Goal: Task Accomplishment & Management: Manage account settings

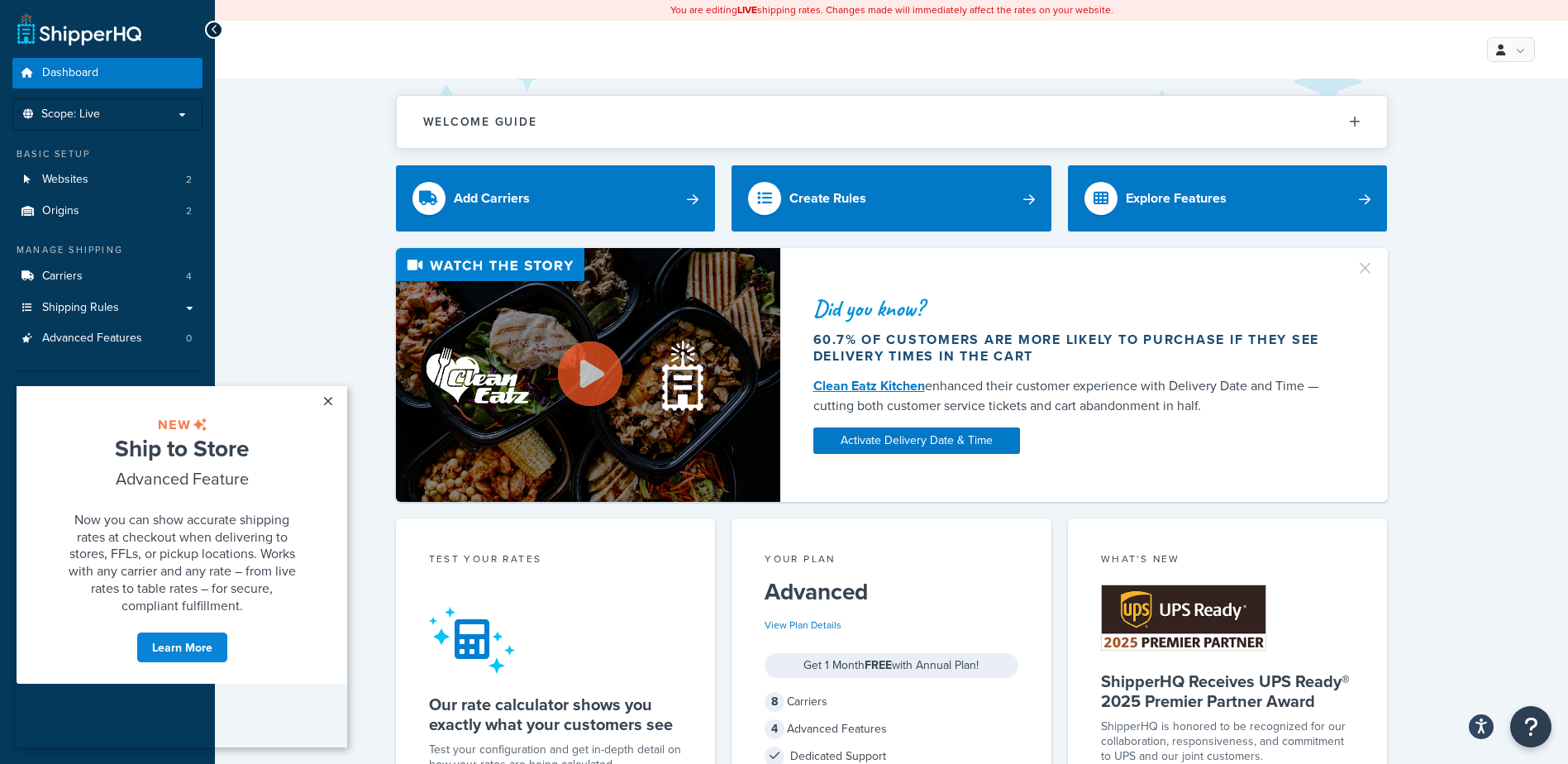
click at [327, 401] on link "×" at bounding box center [328, 401] width 29 height 30
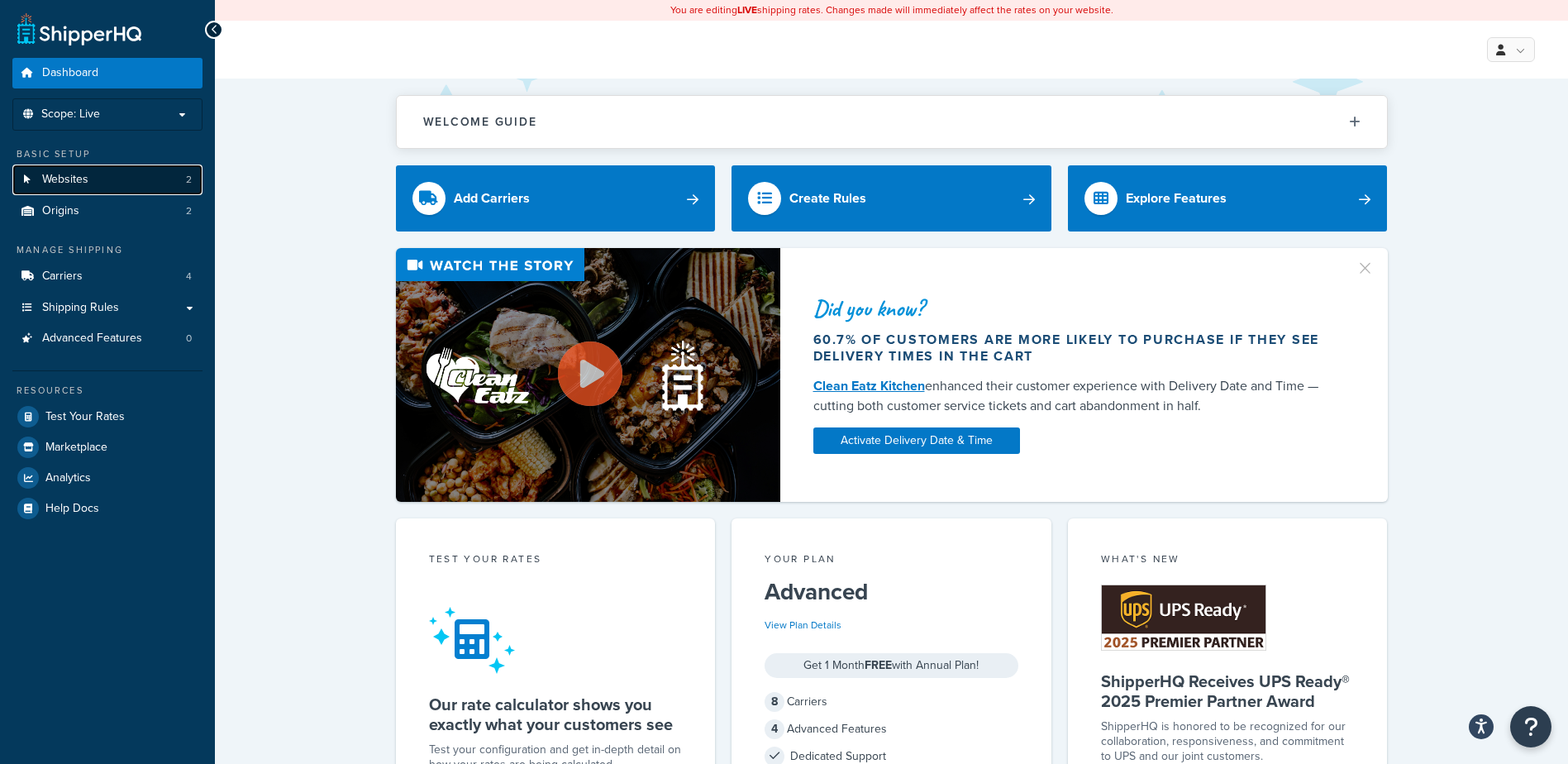
click at [85, 181] on span "Websites" at bounding box center [65, 180] width 46 height 14
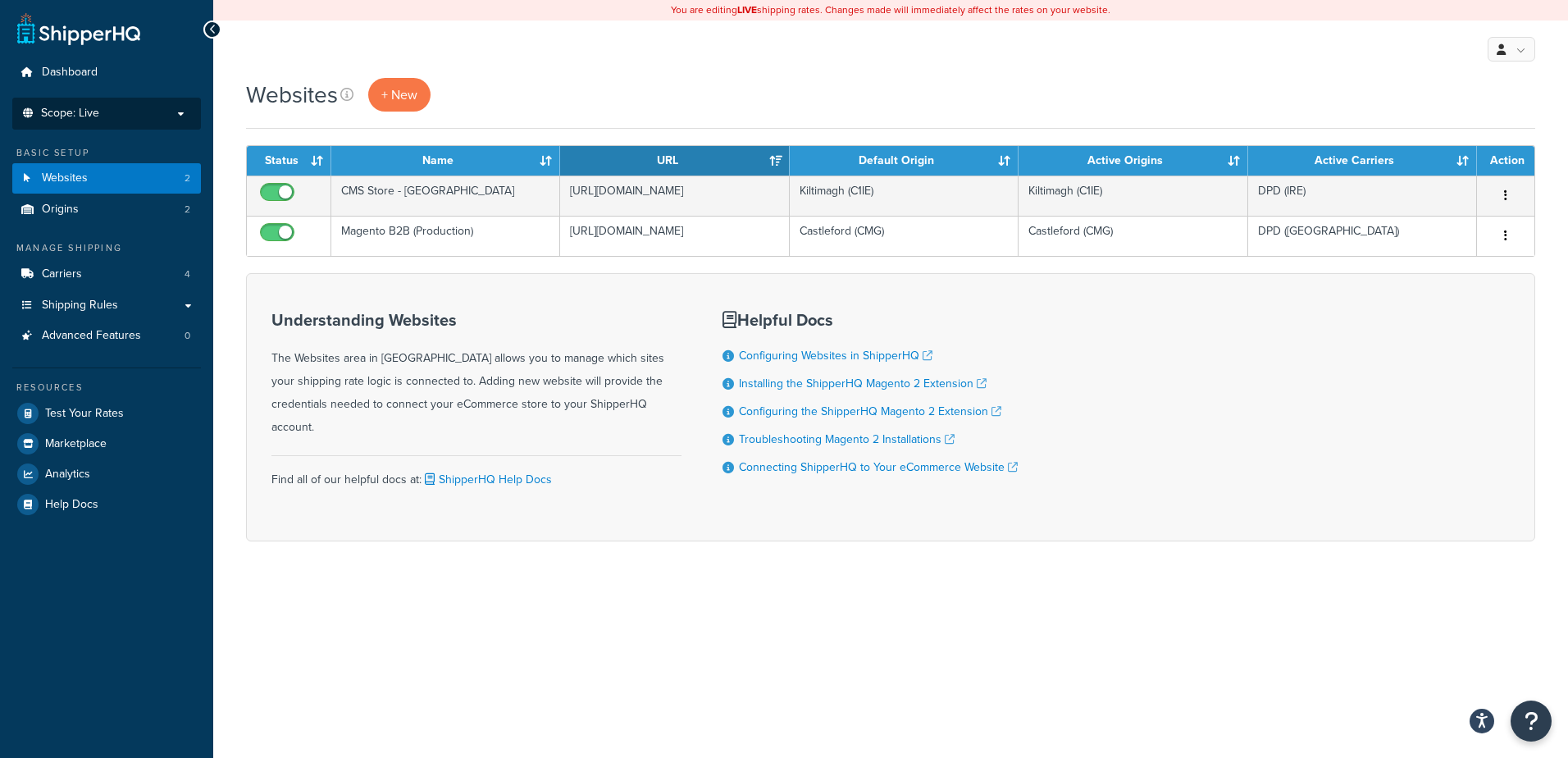
click at [178, 110] on p "Scope: Live" at bounding box center [106, 114] width 173 height 14
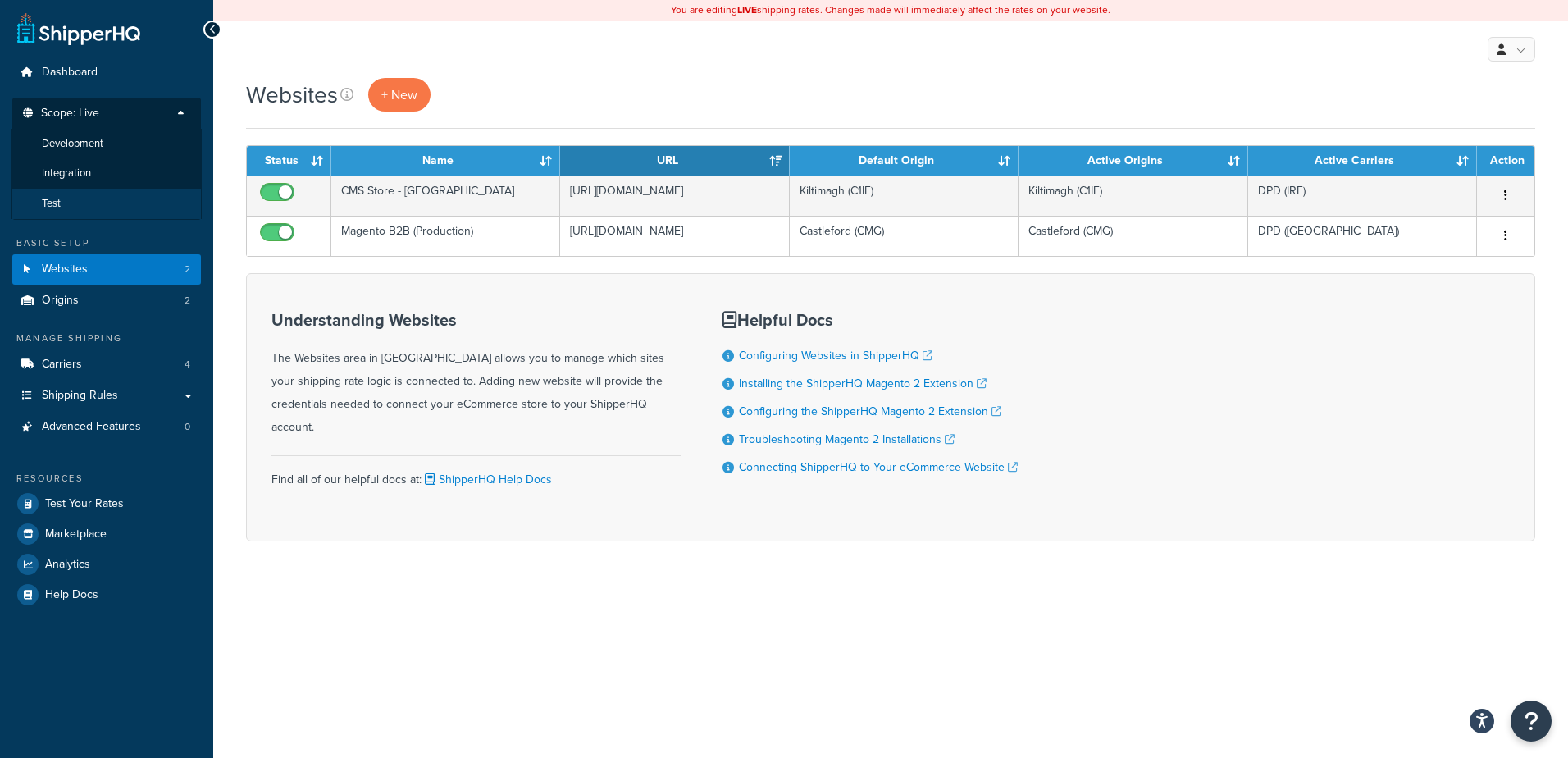
click at [78, 202] on li "Test" at bounding box center [107, 203] width 190 height 31
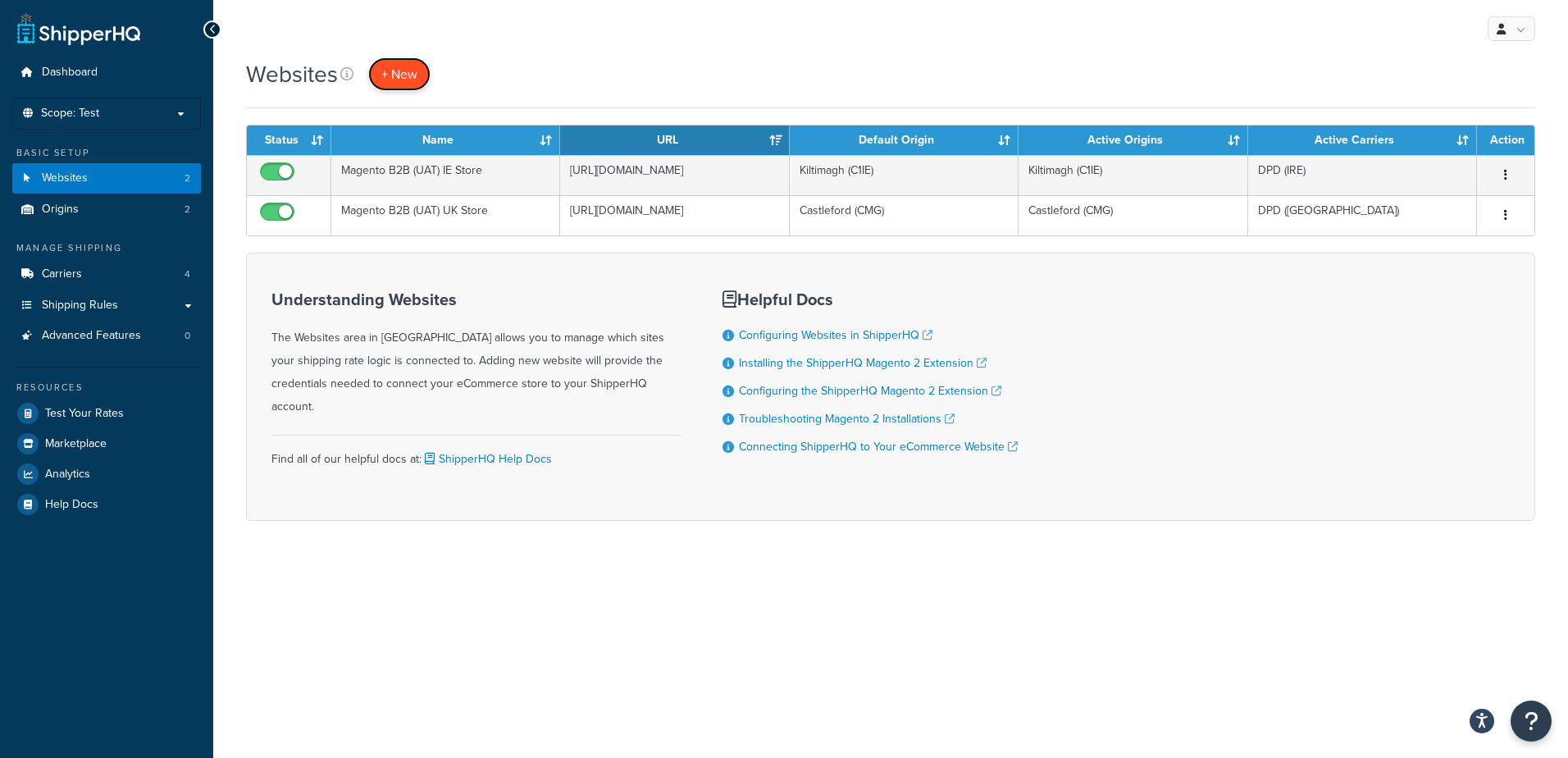
click at [387, 70] on span "+ New" at bounding box center [399, 73] width 36 height 19
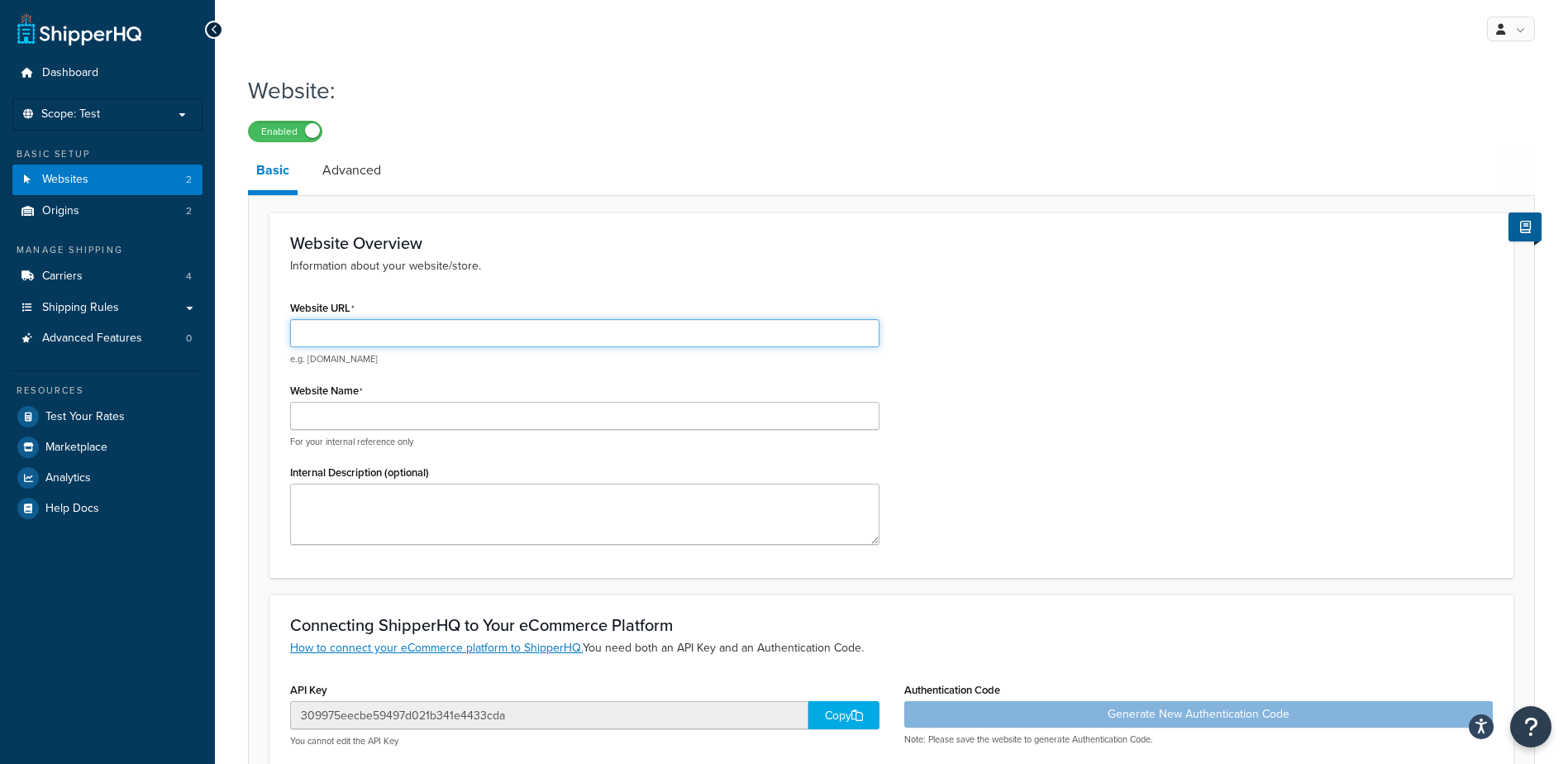
click at [447, 335] on input "Website URL" at bounding box center [585, 334] width 589 height 28
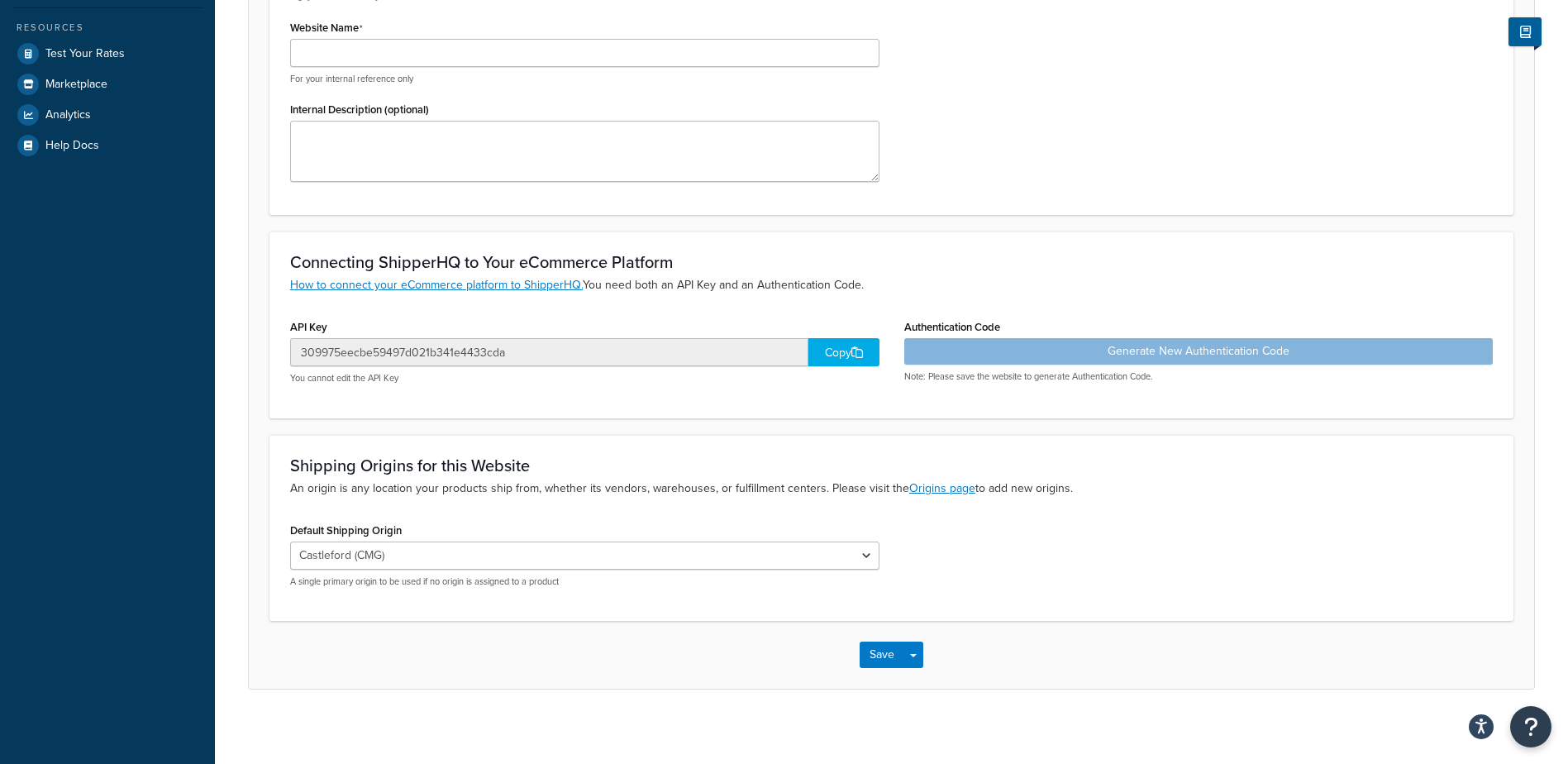
scroll to position [372, 0]
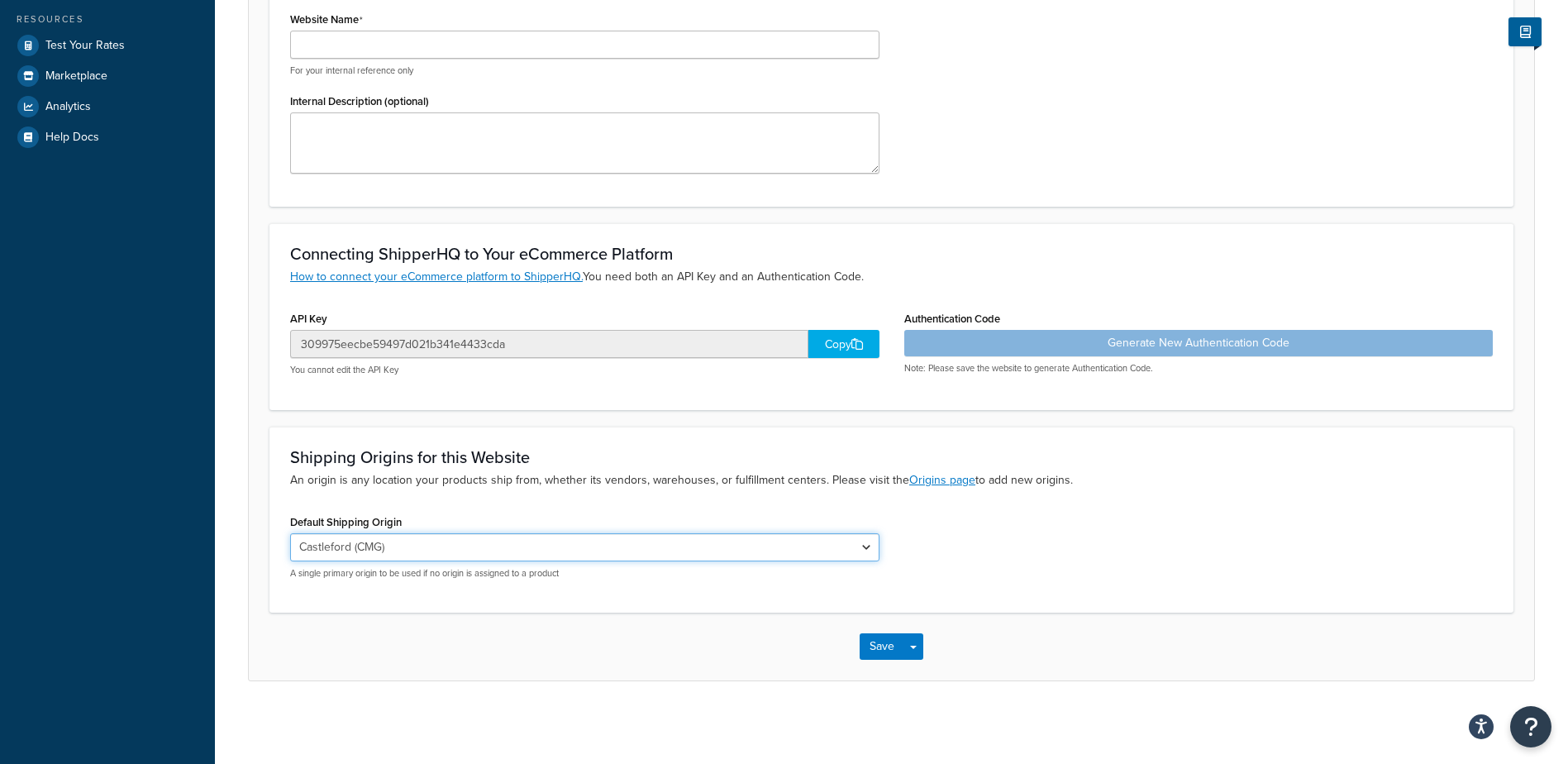
click at [866, 546] on div "Default Shipping Origin Castleford (CMG) Kiltimagh (C1IE) A single primary orig…" at bounding box center [585, 545] width 589 height 70
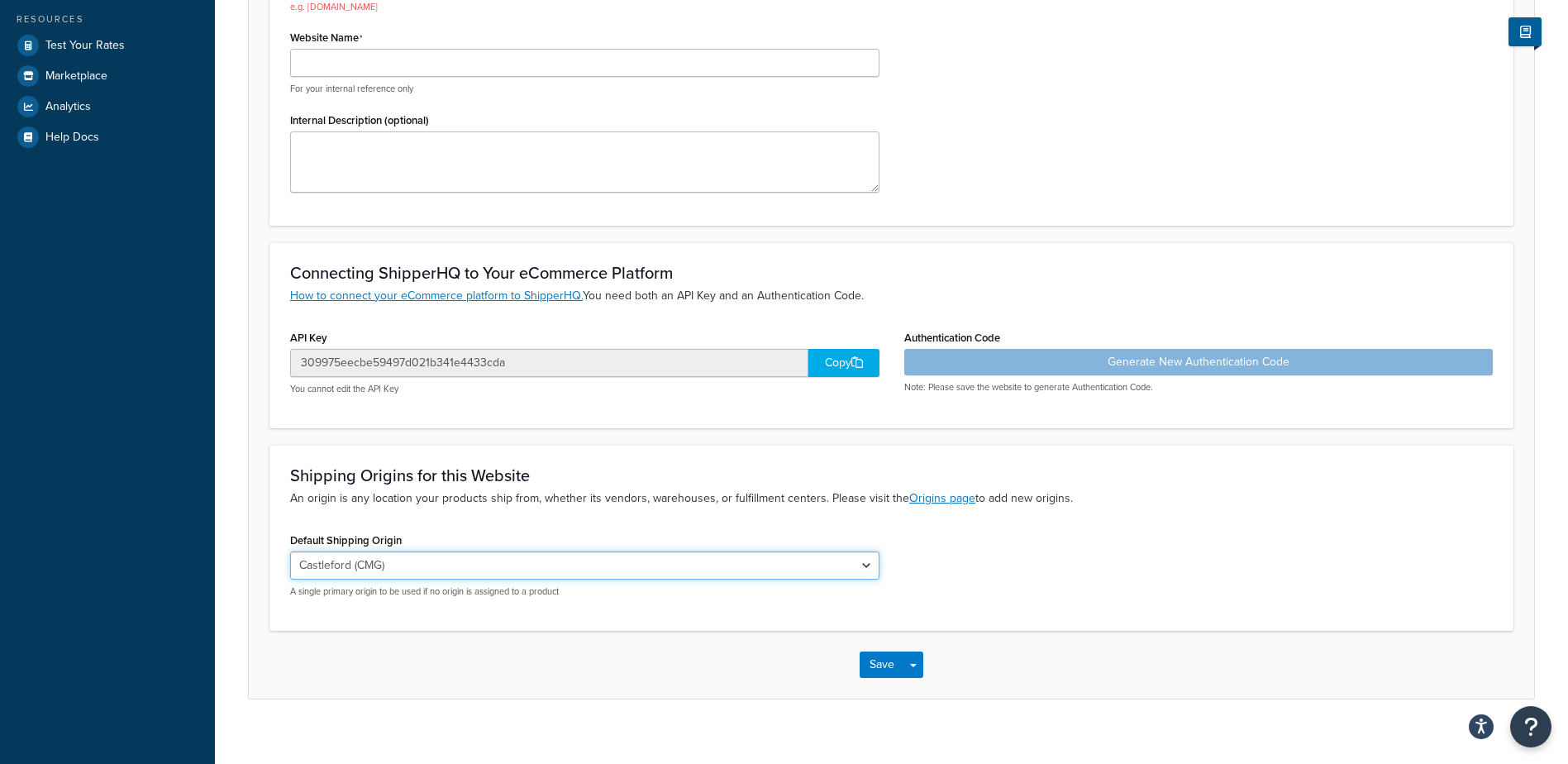
click at [868, 562] on select "Castleford (CMG) Kiltimagh (C1IE)" at bounding box center [585, 565] width 589 height 28
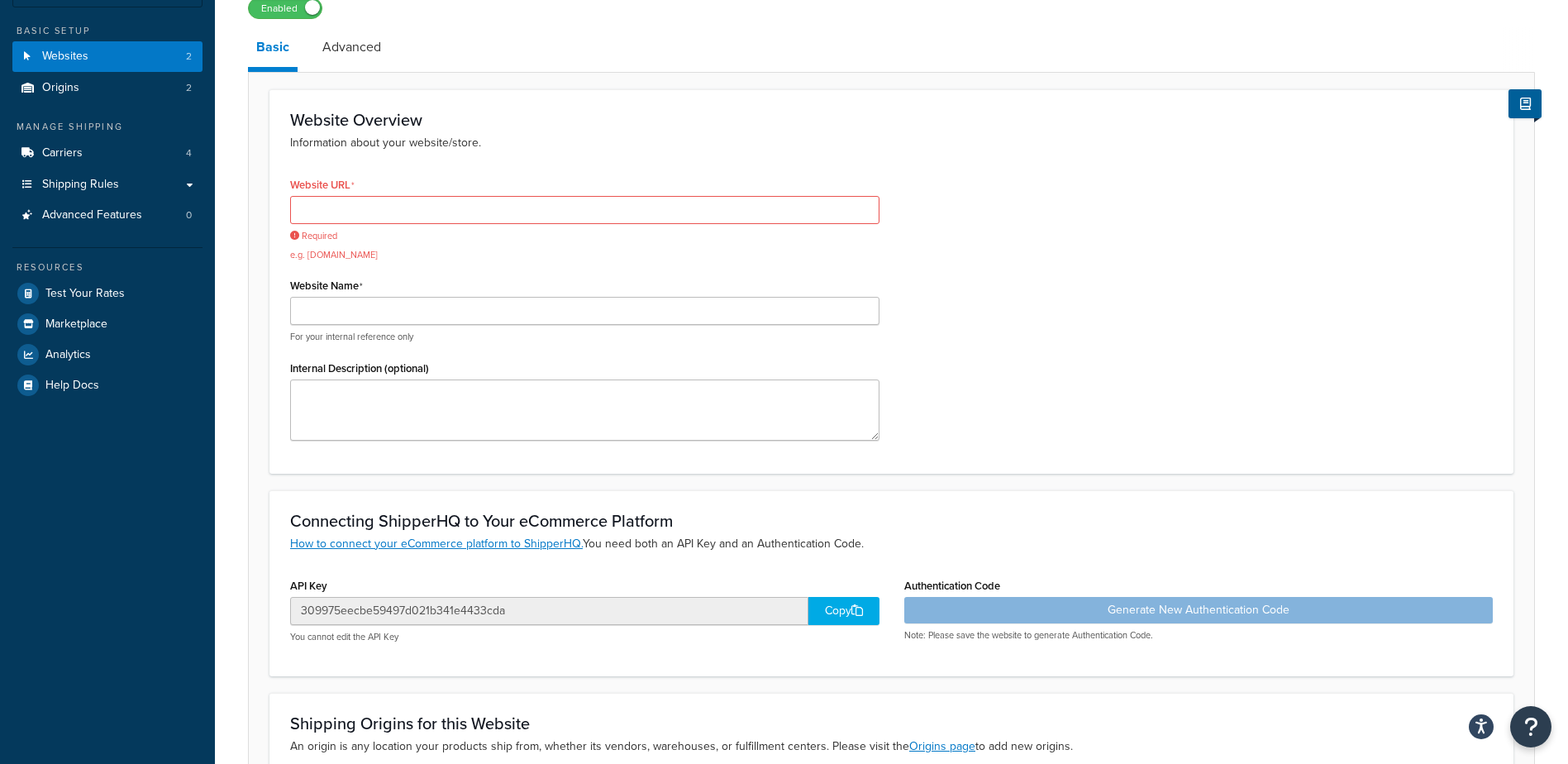
scroll to position [0, 0]
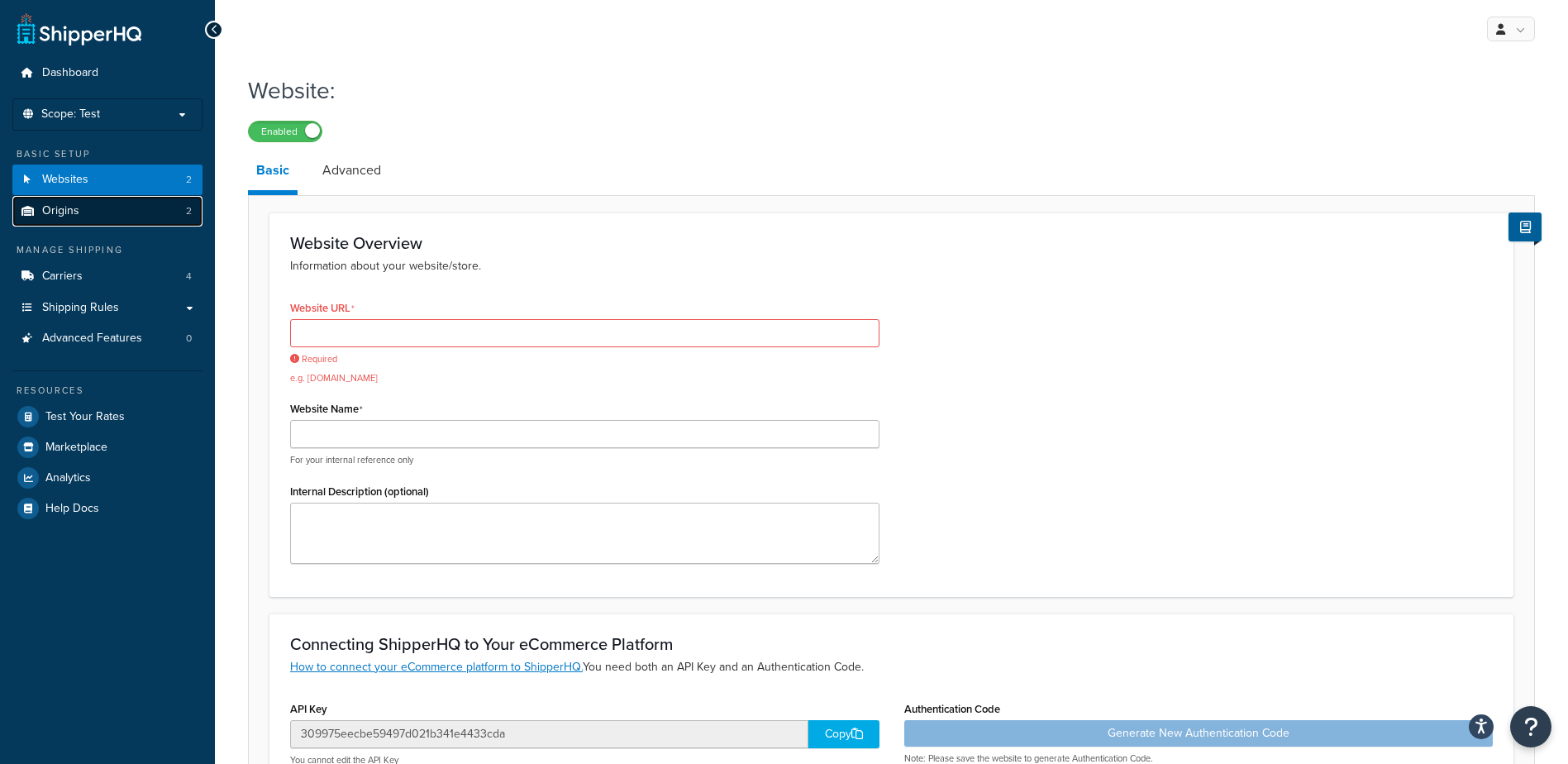
click at [128, 212] on link "Origins 2" at bounding box center [107, 211] width 190 height 31
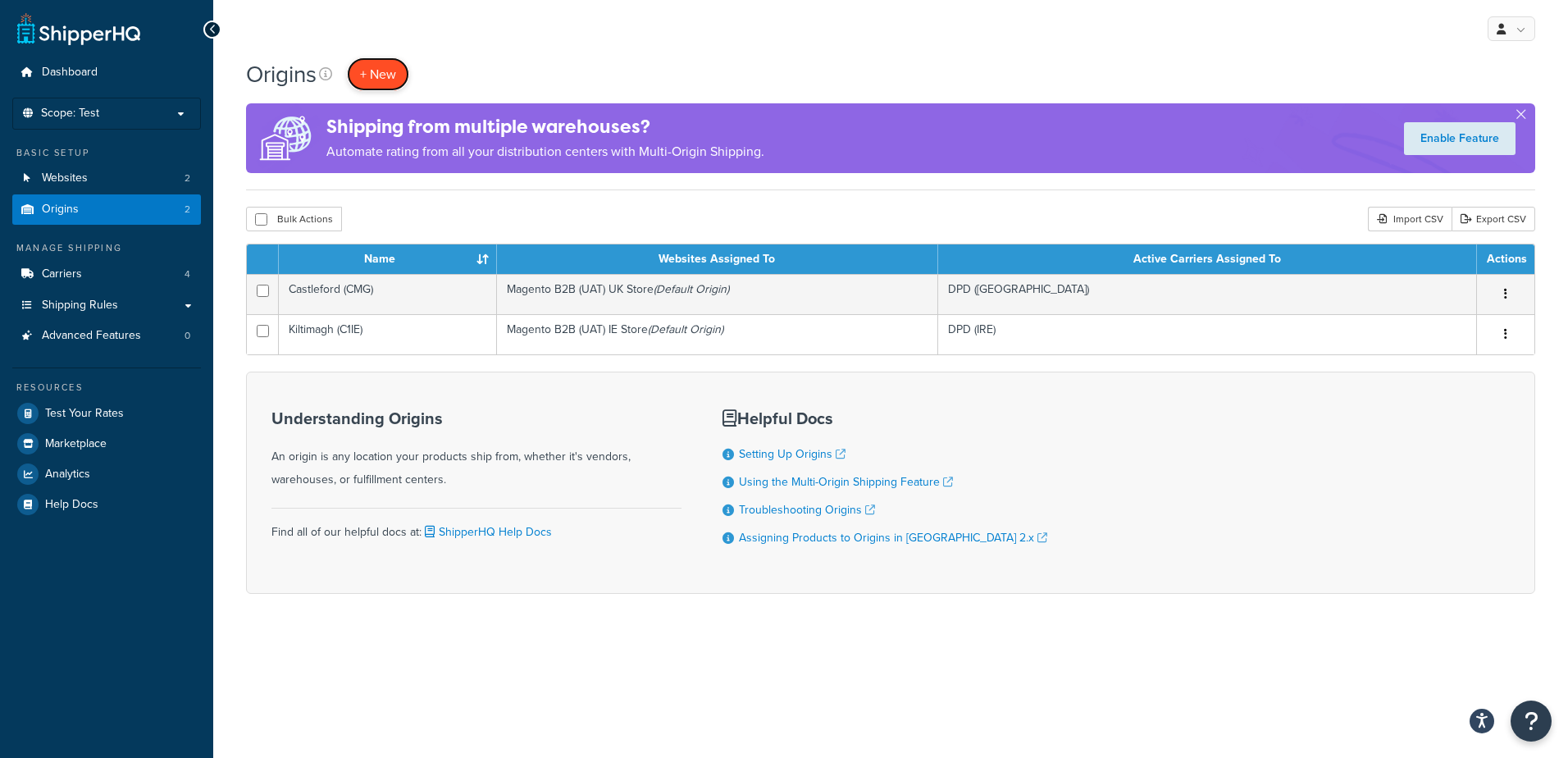
click at [380, 71] on span "+ New" at bounding box center [377, 73] width 36 height 19
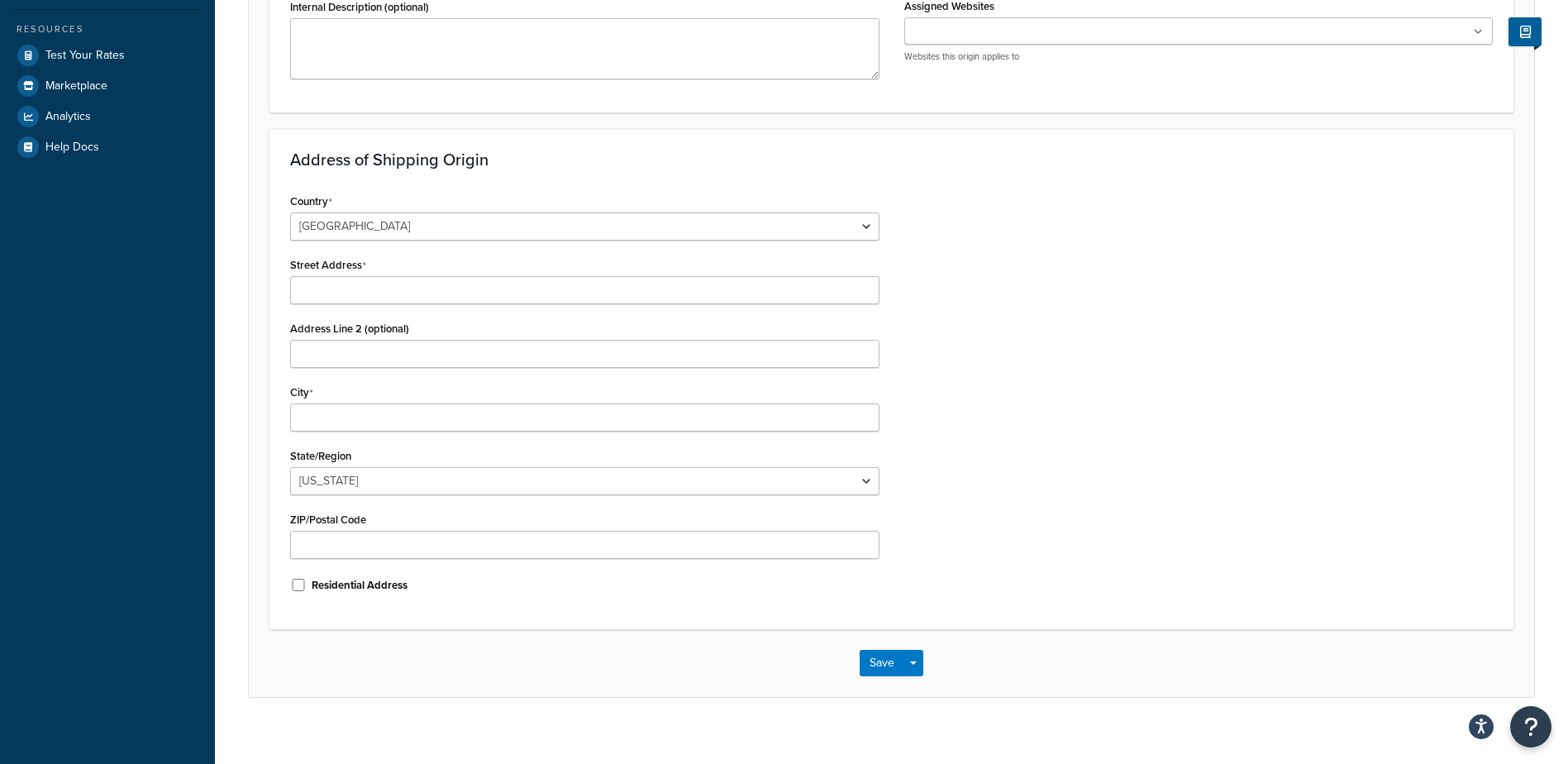
scroll to position [378, 0]
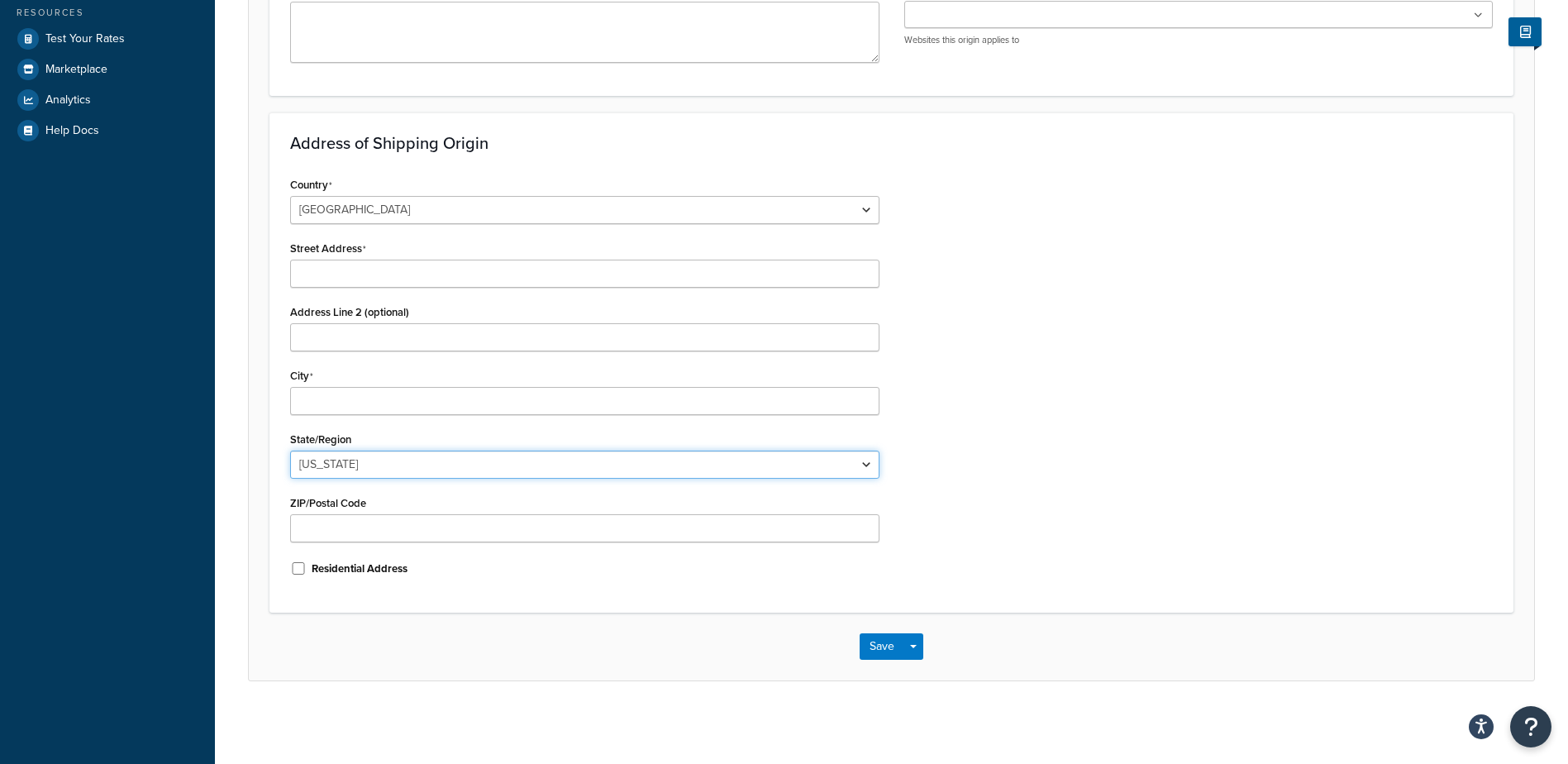
click at [869, 464] on select "[US_STATE] [US_STATE] [US_STATE] [US_STATE] [US_STATE] Armed Forces Americas Ar…" at bounding box center [585, 464] width 589 height 28
select select "43"
click at [291, 450] on select "Alabama Alaska American Samoa Arizona Arkansas Armed Forces Americas Armed Forc…" at bounding box center [585, 464] width 589 height 28
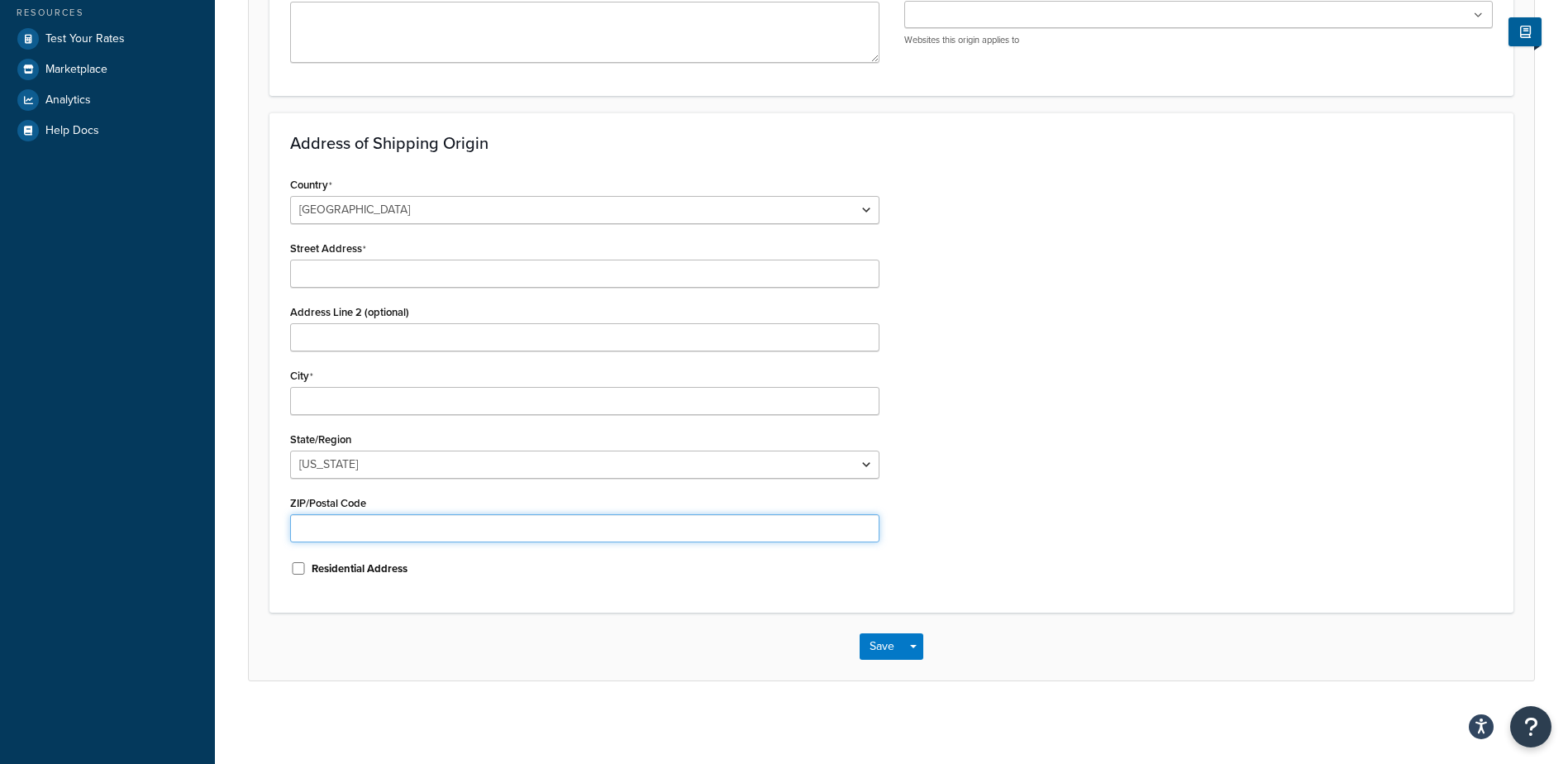
click at [366, 516] on input "ZIP/Postal Code" at bounding box center [585, 528] width 589 height 28
type input "77210-4346"
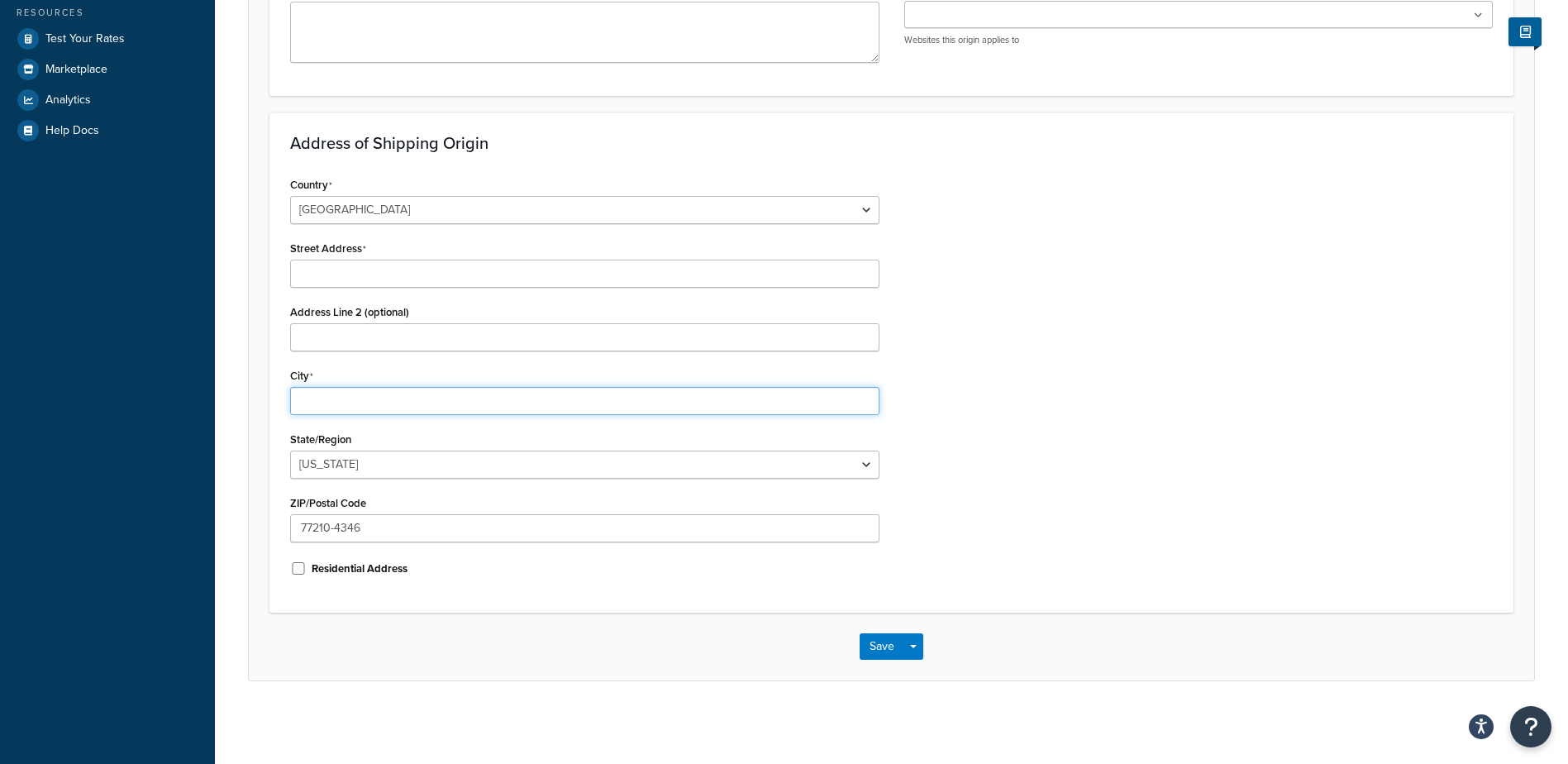
click at [381, 400] on input "City" at bounding box center [585, 400] width 589 height 28
type input "Houston"
click at [345, 268] on input "Street Address" at bounding box center [585, 274] width 589 height 28
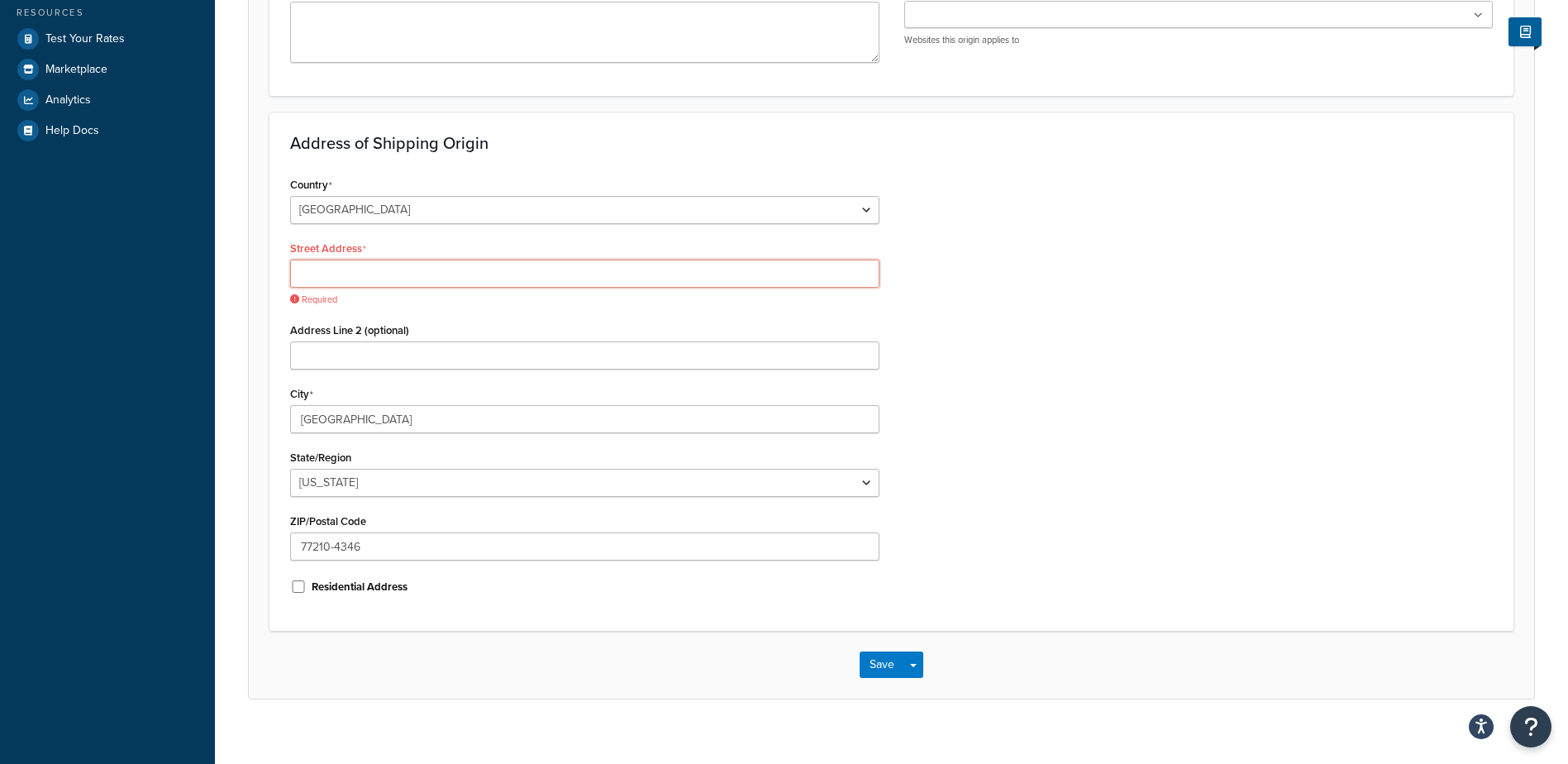
paste input "16255 Port NW Dr #150,"
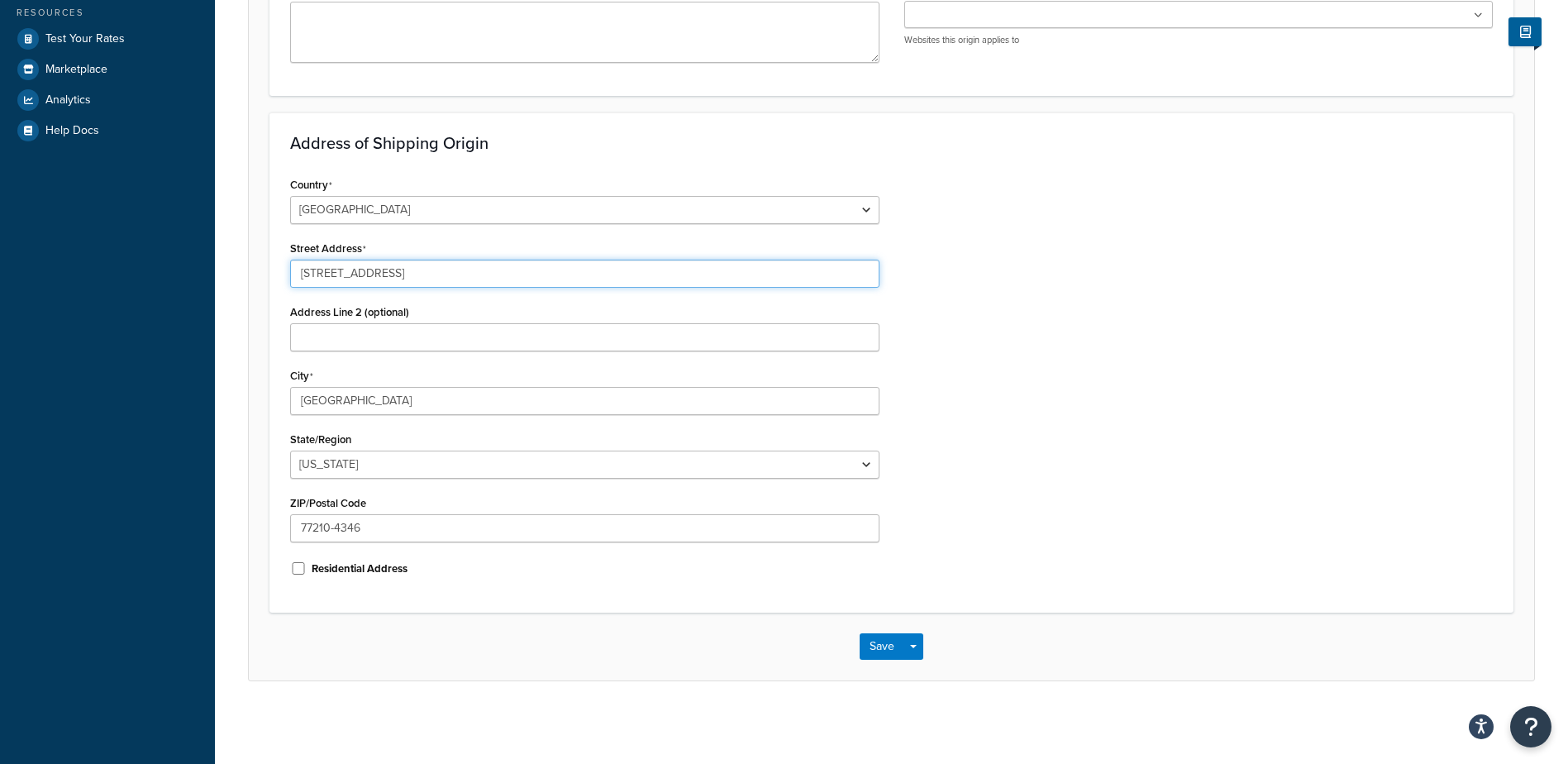
type input "16255 Port NW Dr #150"
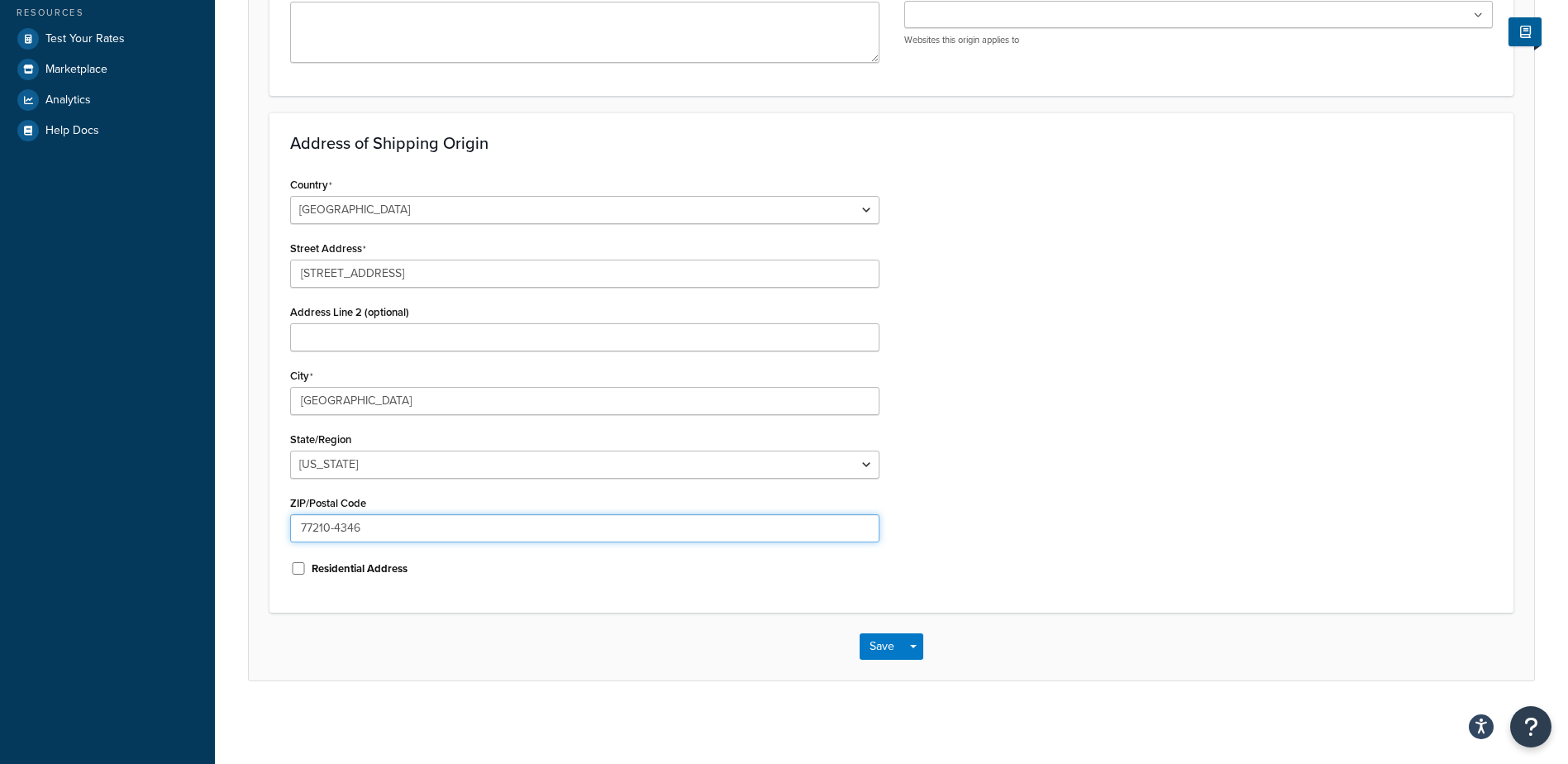
click at [378, 530] on input "77210-4346" at bounding box center [585, 528] width 589 height 28
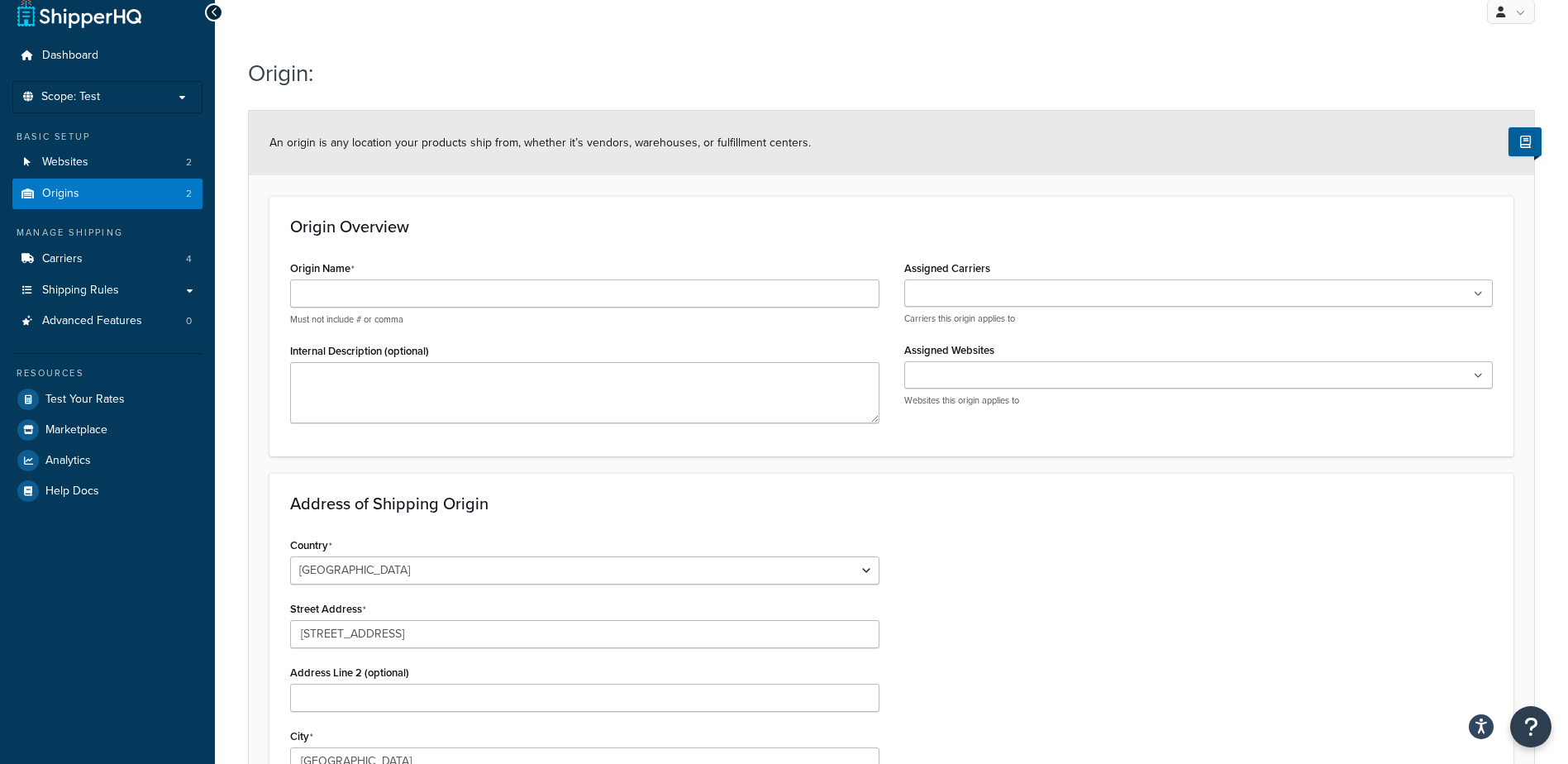
scroll to position [0, 0]
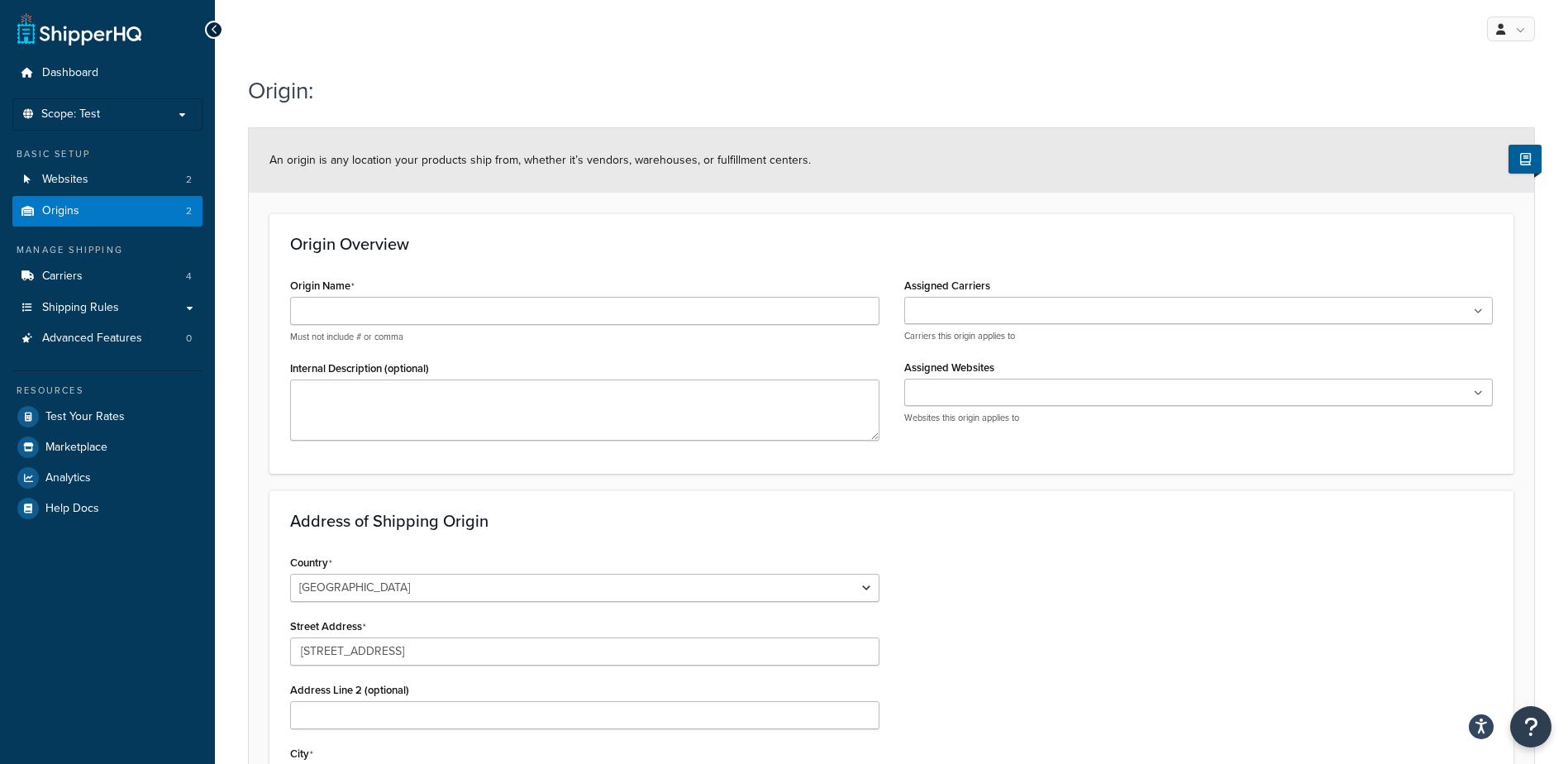
type input "77041"
click at [426, 312] on input "Origin Name" at bounding box center [585, 311] width 589 height 28
click at [719, 310] on input "Origin Name" at bounding box center [585, 311] width 589 height 28
click at [999, 309] on input "Assigned Carriers" at bounding box center [983, 312] width 147 height 18
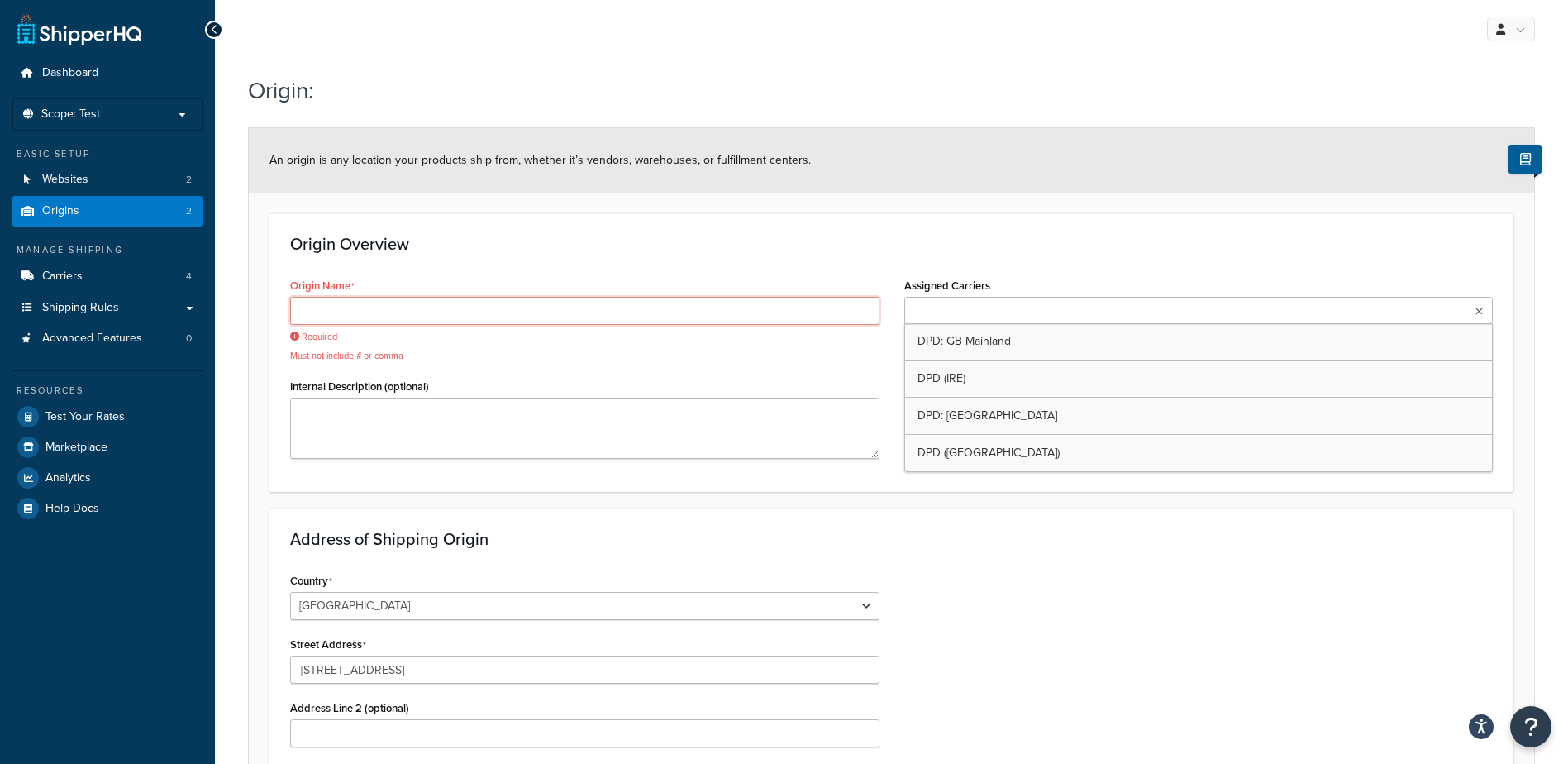
click at [564, 310] on input "Origin Name" at bounding box center [585, 311] width 589 height 28
drag, startPoint x: 567, startPoint y: 312, endPoint x: 617, endPoint y: 310, distance: 50.0
click at [567, 312] on input "Origin Name" at bounding box center [585, 311] width 589 height 28
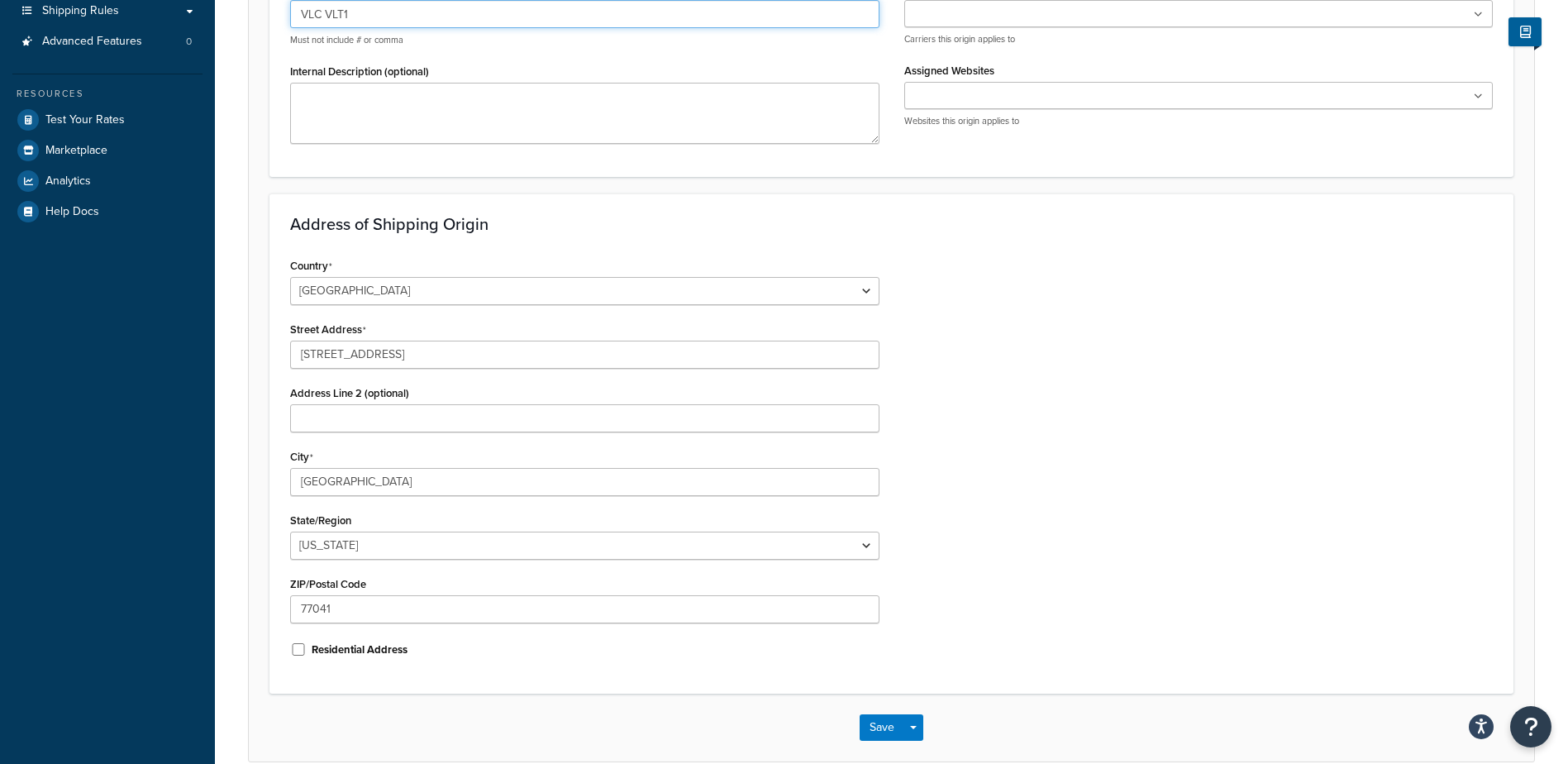
scroll to position [378, 0]
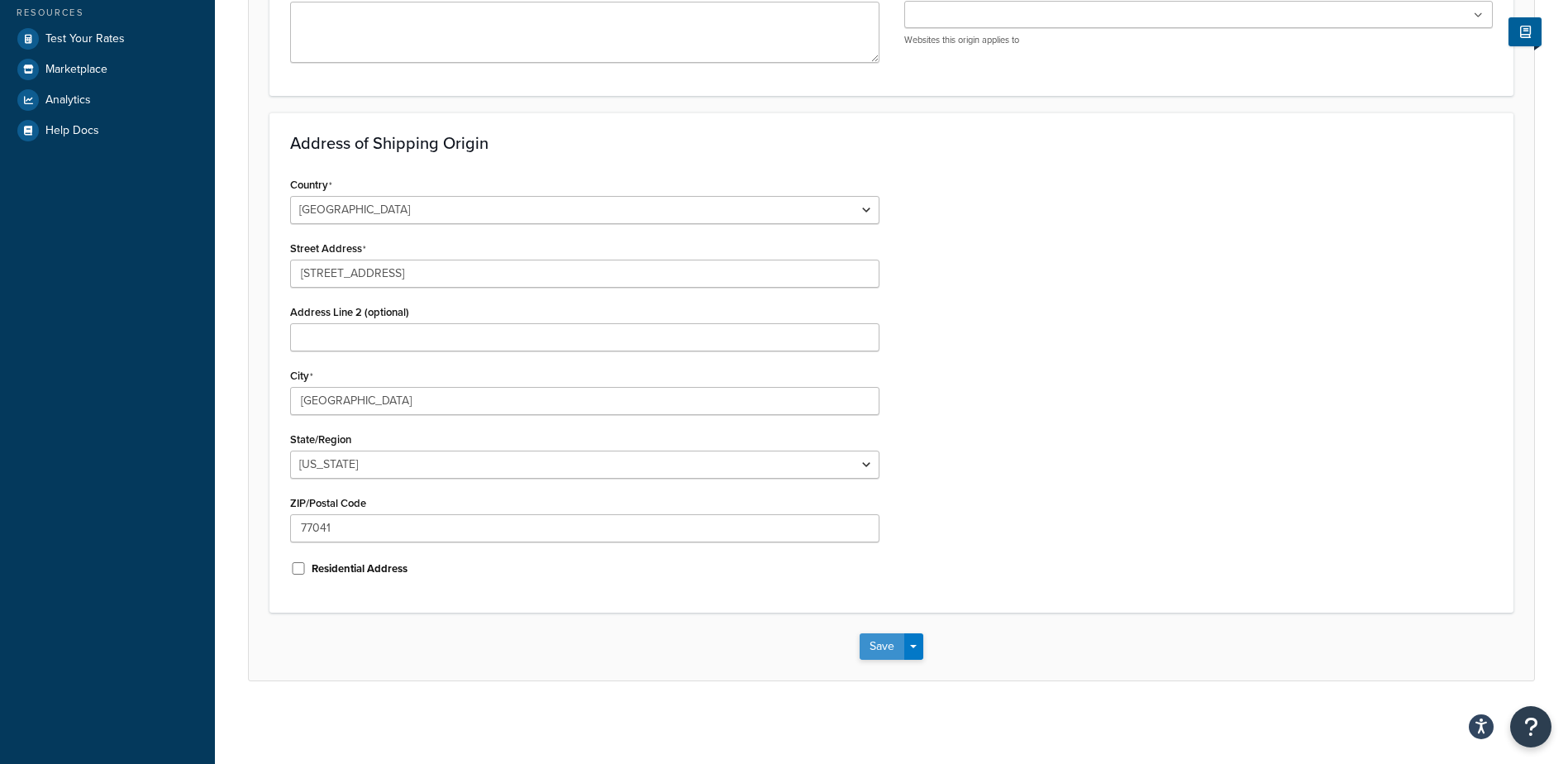
type input "VLC VLT1"
click at [881, 647] on button "Save" at bounding box center [882, 646] width 45 height 26
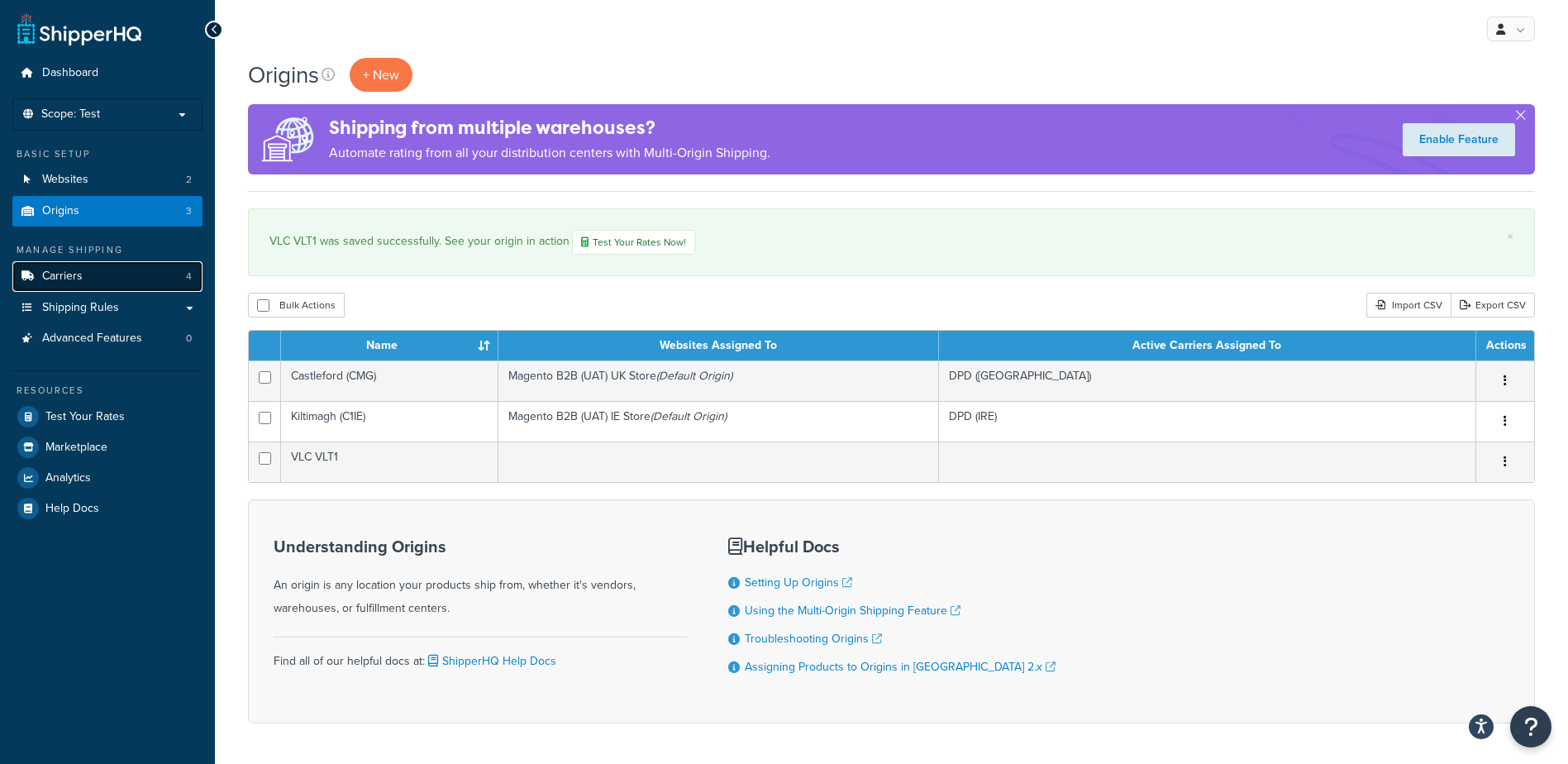
click at [57, 270] on span "Carriers" at bounding box center [62, 277] width 41 height 14
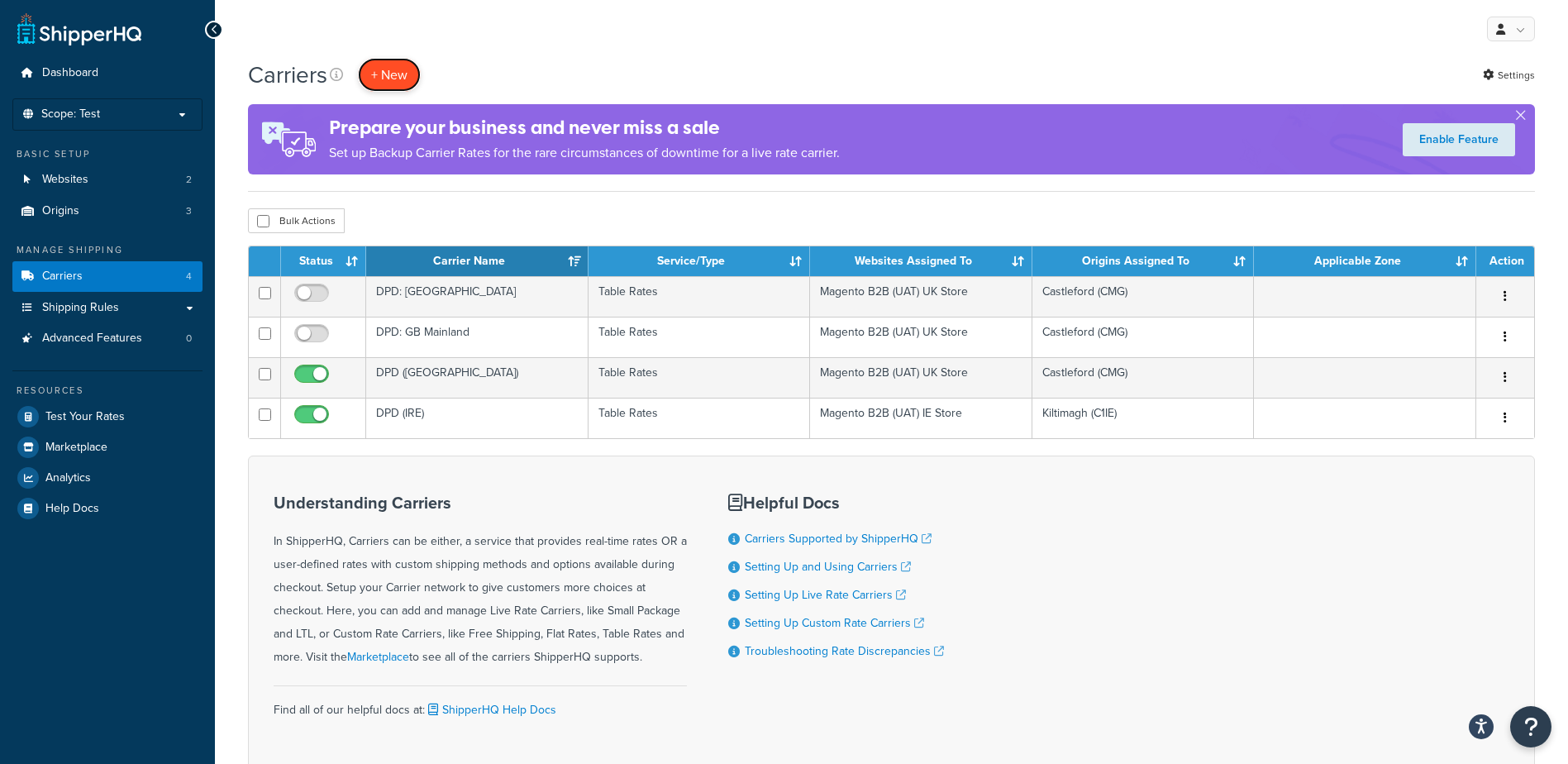
click at [393, 75] on button "+ New" at bounding box center [389, 75] width 63 height 34
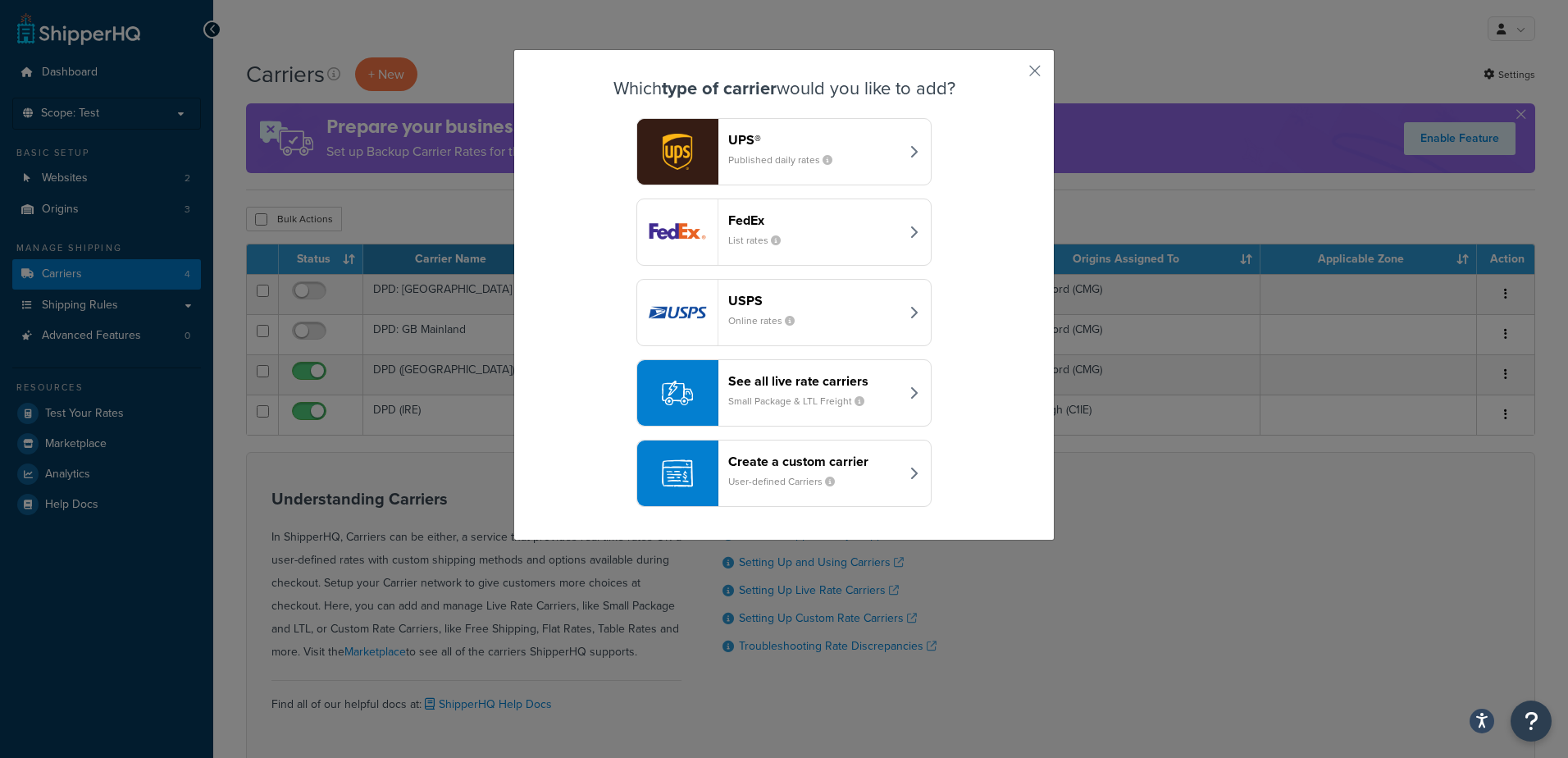
click at [732, 144] on header "UPS®" at bounding box center [813, 140] width 171 height 16
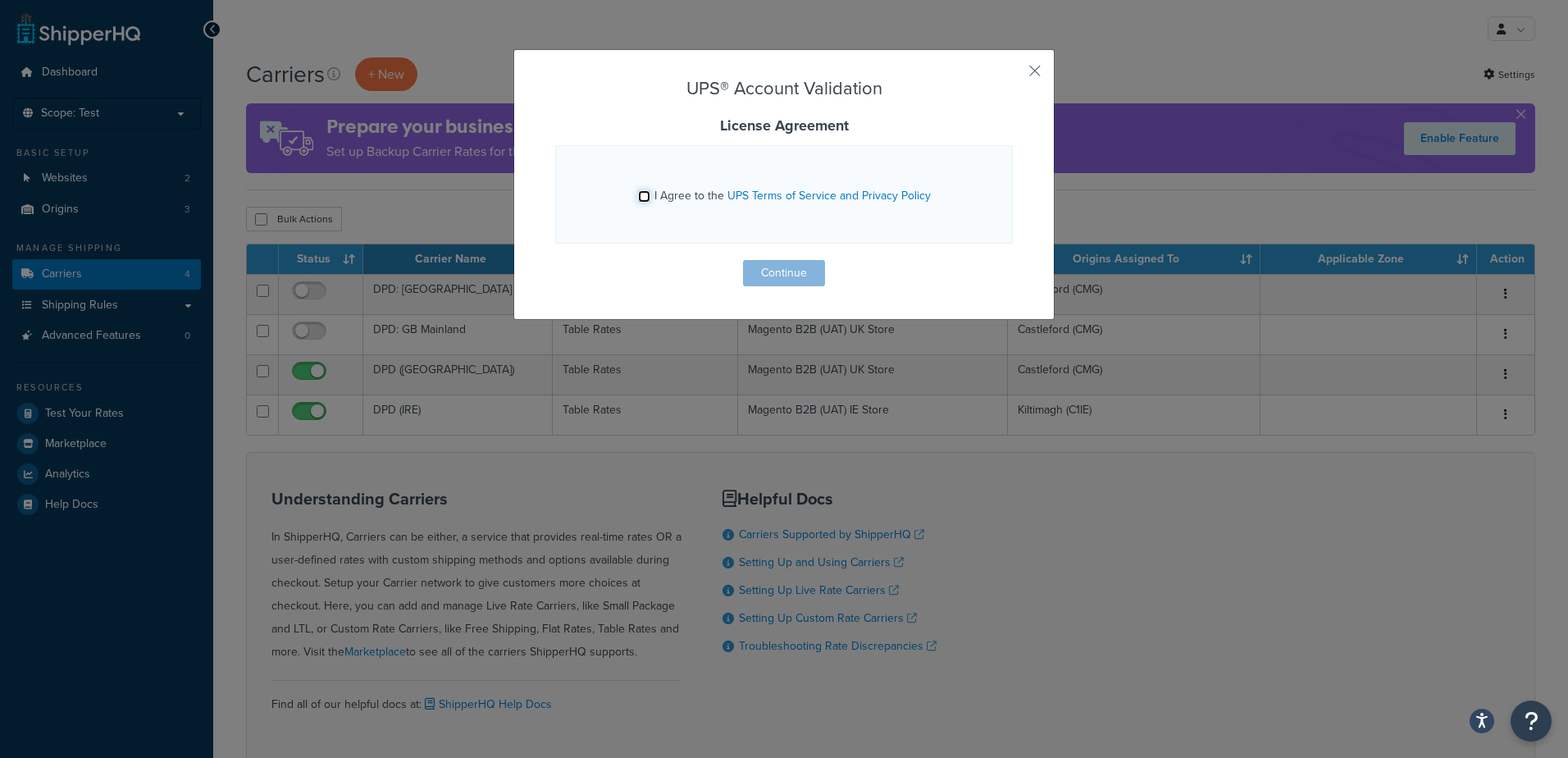
click at [642, 193] on input "I Agree to the UPS Terms of Service and Privacy Policy" at bounding box center [644, 196] width 12 height 12
checkbox input "true"
click at [785, 272] on button "Continue" at bounding box center [784, 272] width 82 height 26
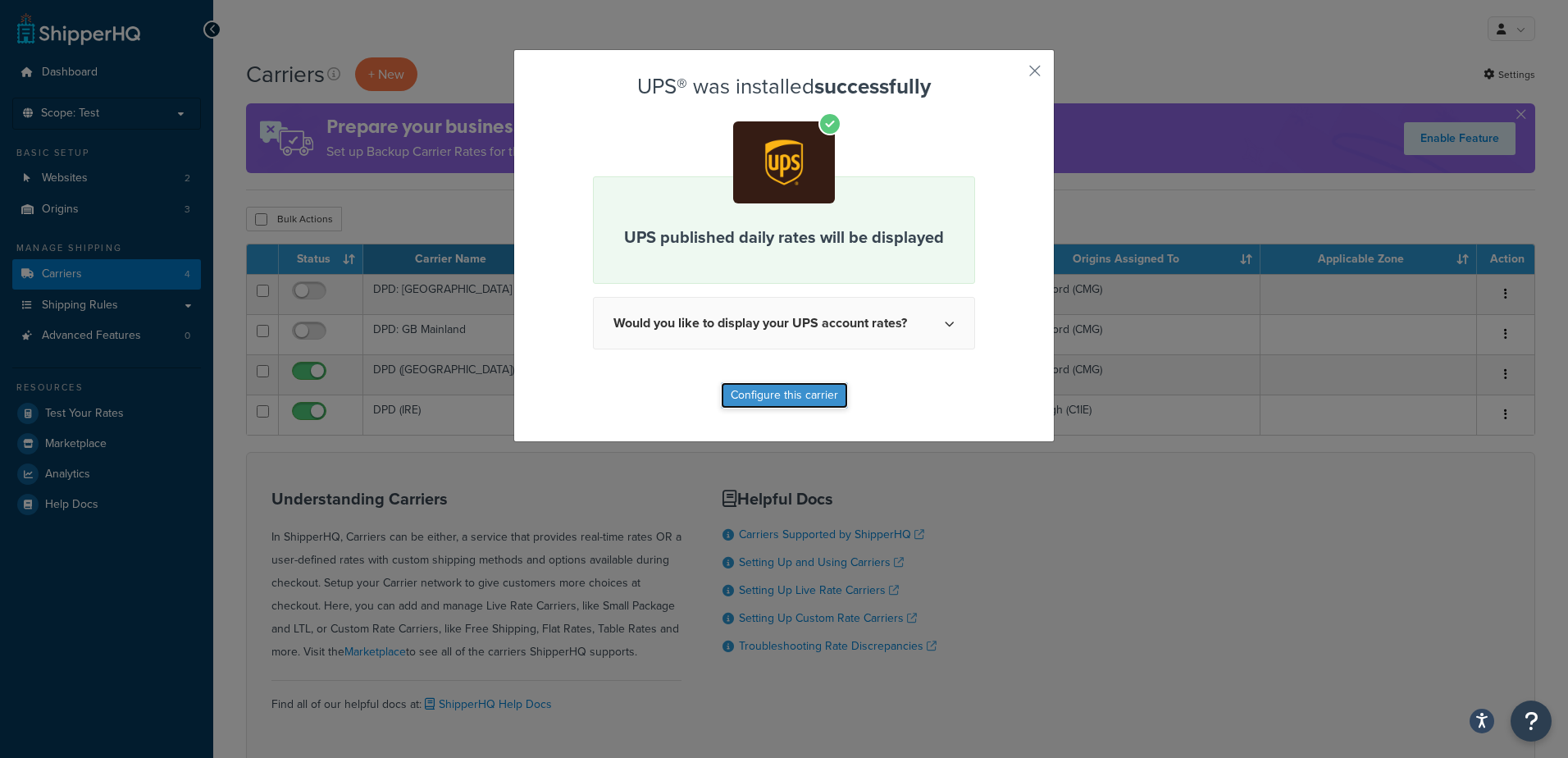
click at [797, 392] on button "Configure this carrier" at bounding box center [784, 395] width 127 height 26
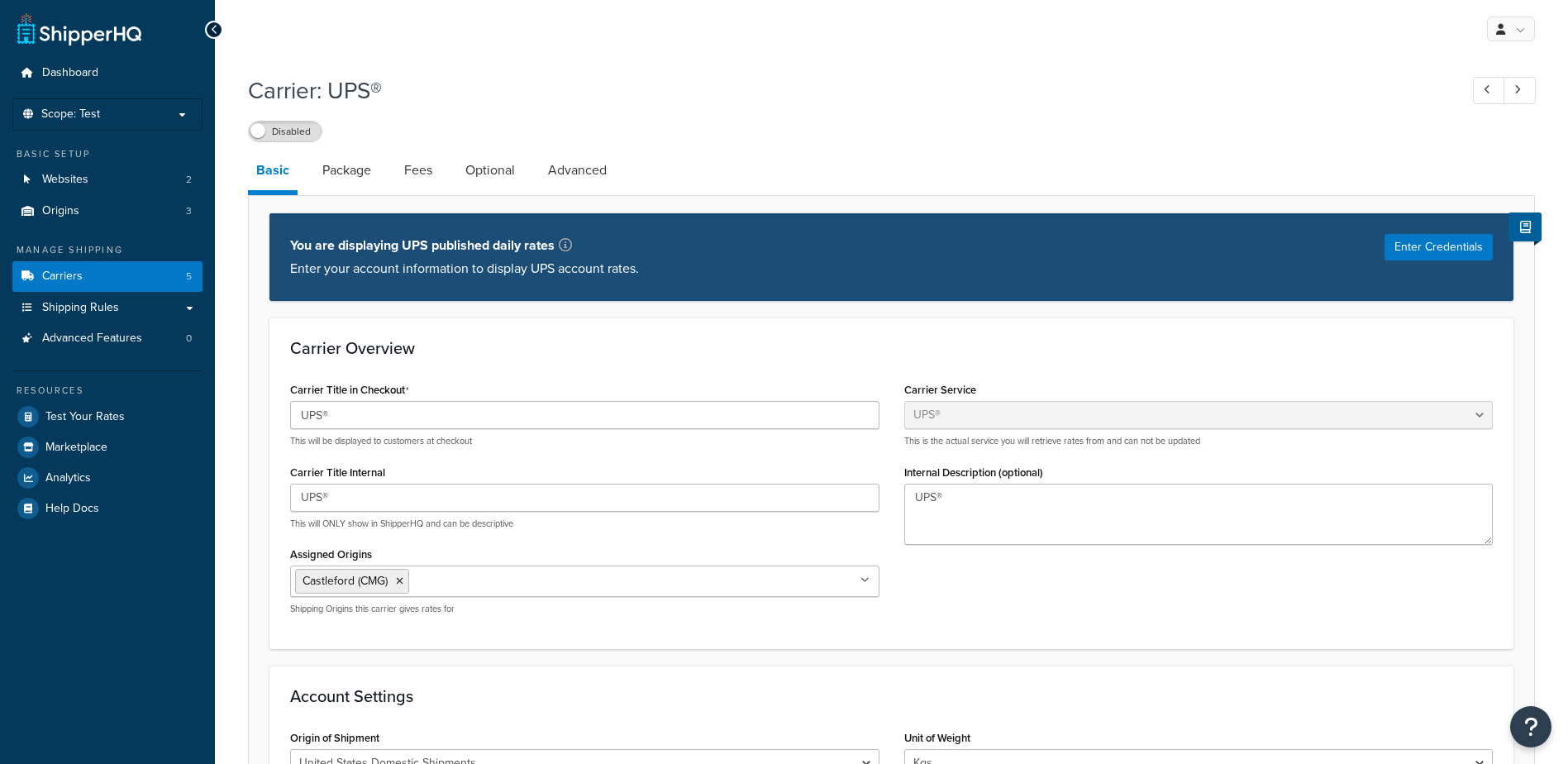
select select "ups"
click at [400, 583] on icon at bounding box center [398, 581] width 7 height 10
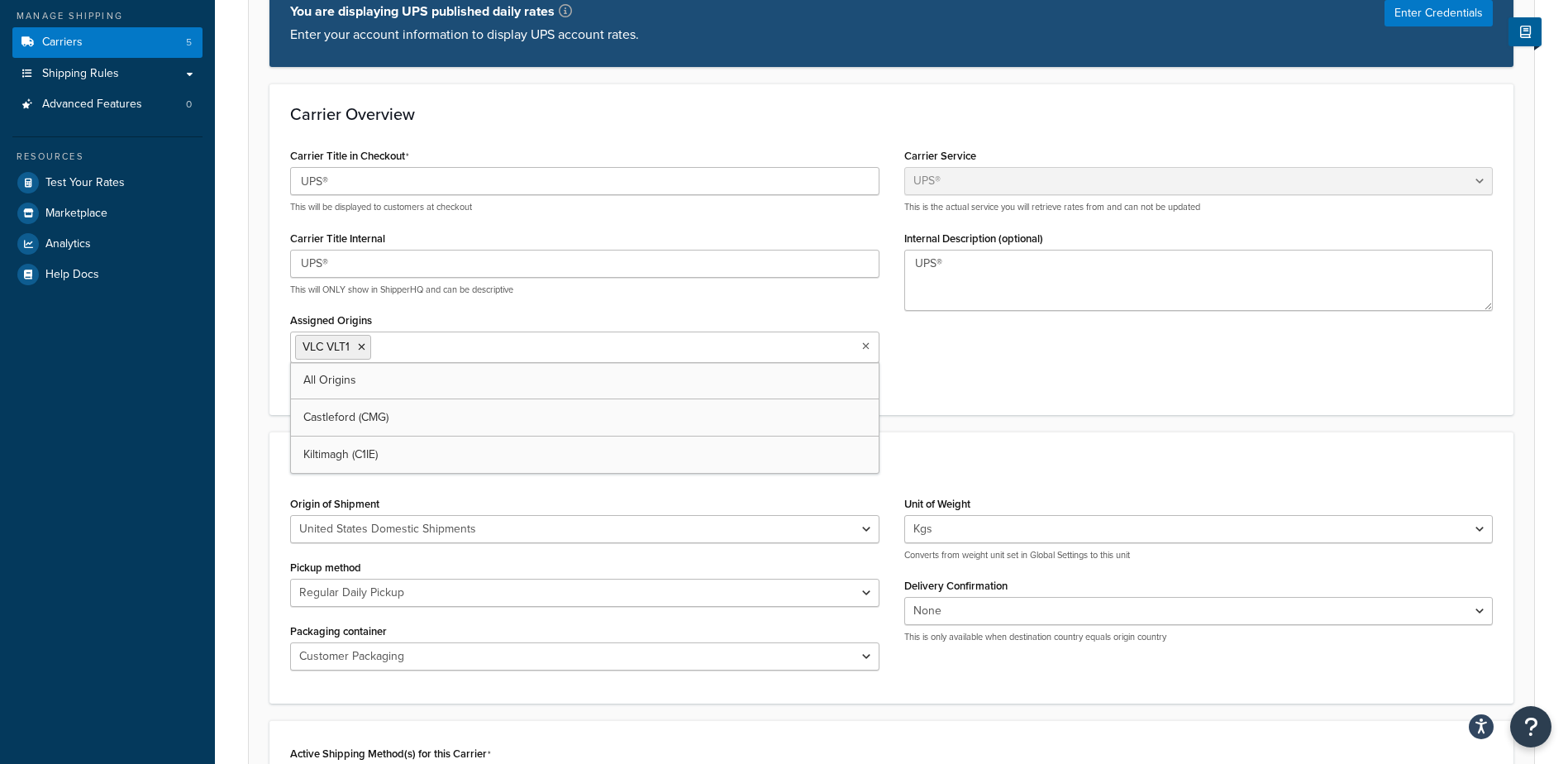
scroll to position [248, 0]
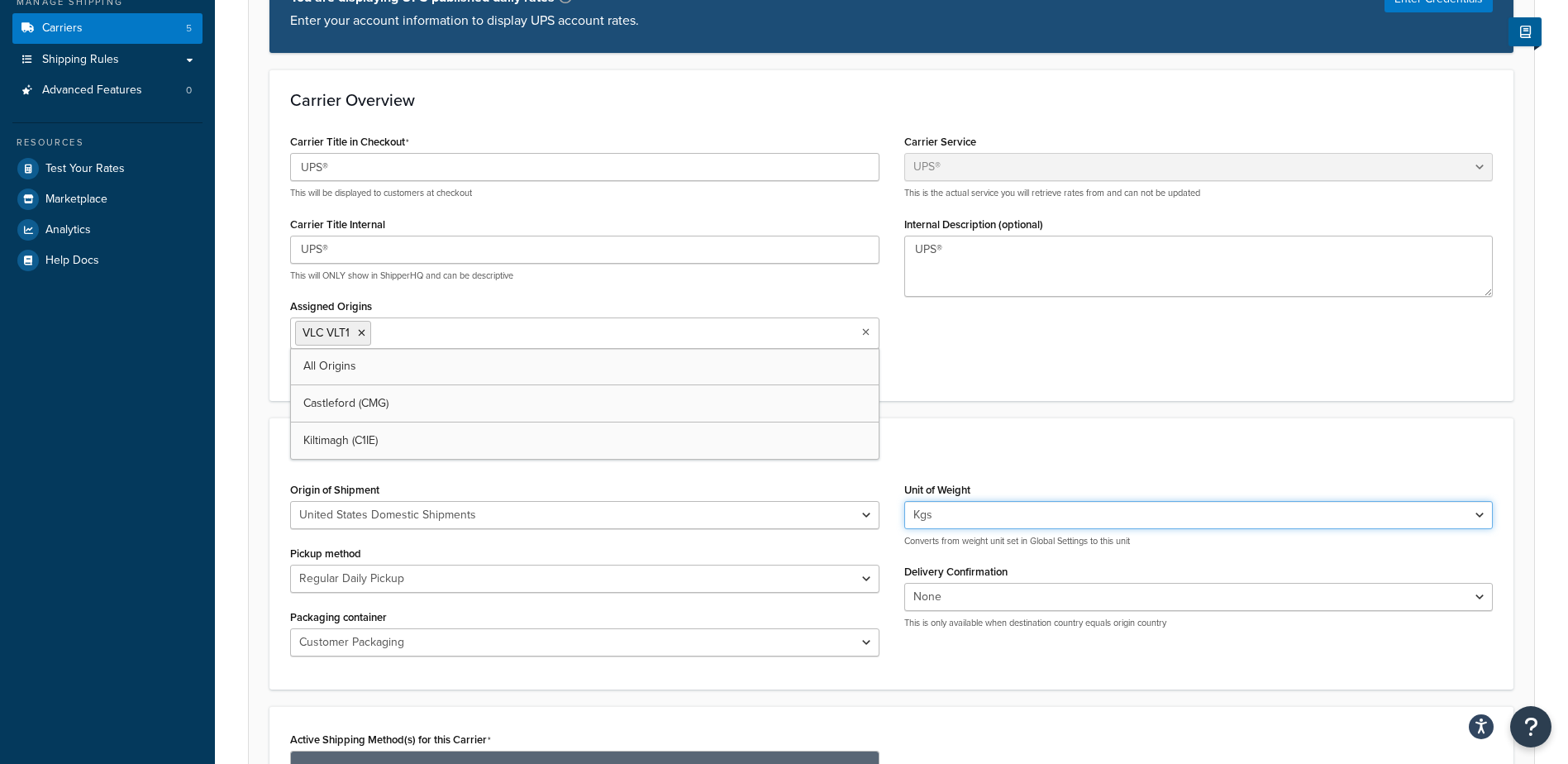
click at [1478, 511] on select "Lbs Kgs Convert LBS to KG" at bounding box center [1199, 515] width 589 height 28
select select "lb"
click at [905, 501] on select "Lbs Kgs Convert LBS to KG" at bounding box center [1199, 515] width 589 height 28
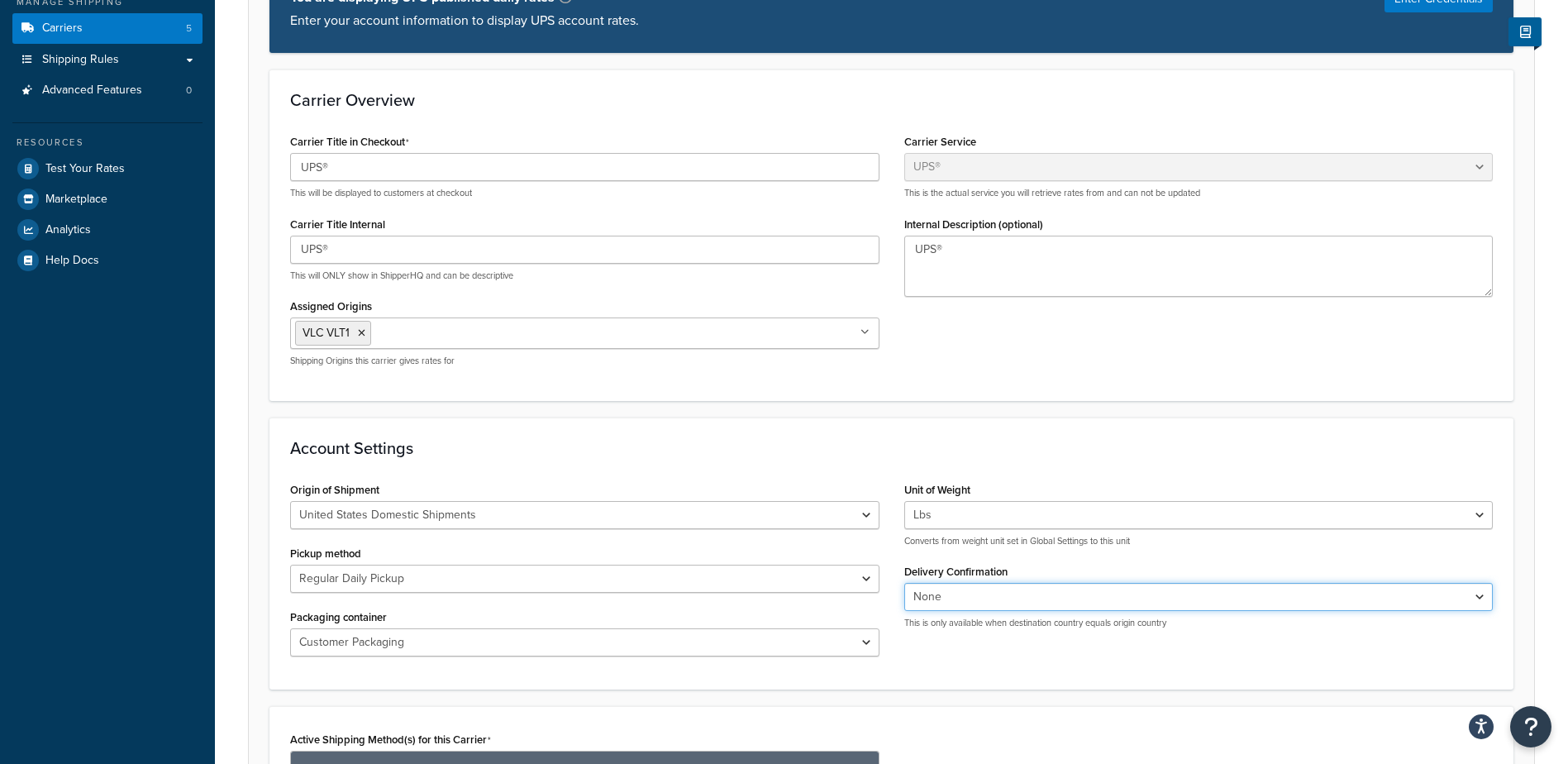
click at [1478, 600] on select "None Signature Required Adult Signature Required" at bounding box center [1199, 597] width 589 height 28
click at [1475, 604] on select "None Signature Required Adult Signature Required" at bounding box center [1199, 597] width 589 height 28
click at [905, 583] on select "None Signature Required Adult Signature Required" at bounding box center [1199, 597] width 589 height 28
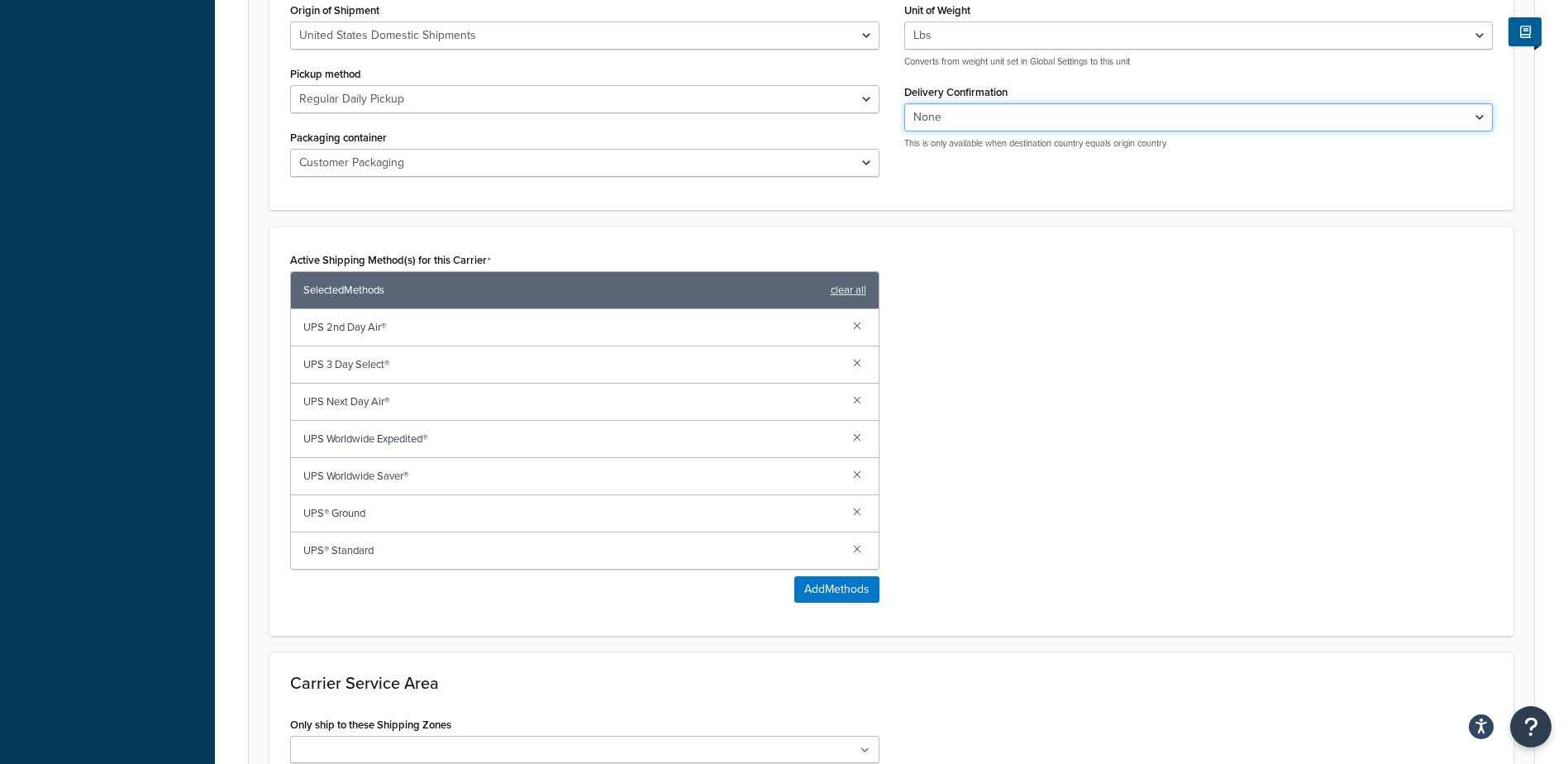
scroll to position [744, 0]
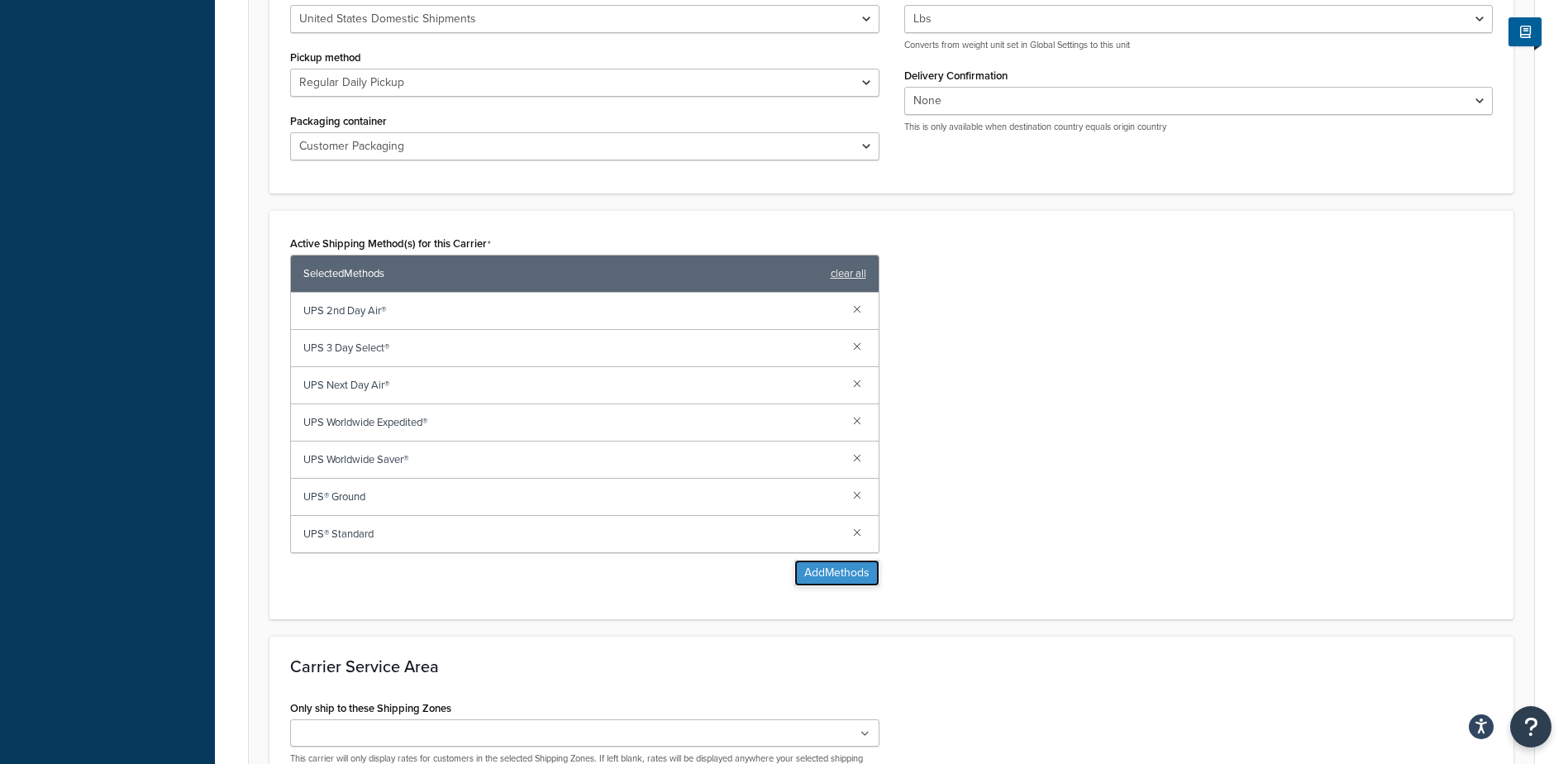
click at [836, 572] on button "Add Methods" at bounding box center [836, 572] width 85 height 26
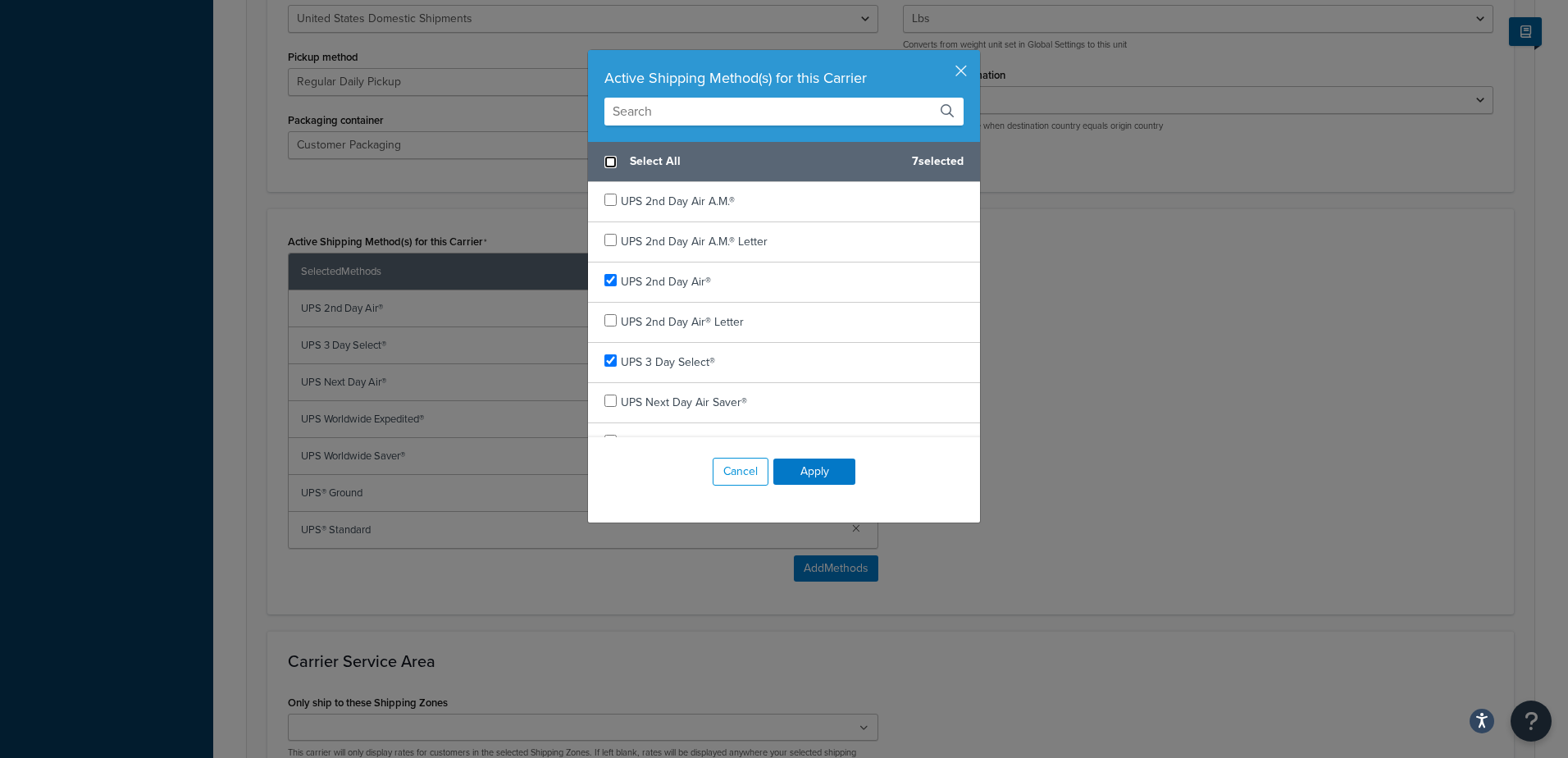
click at [606, 166] on input "checkbox" at bounding box center [610, 162] width 12 height 12
checkbox input "true"
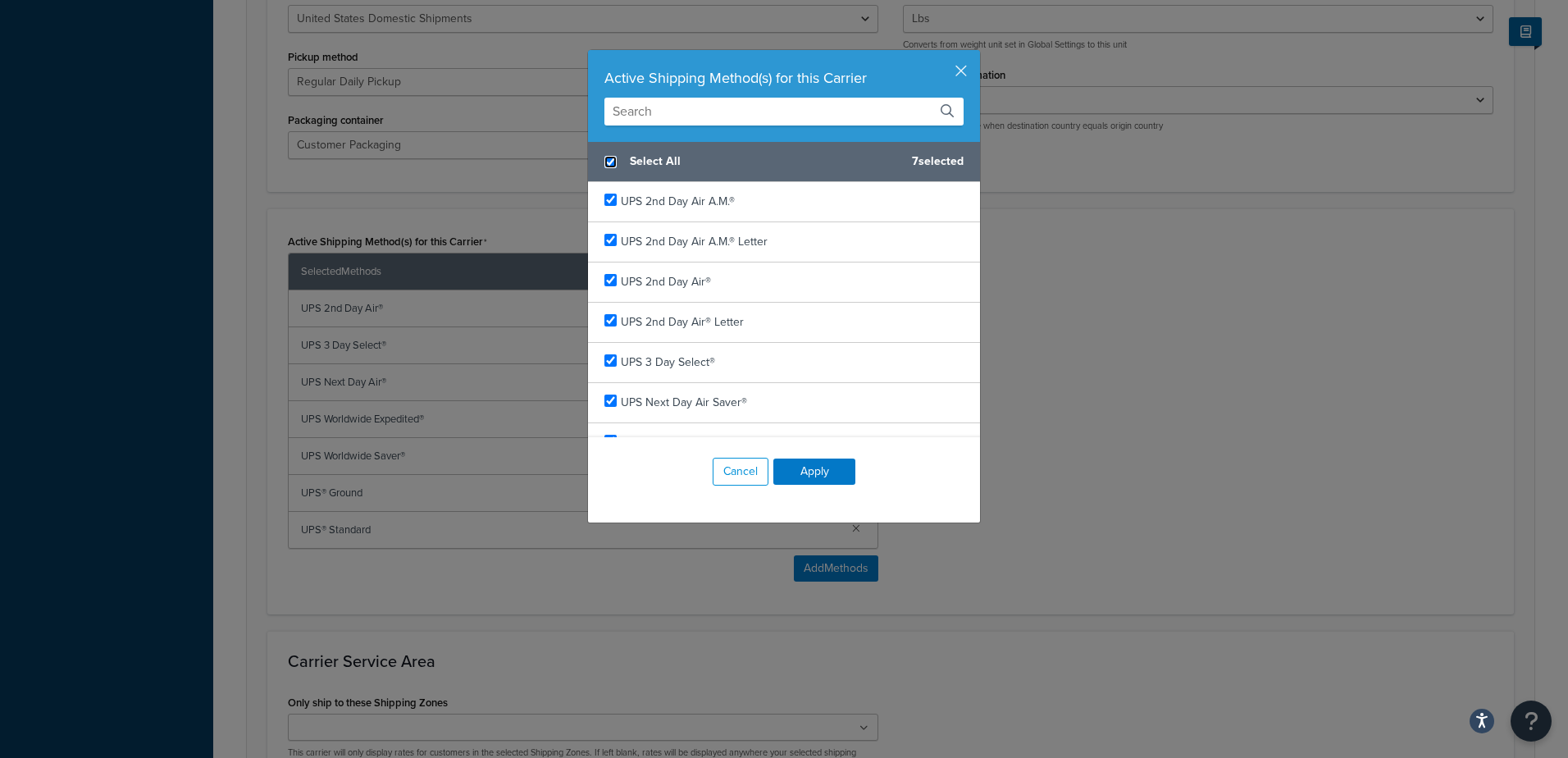
checkbox input "true"
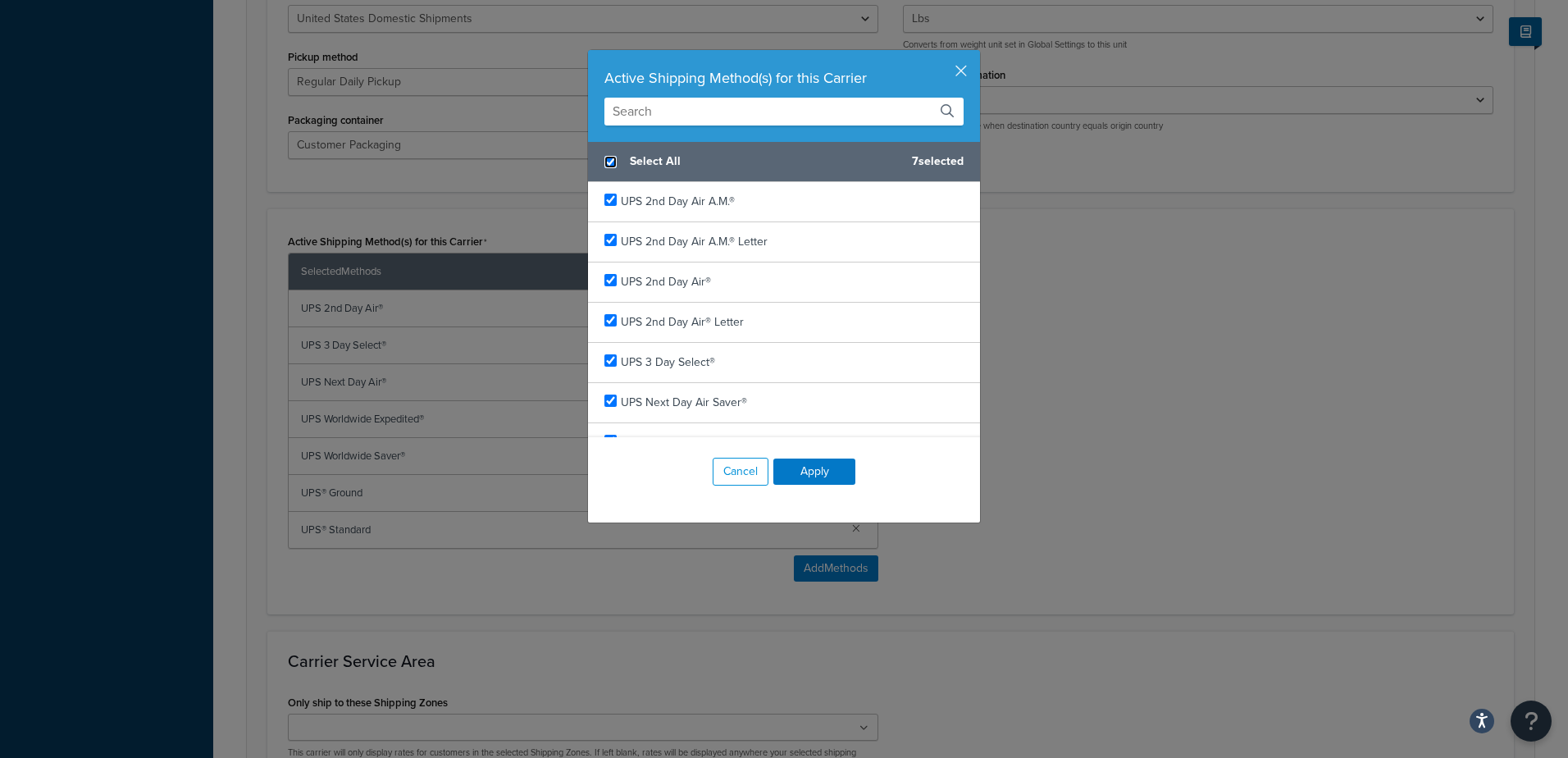
checkbox input "true"
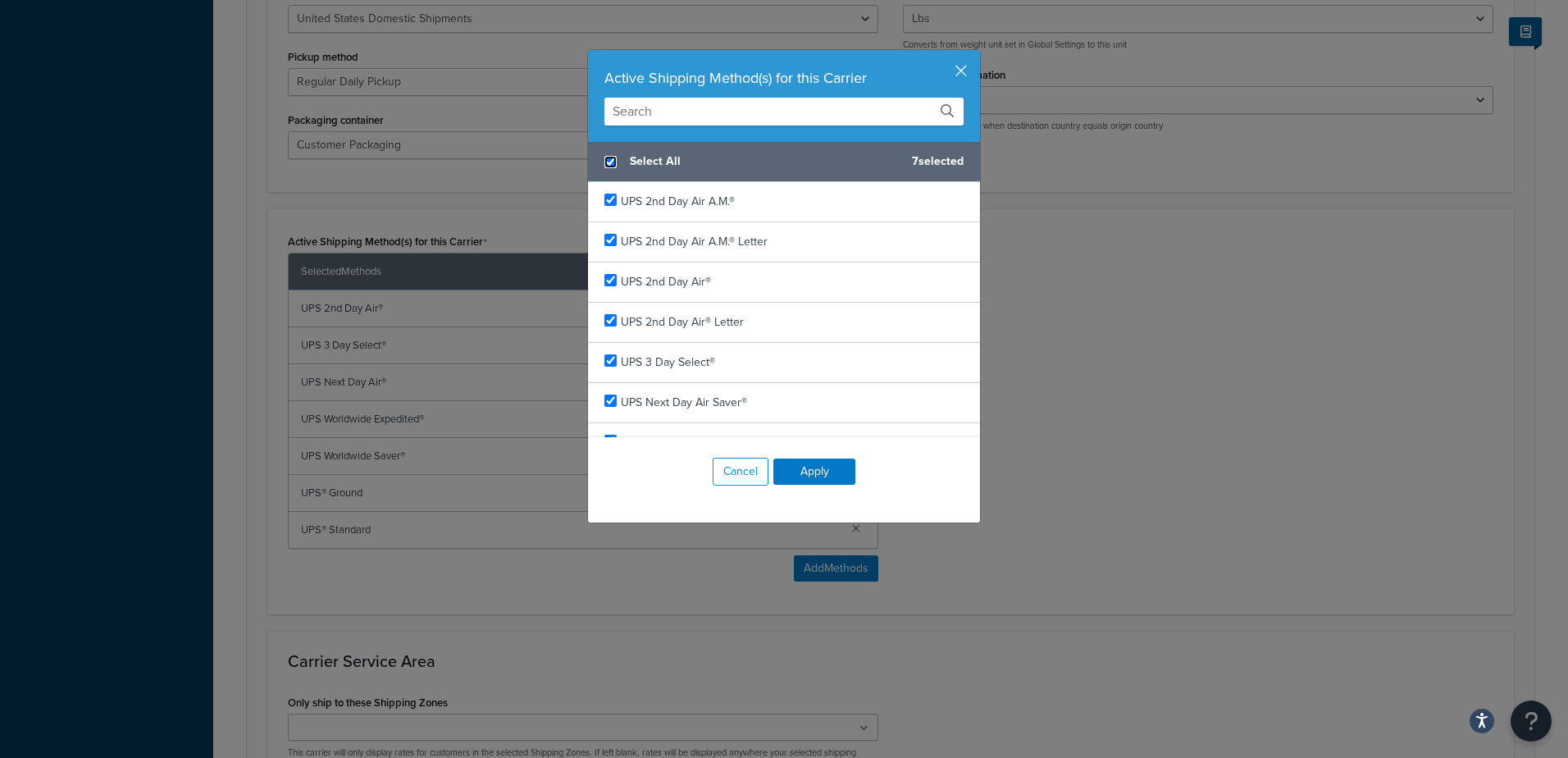
checkbox input "true"
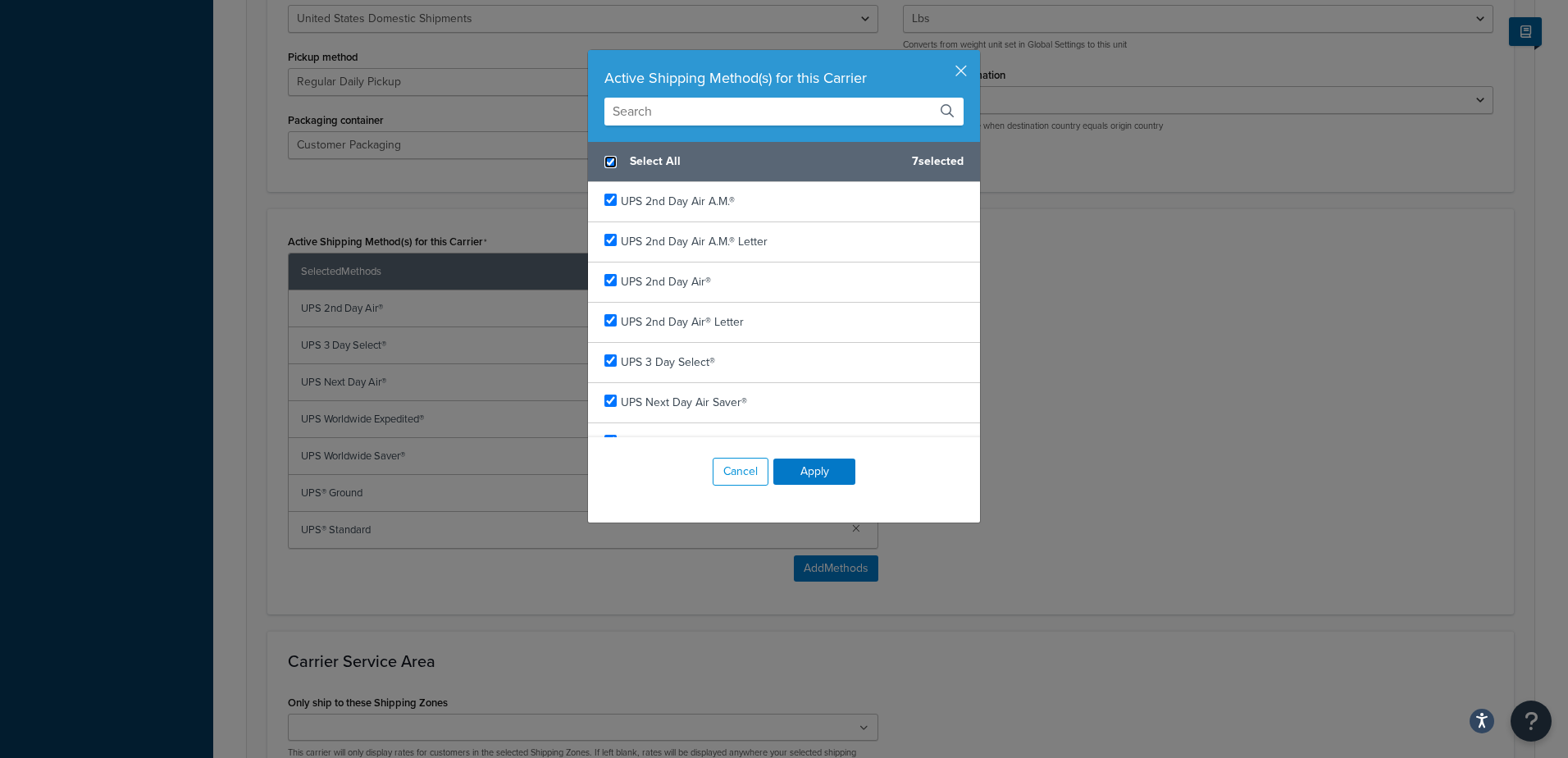
checkbox input "true"
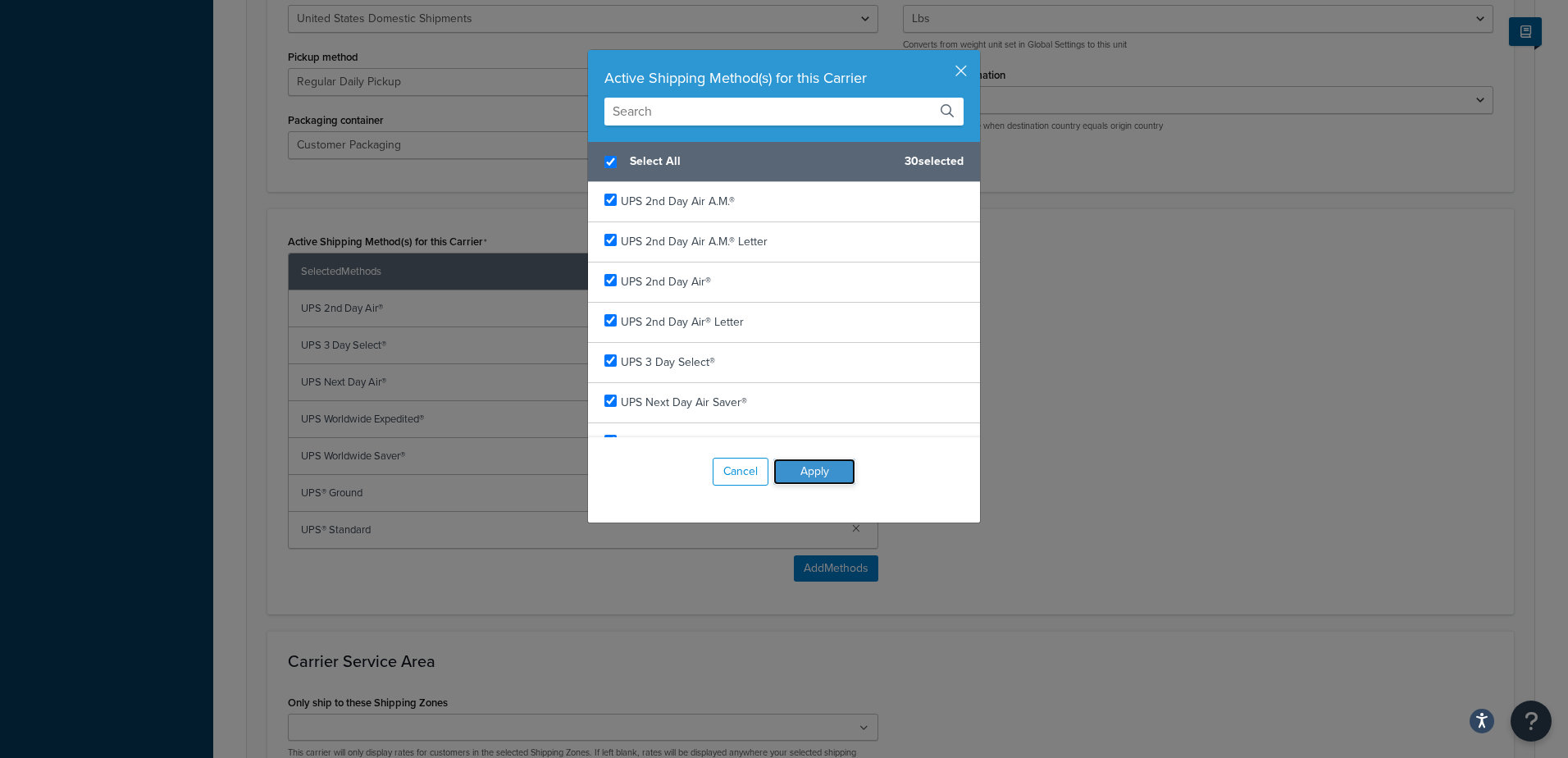
click at [810, 469] on button "Apply" at bounding box center [814, 472] width 82 height 26
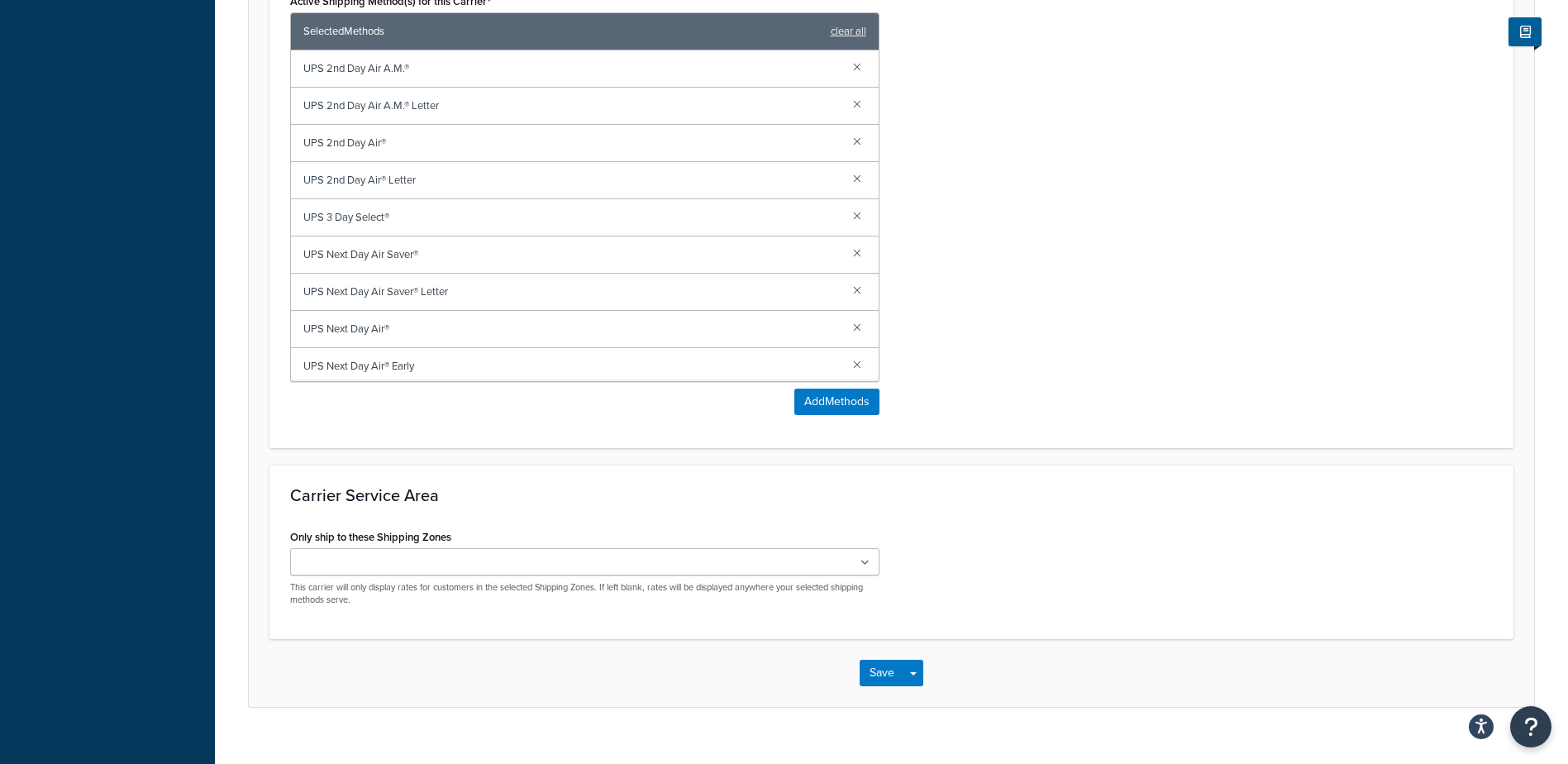
scroll to position [992, 0]
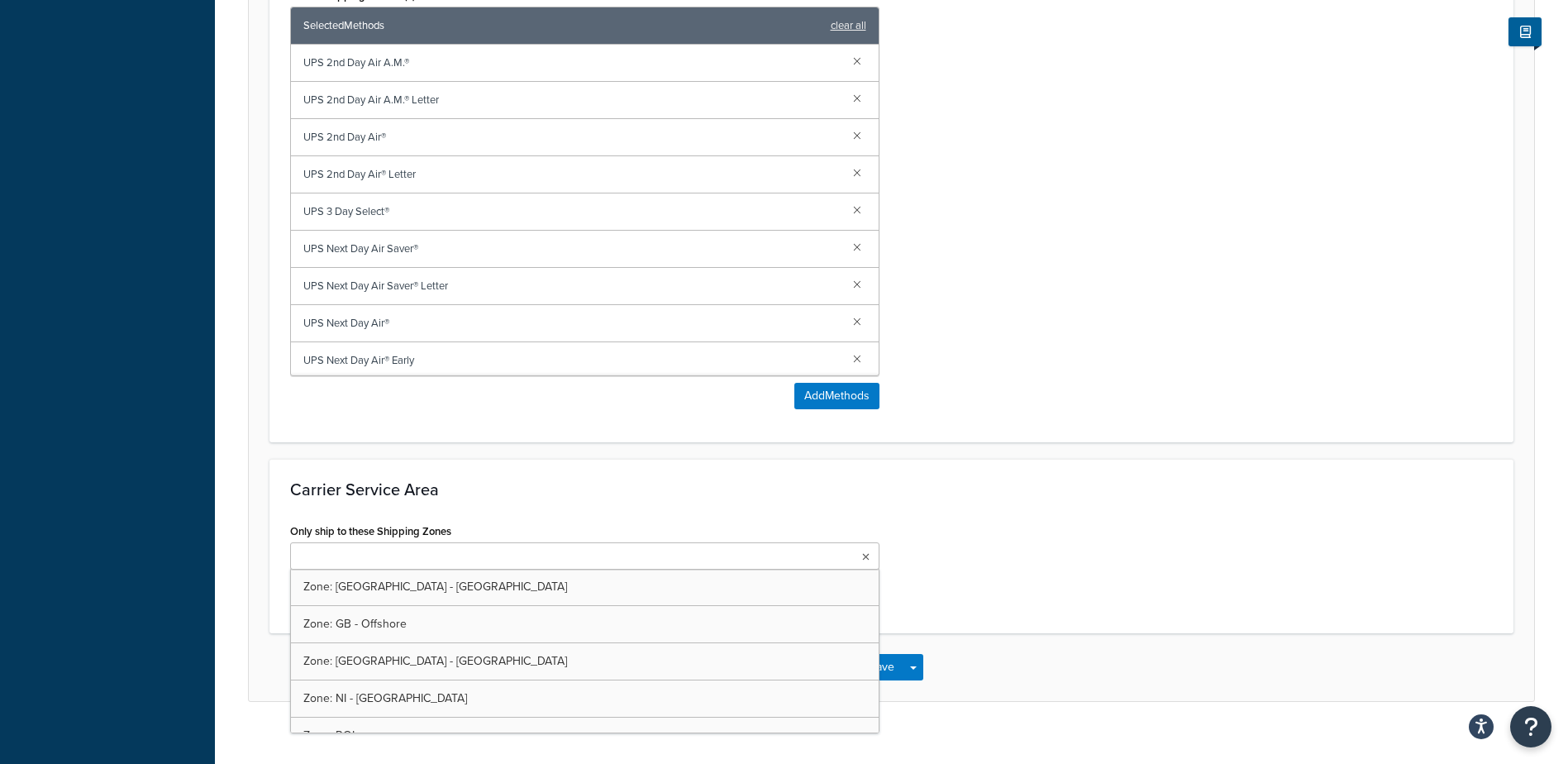
click at [870, 559] on ul at bounding box center [585, 555] width 589 height 27
click at [462, 551] on ul at bounding box center [585, 555] width 589 height 27
click at [1088, 515] on div "Carrier Service Area Only ship to these Shipping Zones Zone: GB - Mainland Zone…" at bounding box center [892, 545] width 1244 height 175
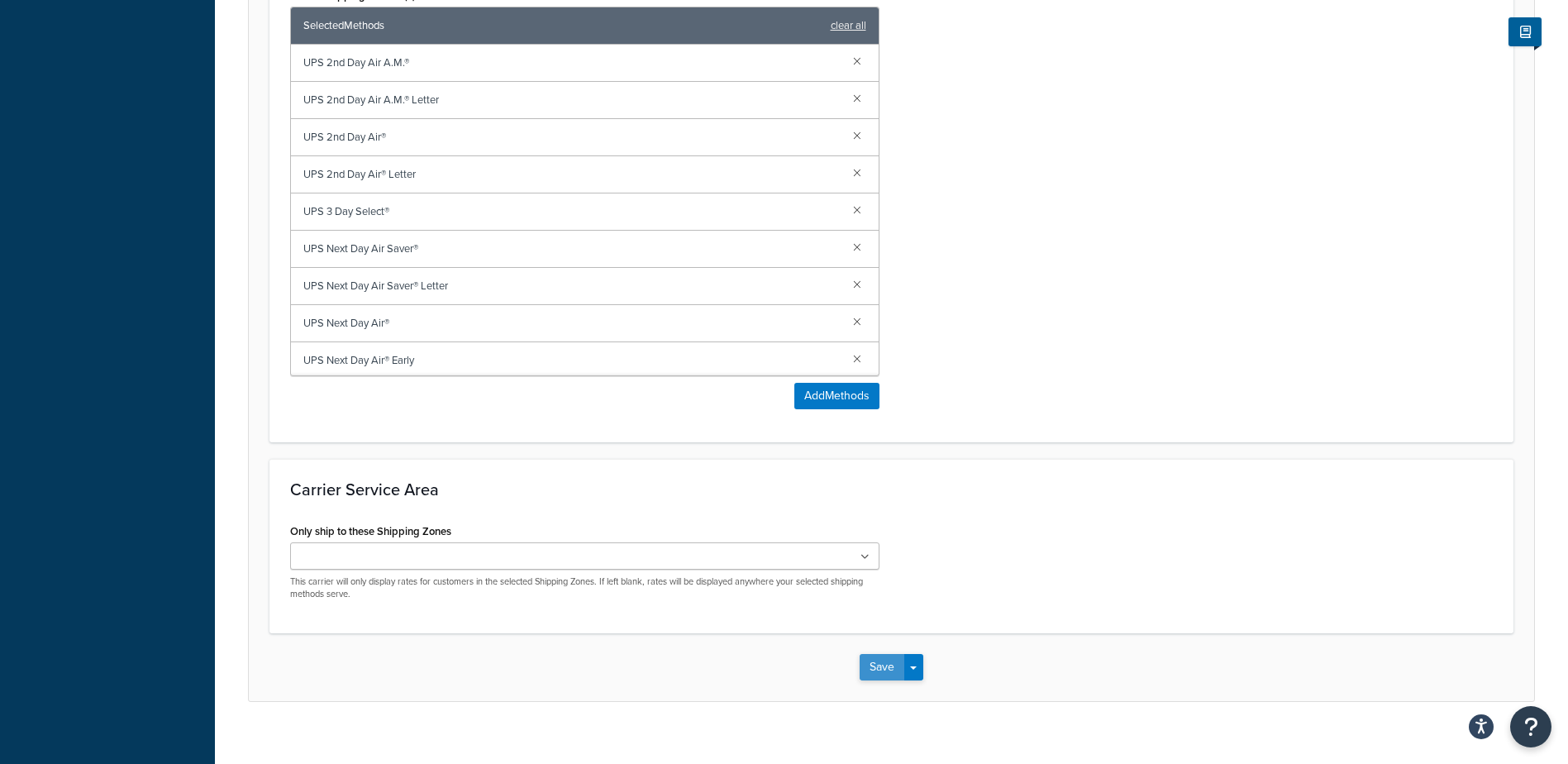
click at [879, 669] on button "Save" at bounding box center [882, 667] width 45 height 26
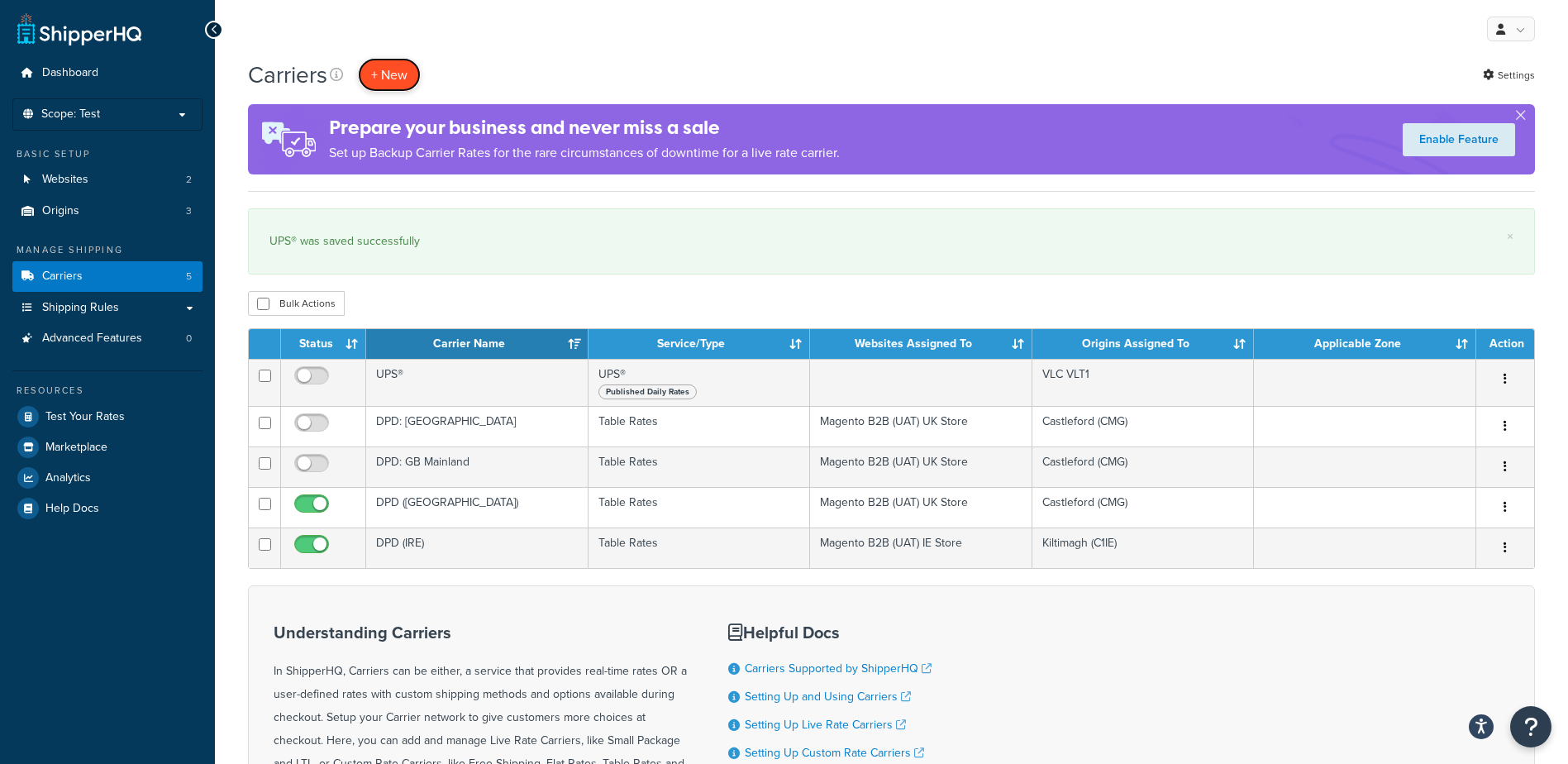
click at [394, 74] on button "+ New" at bounding box center [389, 75] width 63 height 34
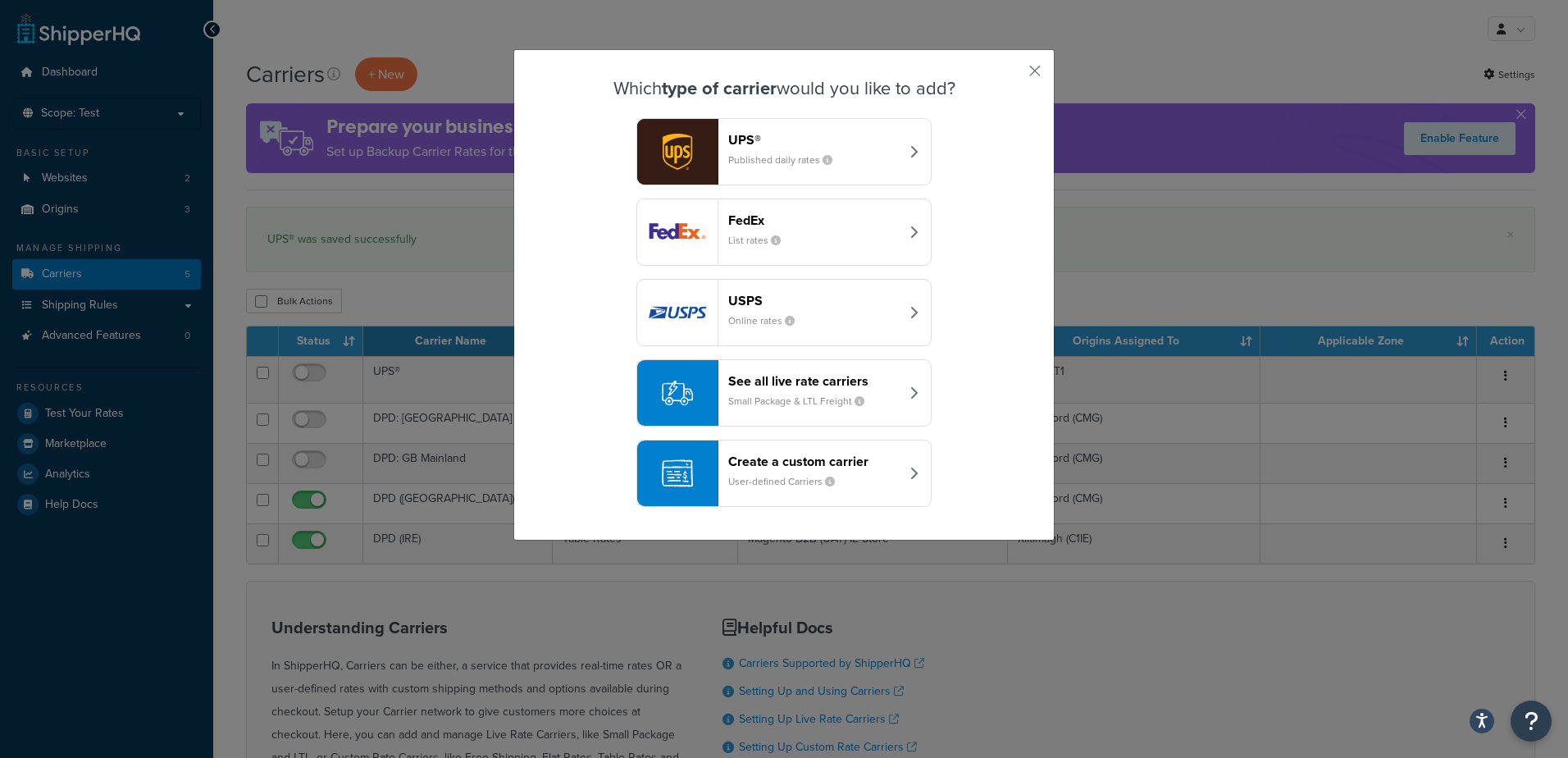
click at [788, 302] on header "USPS" at bounding box center [813, 301] width 171 height 16
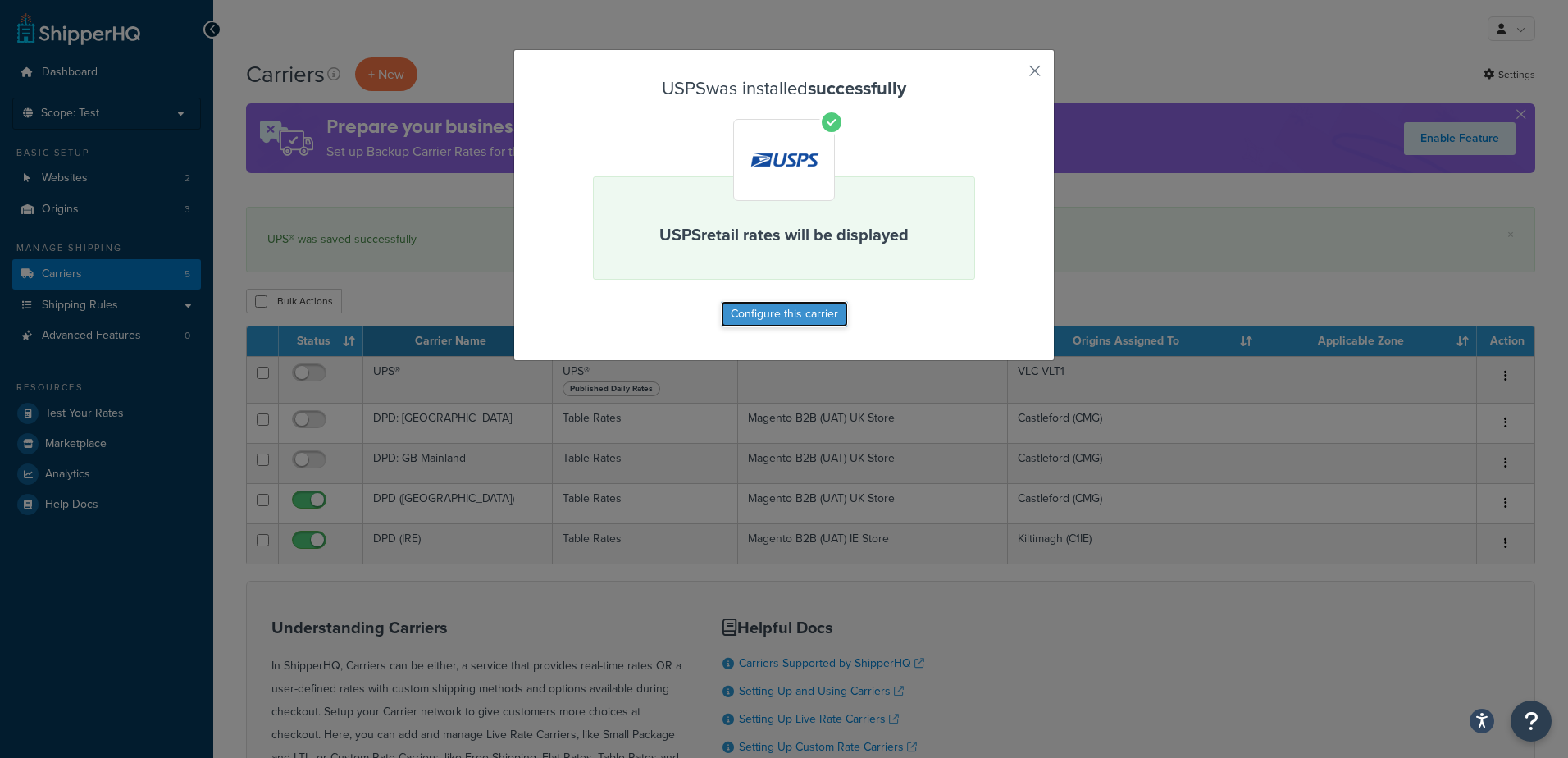
click at [792, 312] on button "Configure this carrier" at bounding box center [784, 314] width 127 height 26
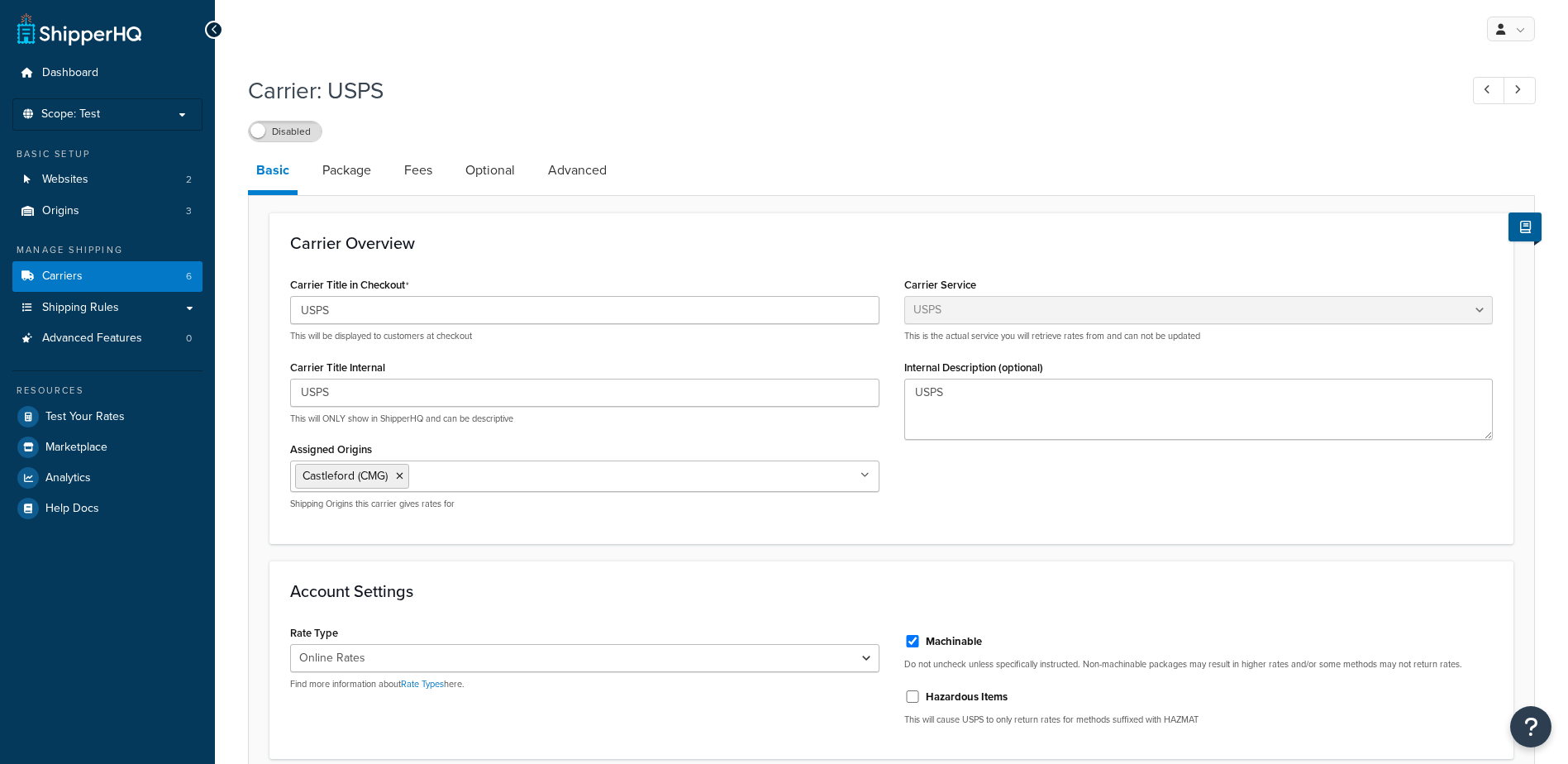
select select "usps"
select select "ONLINE"
click at [403, 482] on li "Castleford (CMG)" at bounding box center [353, 475] width 114 height 25
click at [400, 475] on icon at bounding box center [398, 476] width 7 height 10
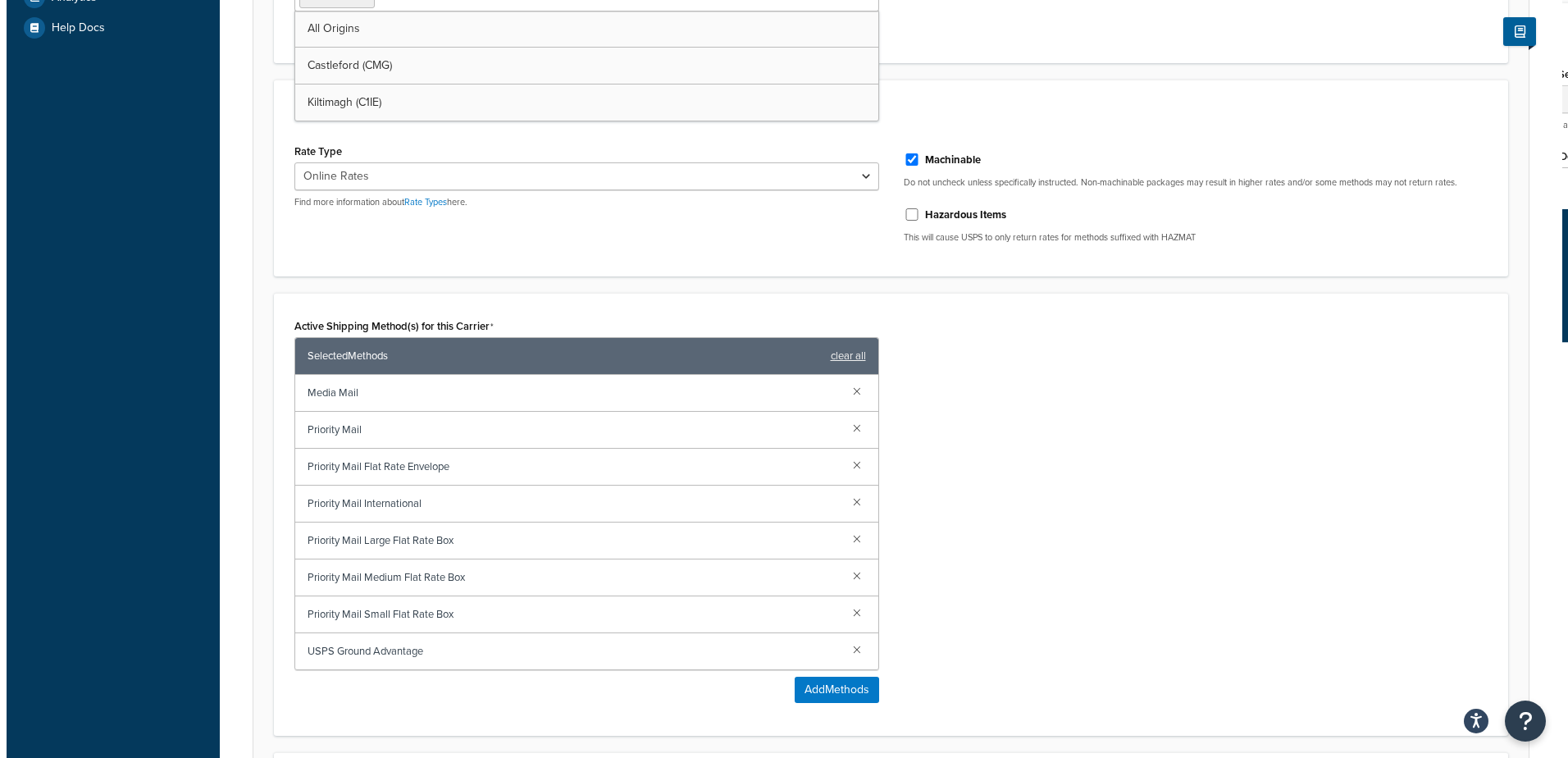
scroll to position [492, 0]
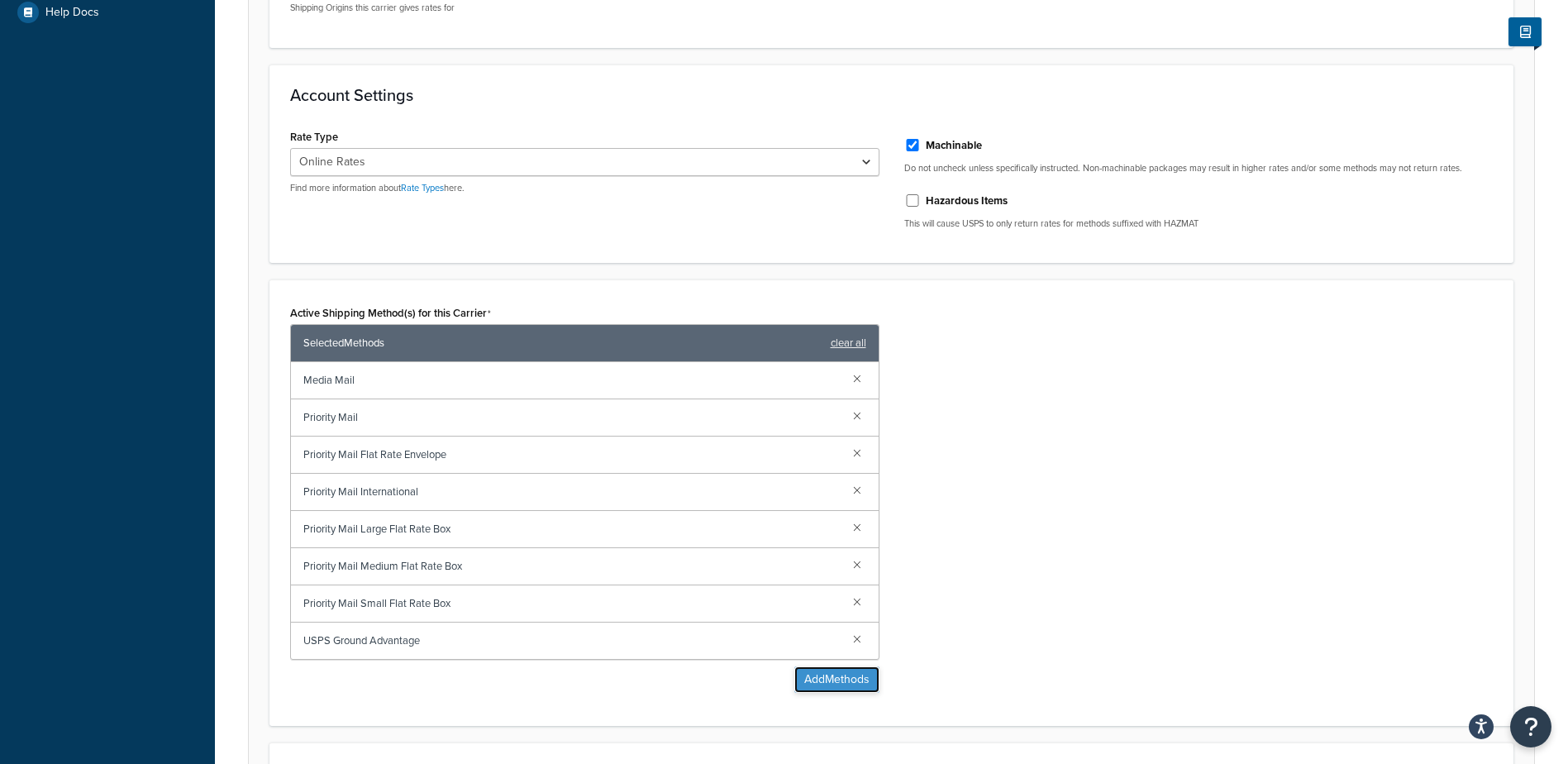
click at [837, 682] on button "Add Methods" at bounding box center [836, 679] width 85 height 26
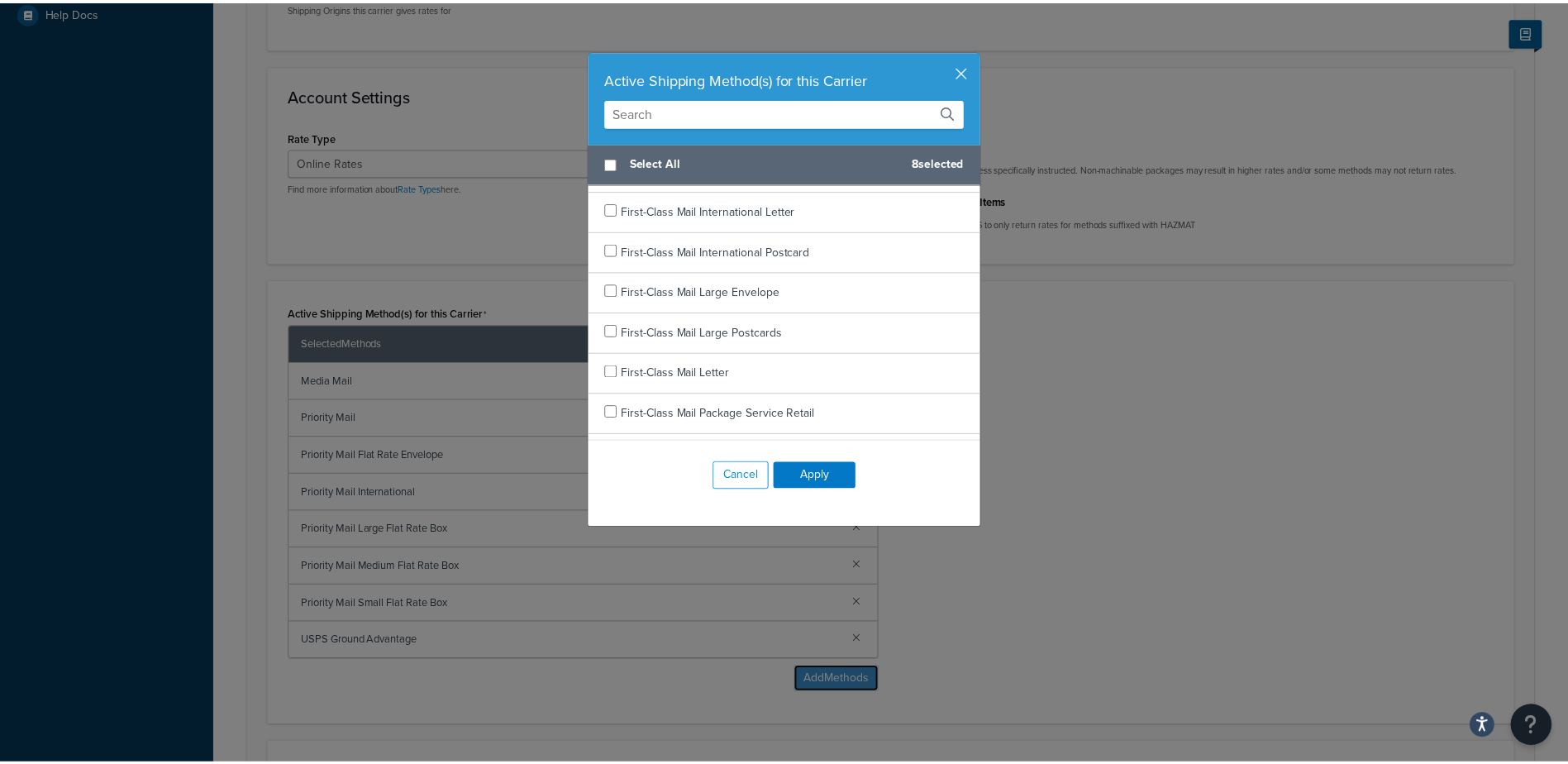
scroll to position [0, 0]
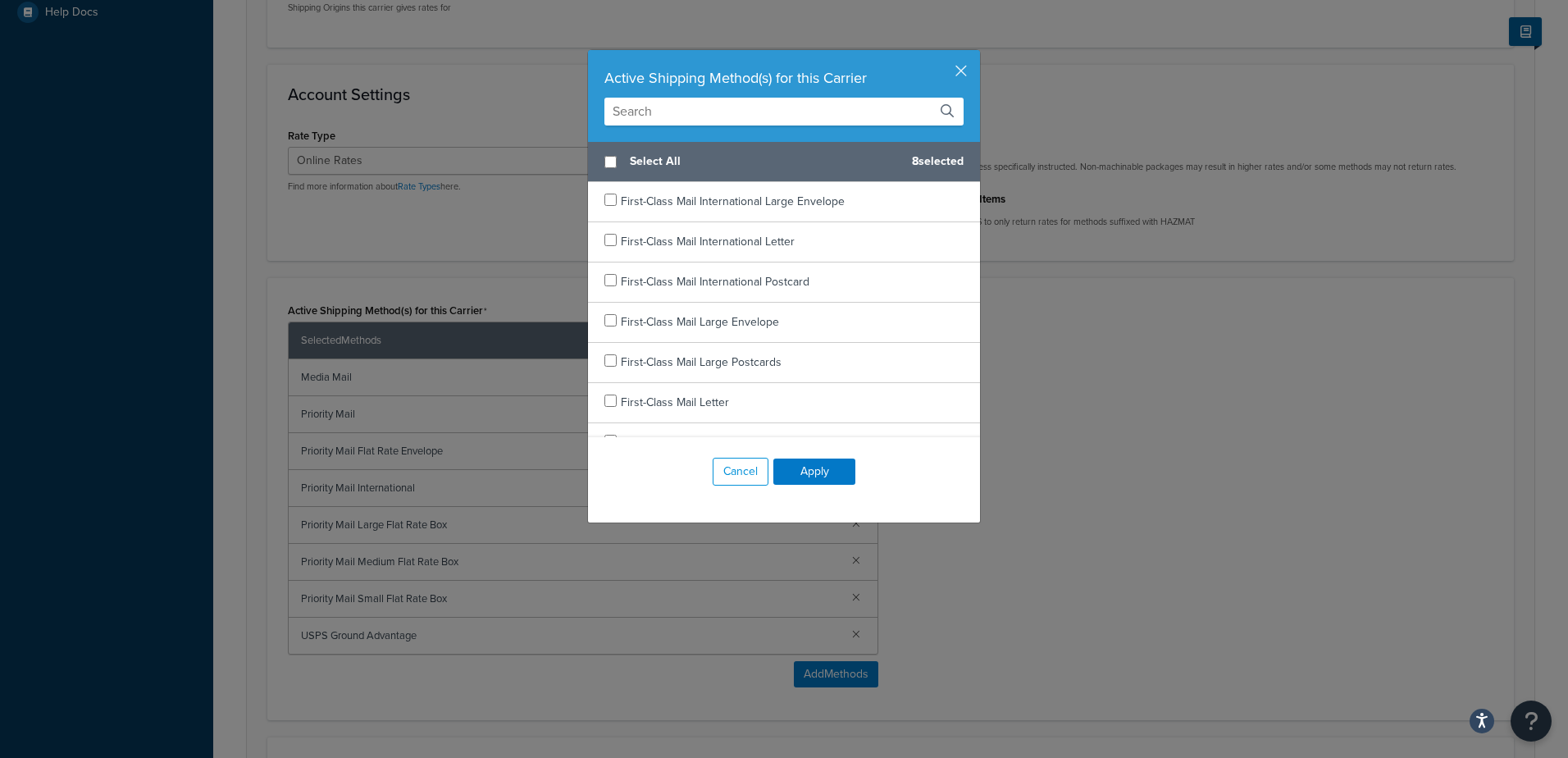
click at [611, 162] on div "Select All 8 selected" at bounding box center [784, 162] width 392 height 41
checkbox input "true"
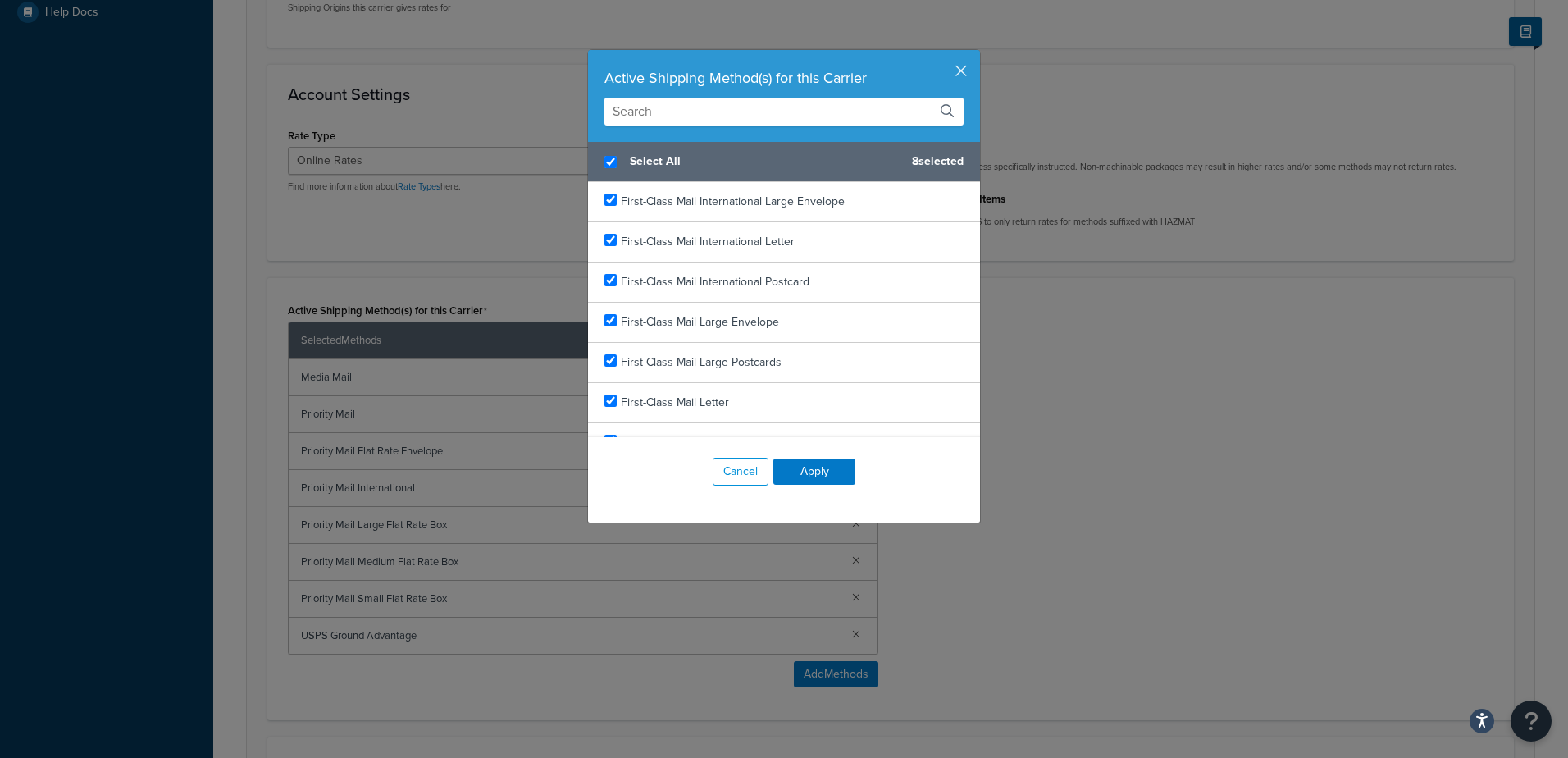
checkbox input "true"
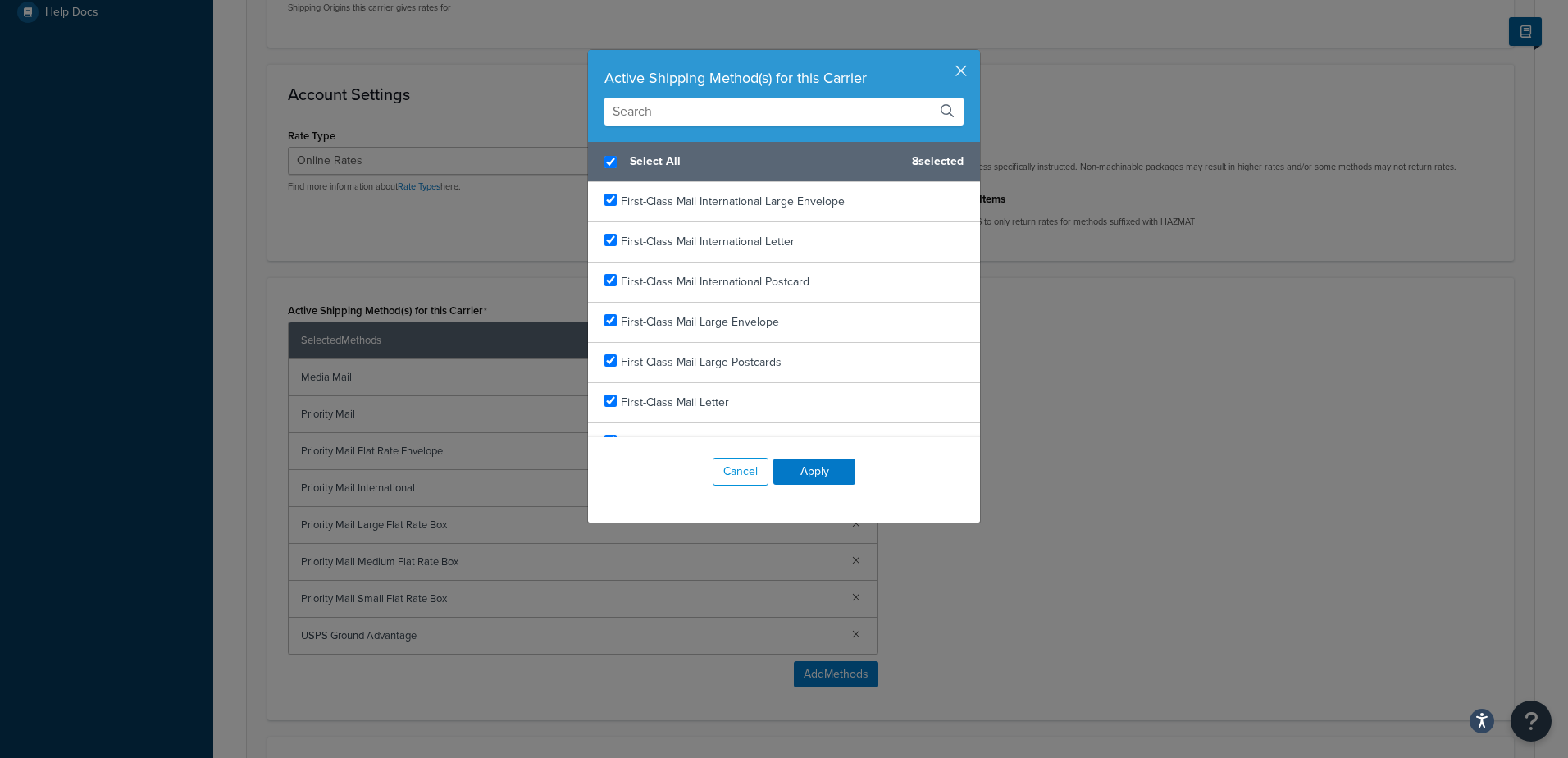
checkbox input "true"
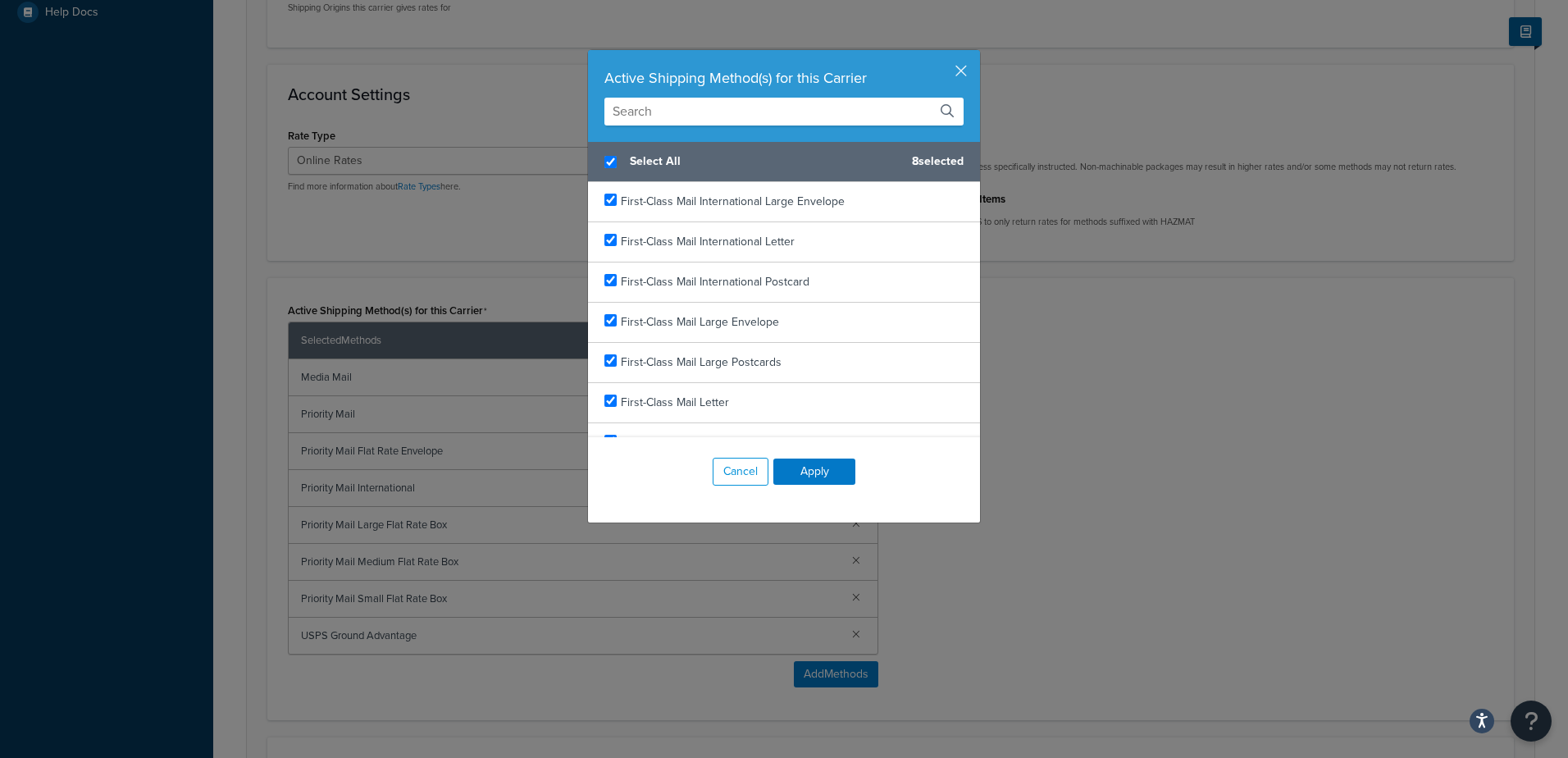
checkbox input "true"
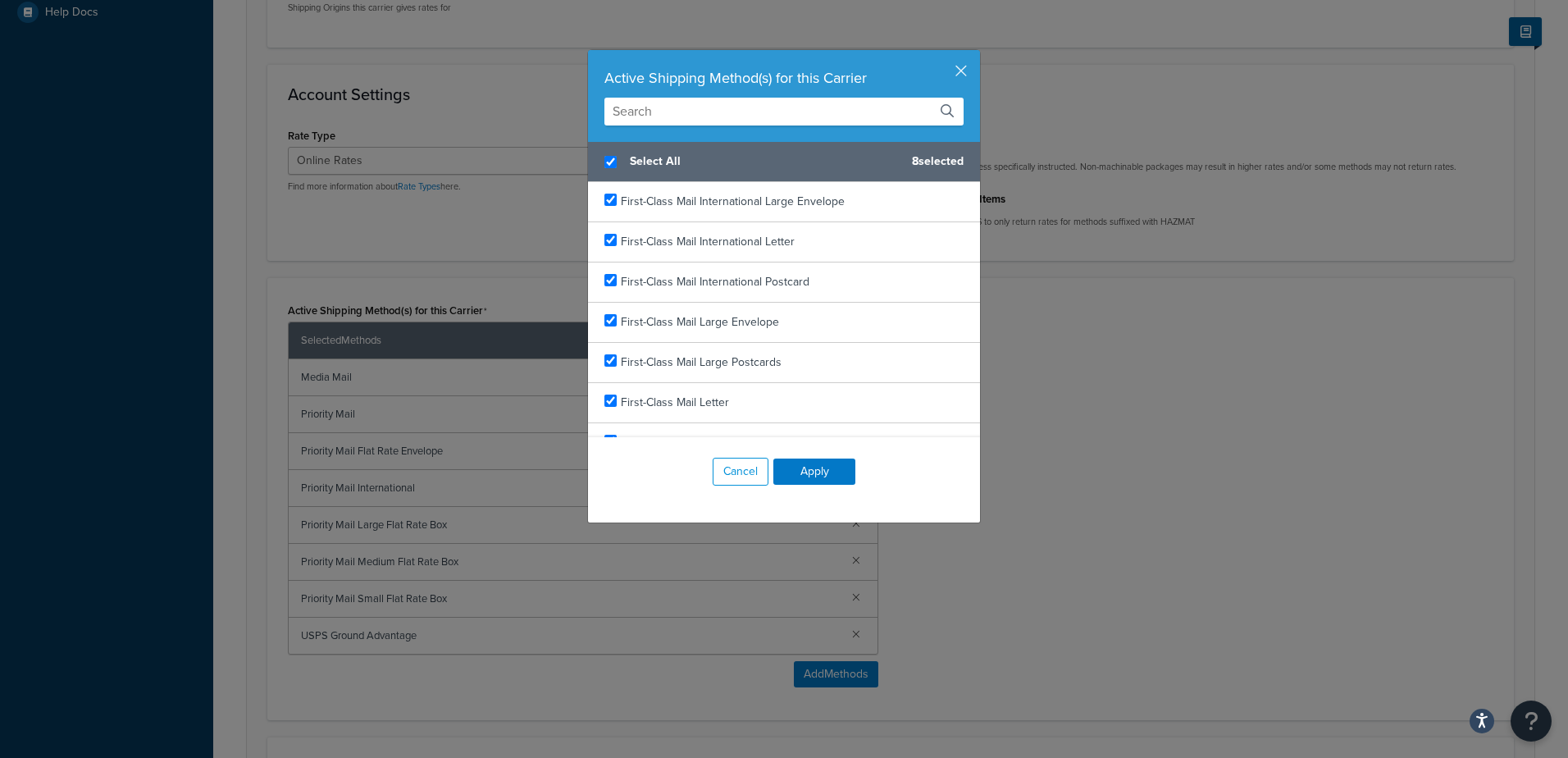
checkbox input "true"
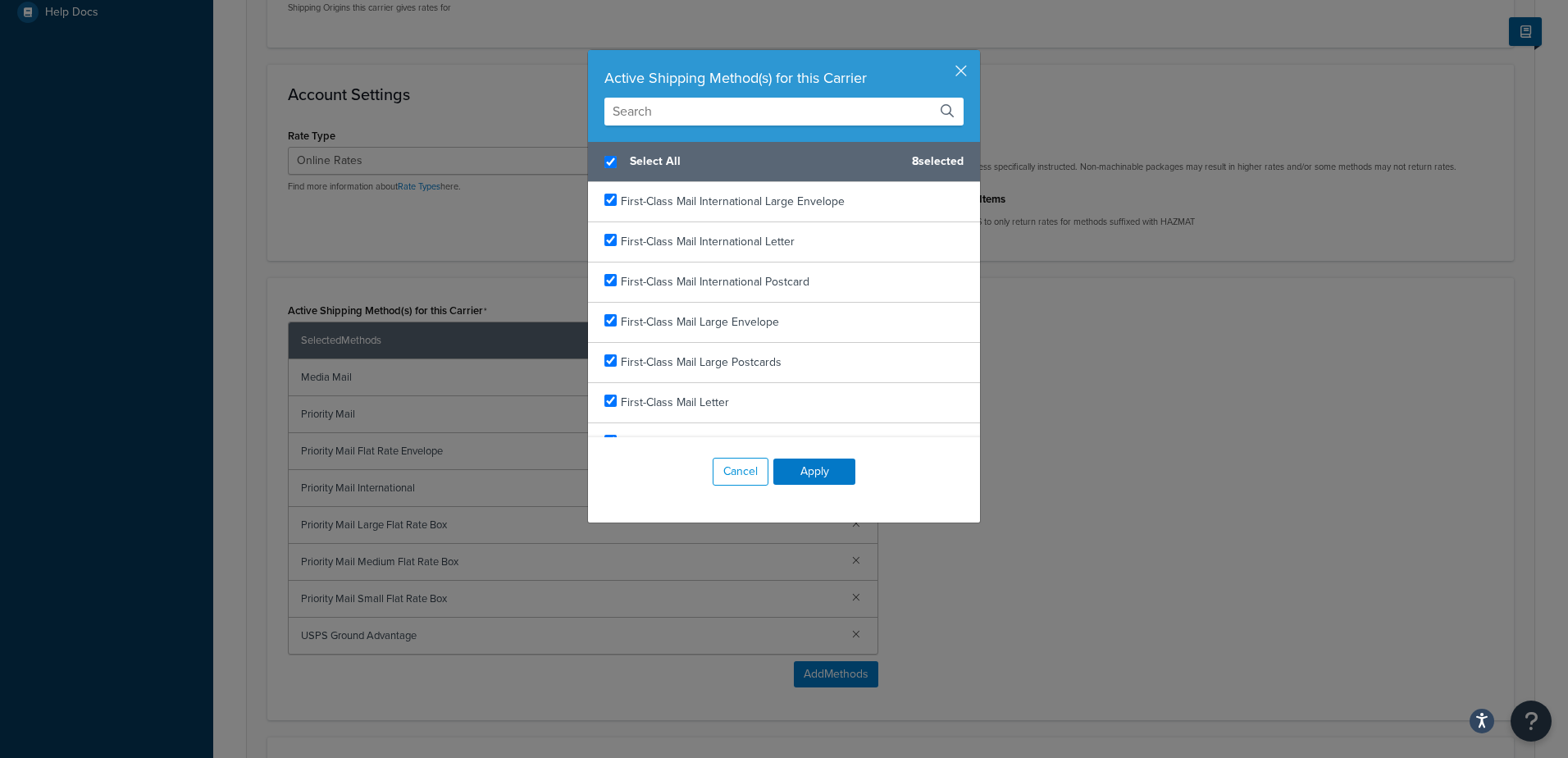
checkbox input "true"
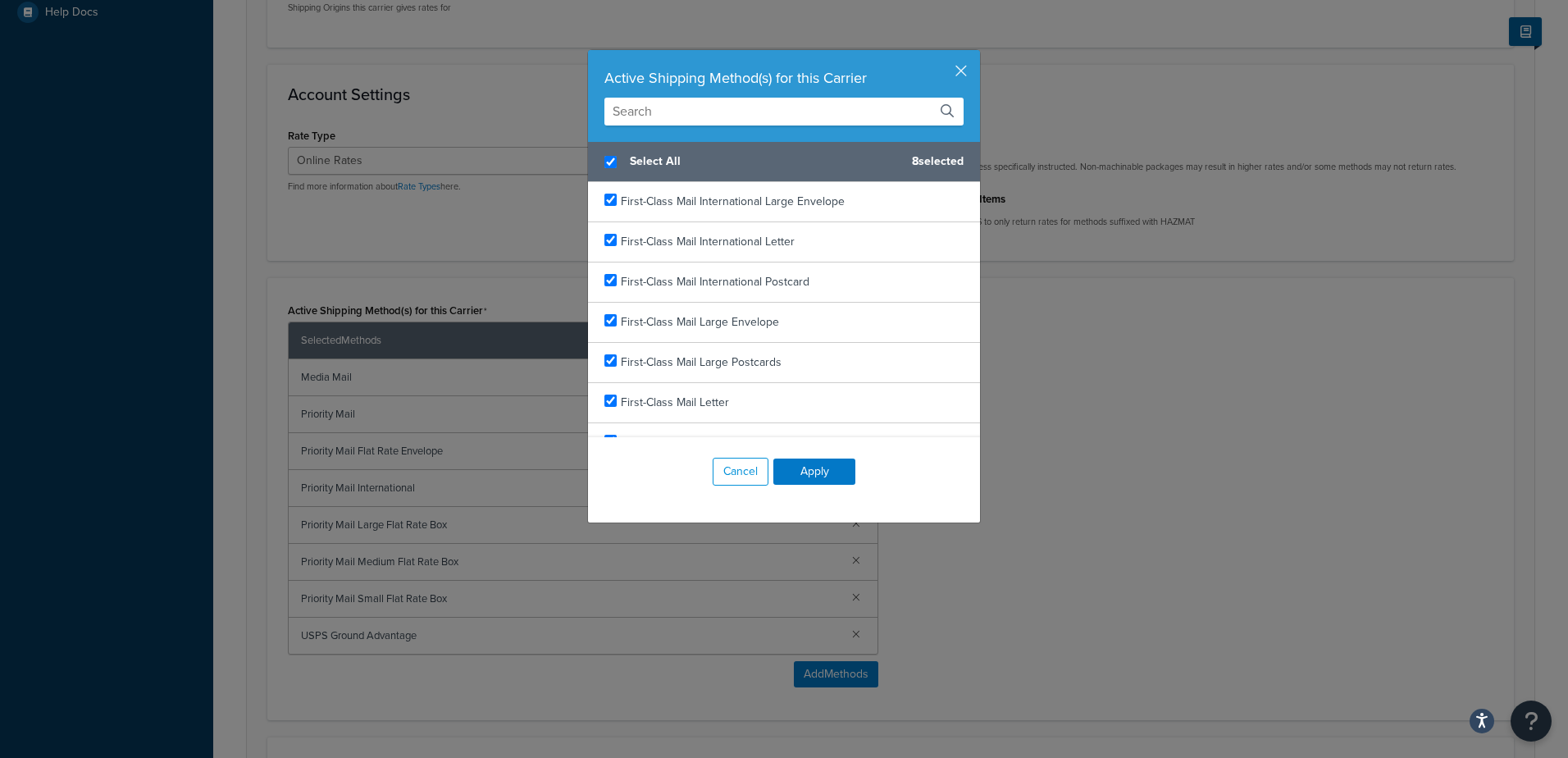
checkbox input "true"
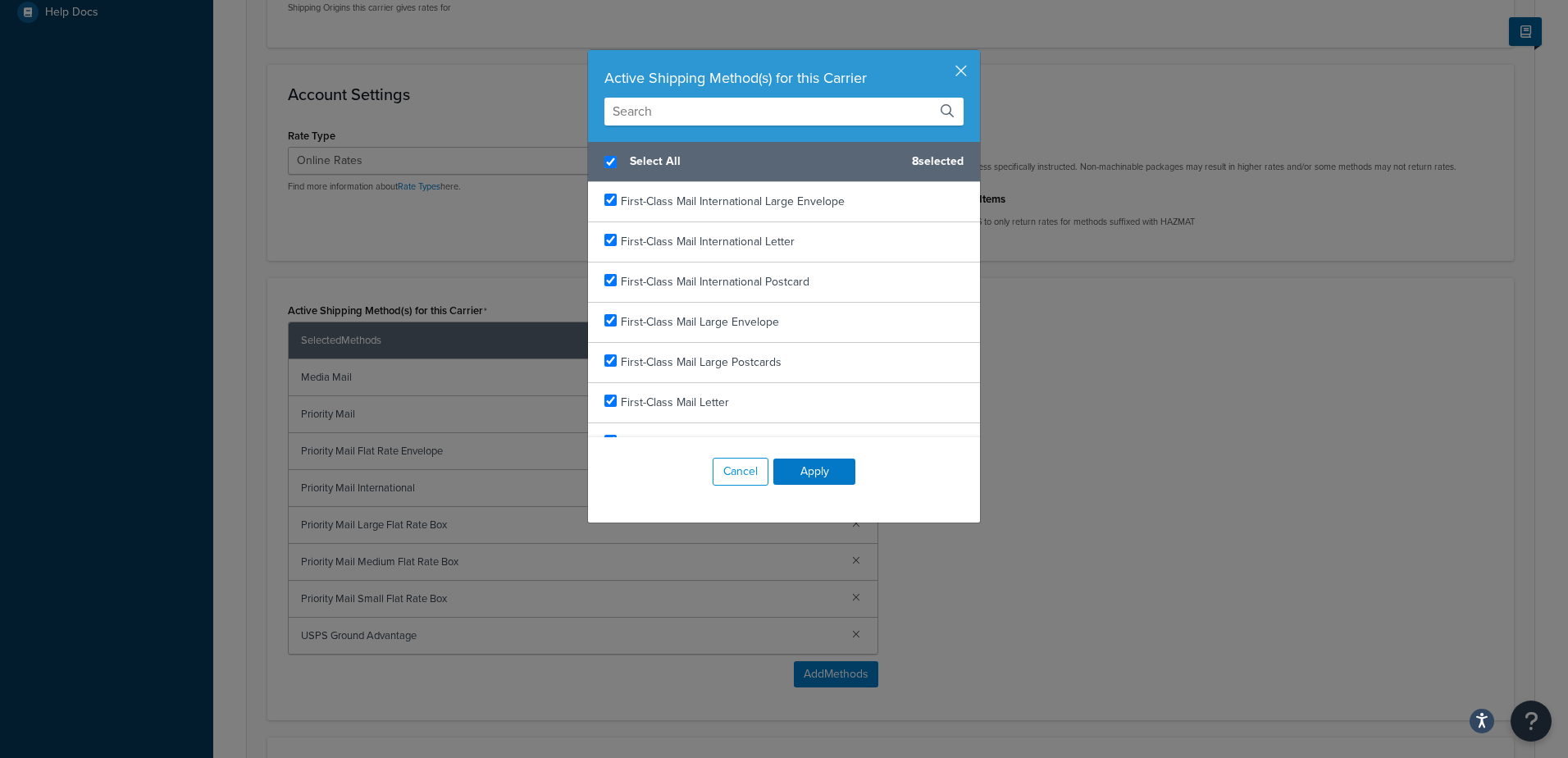
checkbox input "true"
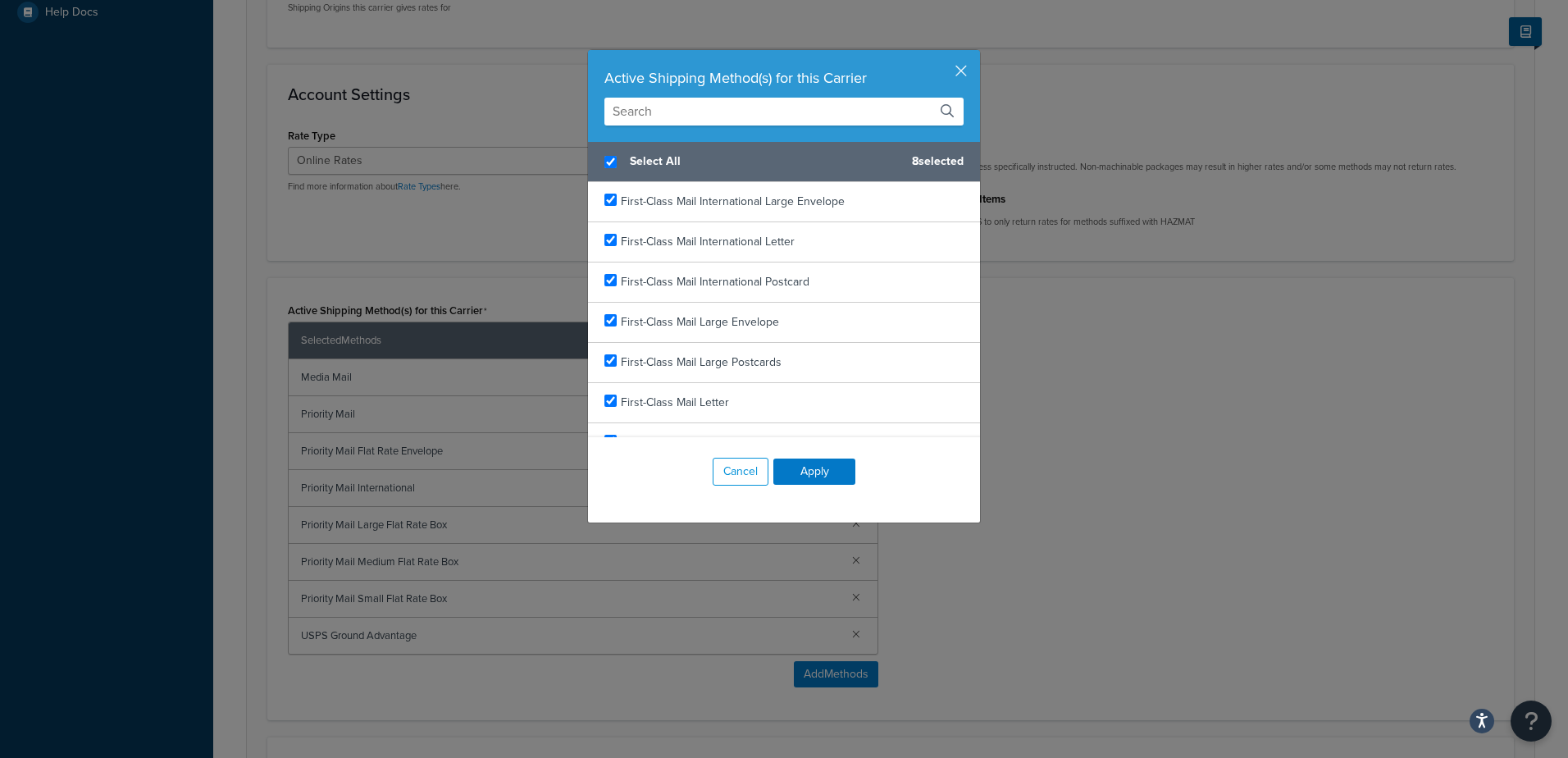
checkbox input "true"
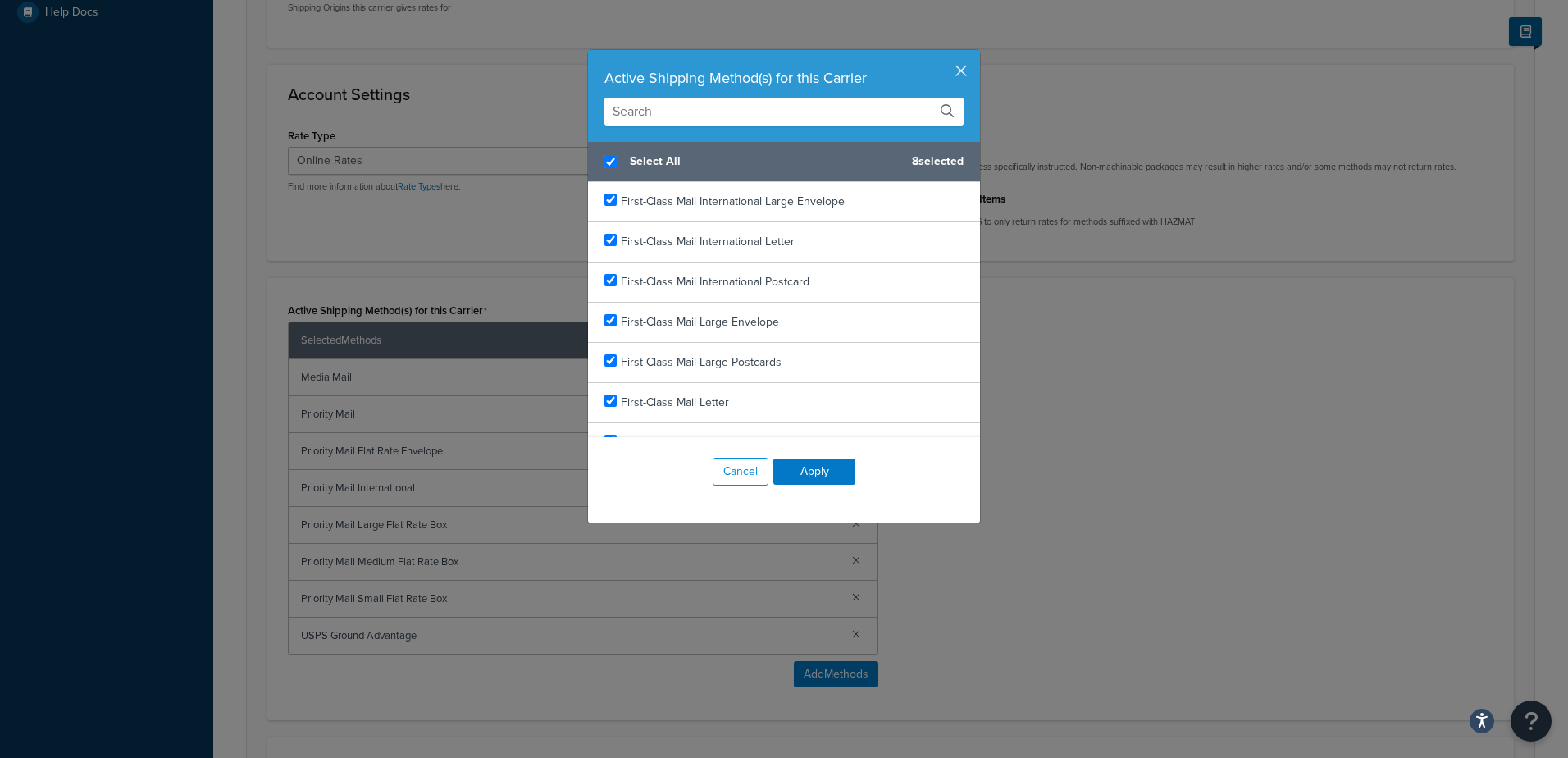
checkbox input "true"
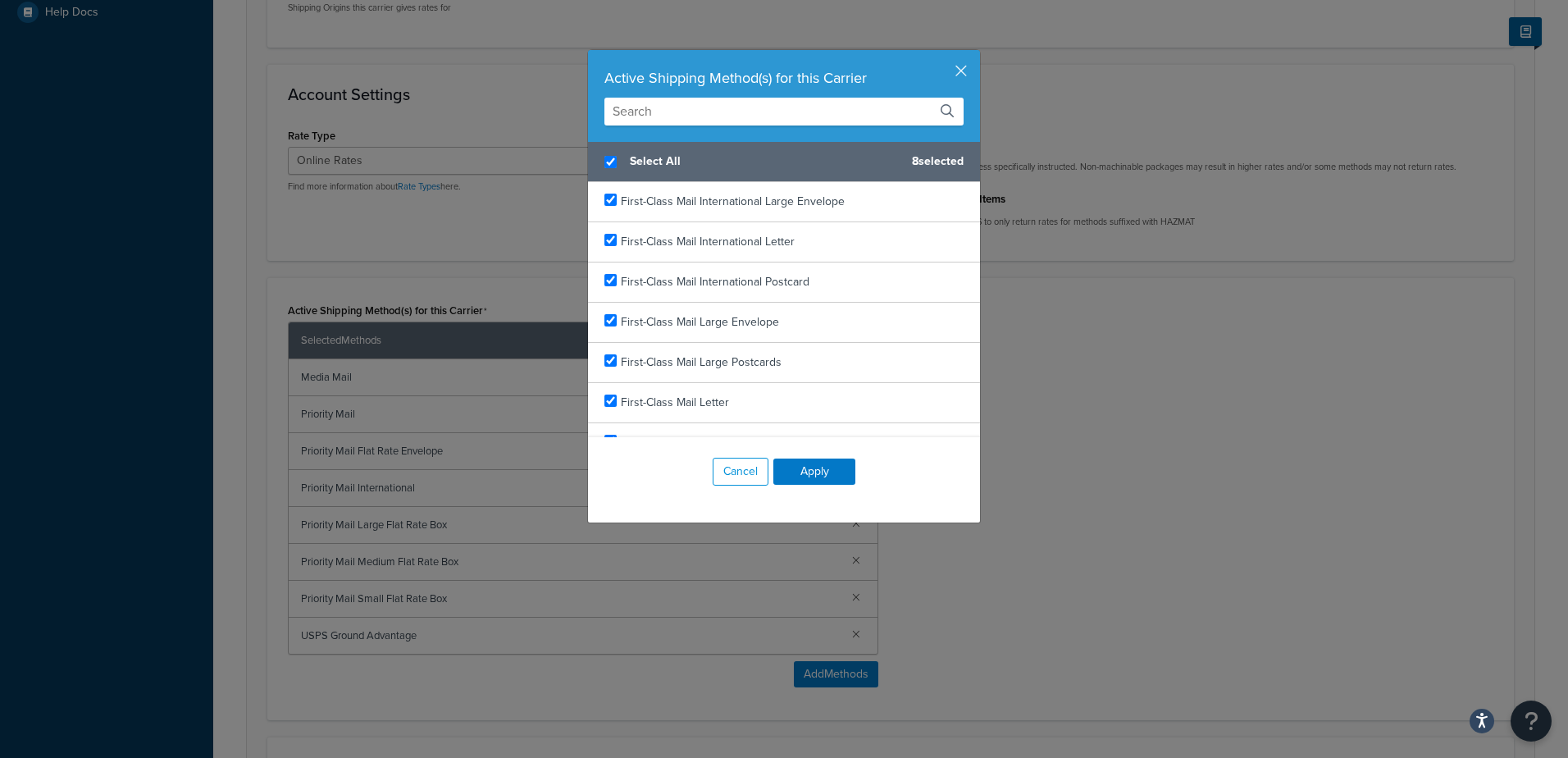
checkbox input "true"
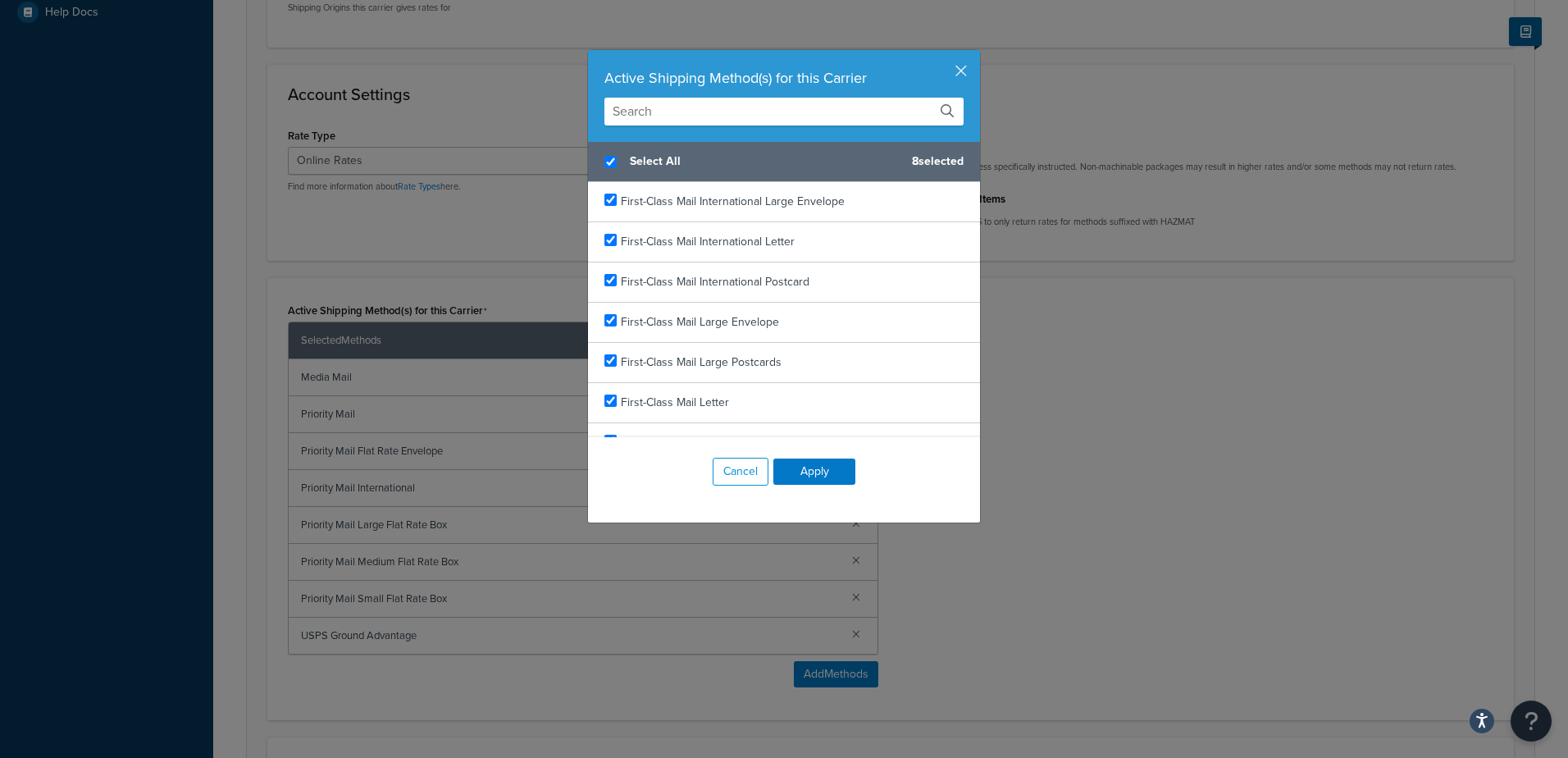
checkbox input "true"
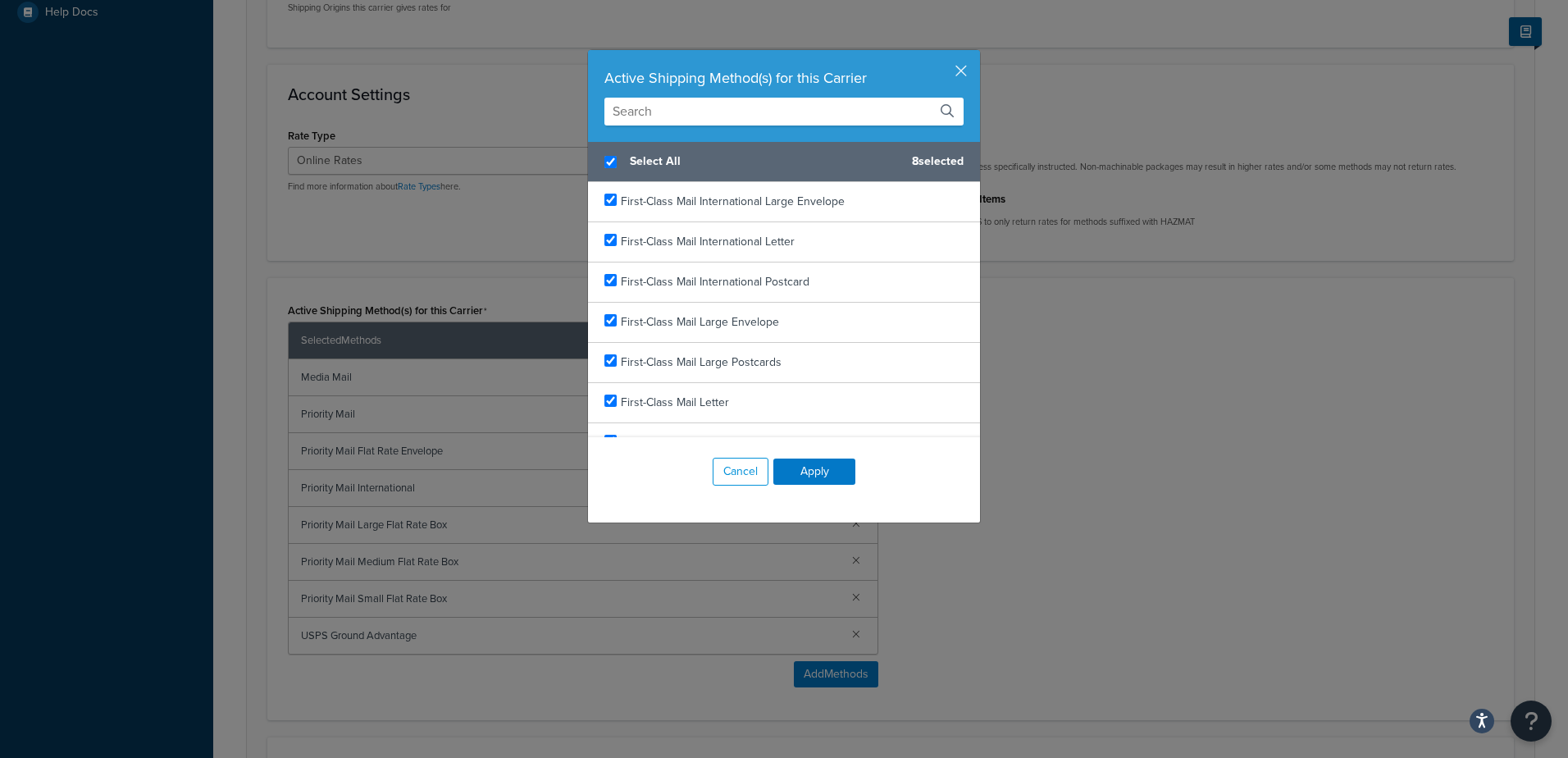
checkbox input "true"
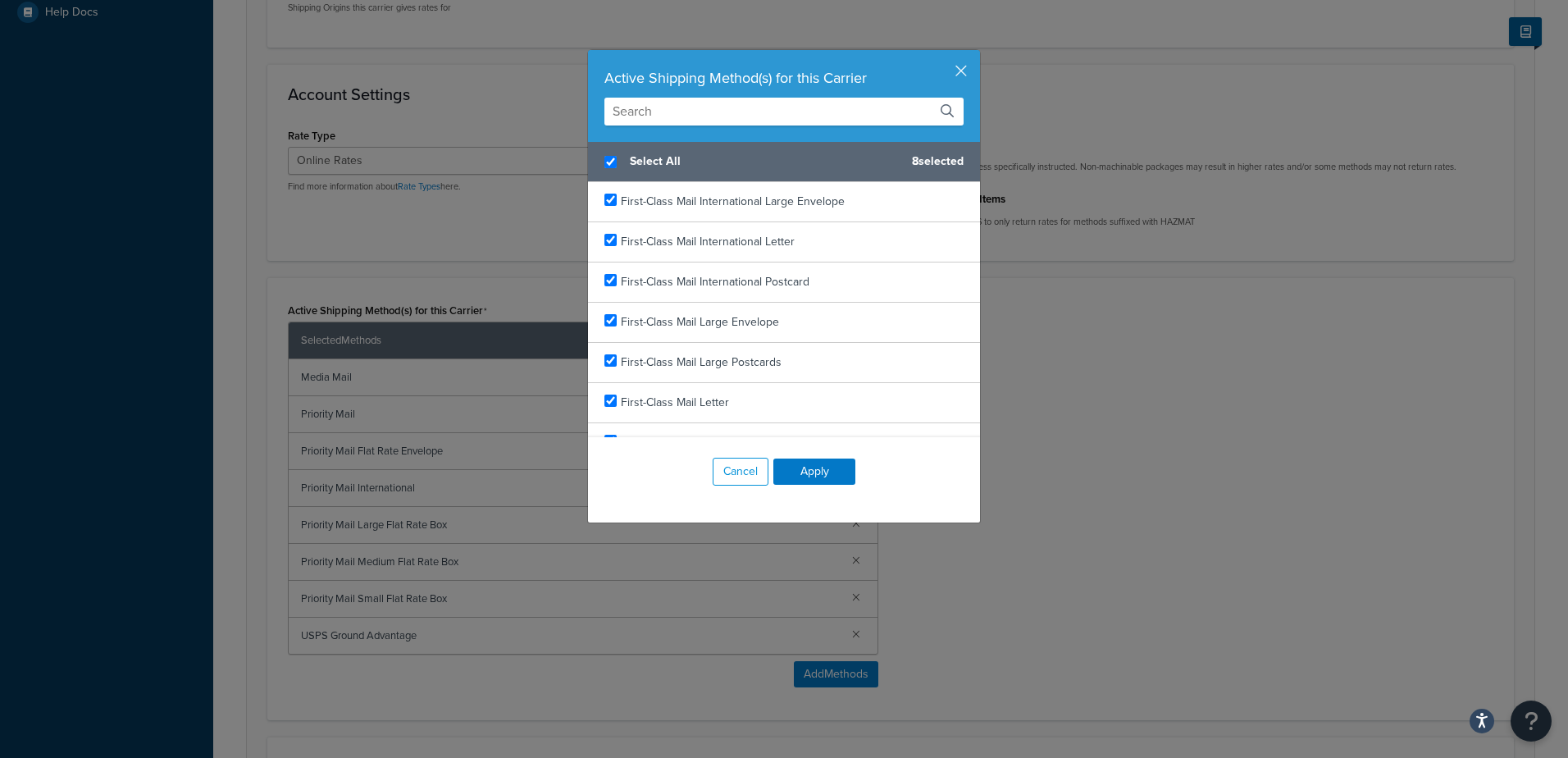
checkbox input "true"
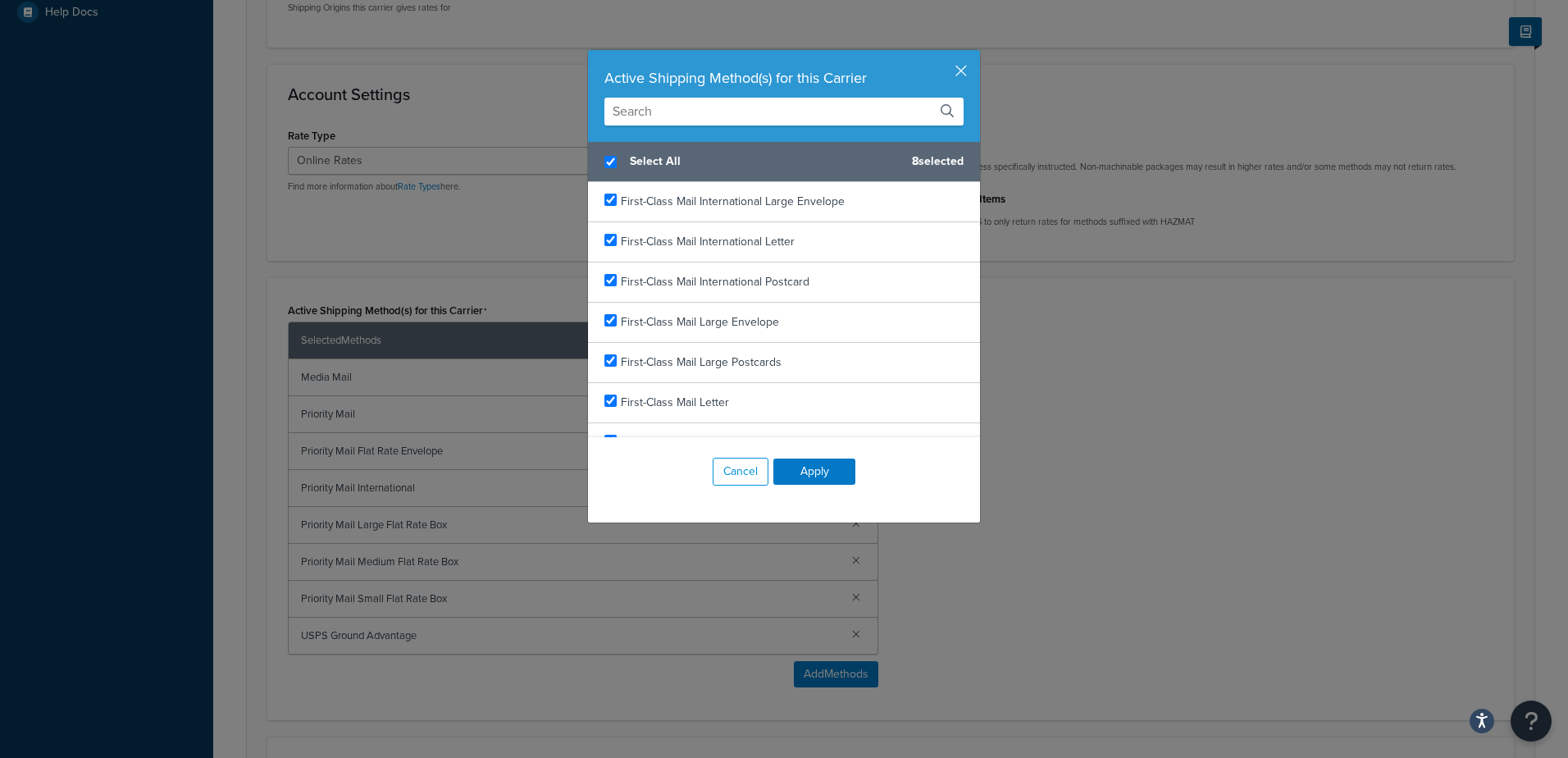
checkbox input "true"
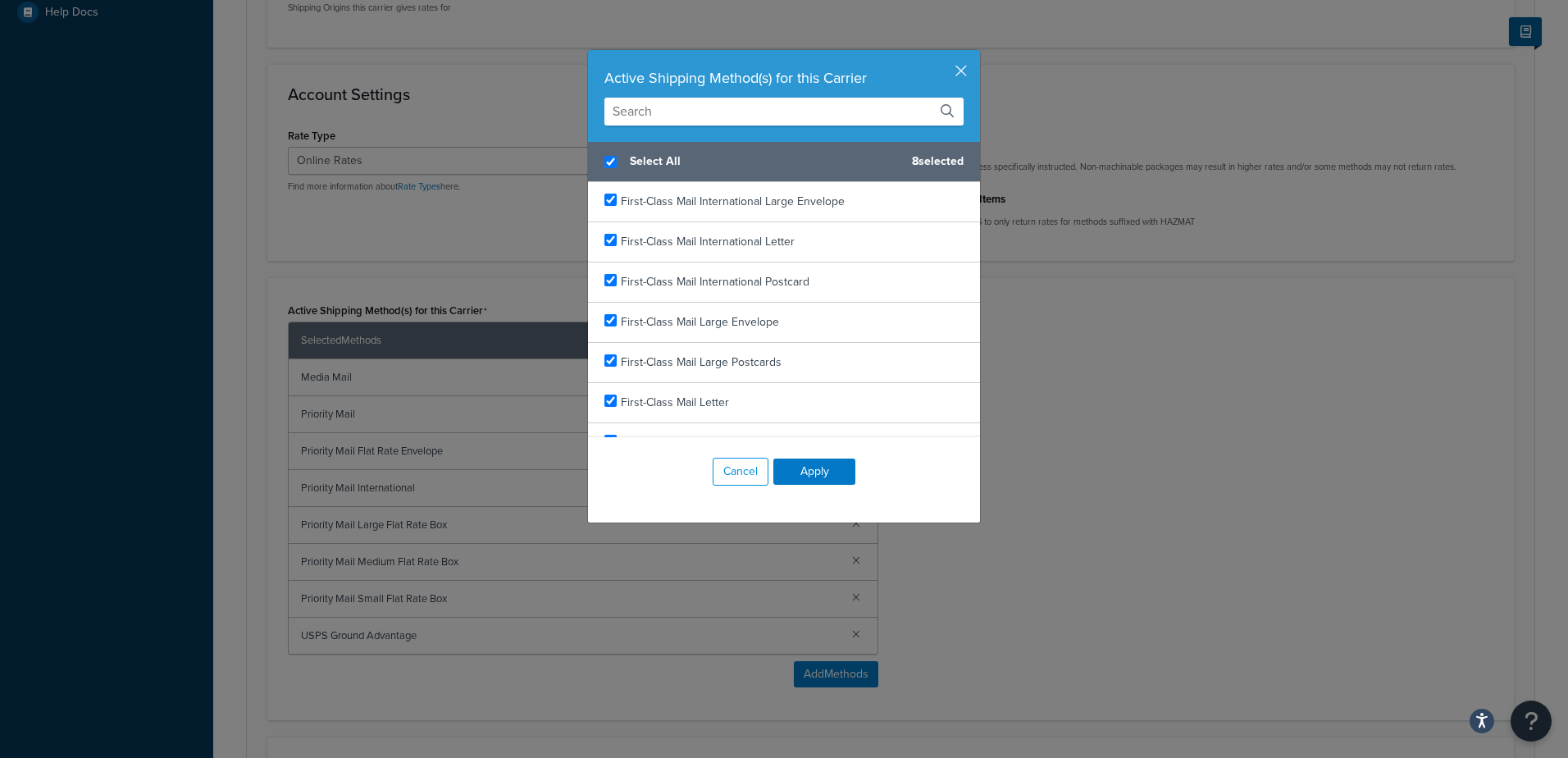
checkbox input "true"
click at [830, 469] on button "Apply" at bounding box center [814, 472] width 82 height 26
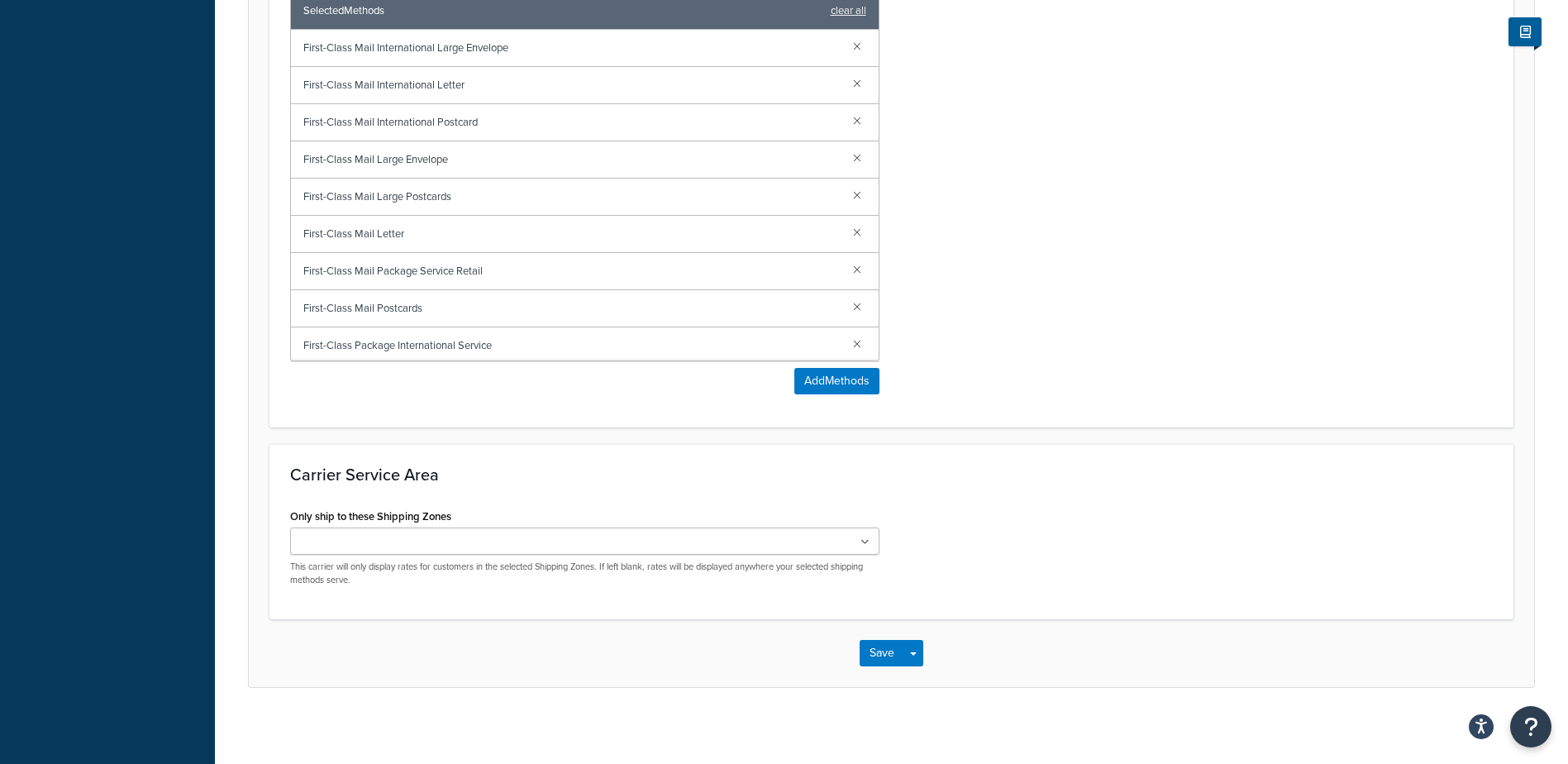
scroll to position [835, 0]
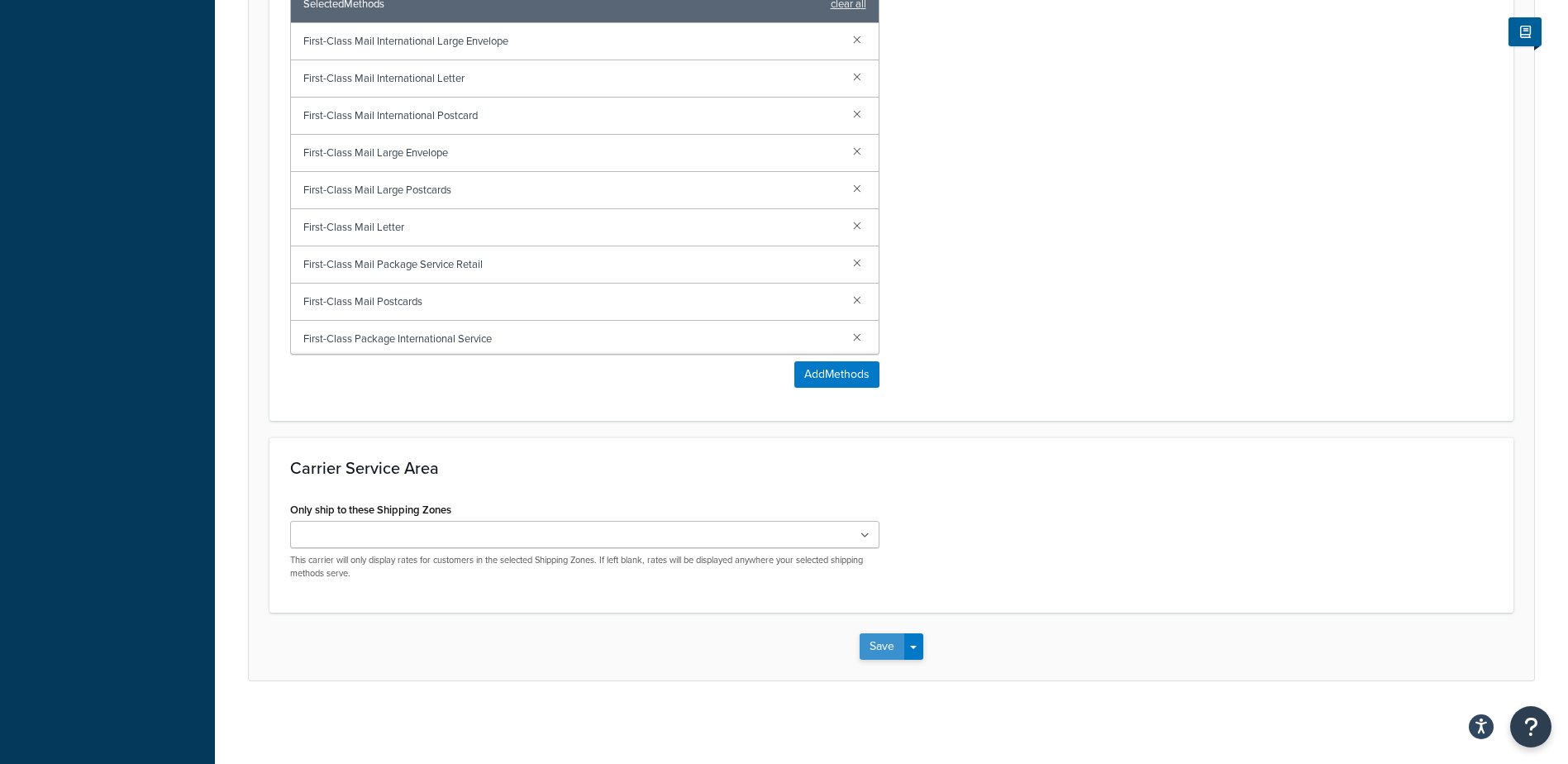
click at [890, 646] on button "Save" at bounding box center [882, 646] width 45 height 26
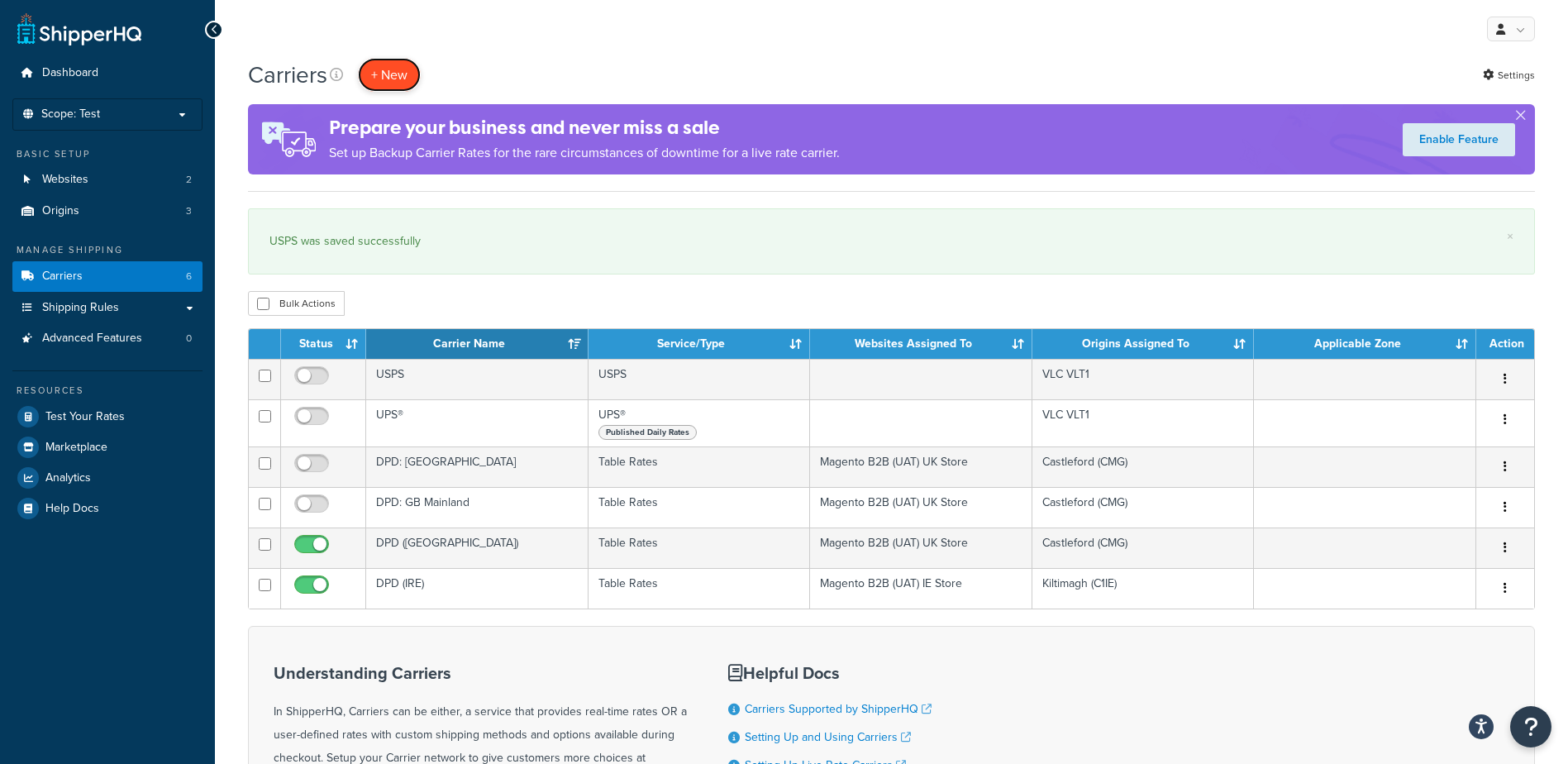
click at [408, 70] on button "+ New" at bounding box center [389, 75] width 63 height 34
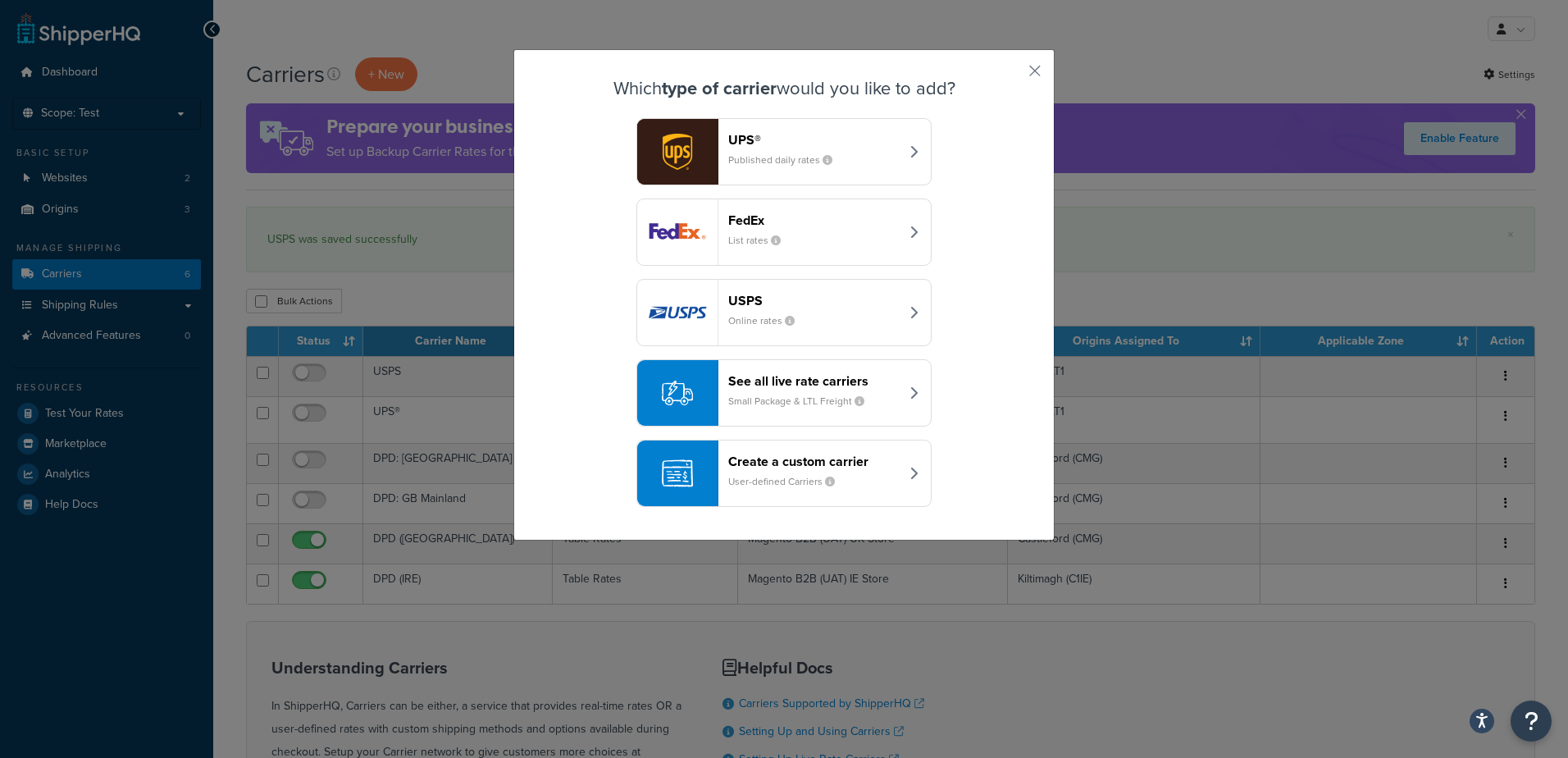
click at [746, 228] on div "FedEx List rates" at bounding box center [813, 232] width 171 height 40
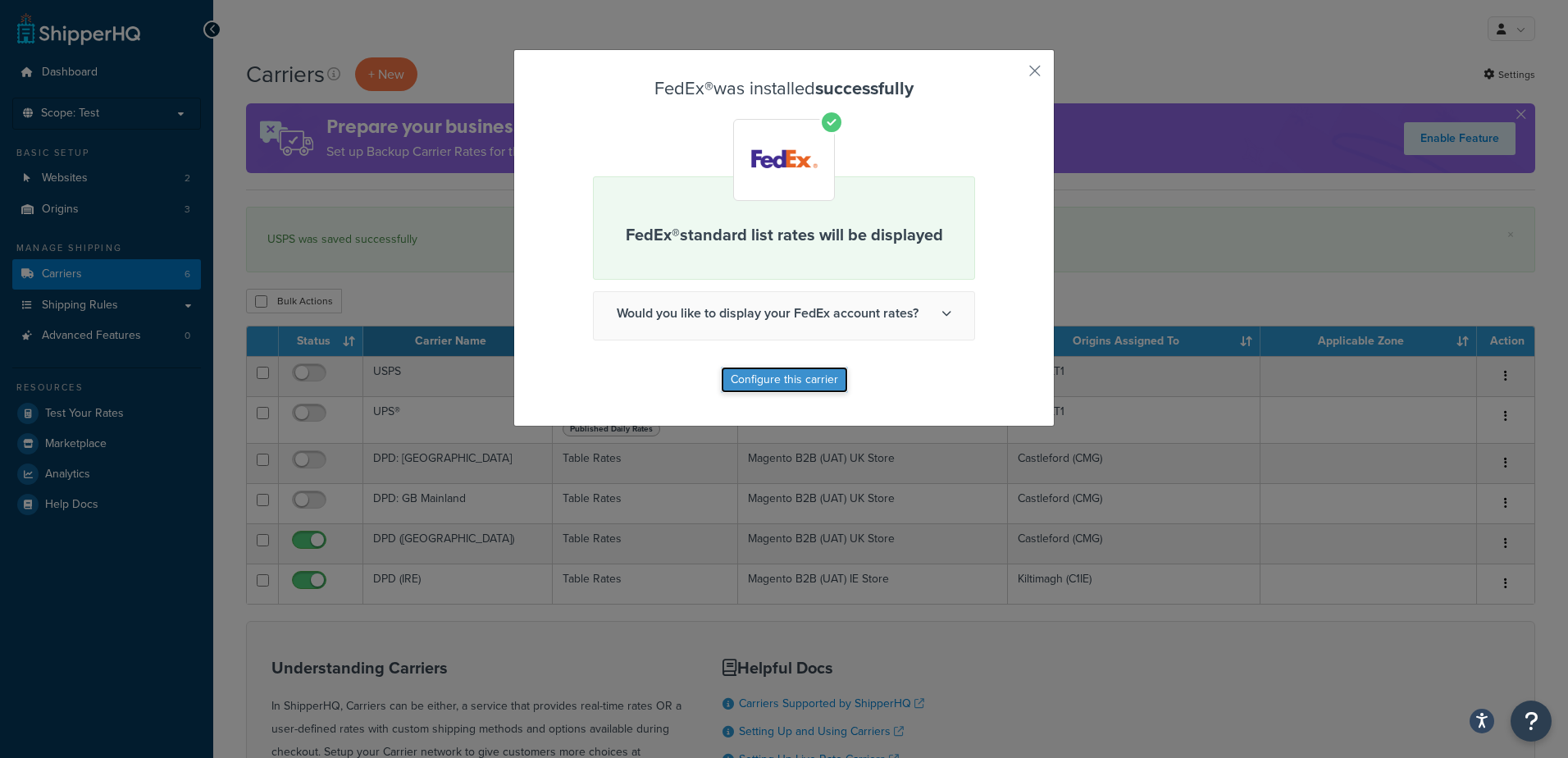
click at [772, 380] on button "Configure this carrier" at bounding box center [784, 379] width 127 height 26
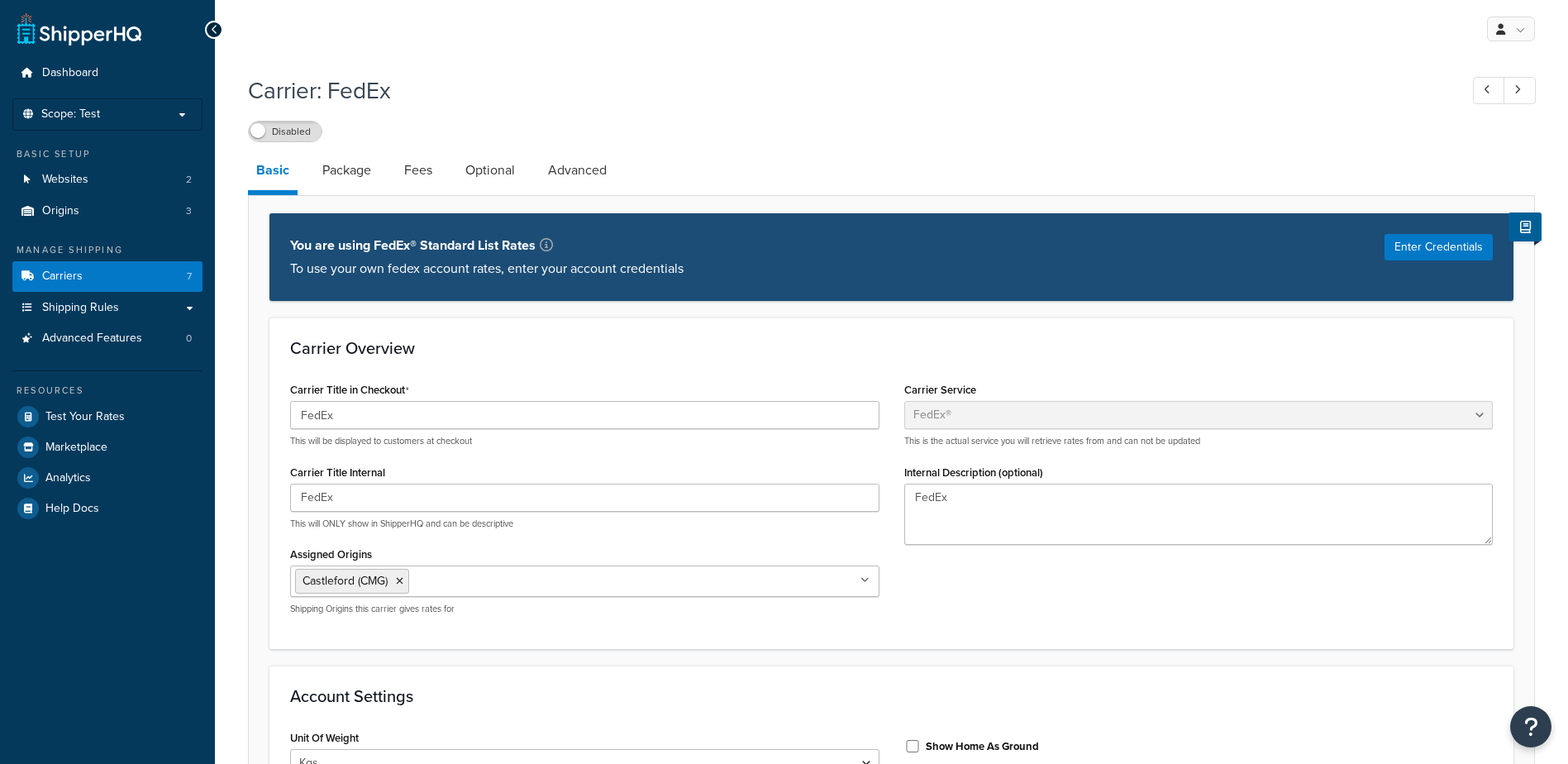
select select "fedEx"
select select "kg"
select select "REGULAR_PICKUP"
select select "YOUR_PACKAGING"
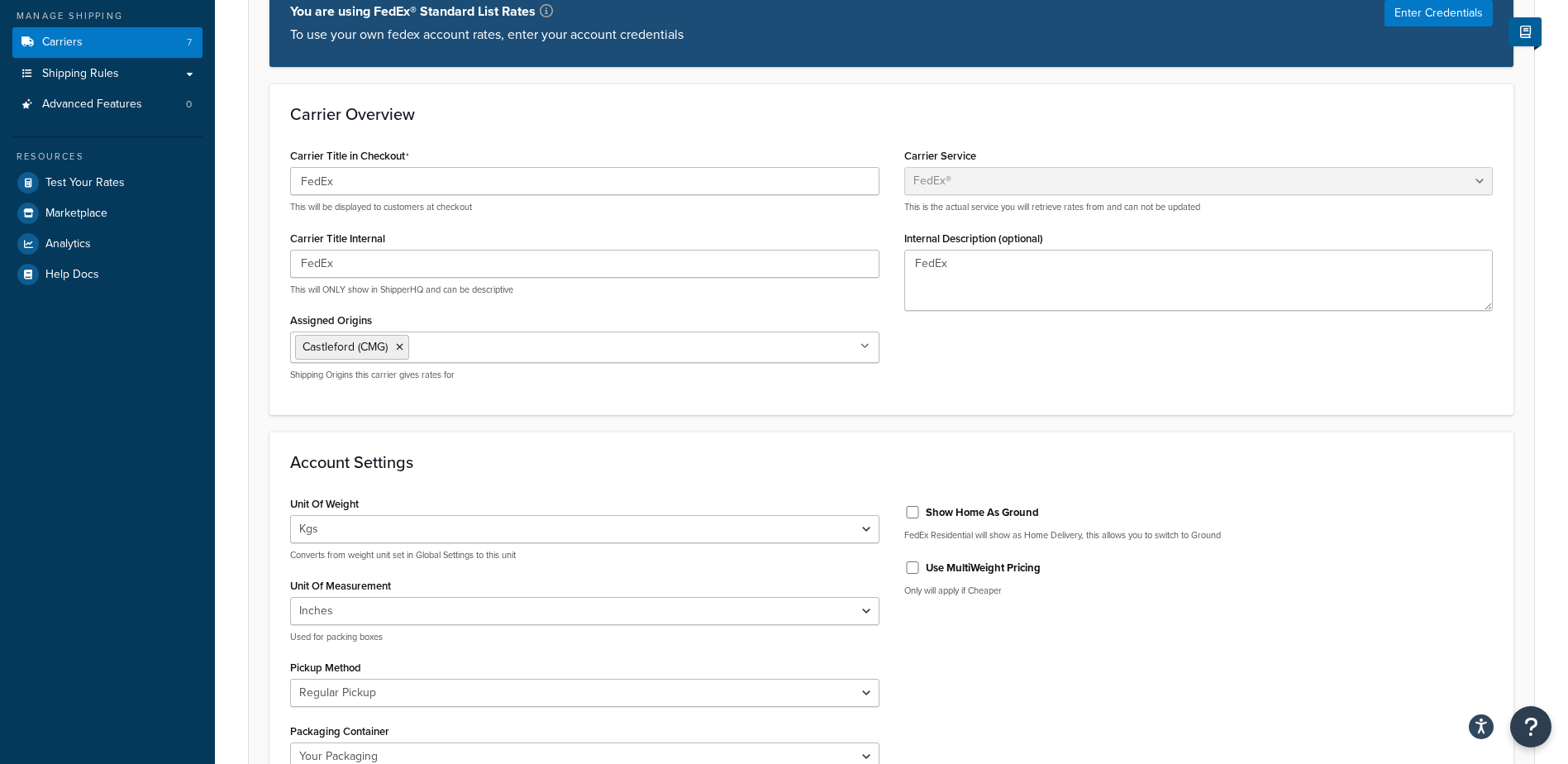
scroll to position [248, 0]
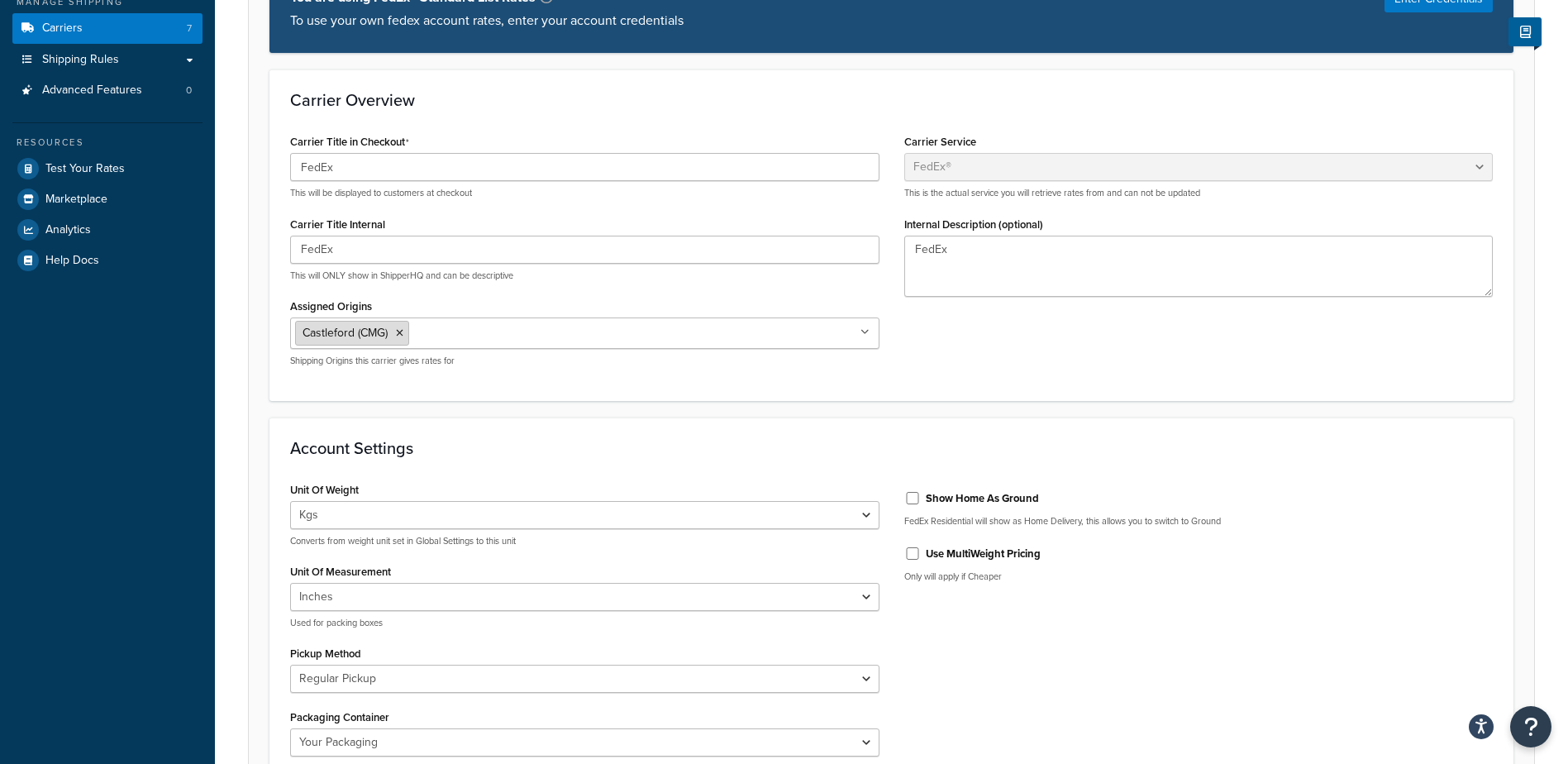
click at [400, 333] on icon at bounding box center [398, 334] width 7 height 10
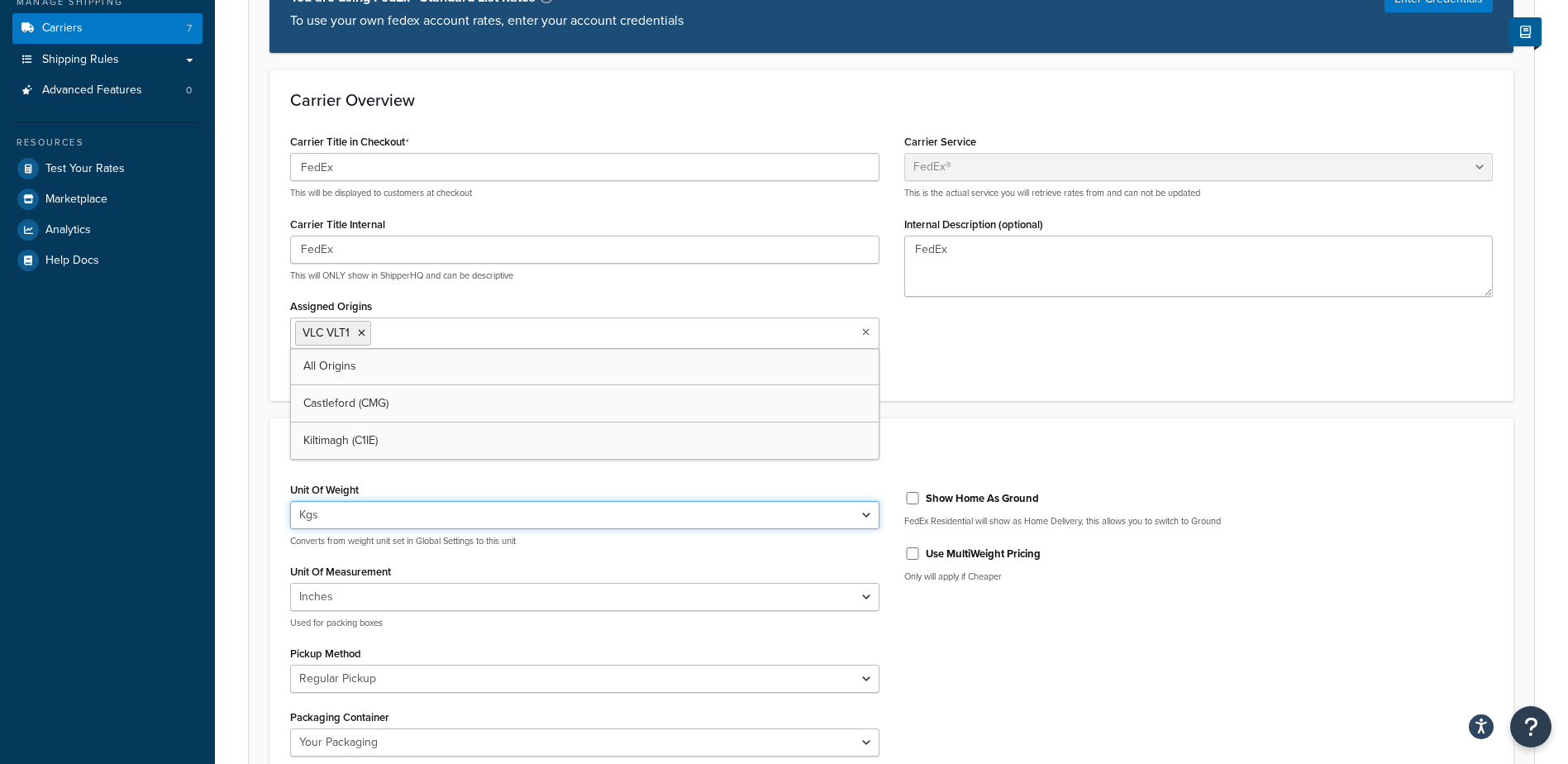
click at [863, 510] on select "Lbs Kgs Convert LBS to KG" at bounding box center [585, 515] width 589 height 28
select select "lb"
click at [291, 501] on select "Lbs Kgs Convert LBS to KG" at bounding box center [585, 515] width 589 height 28
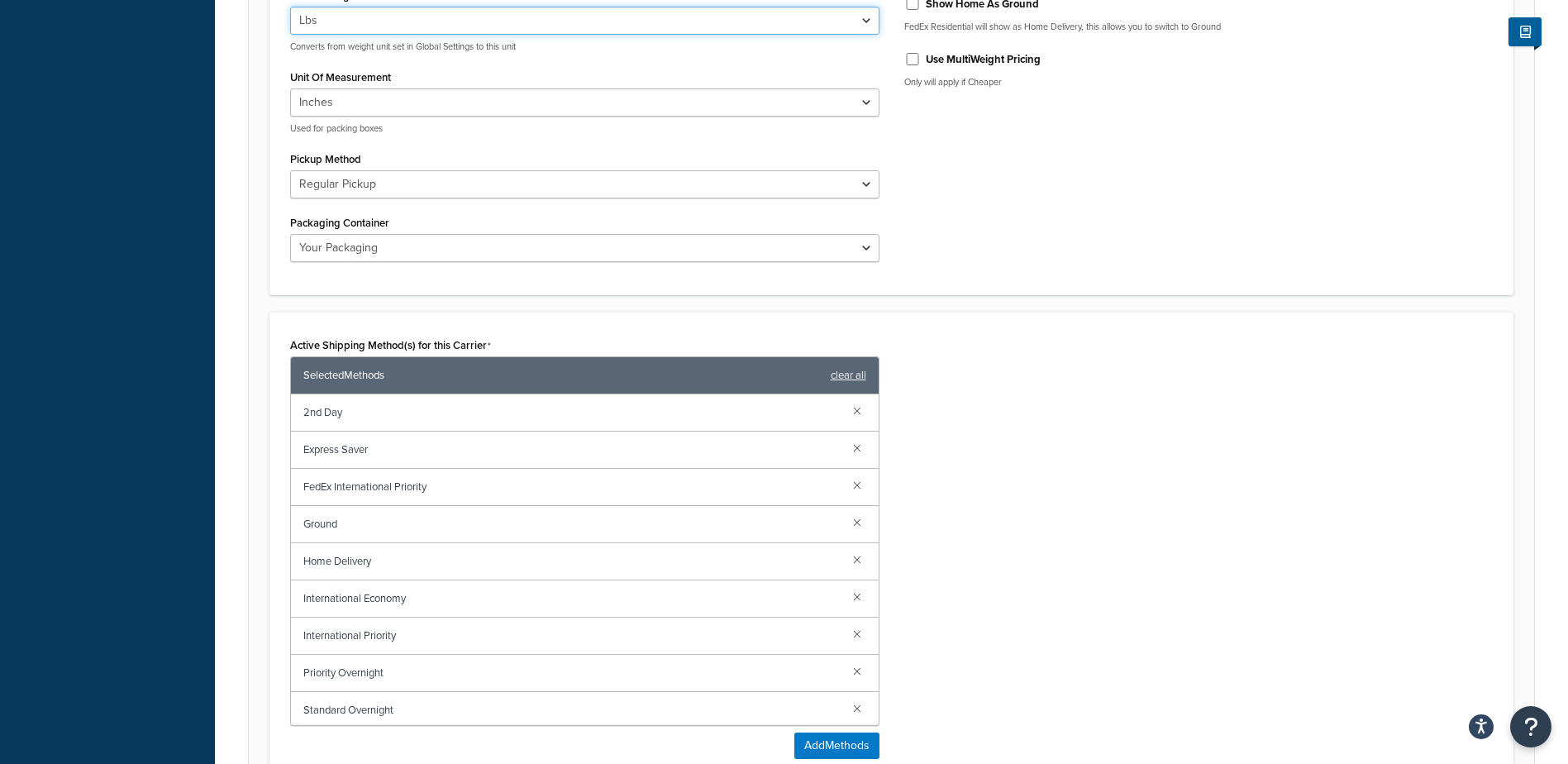
scroll to position [827, 0]
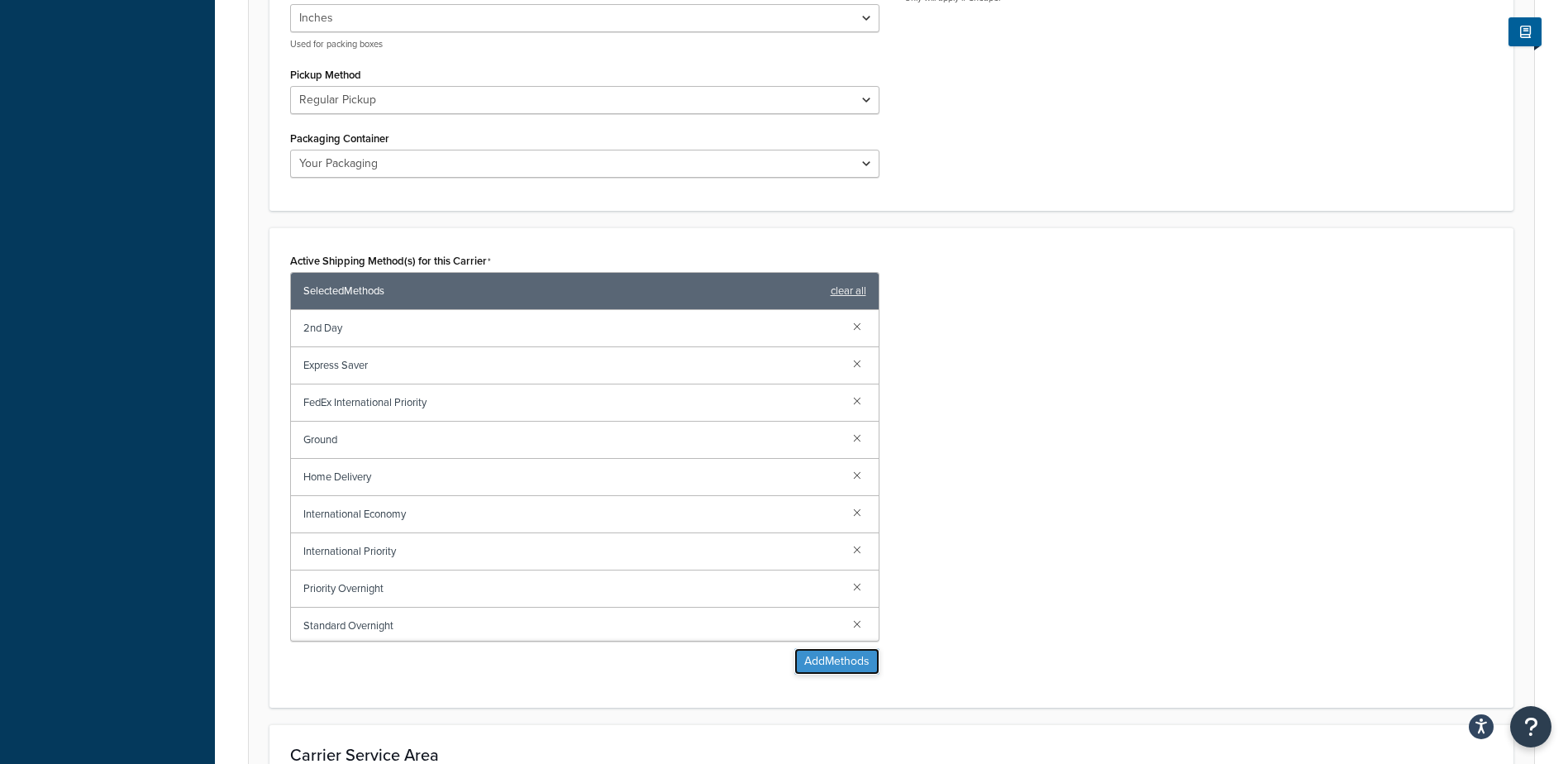
click at [840, 660] on button "Add Methods" at bounding box center [836, 661] width 85 height 26
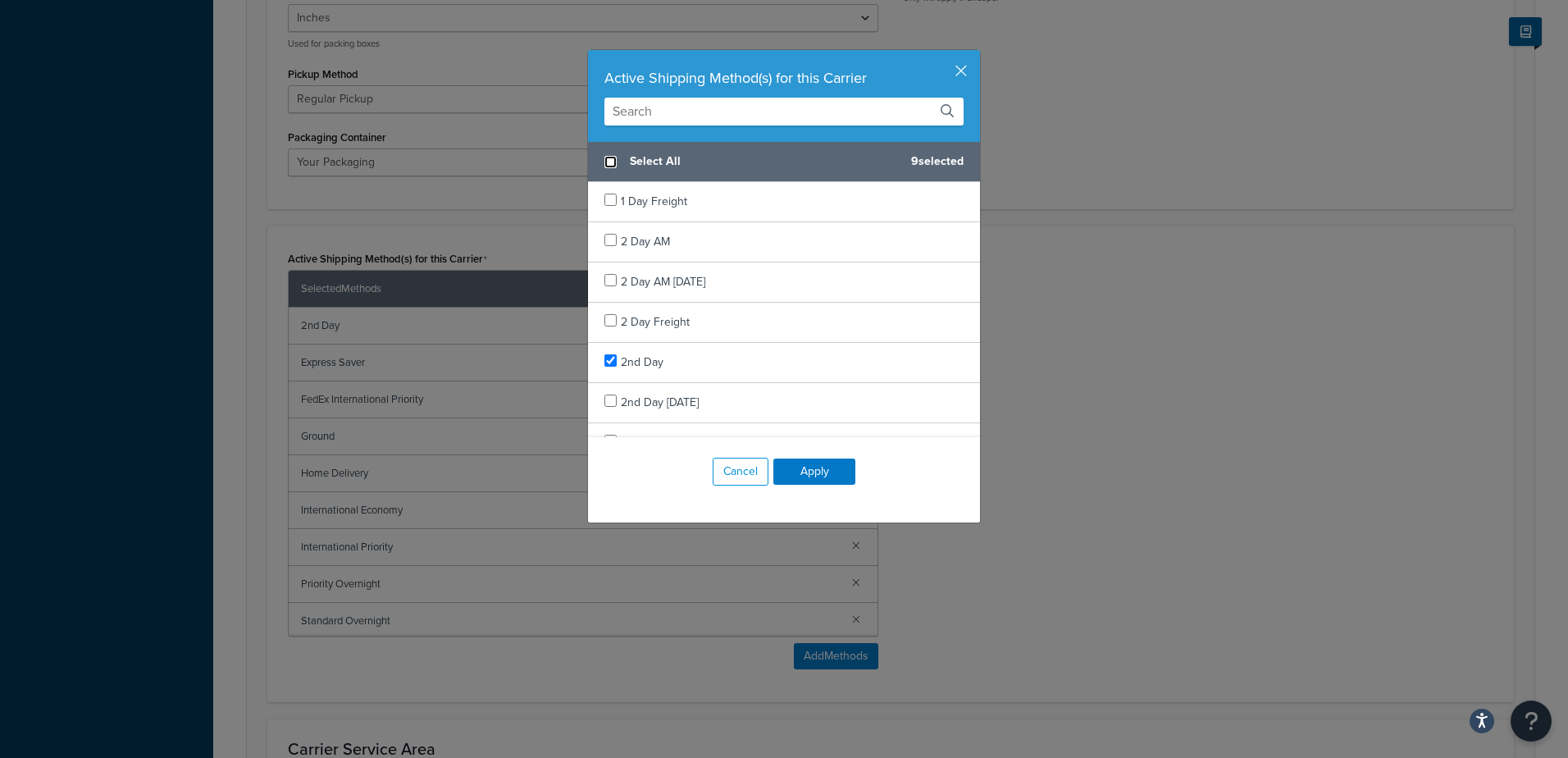
click at [604, 160] on input "checkbox" at bounding box center [610, 162] width 12 height 12
checkbox input "true"
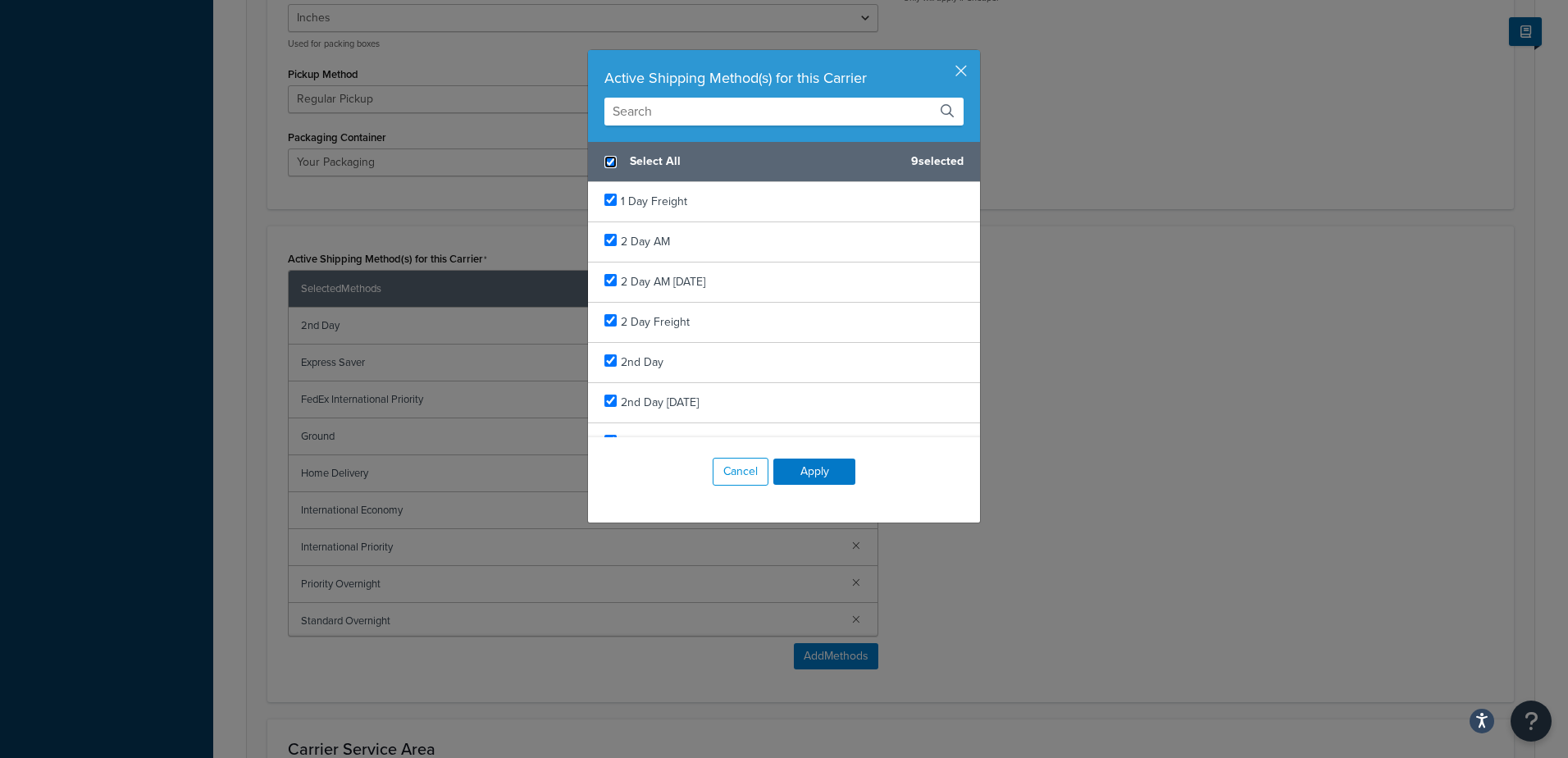
checkbox input "true"
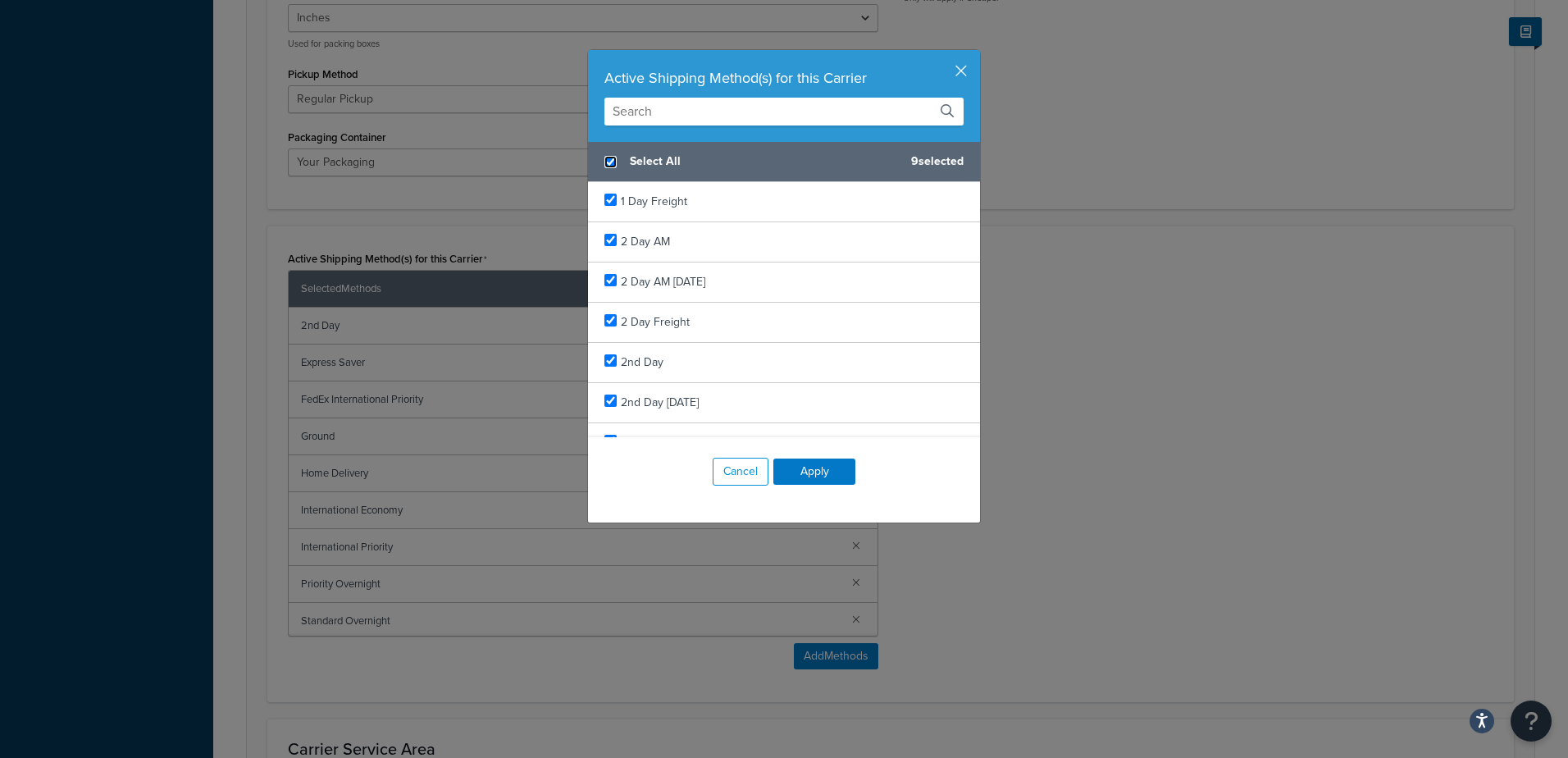
checkbox input "true"
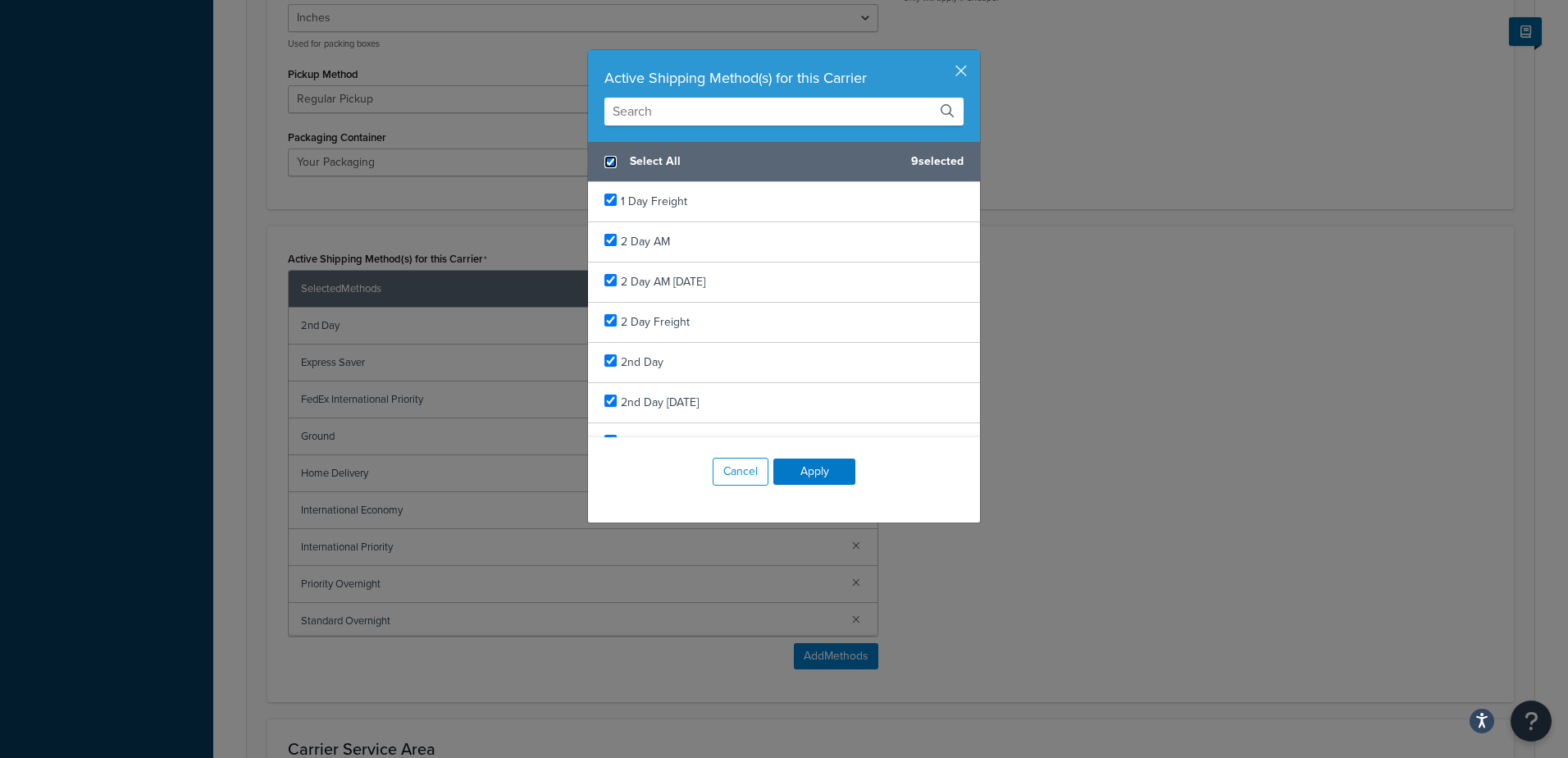
checkbox input "true"
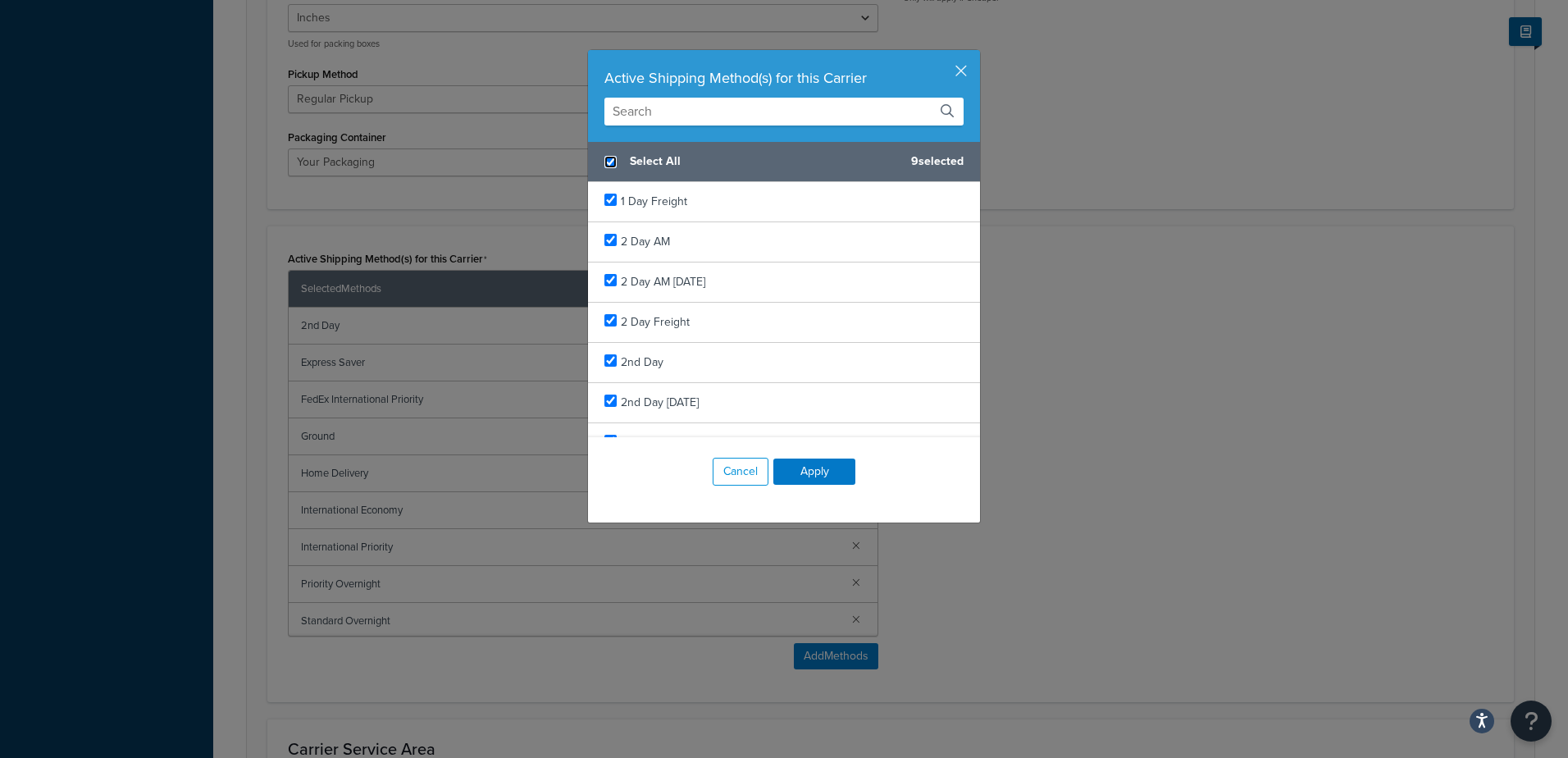
checkbox input "true"
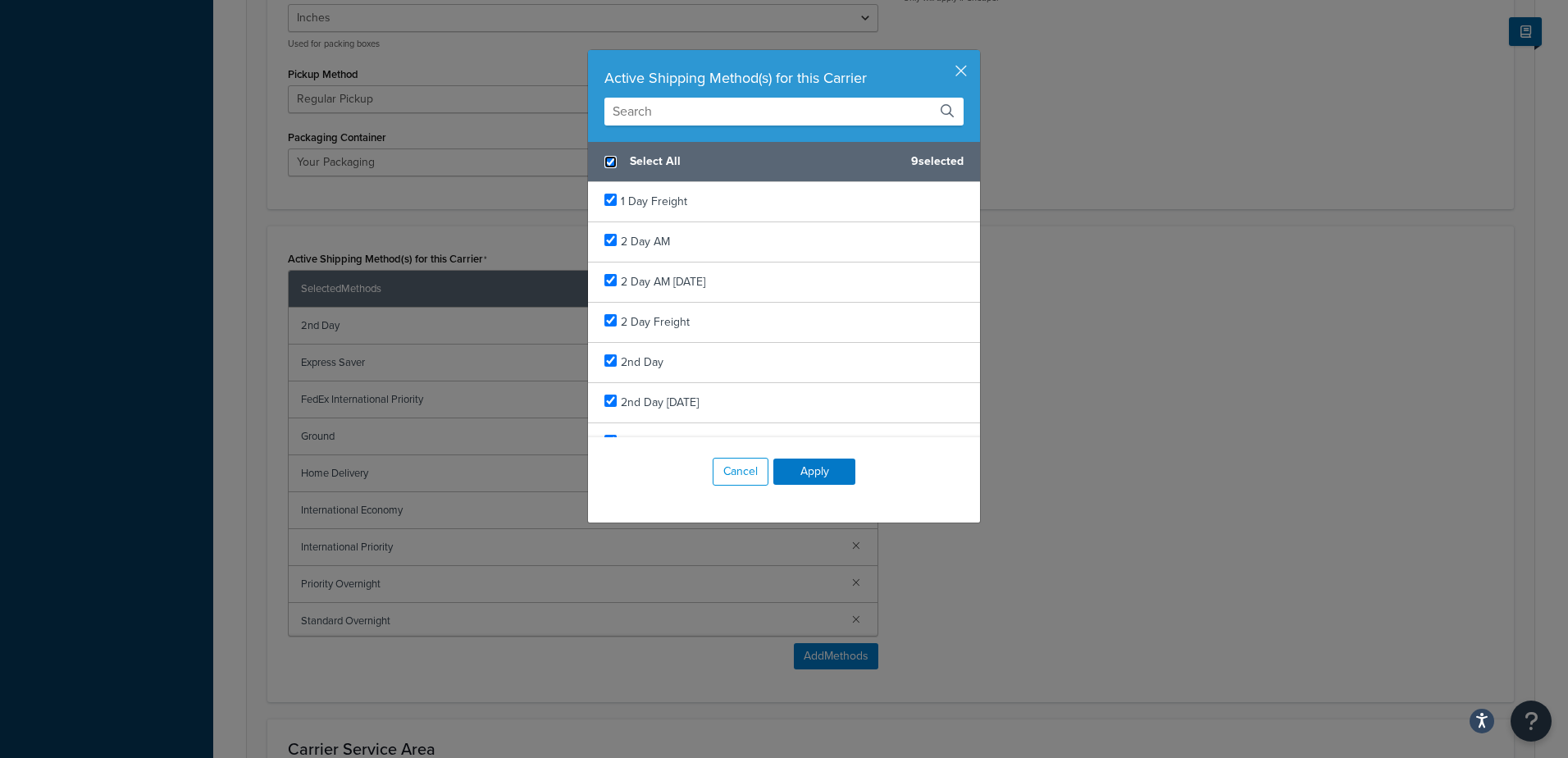
checkbox input "true"
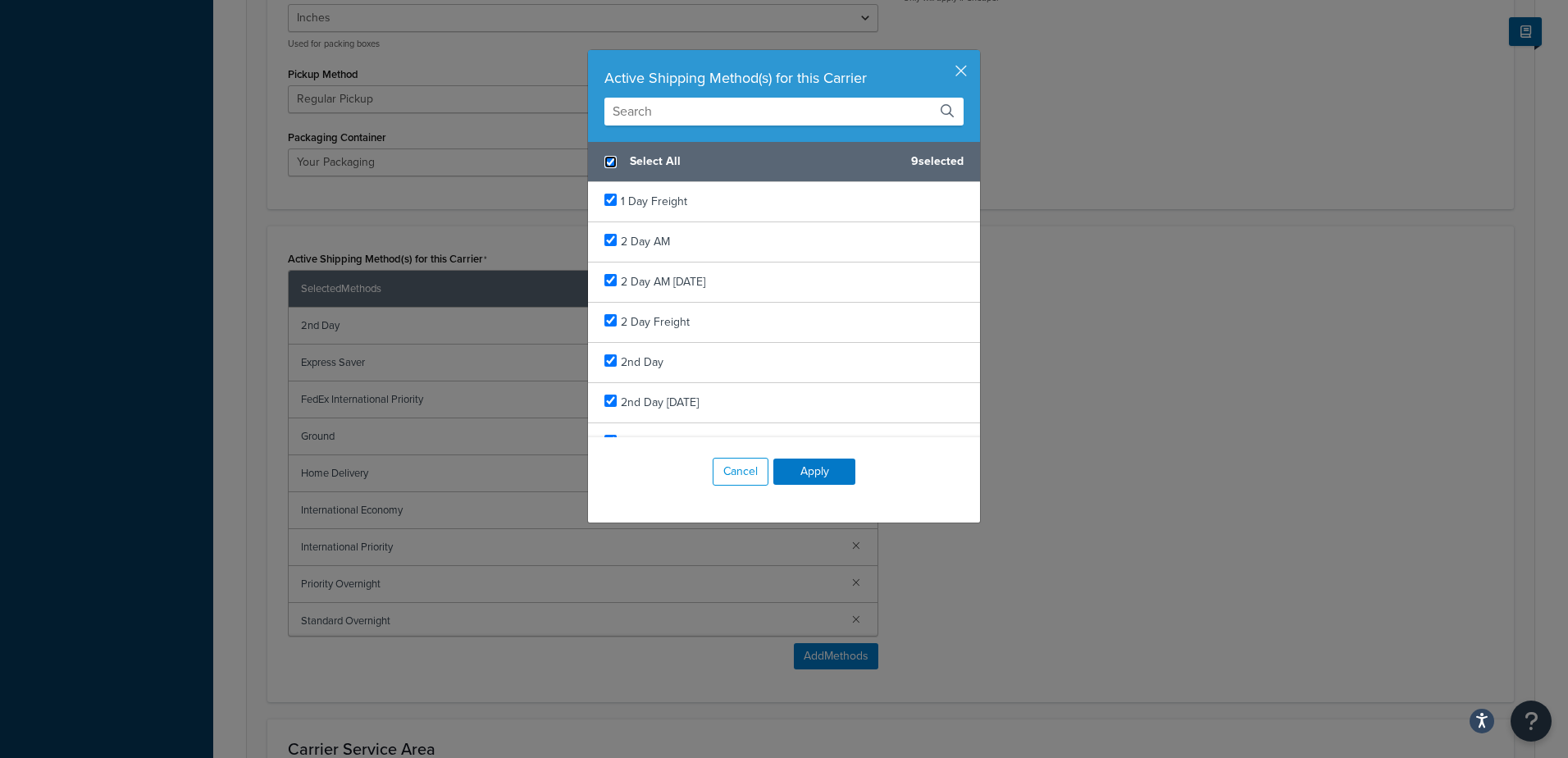
checkbox input "true"
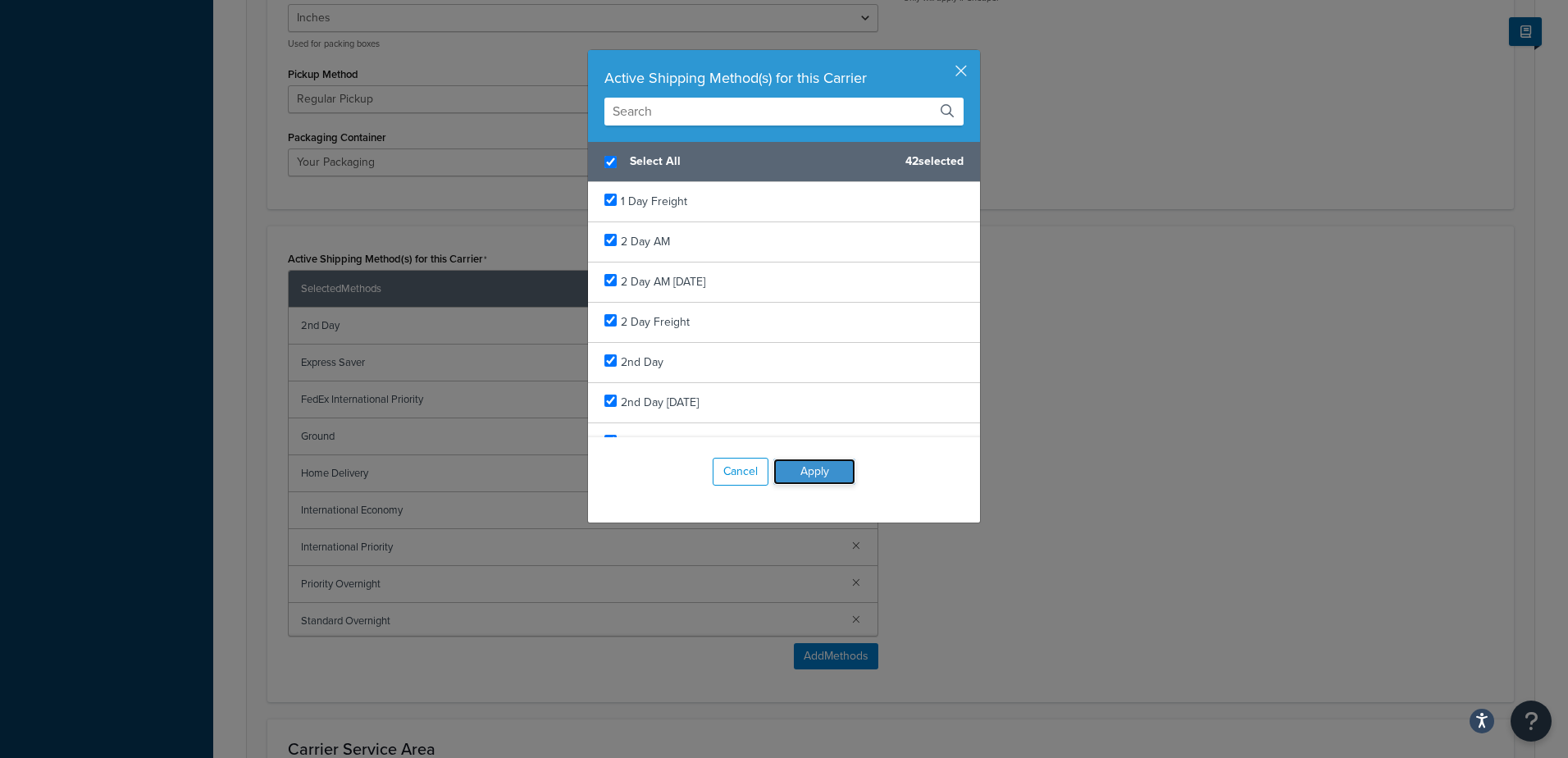
click at [812, 471] on button "Apply" at bounding box center [814, 472] width 82 height 26
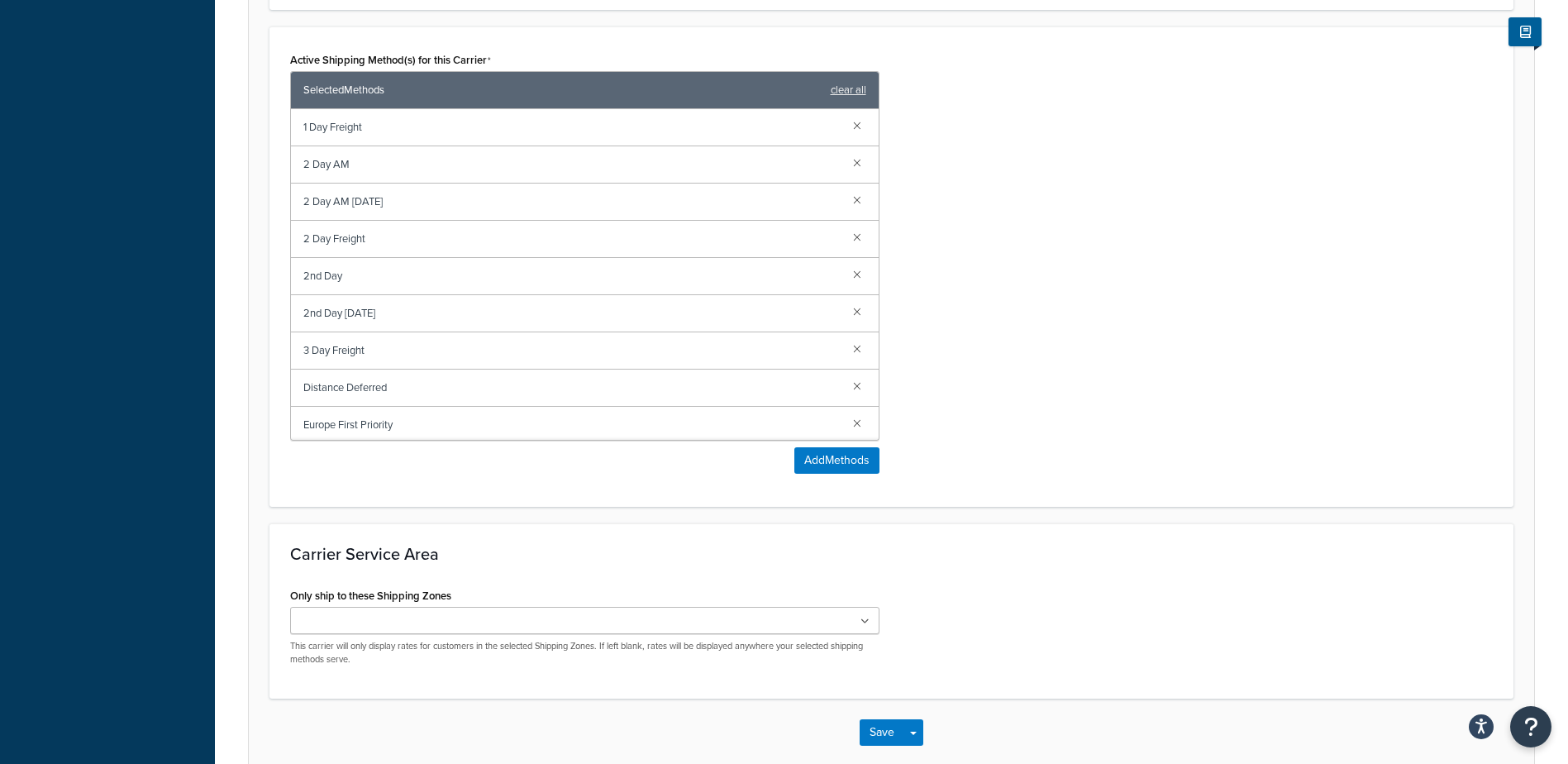
scroll to position [1114, 0]
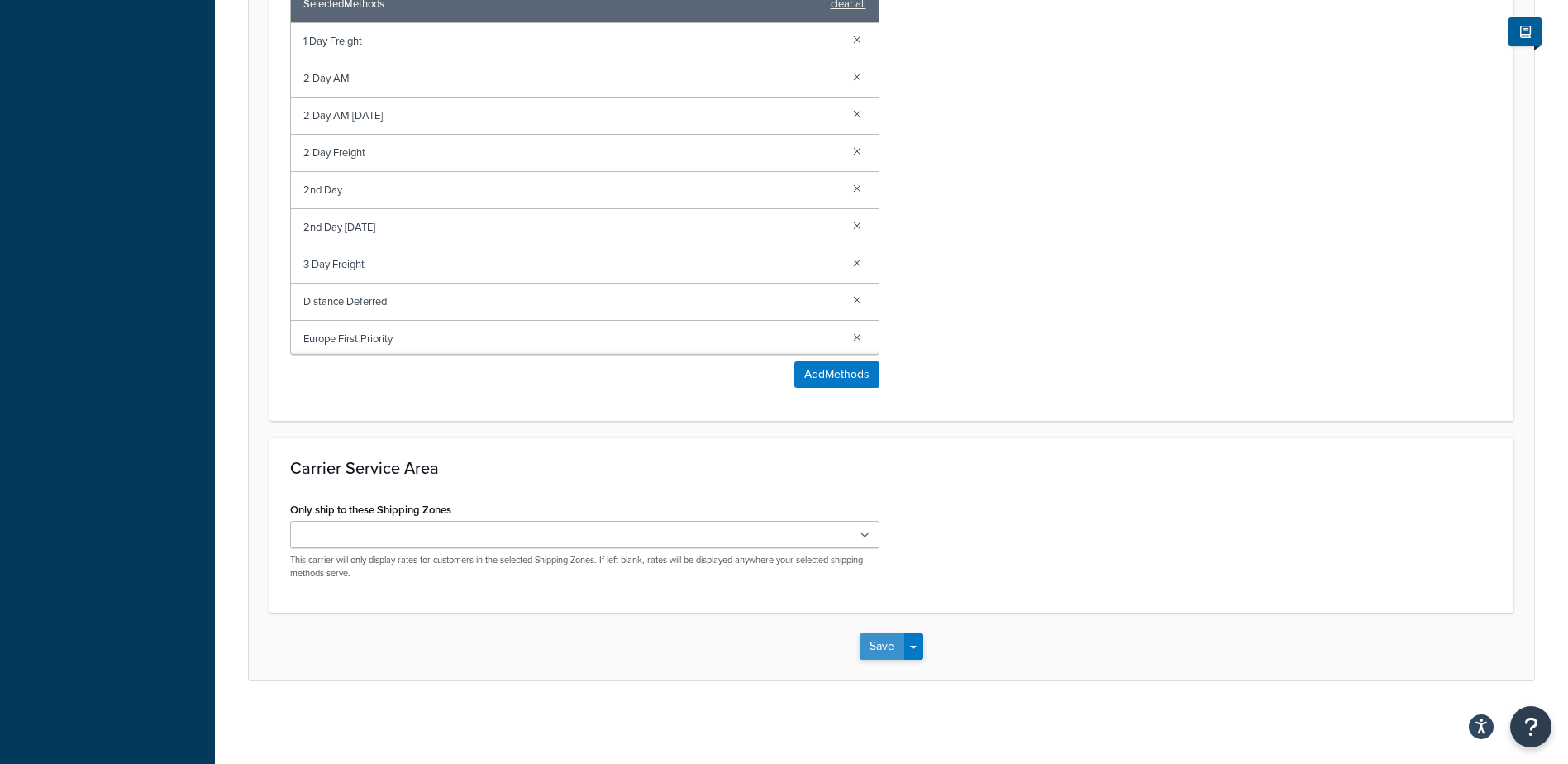
click at [876, 649] on button "Save" at bounding box center [882, 646] width 45 height 26
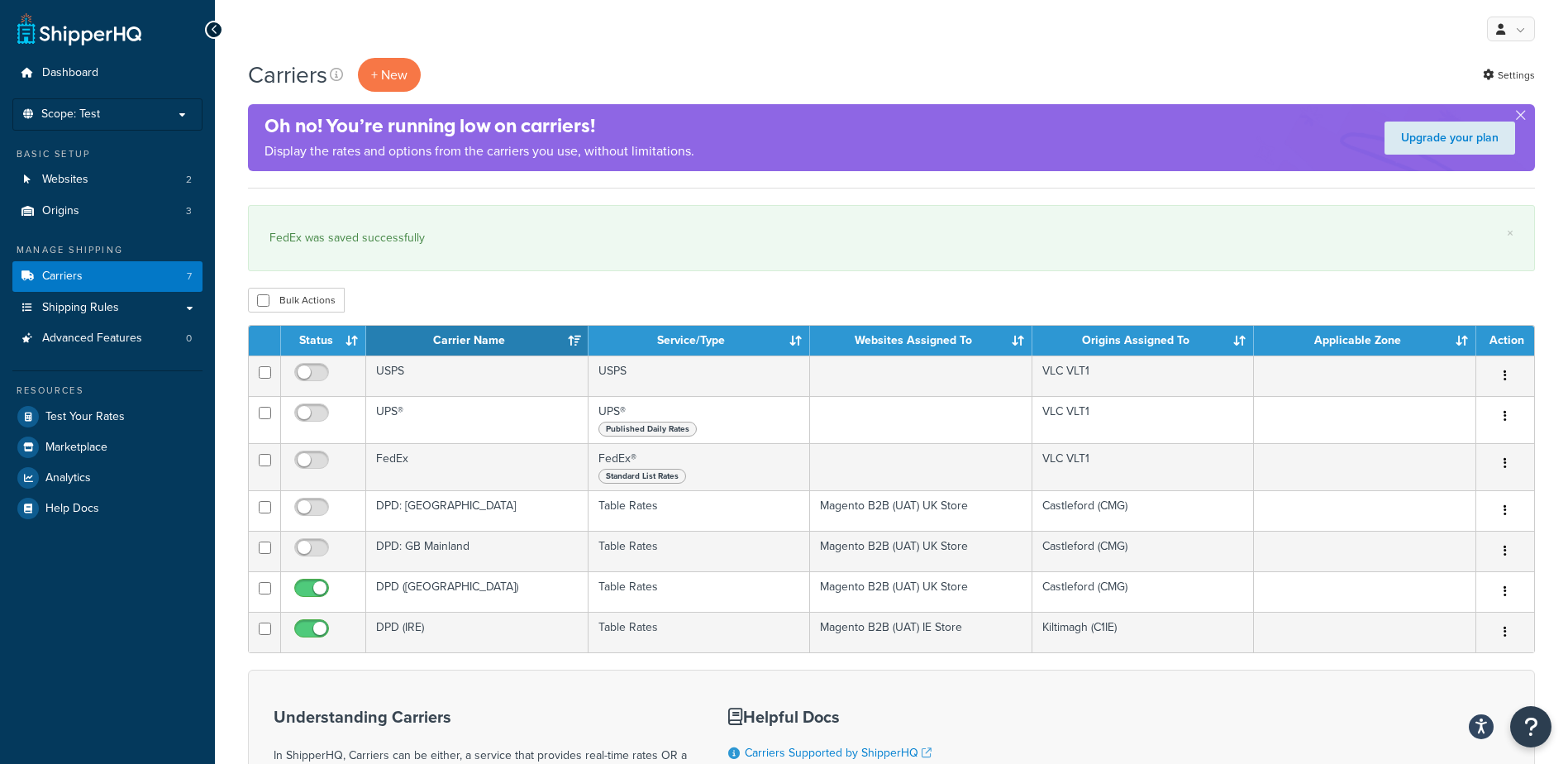
click at [449, 374] on td "USPS" at bounding box center [477, 376] width 223 height 41
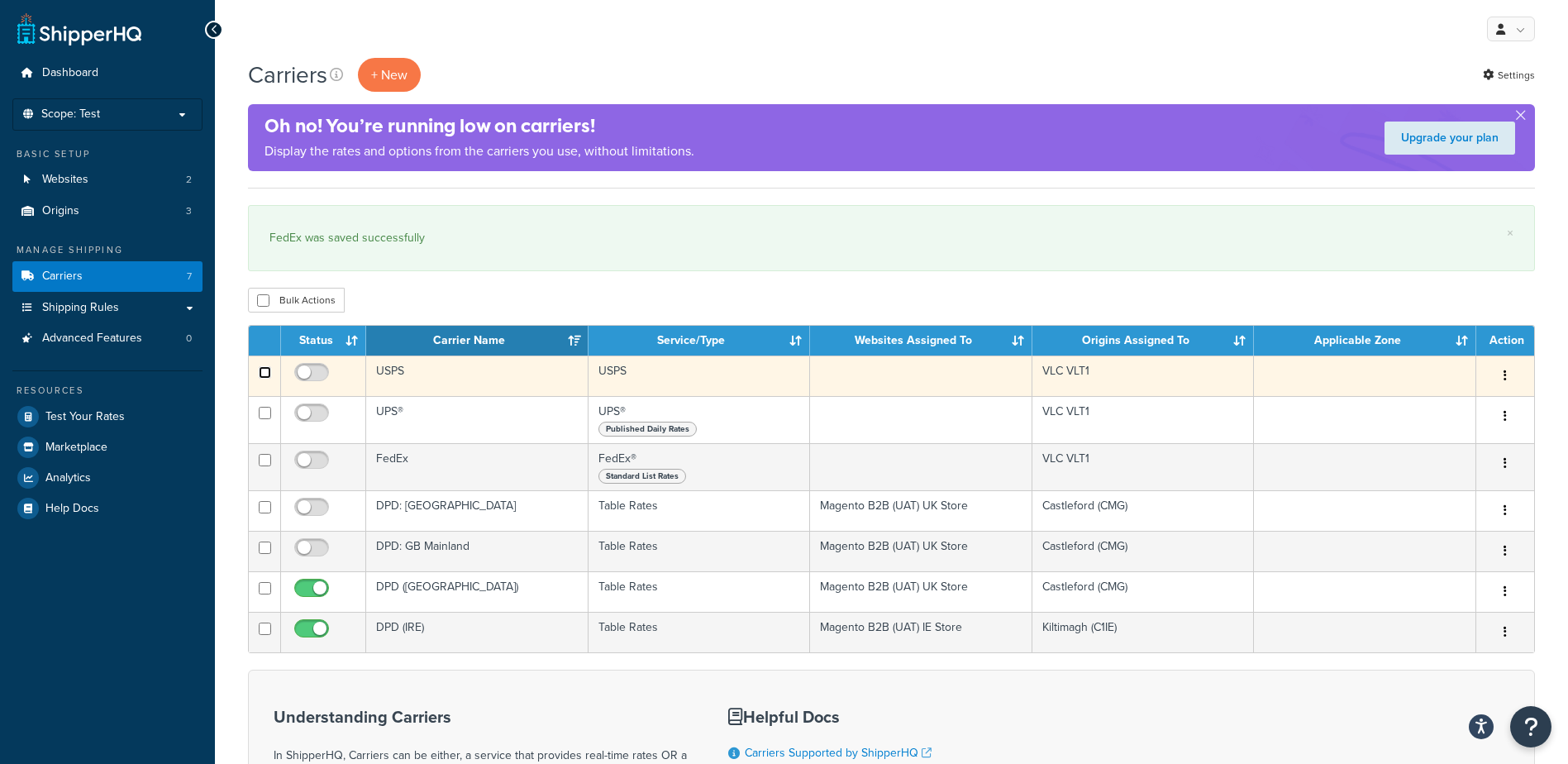
click at [268, 371] on input "checkbox" at bounding box center [265, 373] width 12 height 12
checkbox input "true"
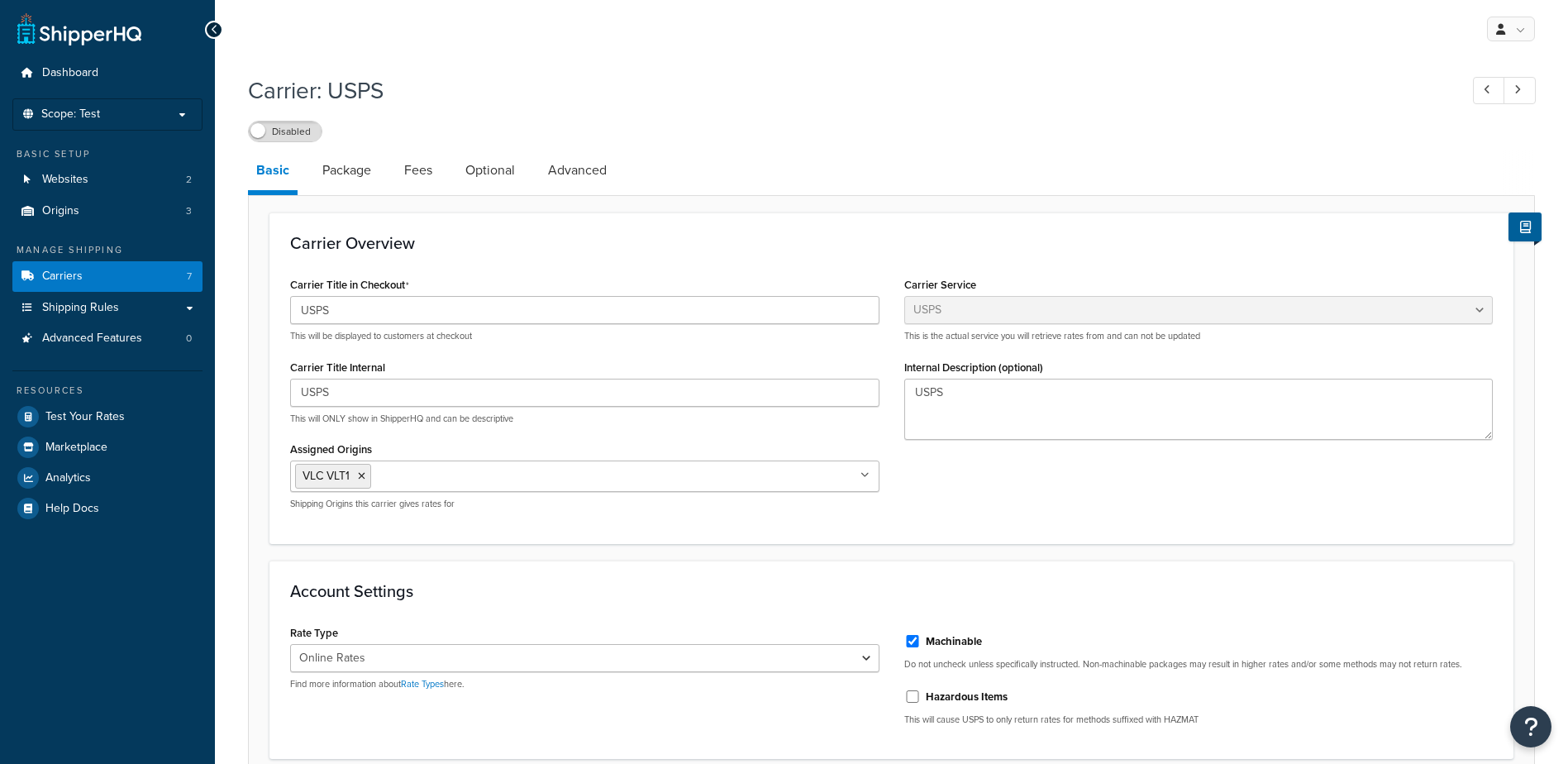
select select "usps"
select select "ONLINE"
click at [350, 172] on link "Package" at bounding box center [347, 171] width 65 height 40
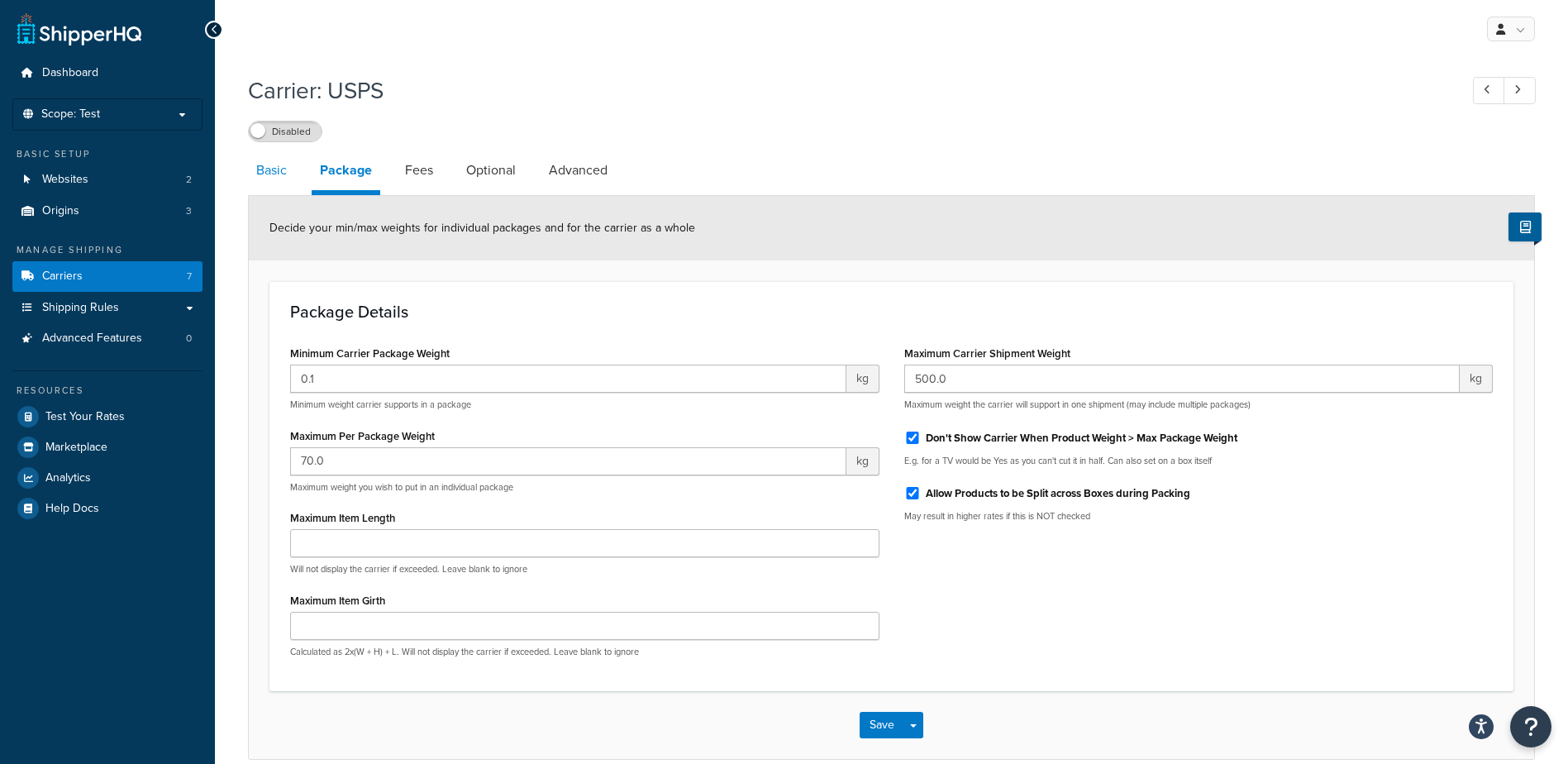
click at [276, 173] on link "Basic" at bounding box center [271, 171] width 47 height 40
select select "usps"
select select "ONLINE"
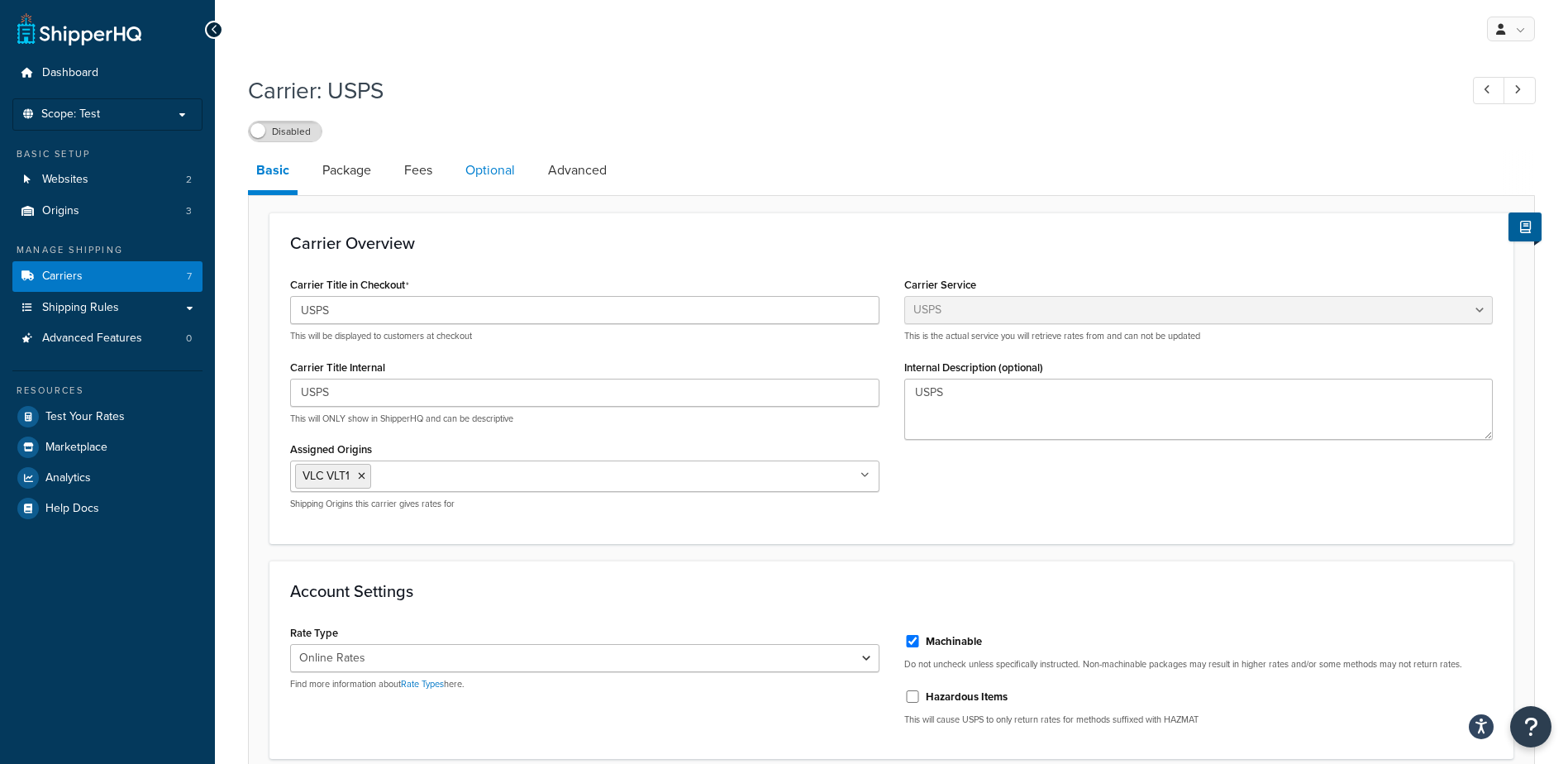
click at [488, 170] on link "Optional" at bounding box center [490, 171] width 66 height 40
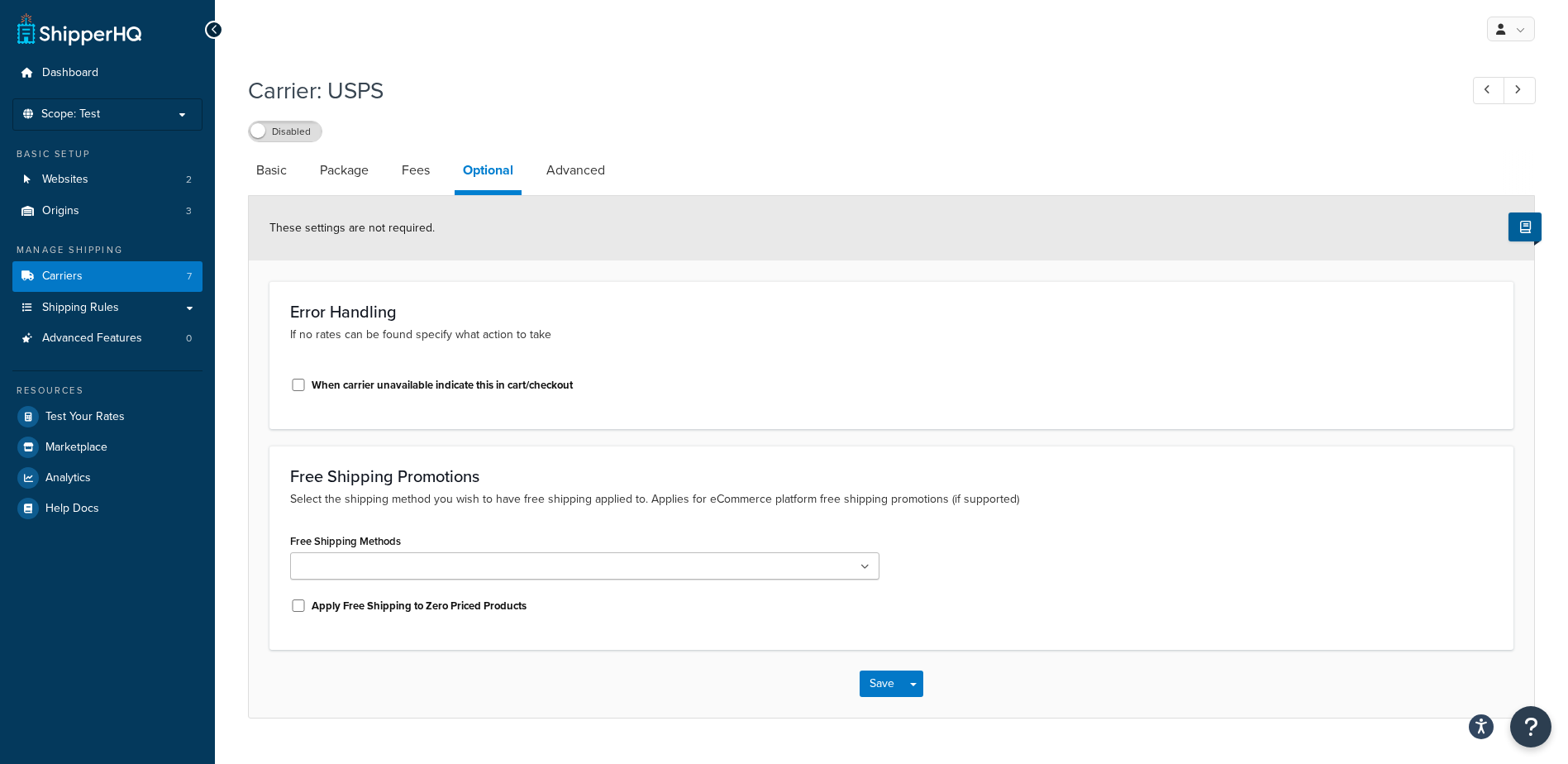
drag, startPoint x: 588, startPoint y: 173, endPoint x: 618, endPoint y: 174, distance: 30.0
click at [588, 172] on link "Advanced" at bounding box center [575, 171] width 75 height 40
select select "false"
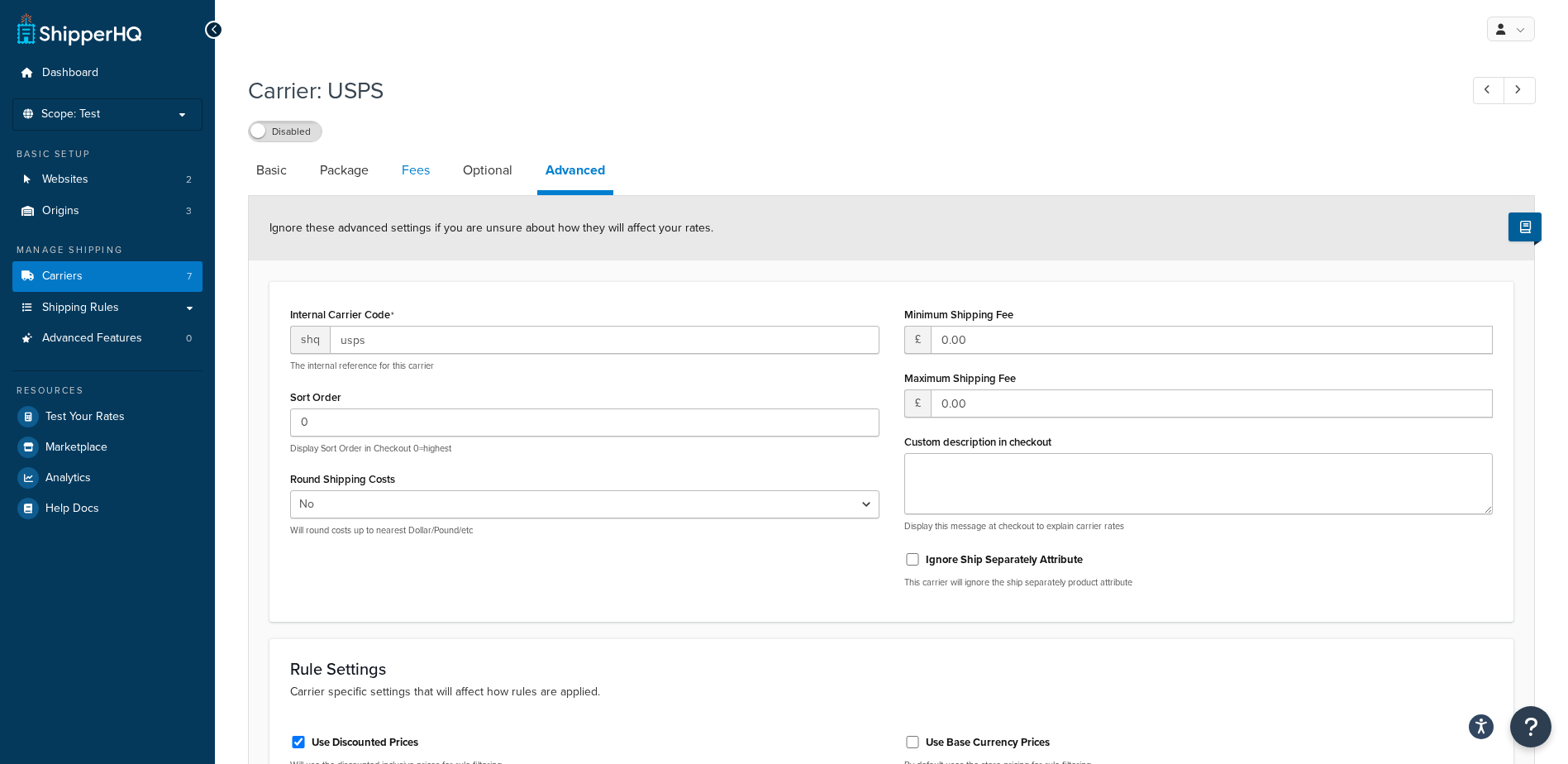
click at [419, 175] on link "Fees" at bounding box center [415, 171] width 45 height 40
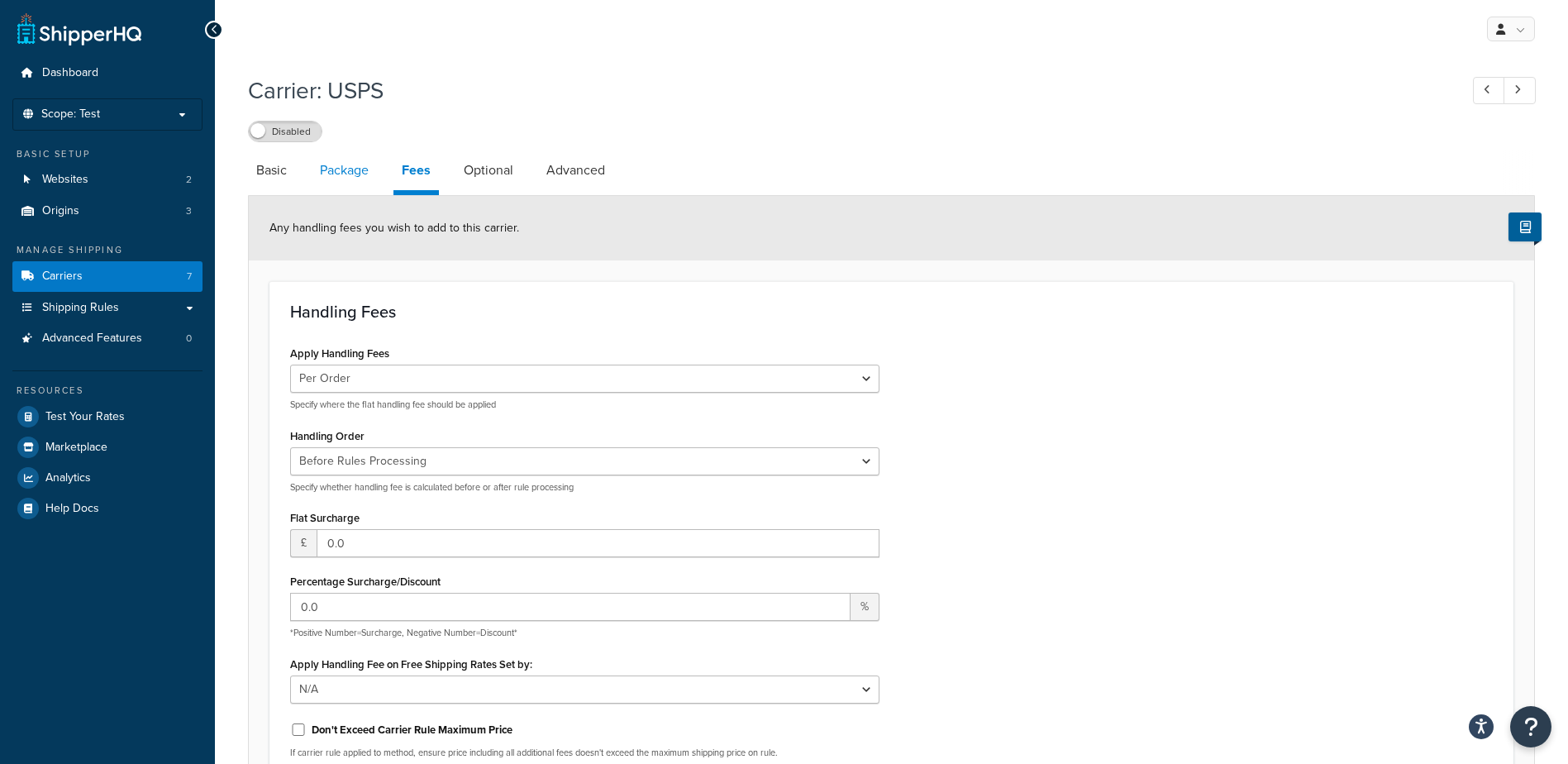
click at [342, 175] on link "Package" at bounding box center [344, 171] width 65 height 40
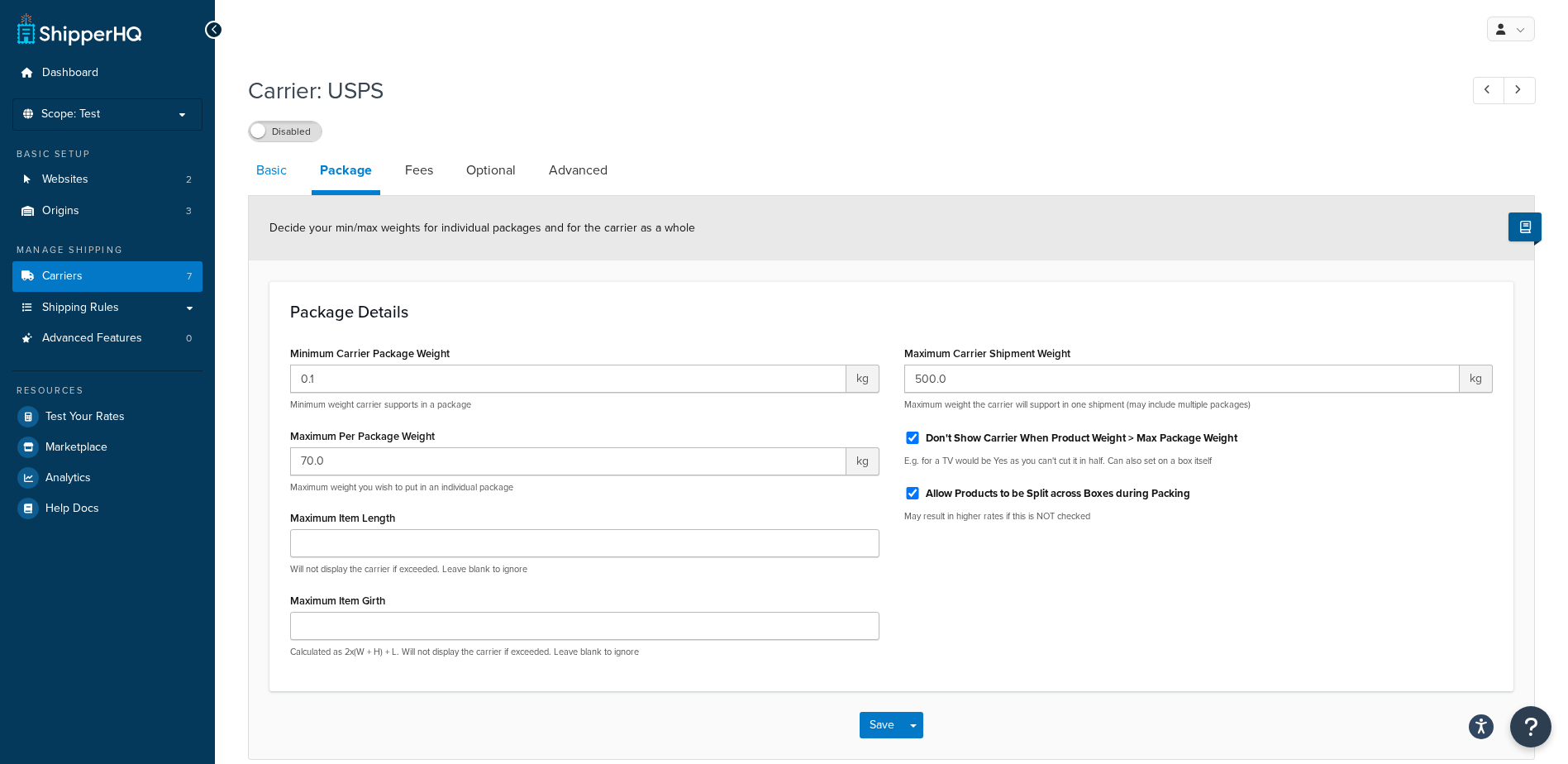
click at [272, 172] on link "Basic" at bounding box center [271, 171] width 47 height 40
select select "usps"
select select "ONLINE"
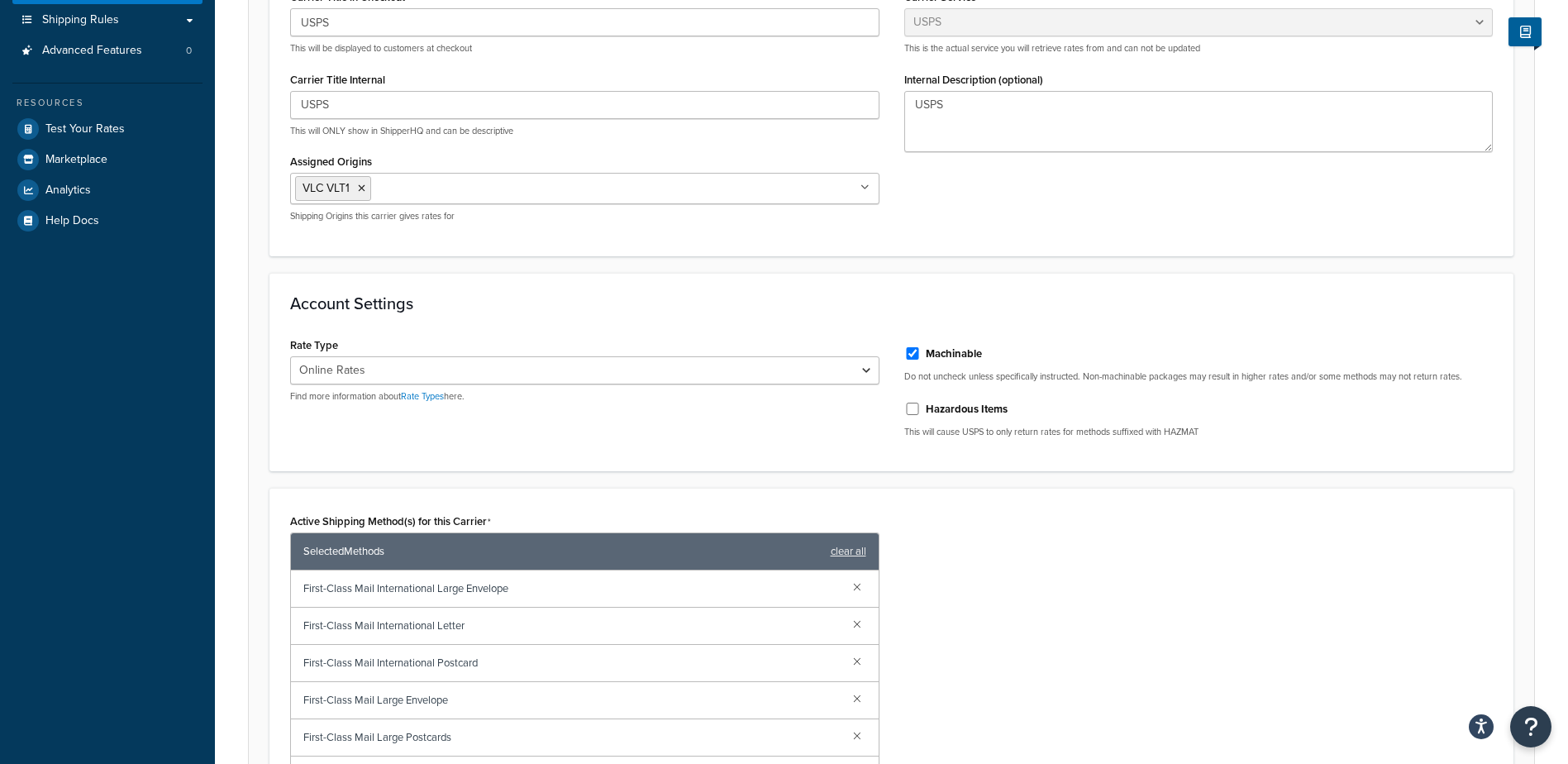
scroll to position [331, 0]
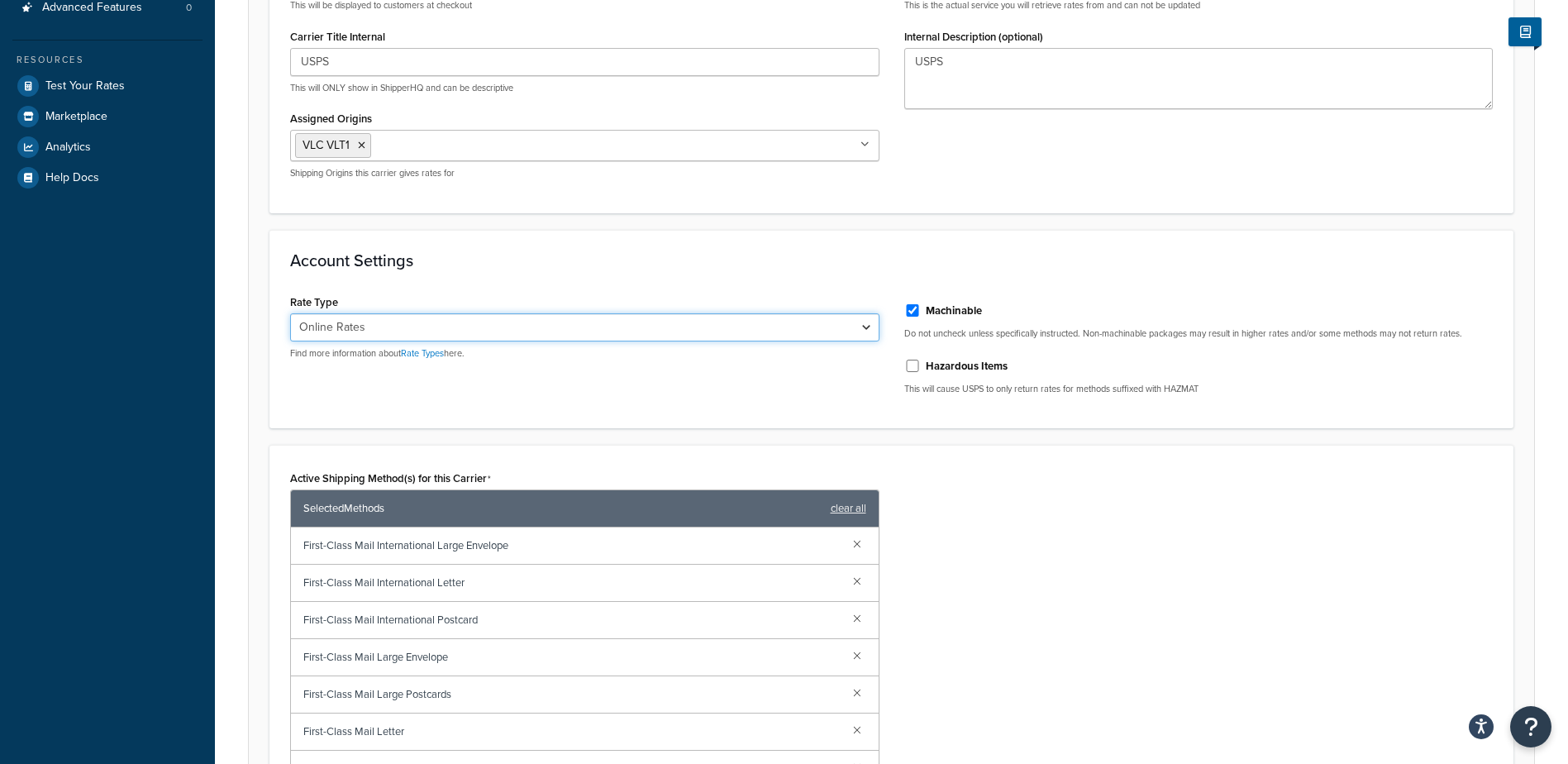
click at [866, 329] on select "Retail Rates Online Rates Commercial Plus" at bounding box center [585, 328] width 589 height 28
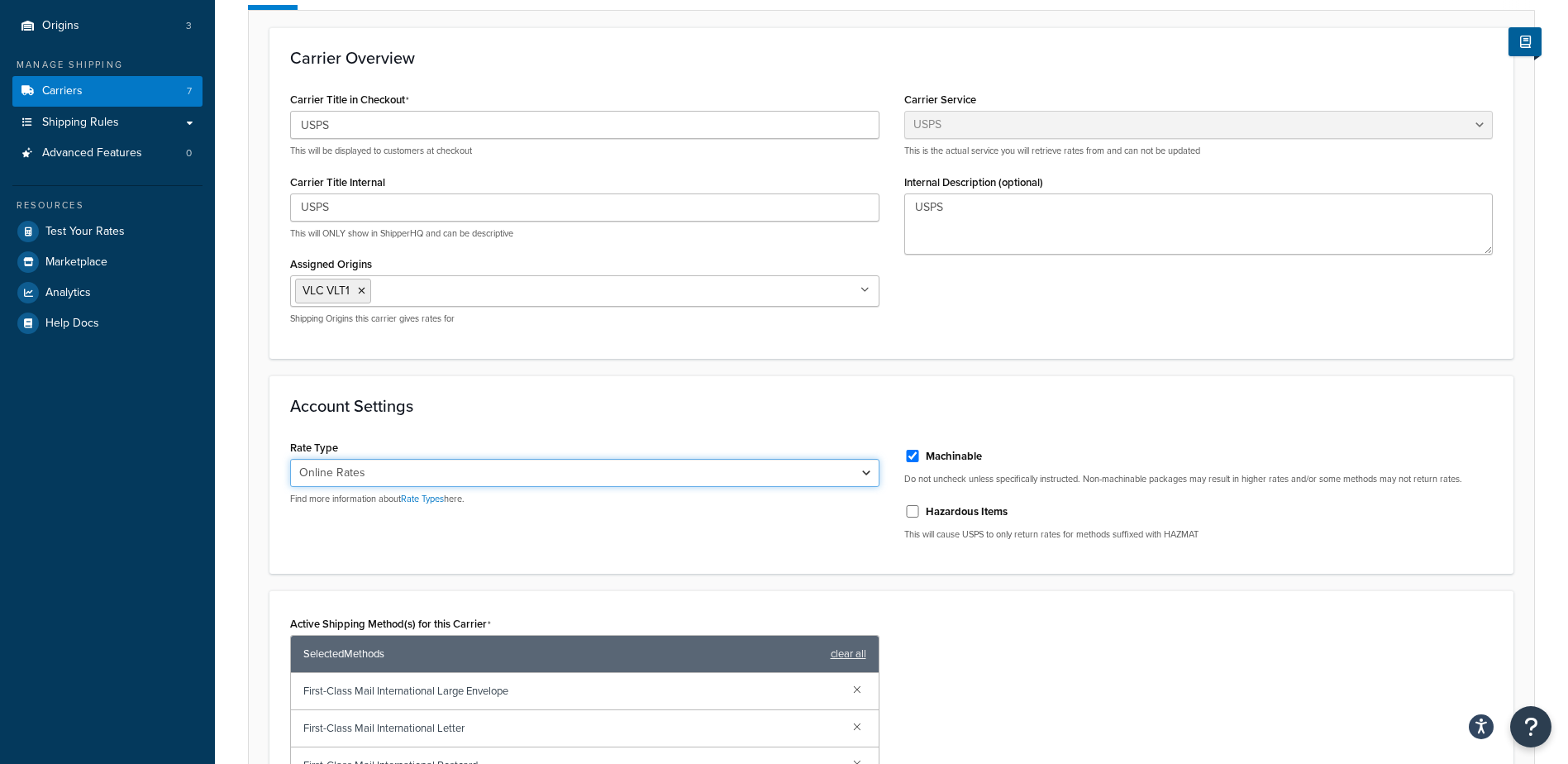
scroll to position [0, 0]
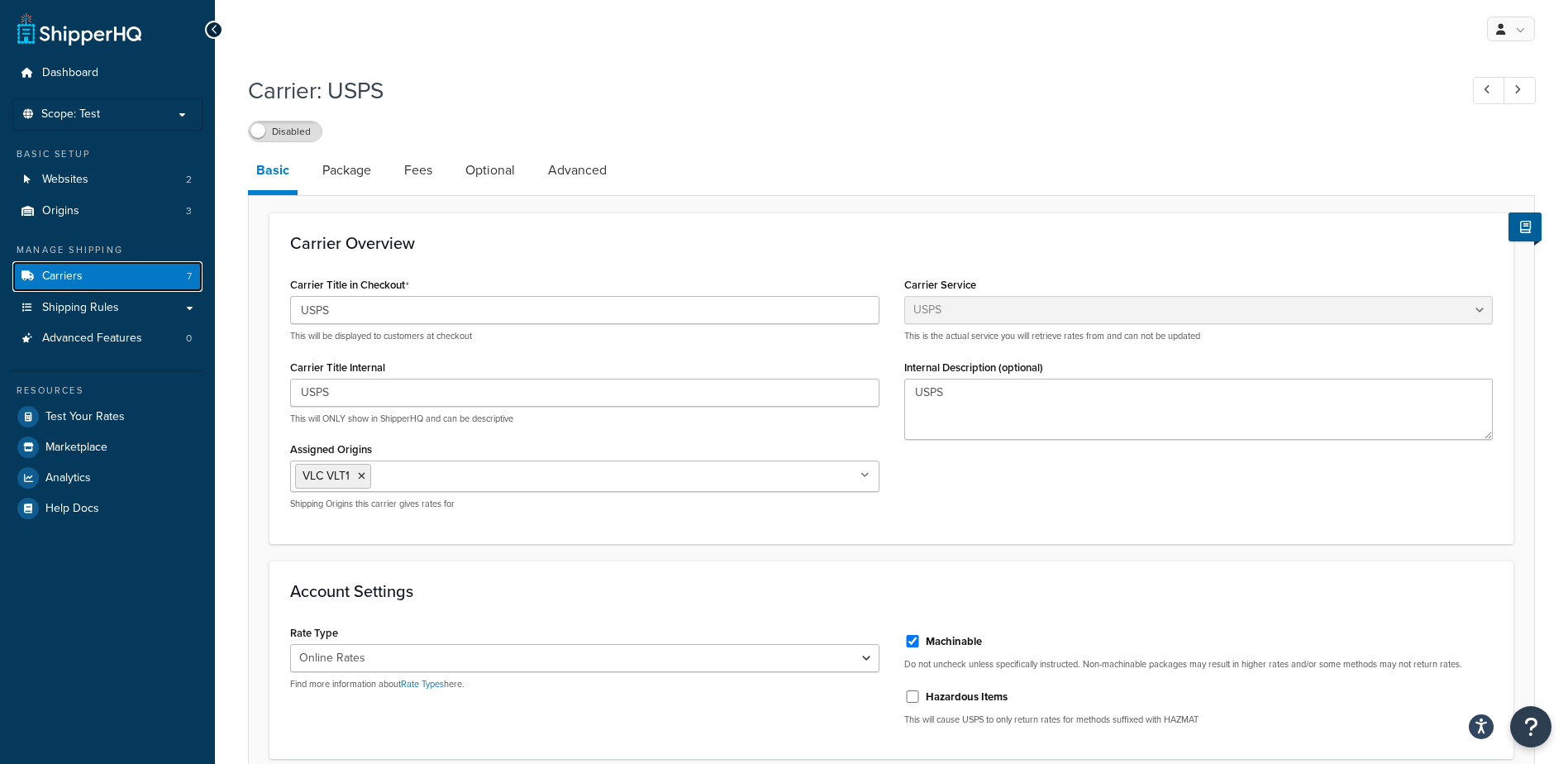
click at [115, 268] on link "Carriers 7" at bounding box center [107, 277] width 190 height 31
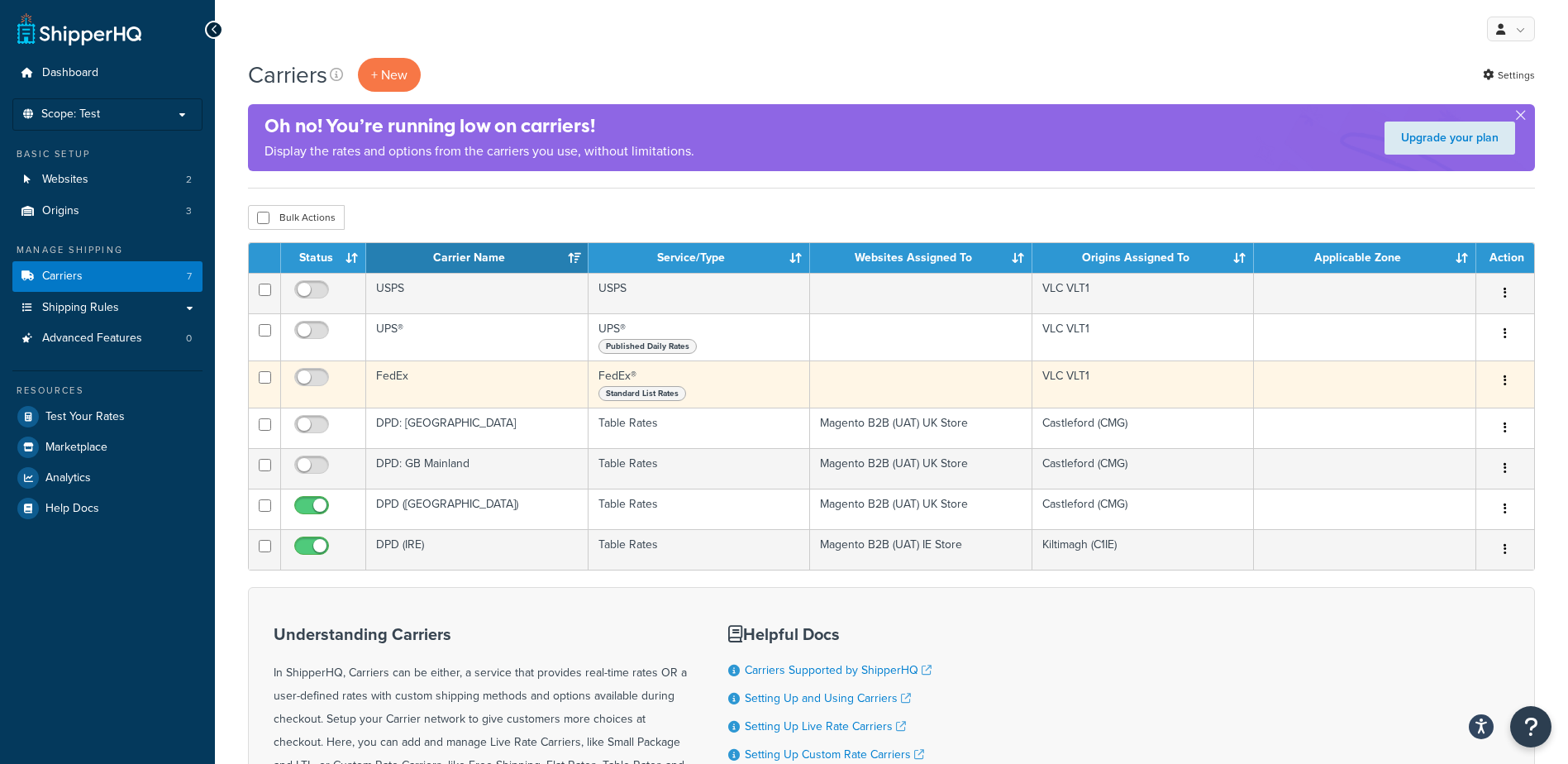
click at [463, 382] on td "FedEx" at bounding box center [477, 383] width 223 height 47
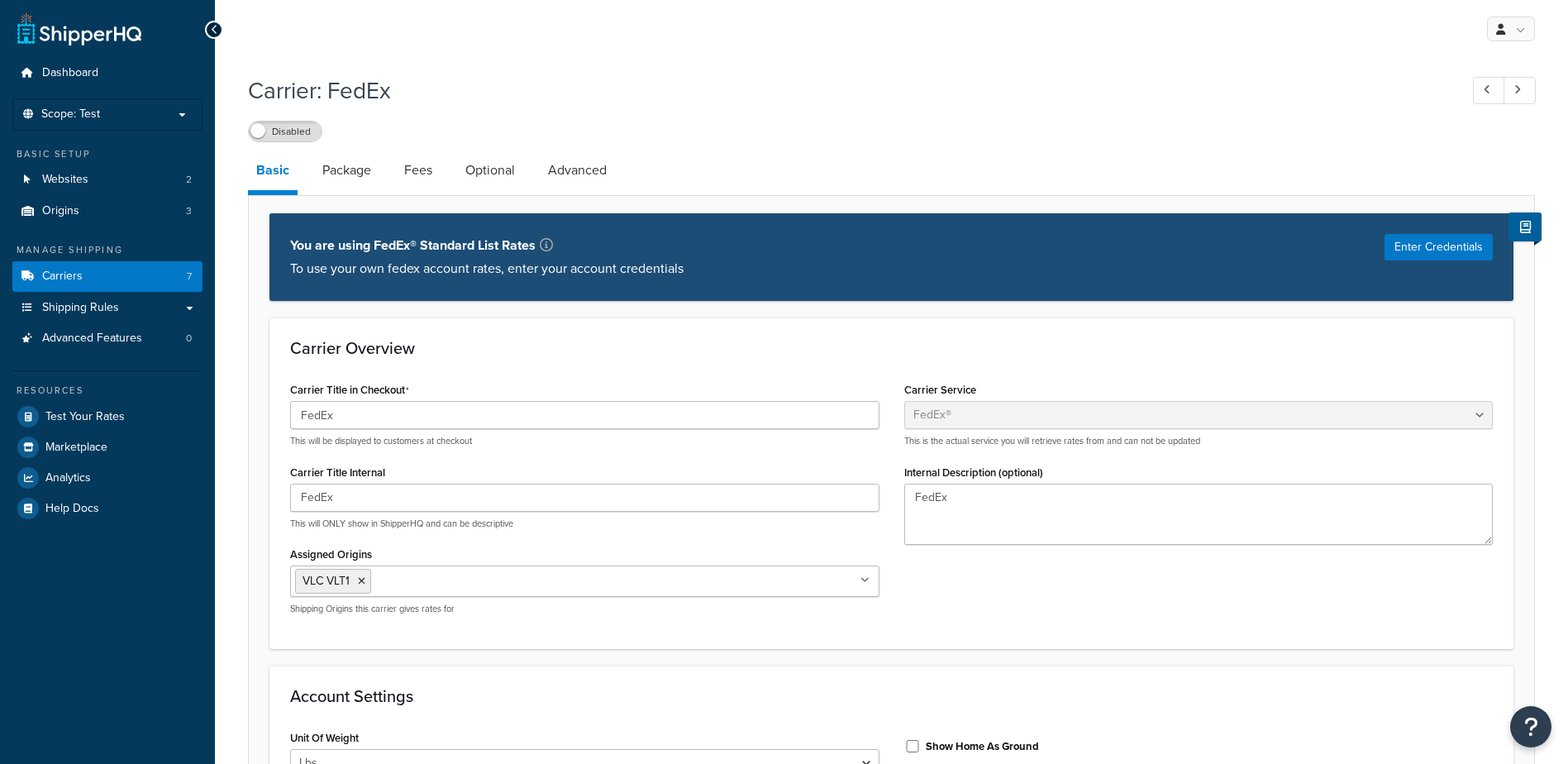
select select "fedEx"
select select "REGULAR_PICKUP"
select select "YOUR_PACKAGING"
click at [103, 301] on span "Shipping Rules" at bounding box center [80, 308] width 77 height 14
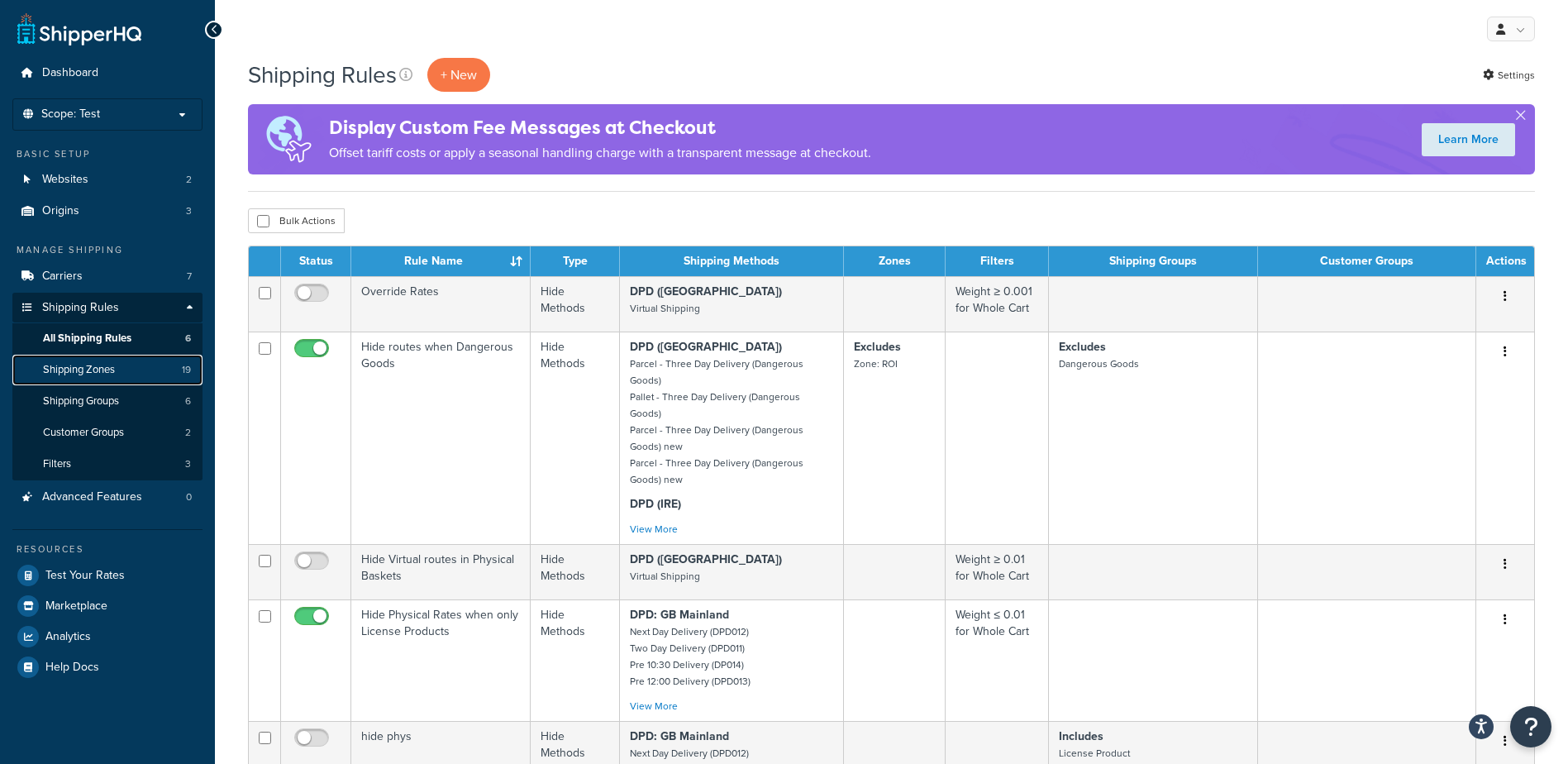
click at [103, 369] on span "Shipping Zones" at bounding box center [79, 370] width 72 height 14
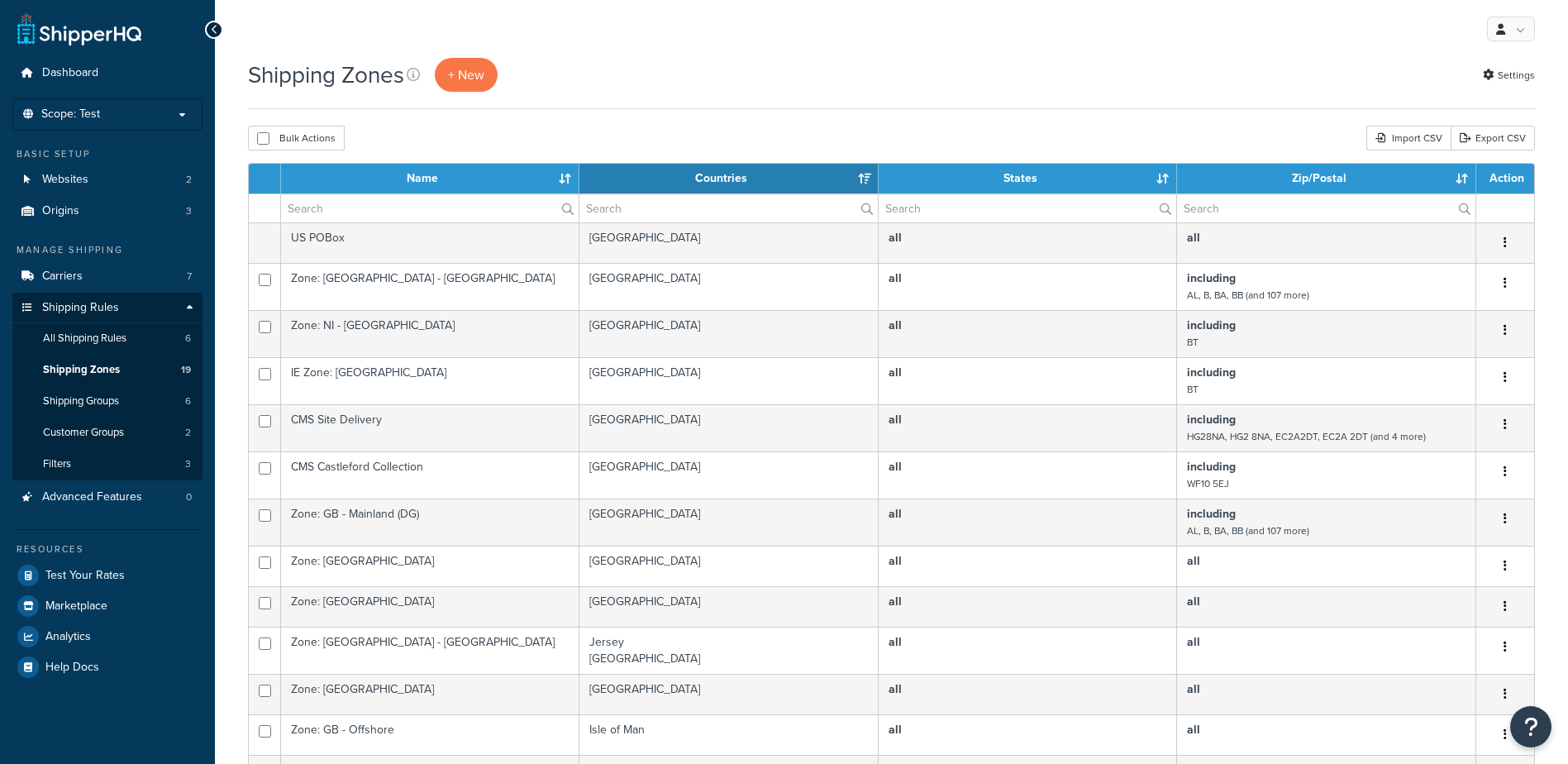
select select "15"
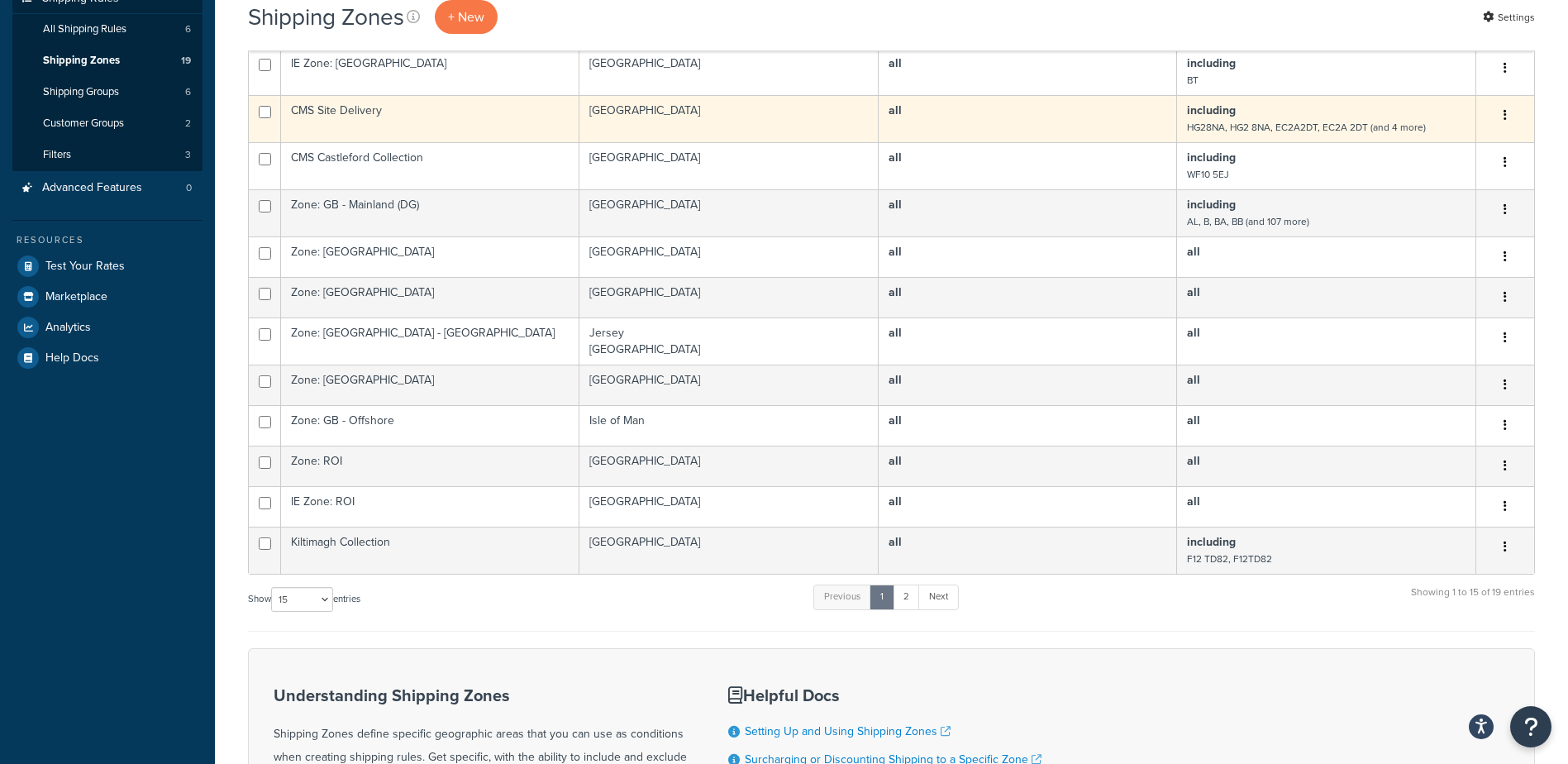
scroll to position [331, 0]
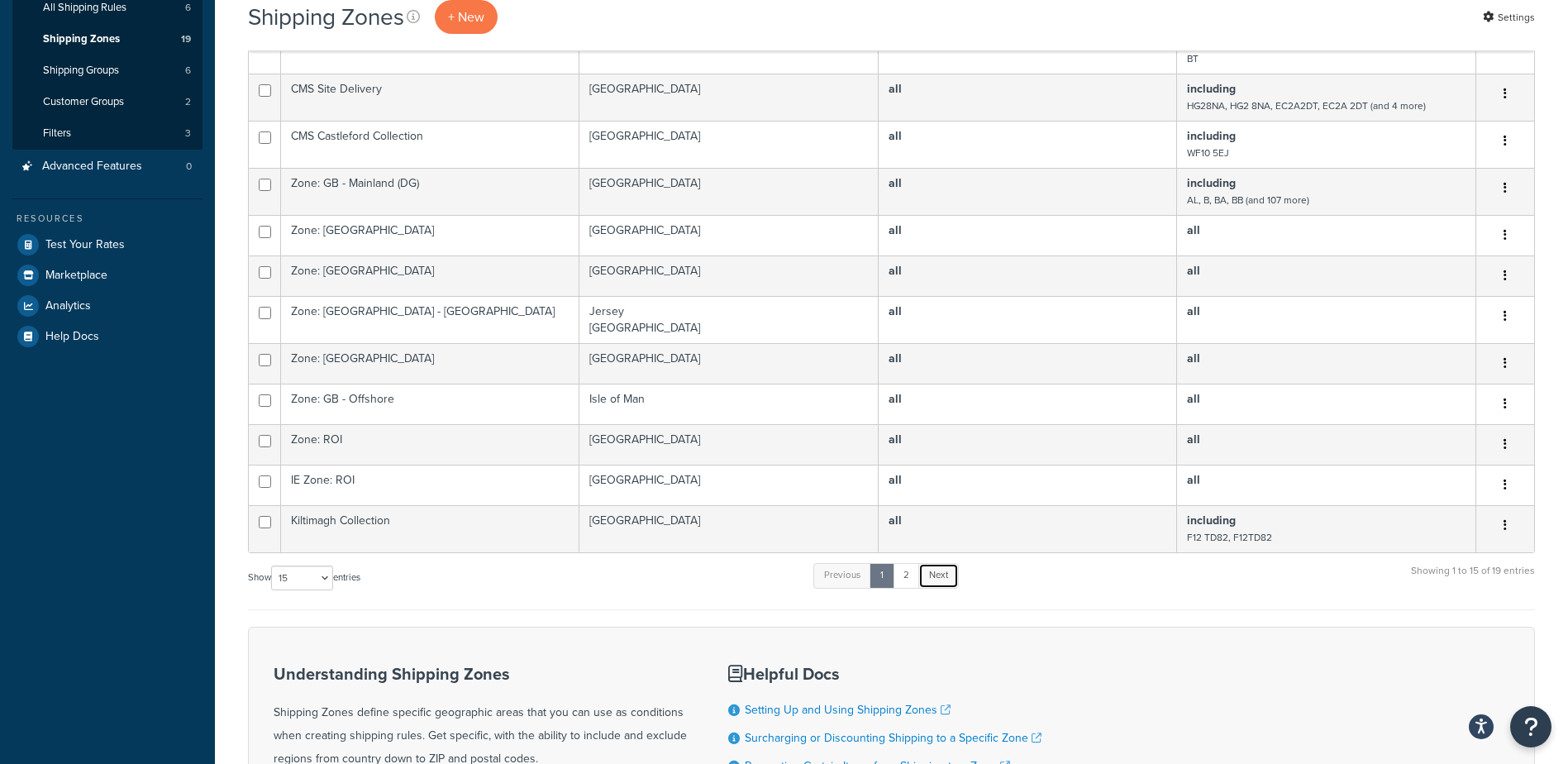
click at [942, 577] on link "Next" at bounding box center [939, 575] width 41 height 25
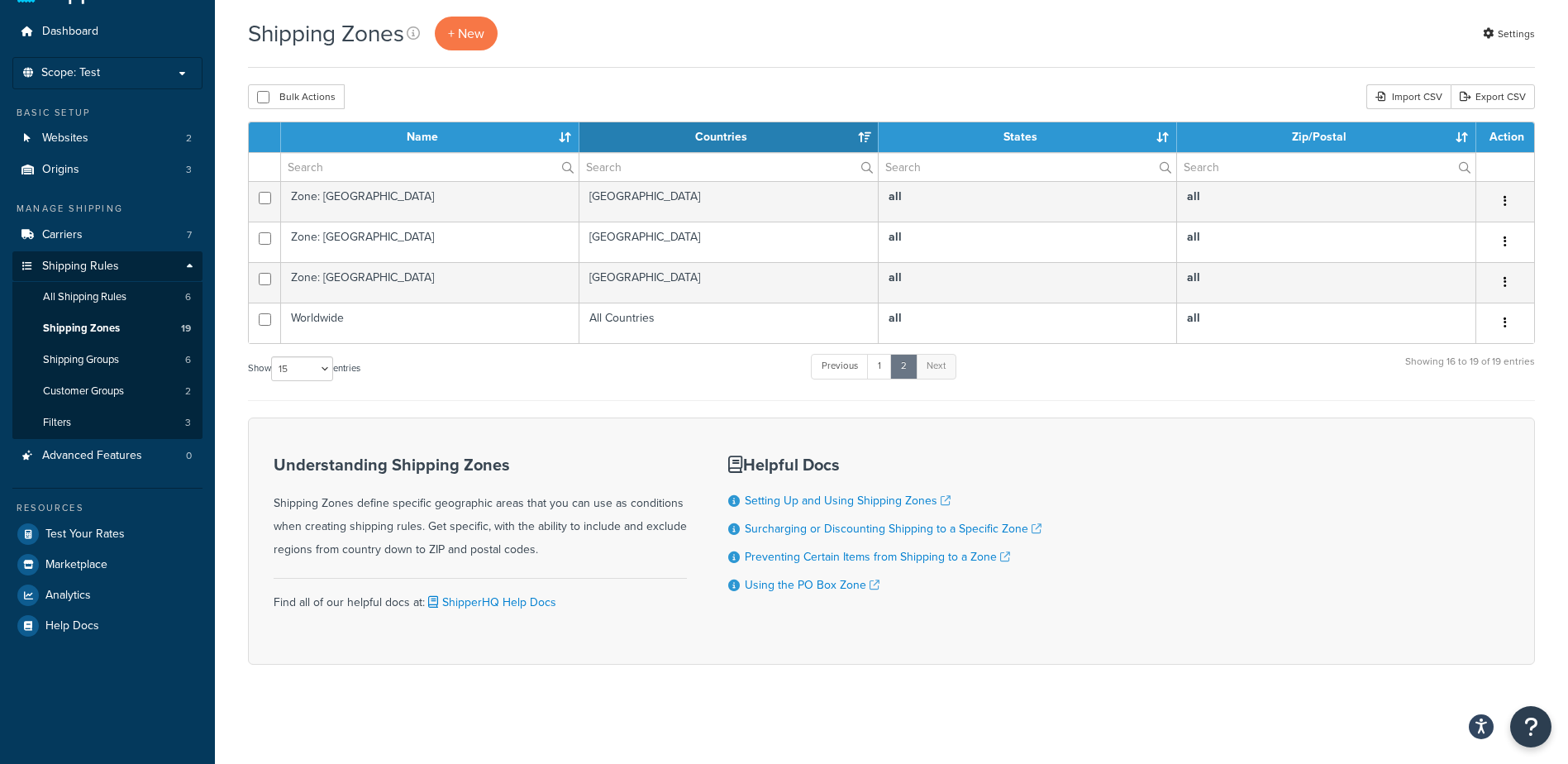
scroll to position [0, 0]
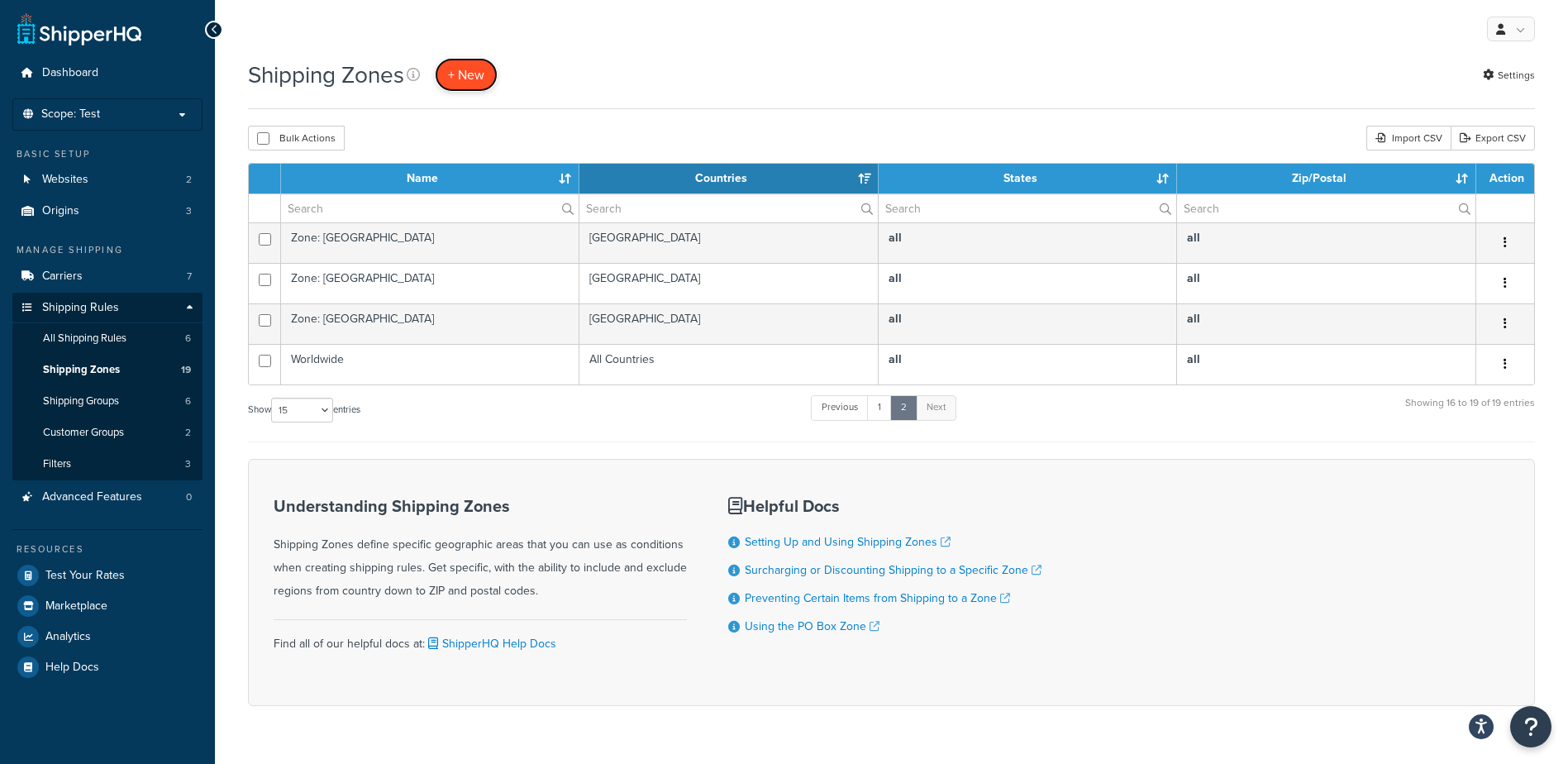
click at [462, 78] on span "+ New" at bounding box center [466, 74] width 36 height 19
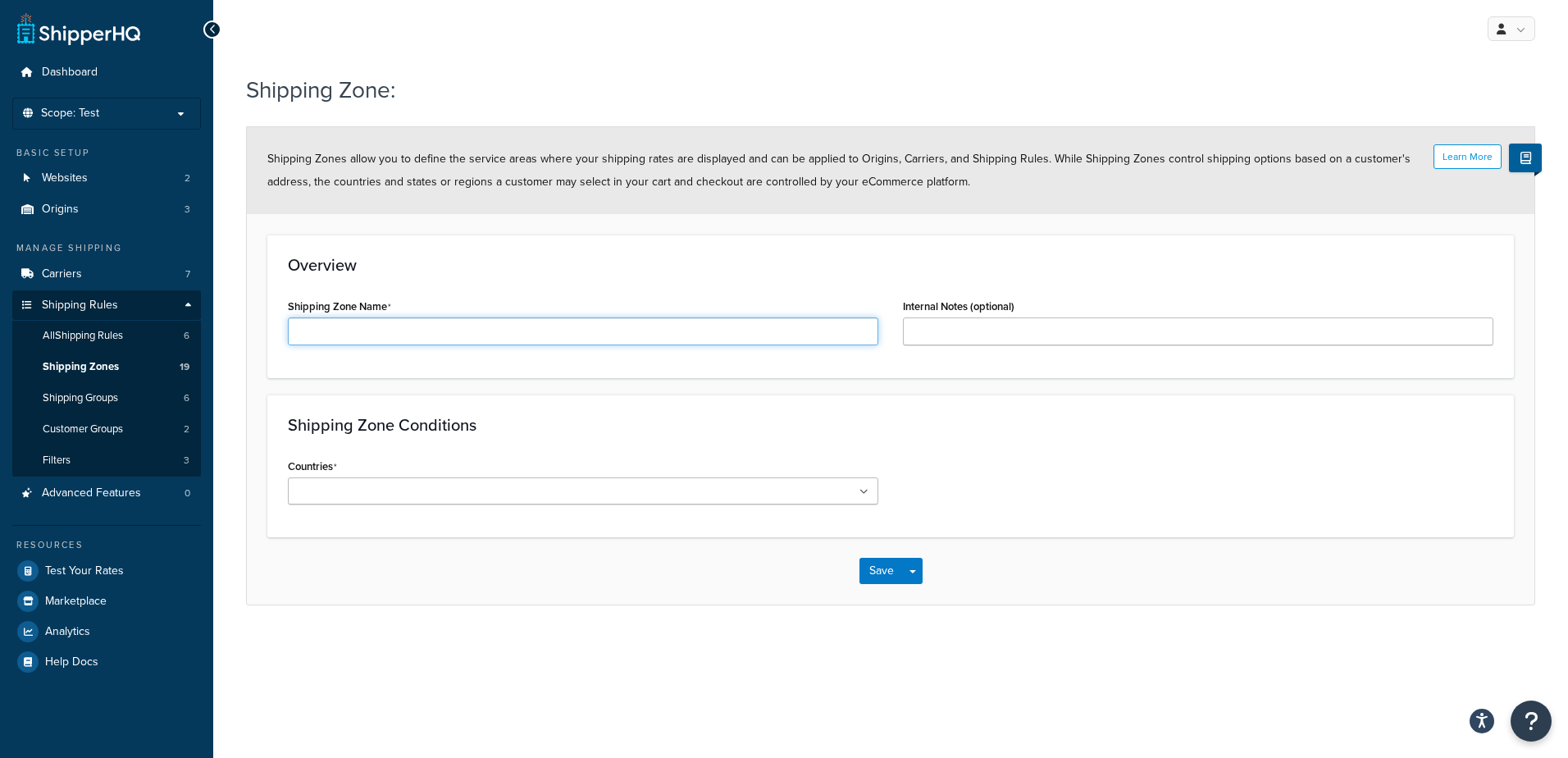
click at [553, 335] on input "Shipping Zone Name" at bounding box center [583, 331] width 590 height 28
type input "US 48 States"
click at [860, 493] on ul at bounding box center [583, 490] width 590 height 27
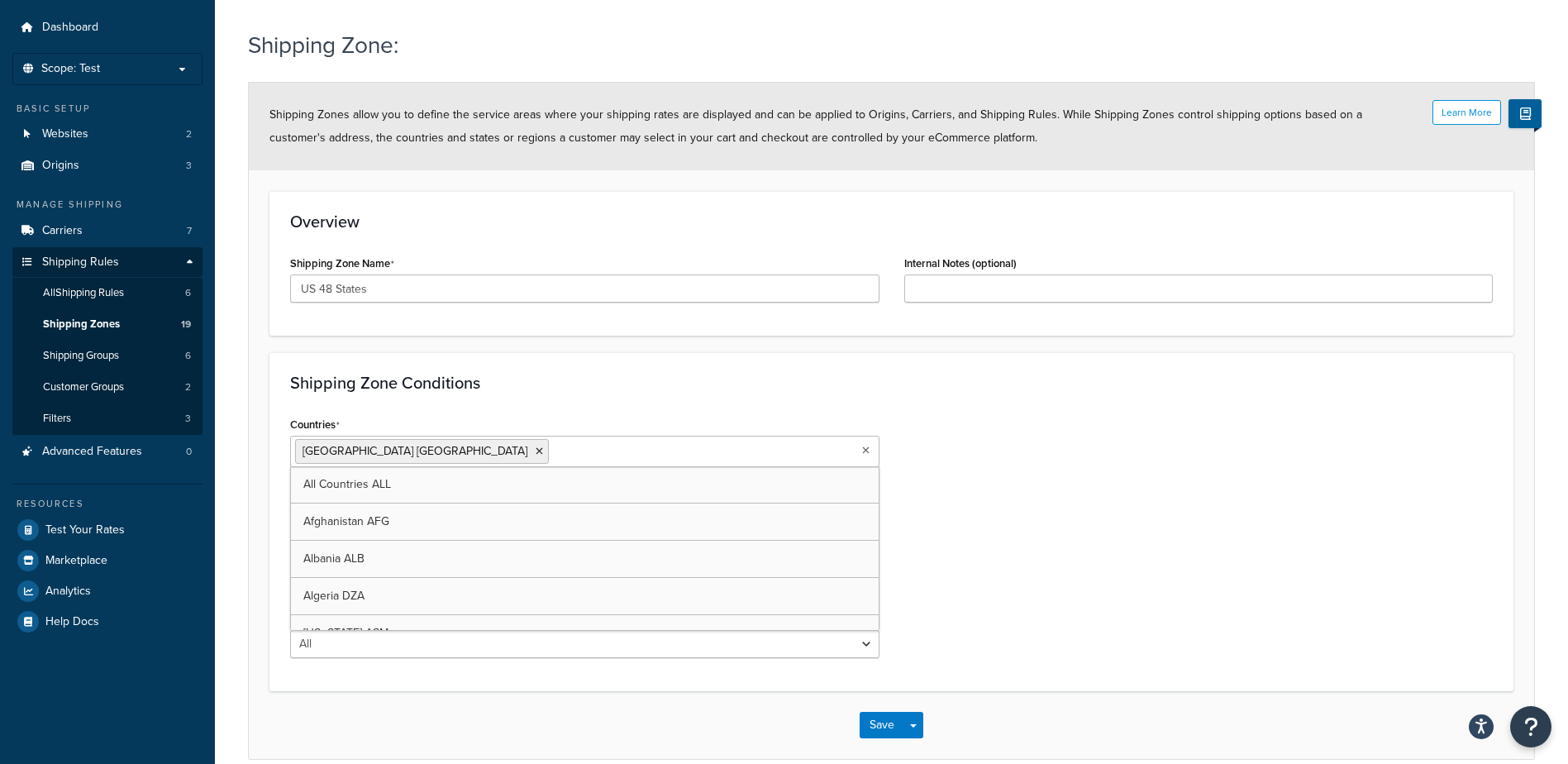
scroll to position [83, 0]
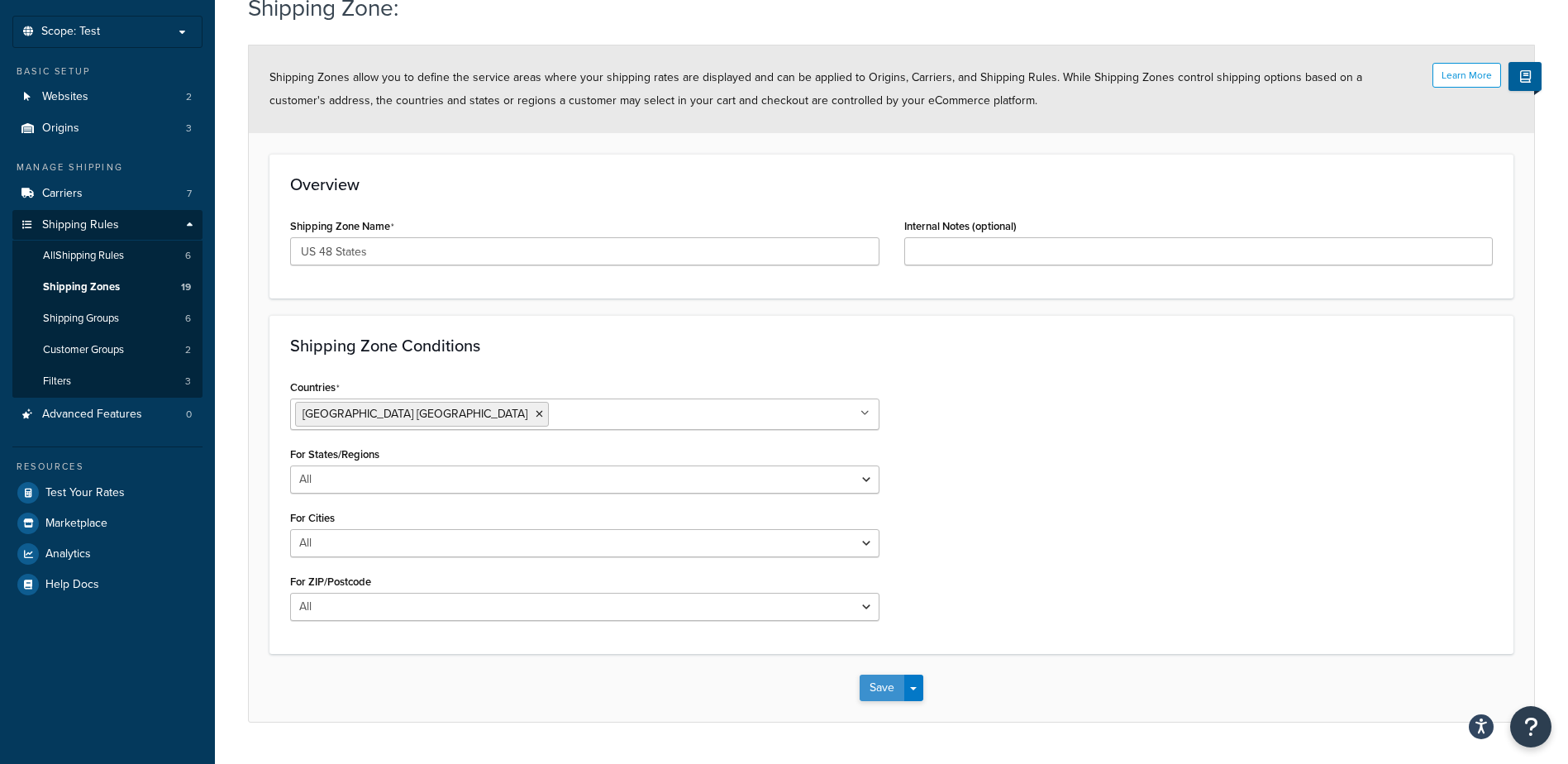
click at [884, 686] on button "Save" at bounding box center [882, 687] width 45 height 26
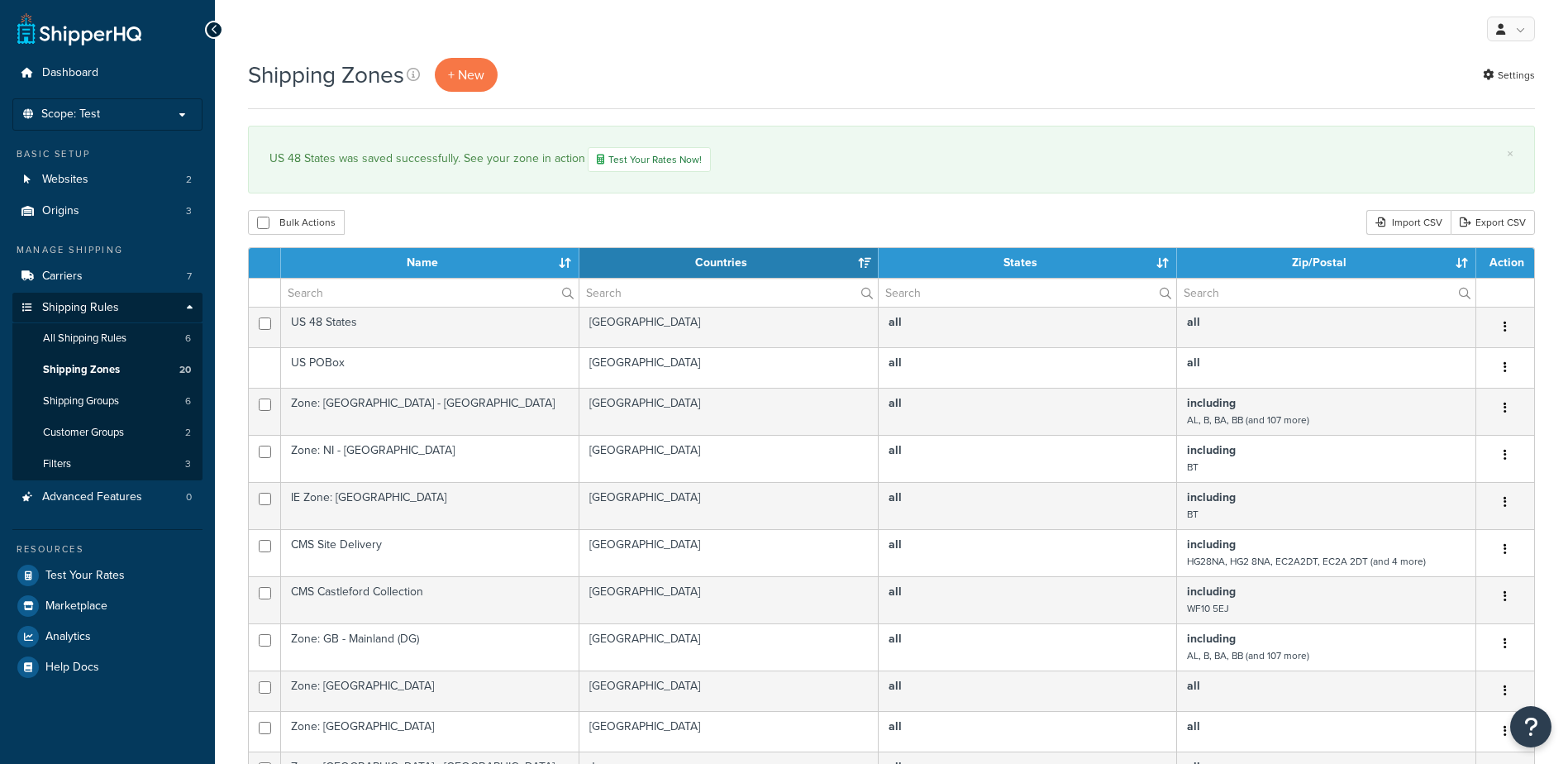
select select "15"
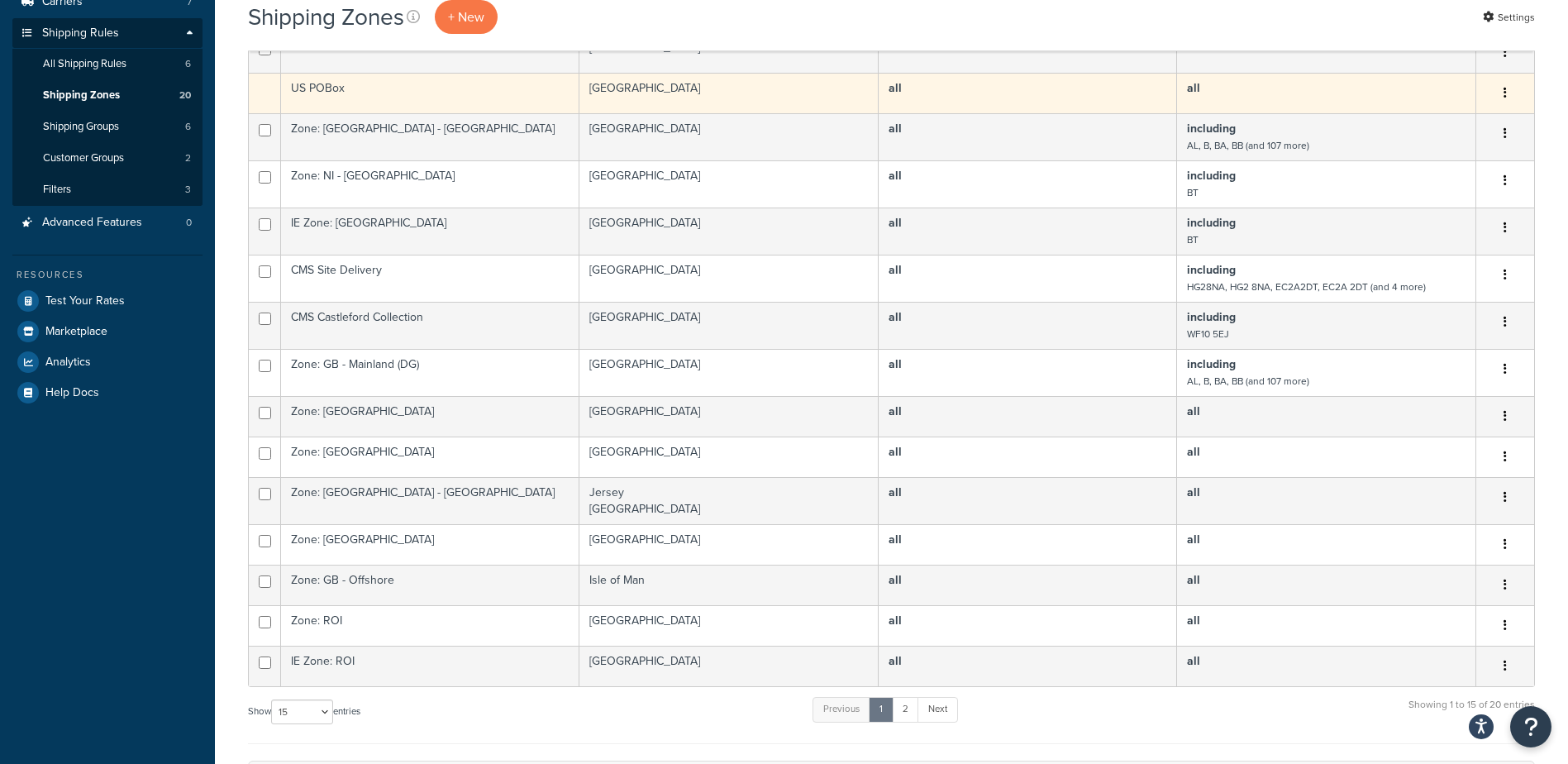
scroll to position [83, 0]
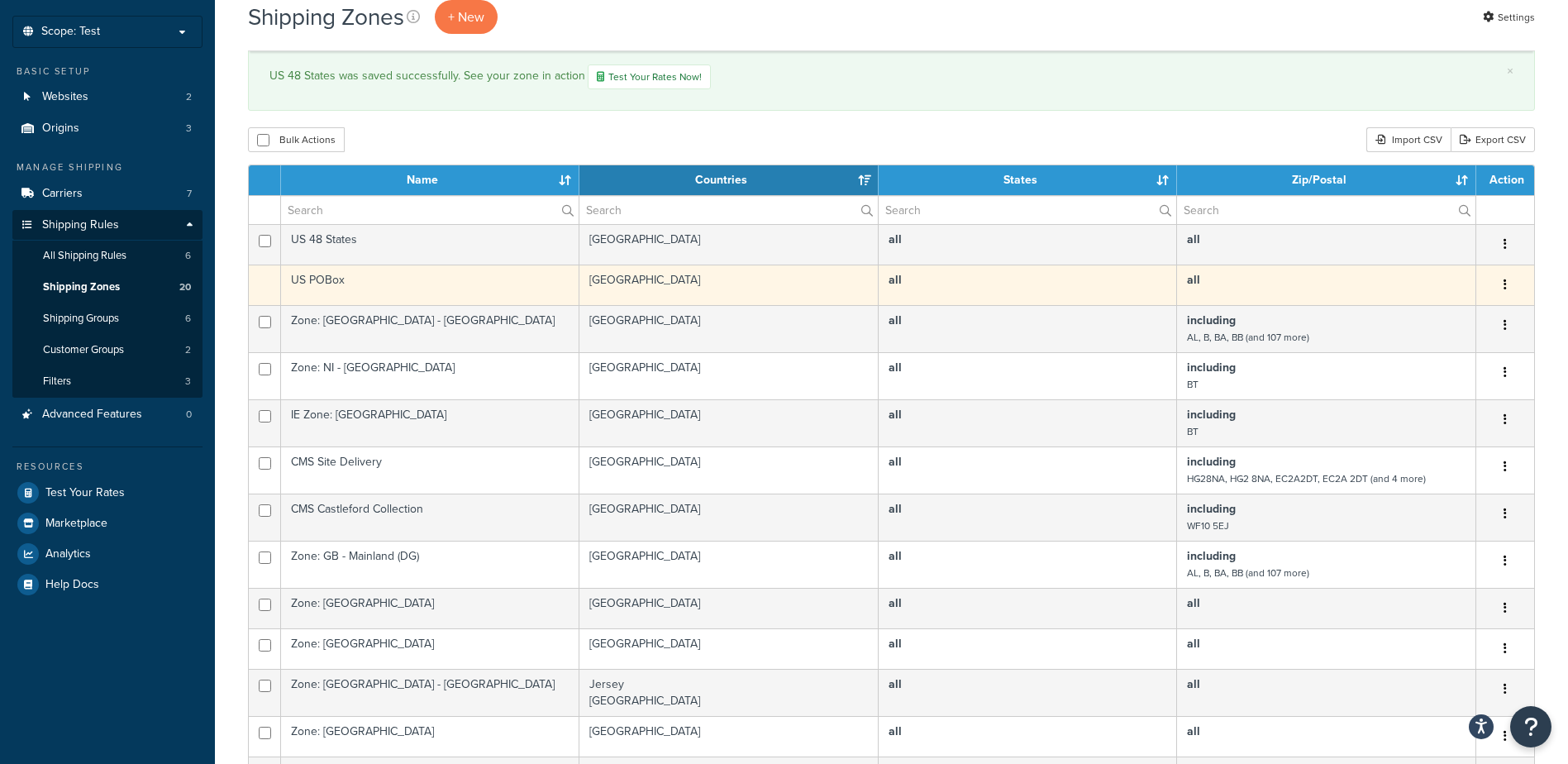
click at [327, 279] on td "US POBox" at bounding box center [429, 285] width 299 height 41
click at [409, 275] on td "US POBox" at bounding box center [429, 285] width 299 height 41
click at [1510, 283] on button "button" at bounding box center [1505, 285] width 23 height 26
click at [266, 273] on td at bounding box center [265, 285] width 32 height 41
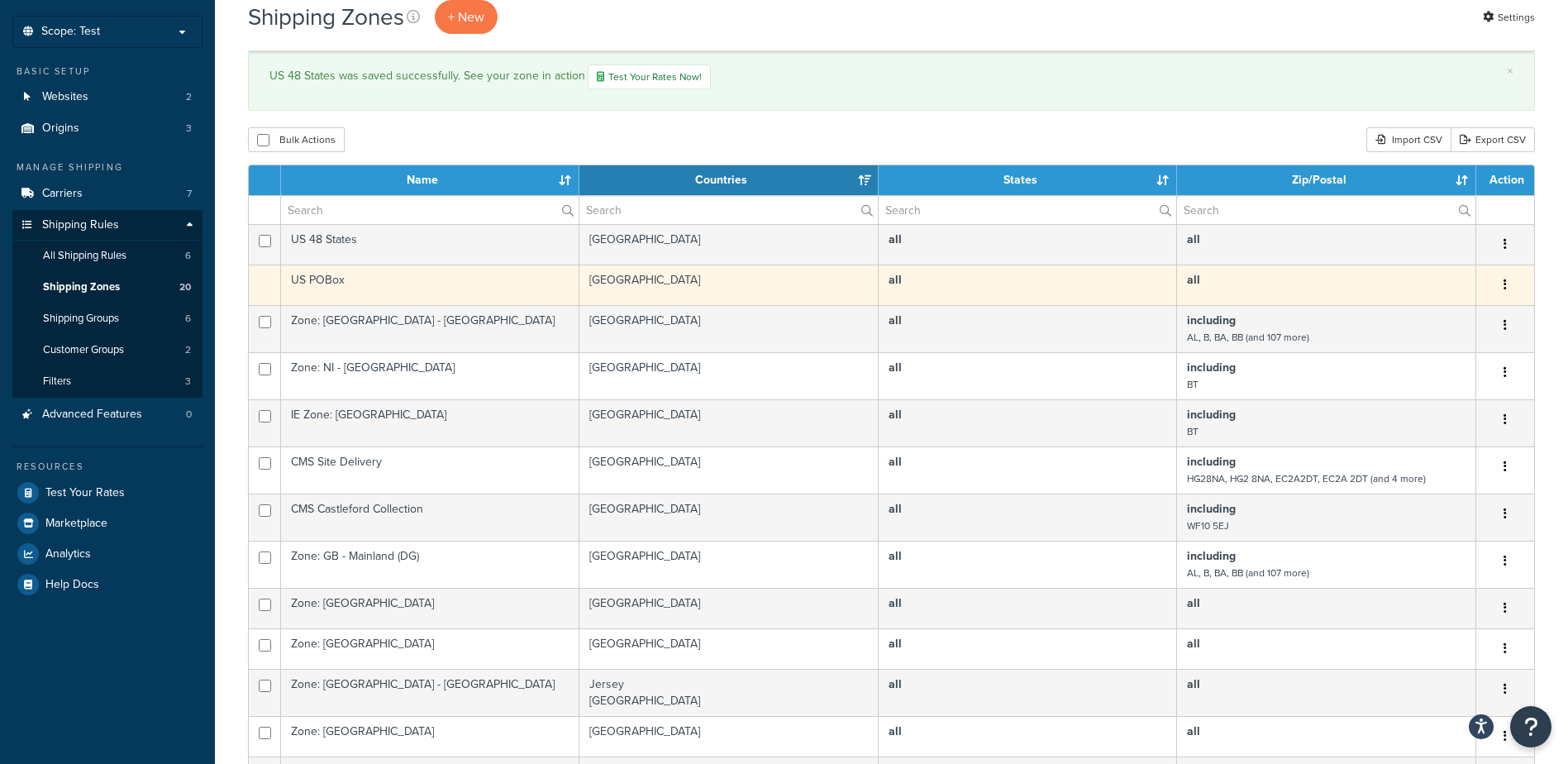
click at [409, 279] on td "US POBox" at bounding box center [429, 285] width 299 height 41
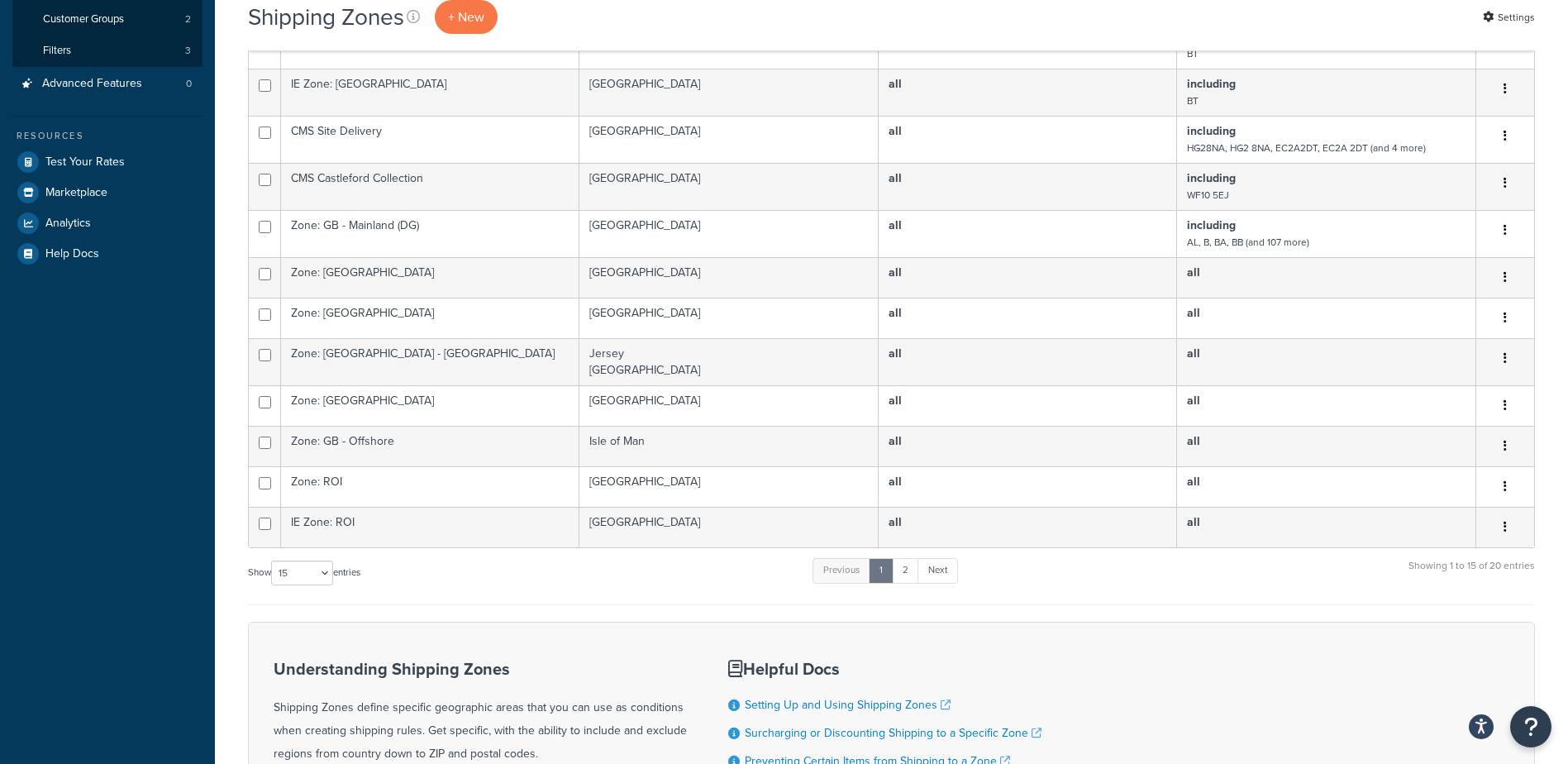
scroll to position [0, 0]
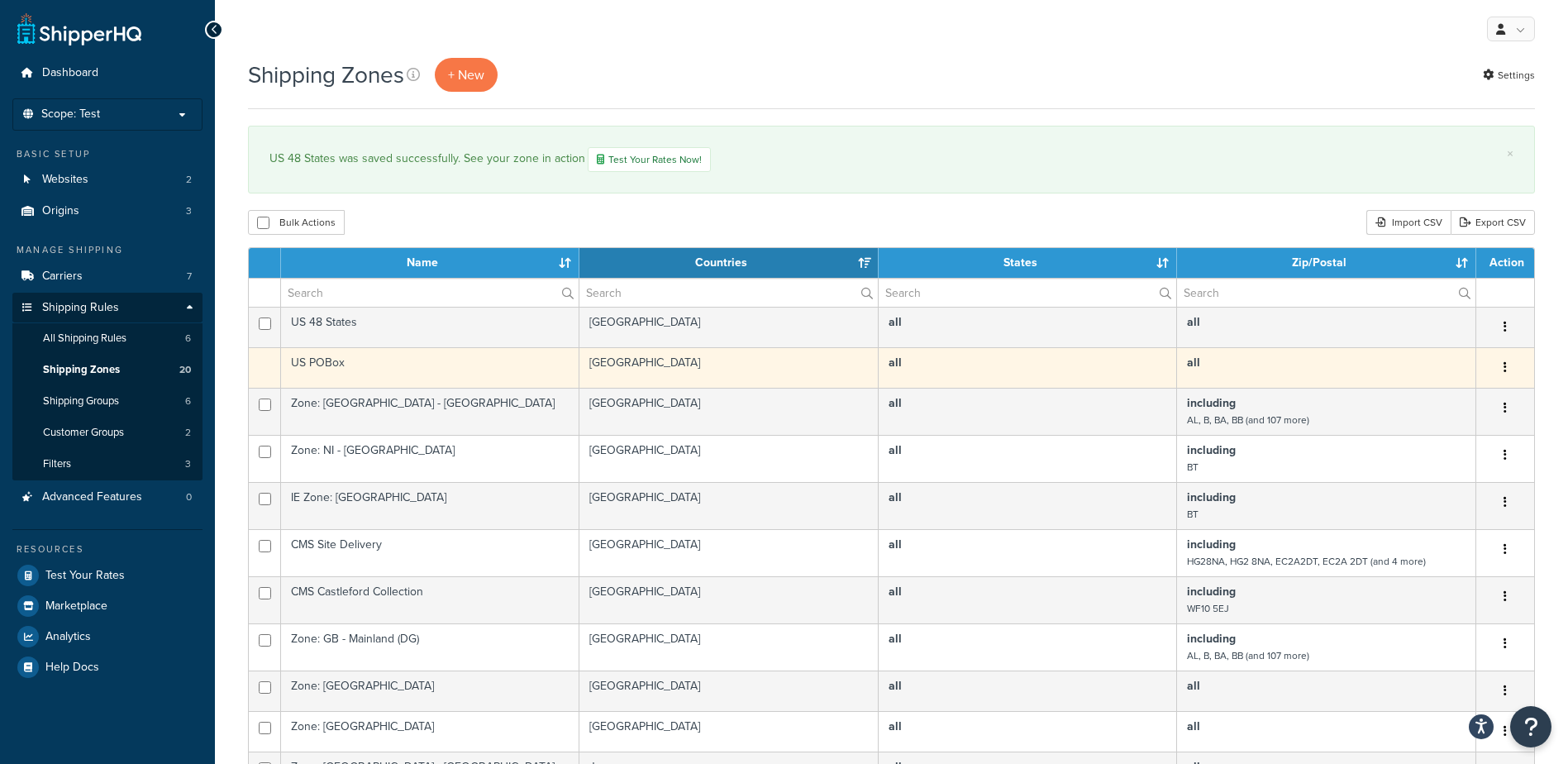
click at [318, 357] on td "US POBox" at bounding box center [429, 368] width 299 height 41
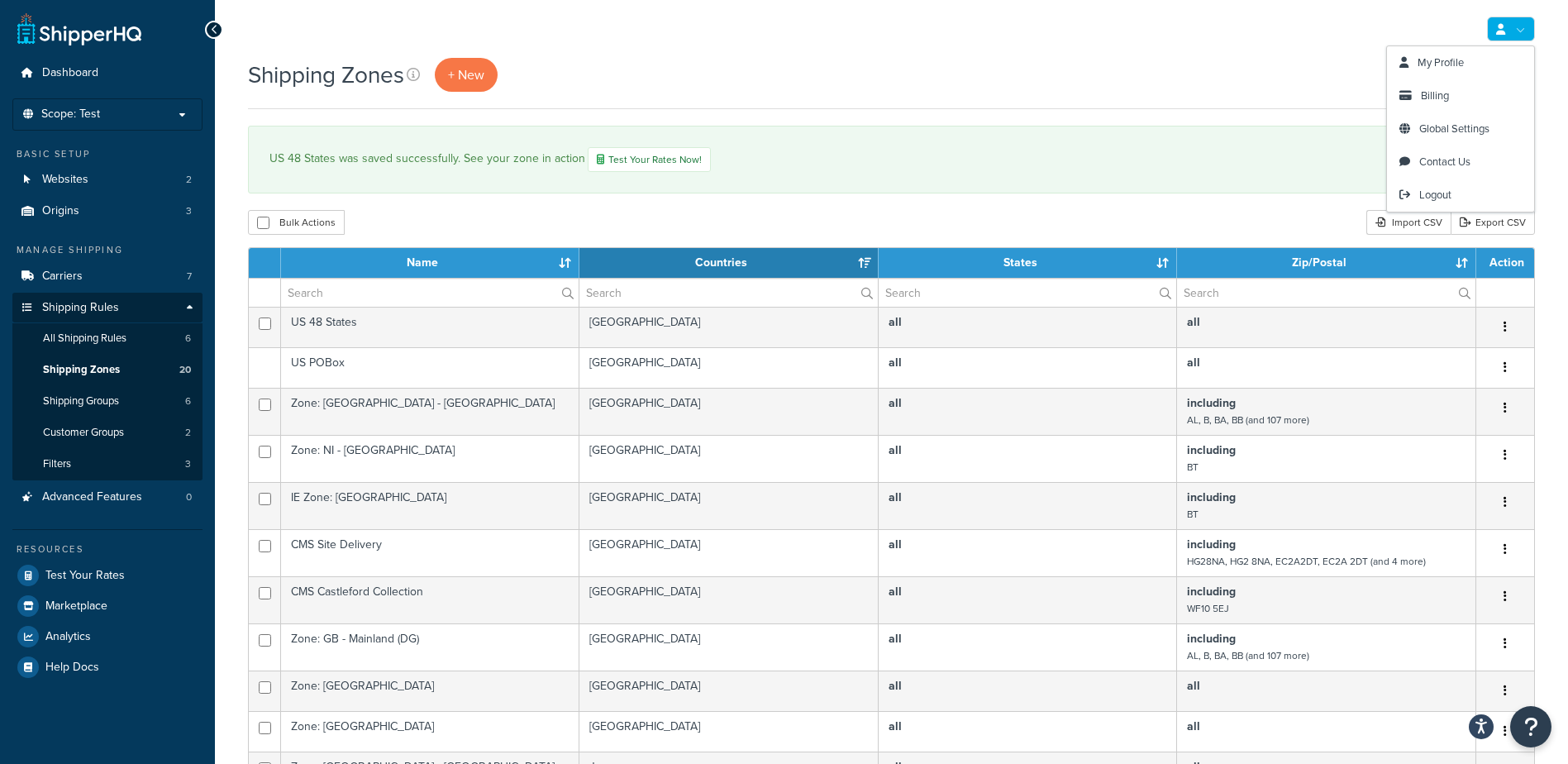
click at [1524, 28] on link at bounding box center [1511, 29] width 48 height 25
click at [1428, 201] on span "Logout" at bounding box center [1435, 195] width 32 height 16
